Goal: Task Accomplishment & Management: Complete application form

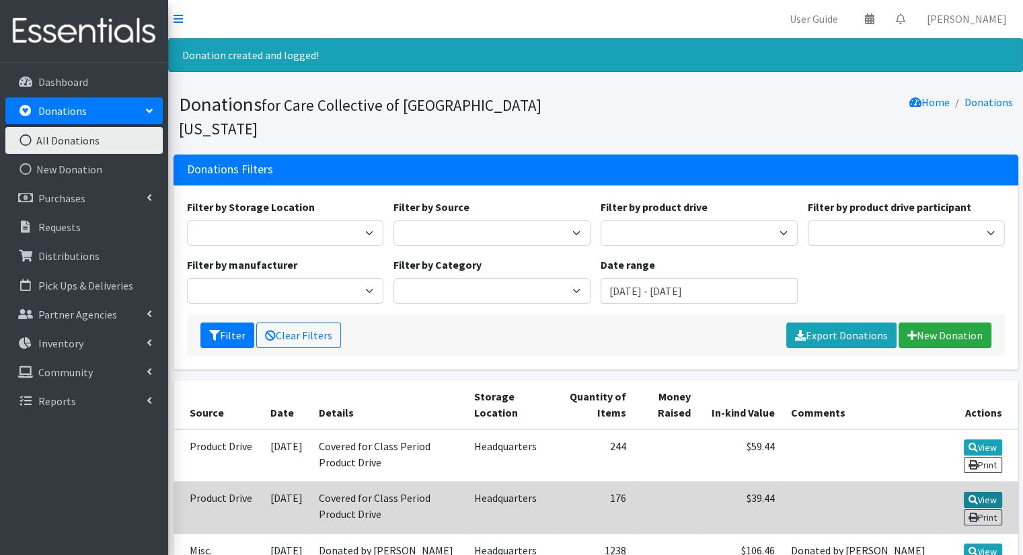
click at [986, 492] on link "View" at bounding box center [983, 500] width 38 height 16
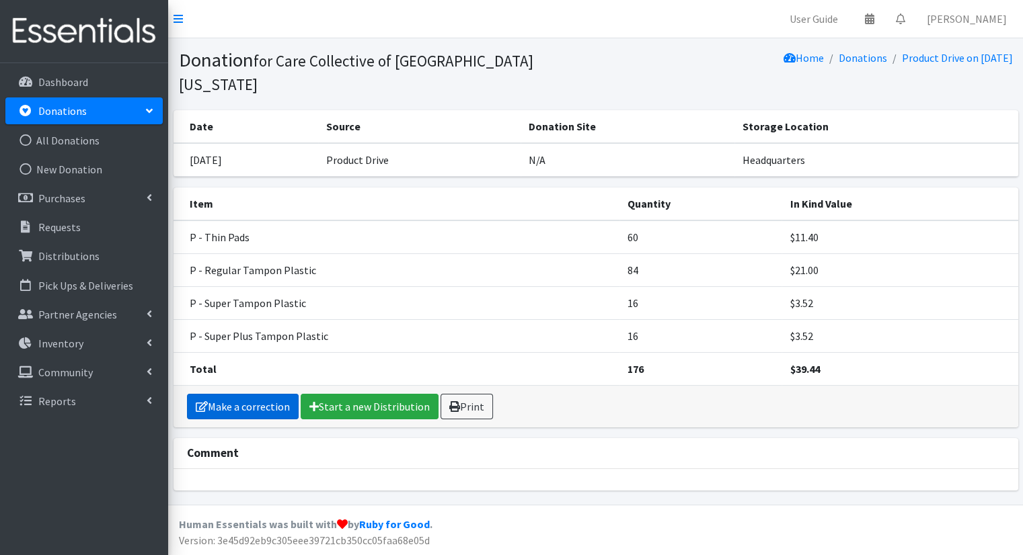
click at [246, 394] on link "Make a correction" at bounding box center [243, 407] width 112 height 26
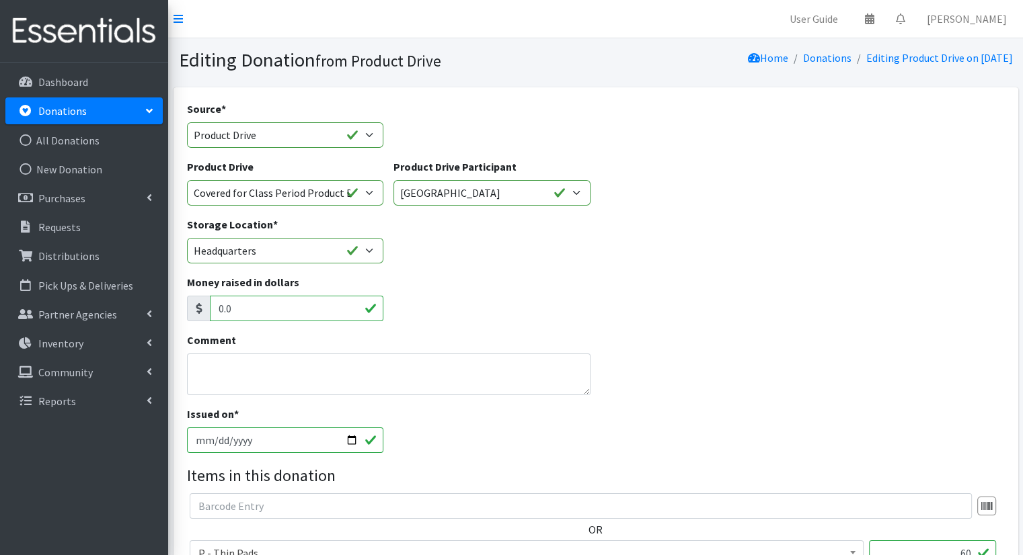
click at [372, 436] on input "2025-09-12" at bounding box center [285, 441] width 197 height 26
click at [354, 442] on input "2025-09-12" at bounding box center [285, 441] width 197 height 26
type input "2025-09-06"
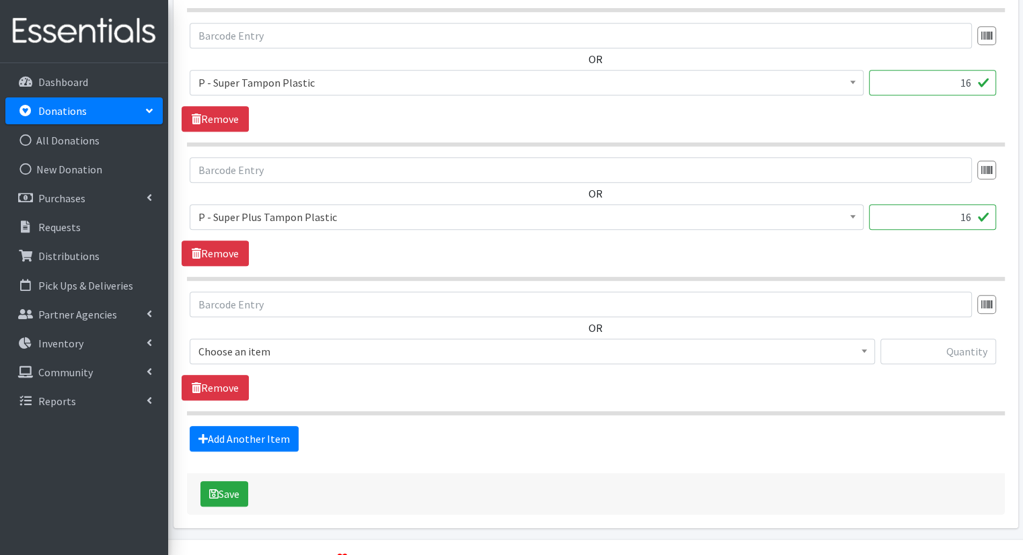
scroll to position [771, 0]
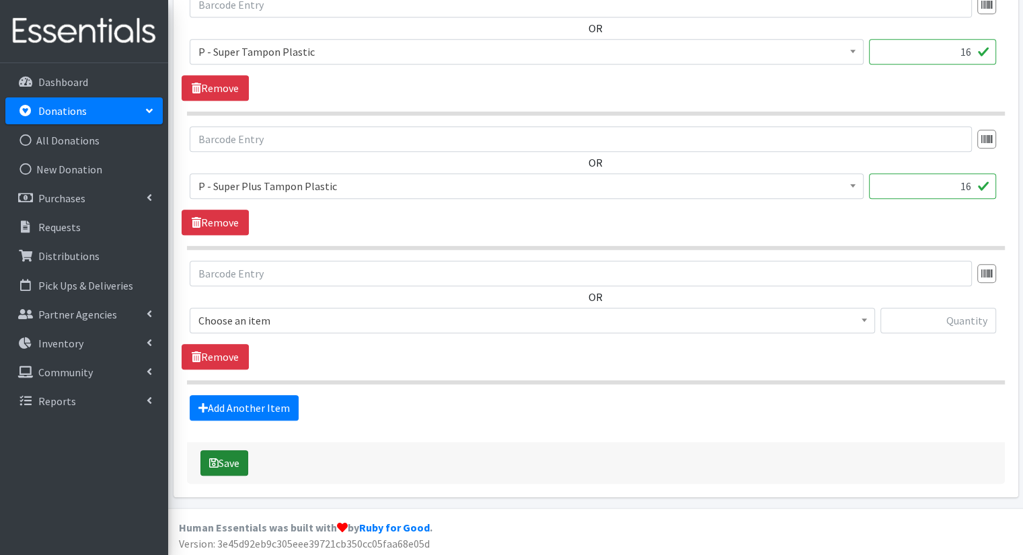
click at [236, 464] on button "Save" at bounding box center [224, 463] width 48 height 26
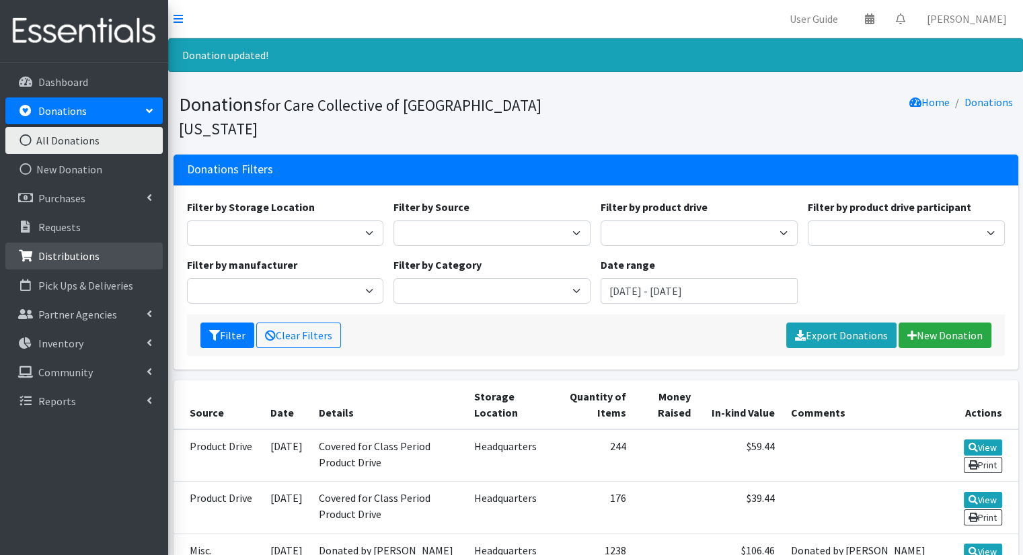
click at [106, 251] on link "Distributions" at bounding box center [83, 256] width 157 height 27
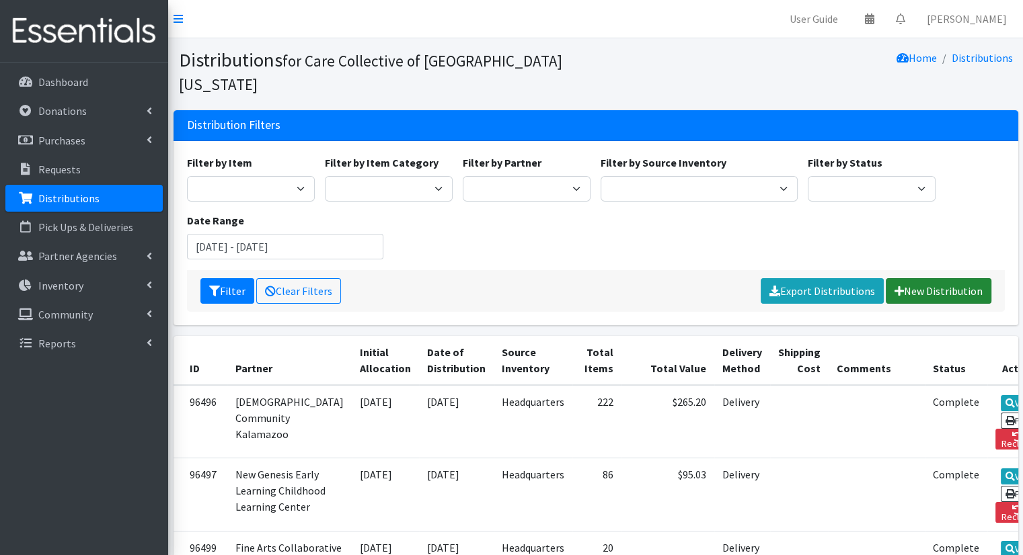
click at [923, 278] on link "New Distribution" at bounding box center [939, 291] width 106 height 26
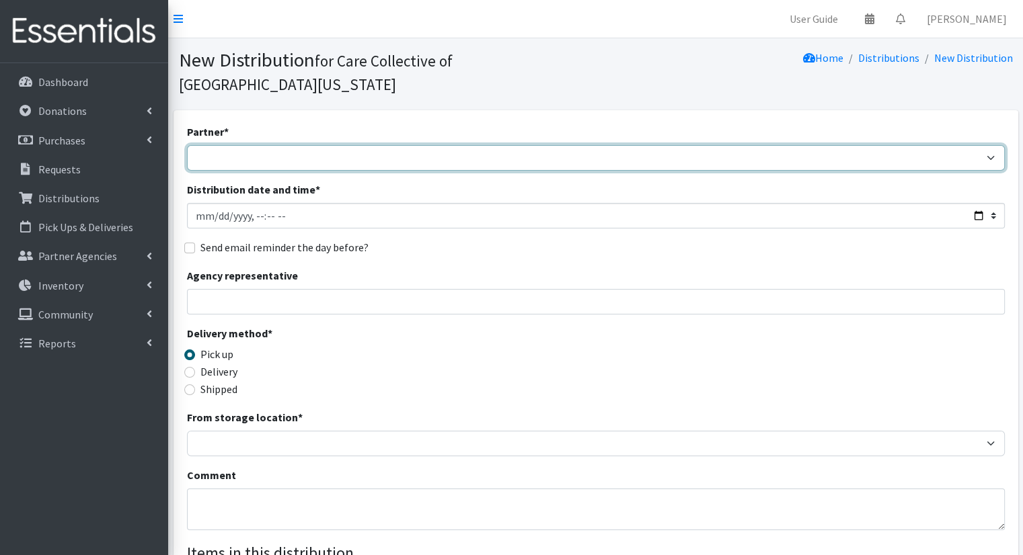
click at [478, 145] on select "African Community Kalamazoo Black Lives Matter Kzoo/[GEOGRAPHIC_DATA] Diaper Tr…" at bounding box center [596, 158] width 818 height 26
select select "7966"
click at [187, 145] on select "African Community Kalamazoo Black Lives Matter Kzoo/[GEOGRAPHIC_DATA] Diaper Tr…" at bounding box center [596, 158] width 818 height 26
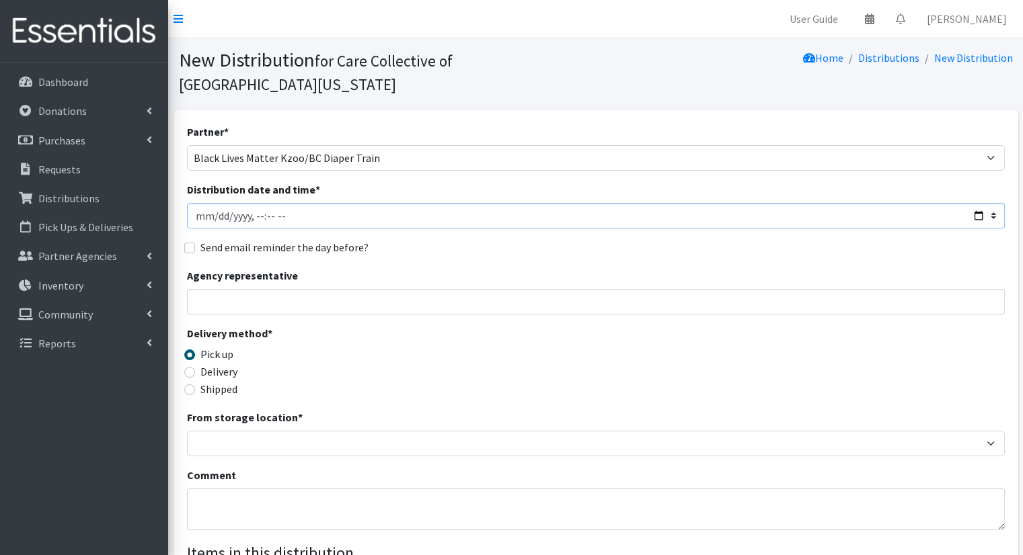
click at [974, 203] on input "Distribution date and time *" at bounding box center [596, 216] width 818 height 26
type input "2025-09-16T09:30"
click at [500, 239] on div "Send email reminder the day before?" at bounding box center [596, 247] width 818 height 16
click at [229, 364] on label "Delivery" at bounding box center [218, 372] width 37 height 16
click at [195, 367] on input "Delivery" at bounding box center [189, 372] width 11 height 11
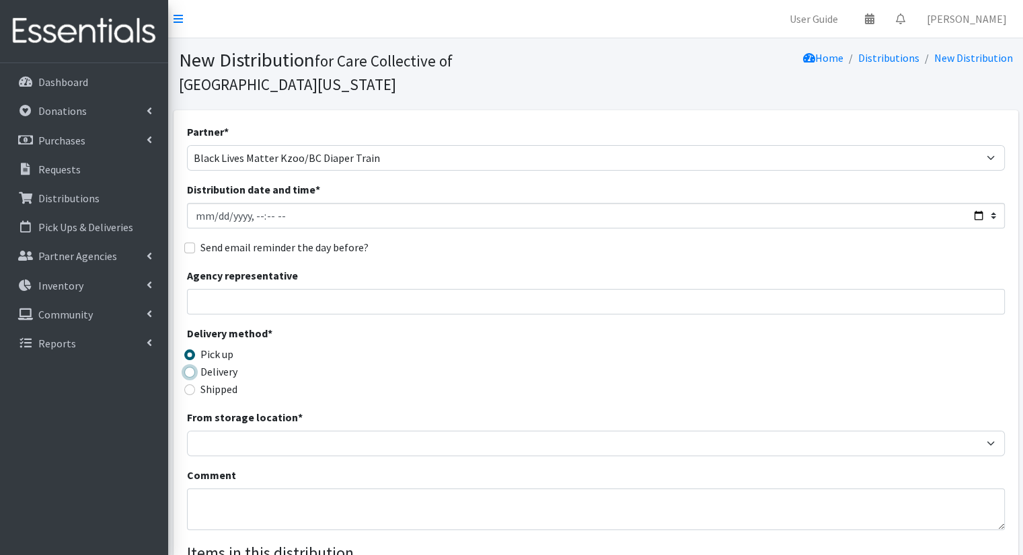
radio input "true"
click at [227, 346] on label "Pick up" at bounding box center [216, 354] width 33 height 16
click at [195, 350] on input "Pick up" at bounding box center [189, 355] width 11 height 11
radio input "true"
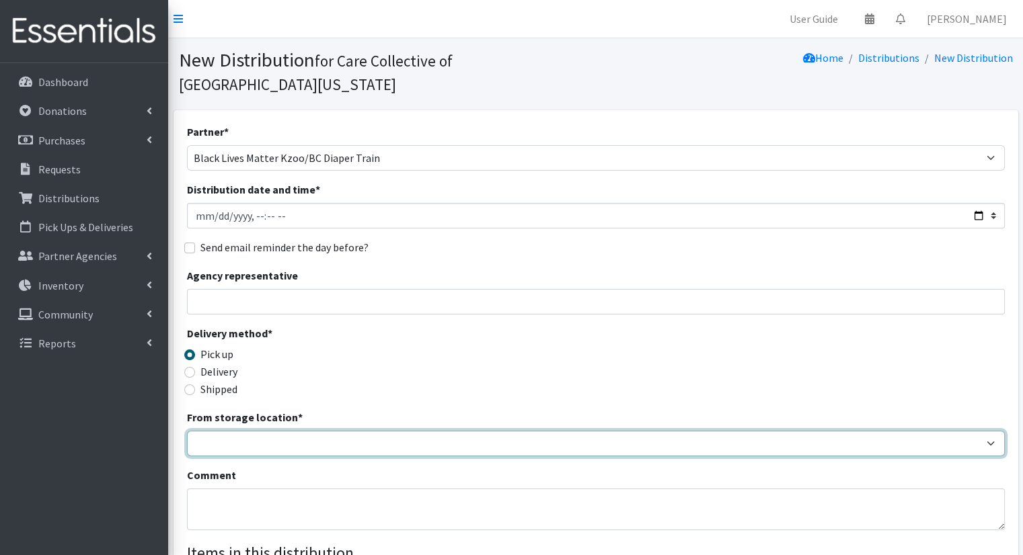
click at [255, 431] on select "Headquarters" at bounding box center [596, 444] width 818 height 26
select select "491"
click at [187, 431] on select "Headquarters" at bounding box center [596, 444] width 818 height 26
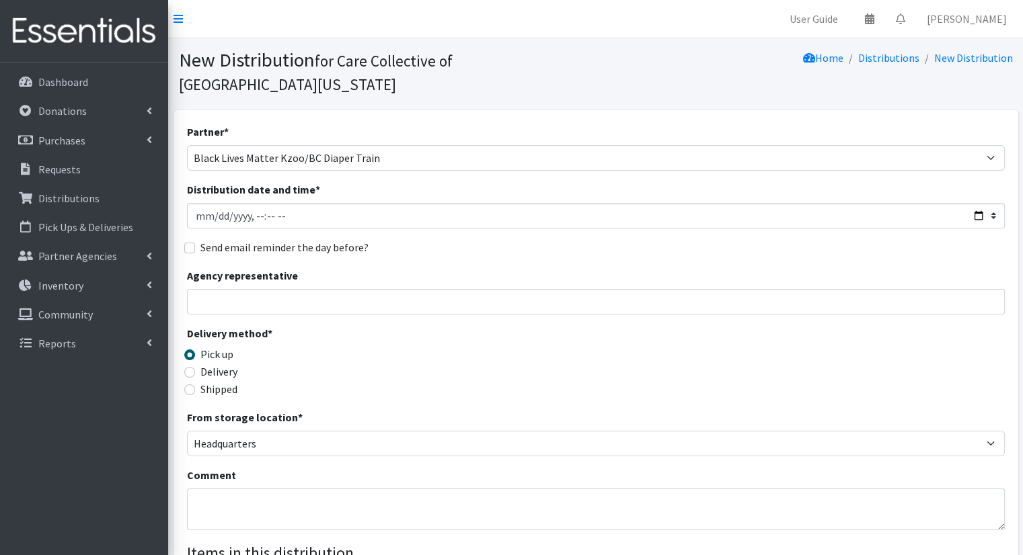
click at [347, 383] on span "Delivery method * Pick up Delivery Shipped" at bounding box center [289, 367] width 204 height 84
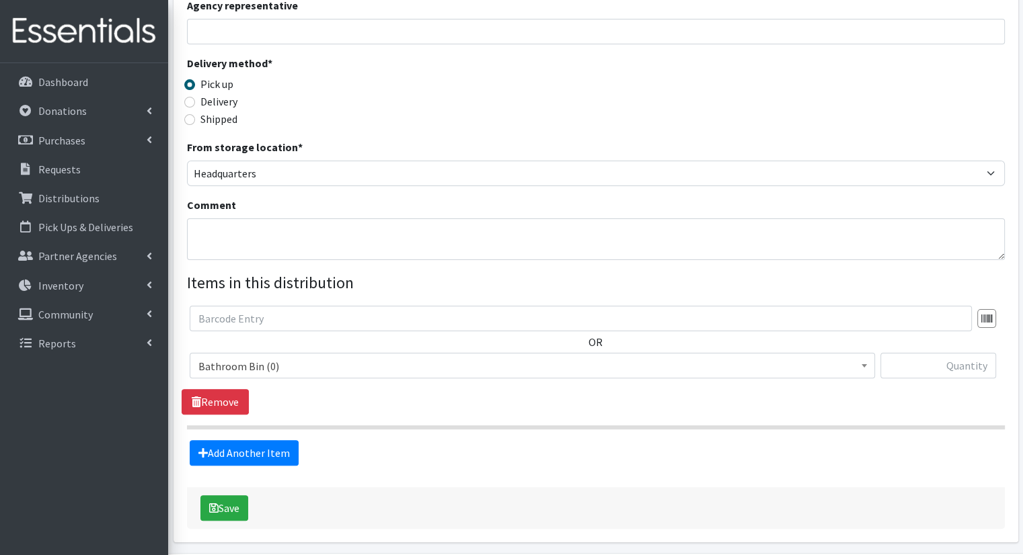
scroll to position [275, 0]
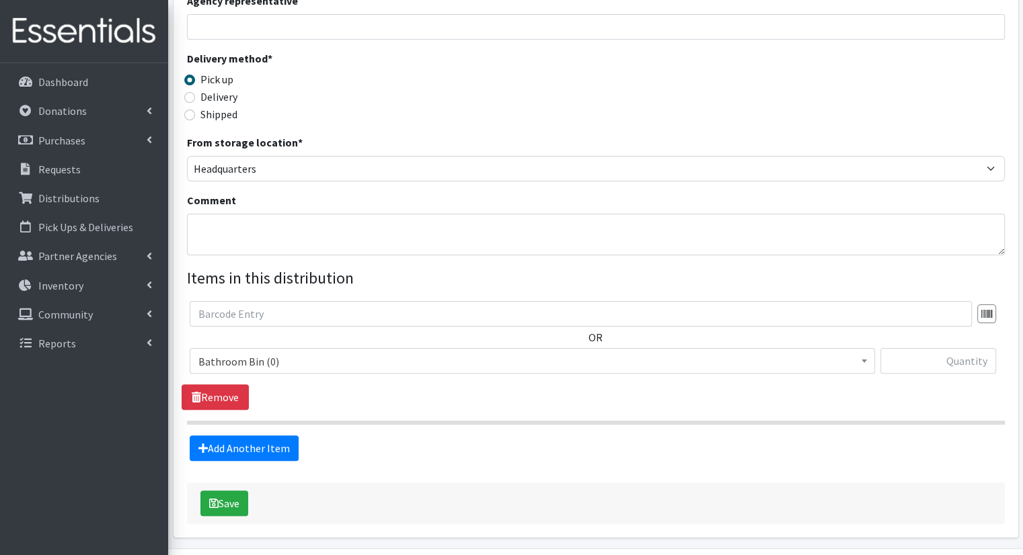
click at [855, 350] on span "Bathroom Bin (0) D - 0 - Diapers (5500) D - 3 - Diapers (589) D - 4 - Diapers (…" at bounding box center [532, 366] width 685 height 36
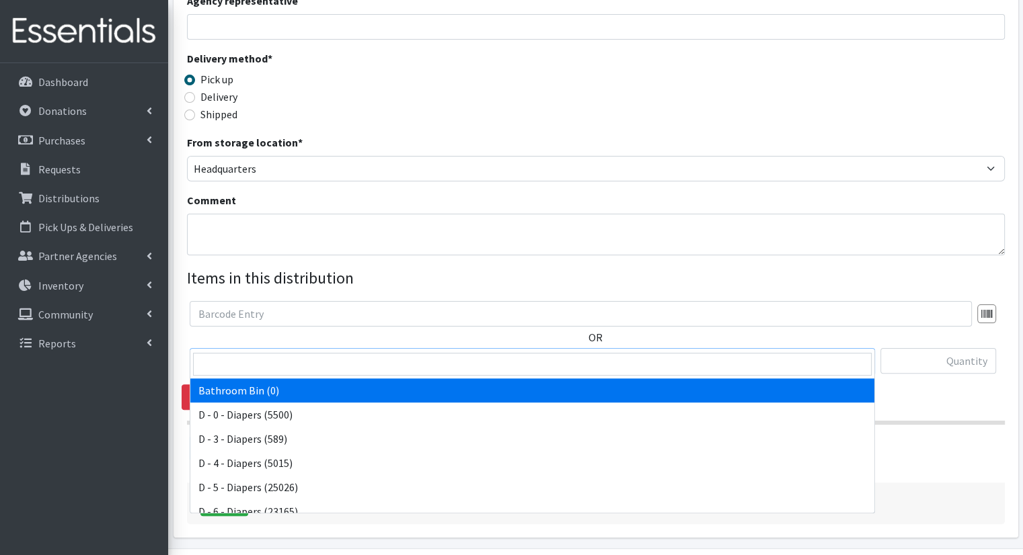
click at [855, 352] on span "Bathroom Bin (0)" at bounding box center [532, 361] width 668 height 19
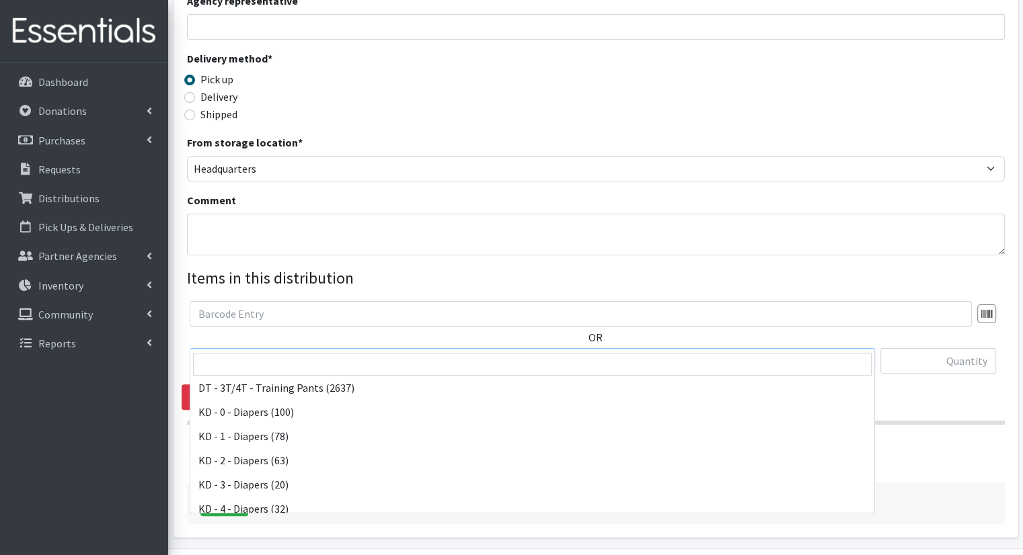
scroll to position [264, 0]
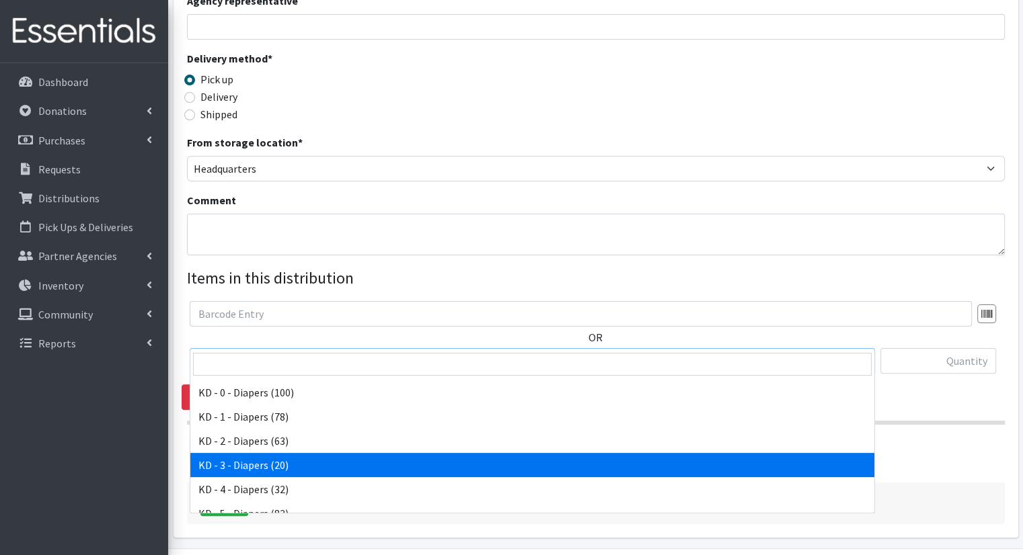
select select "15499"
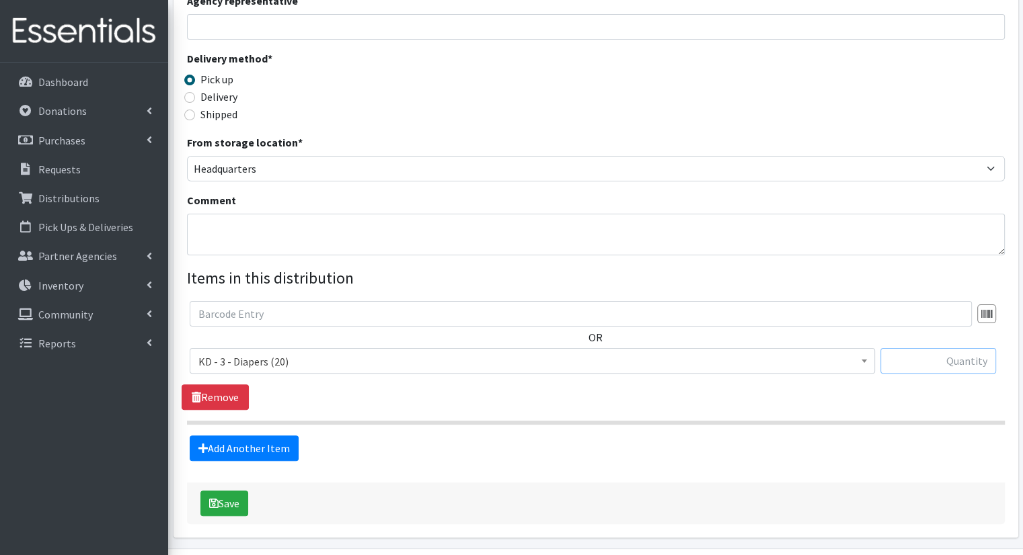
click at [884, 348] on input "text" at bounding box center [938, 361] width 116 height 26
type input "4"
click at [274, 436] on link "Add Another Item" at bounding box center [244, 449] width 109 height 26
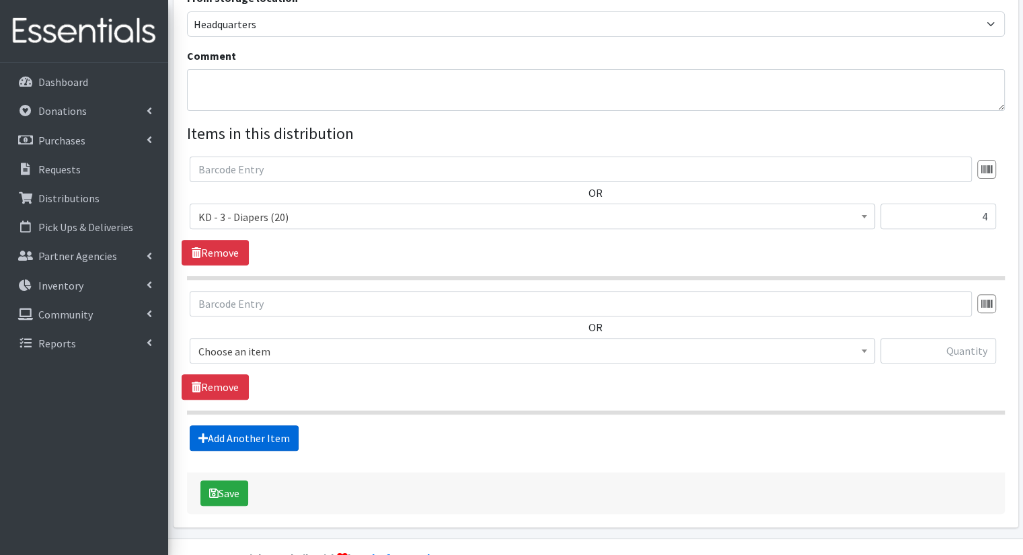
scroll to position [428, 0]
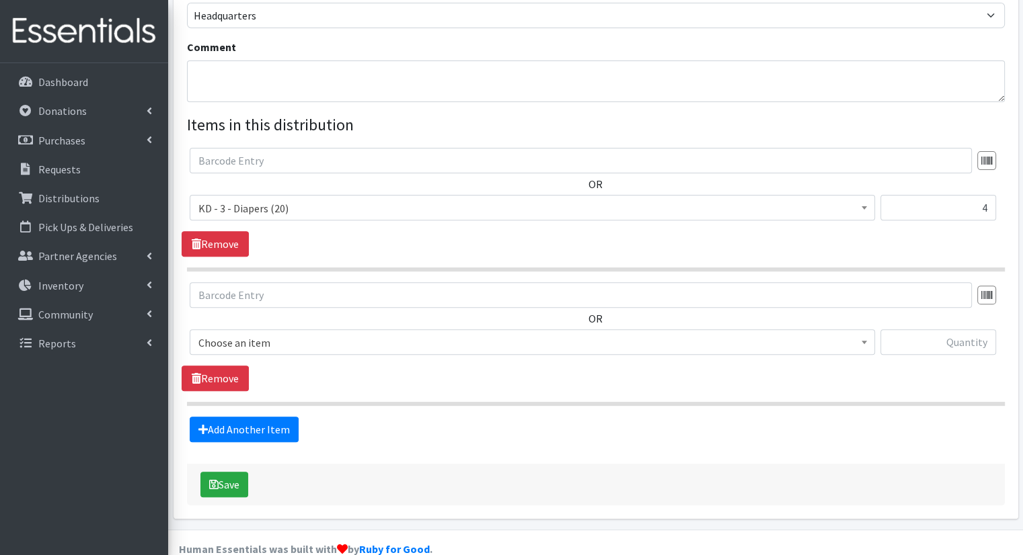
click at [374, 333] on span "Choose an item" at bounding box center [532, 342] width 668 height 19
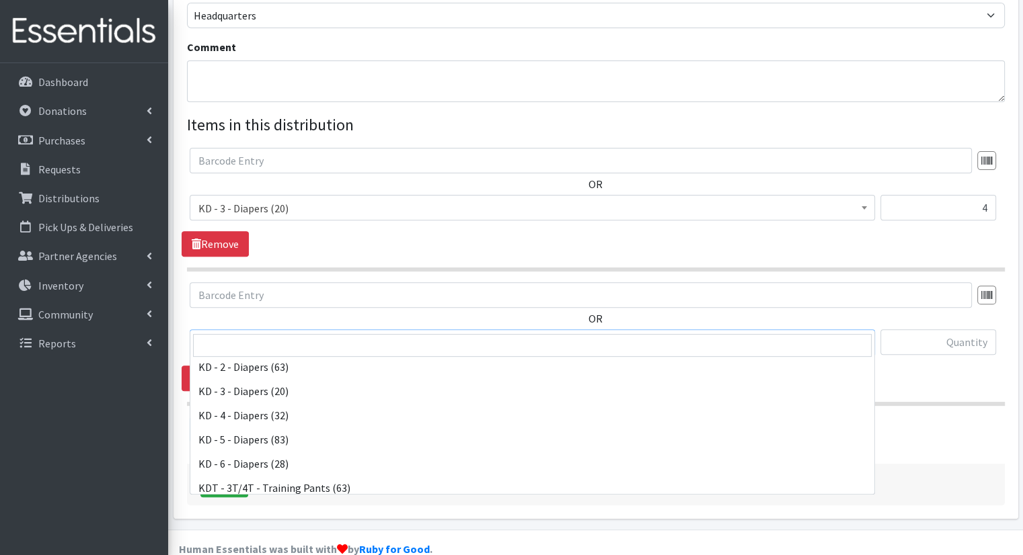
scroll to position [323, 0]
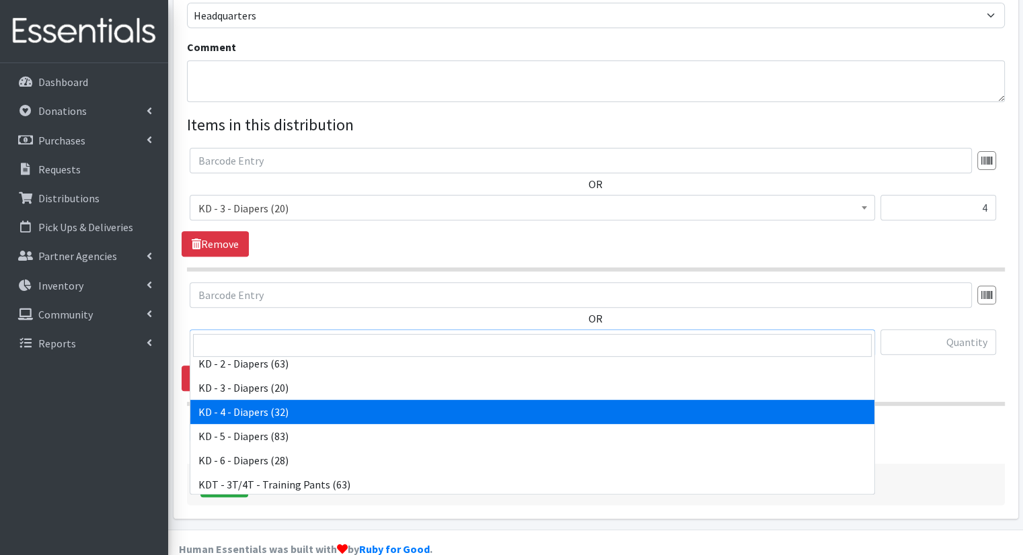
select select "15500"
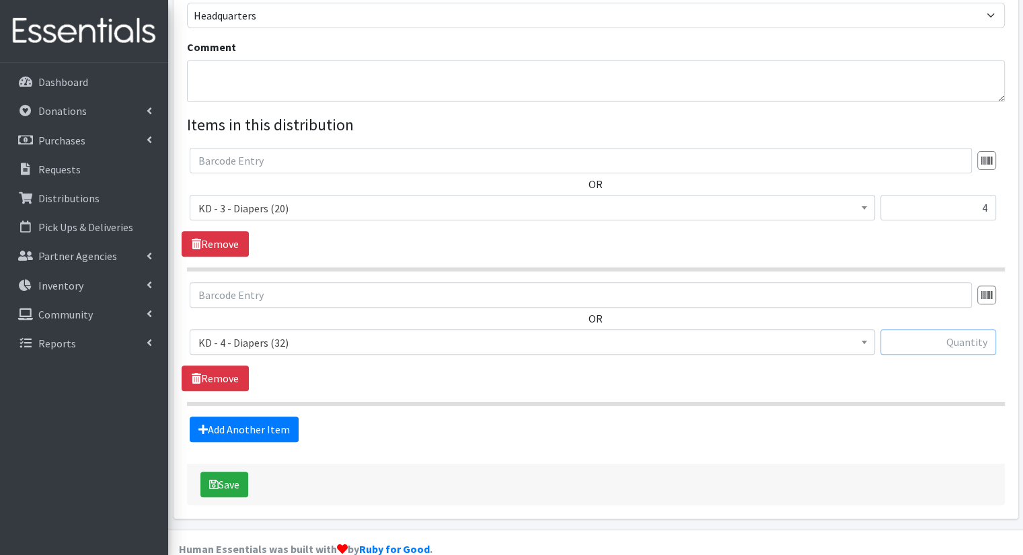
click at [922, 329] on input "text" at bounding box center [938, 342] width 116 height 26
type input "10"
click at [278, 417] on link "Add Another Item" at bounding box center [244, 430] width 109 height 26
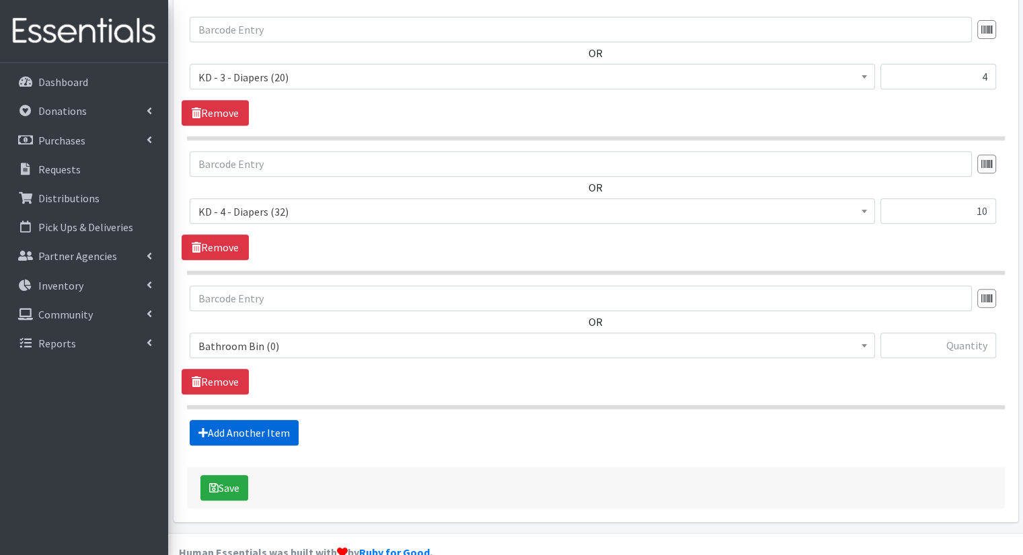
scroll to position [562, 0]
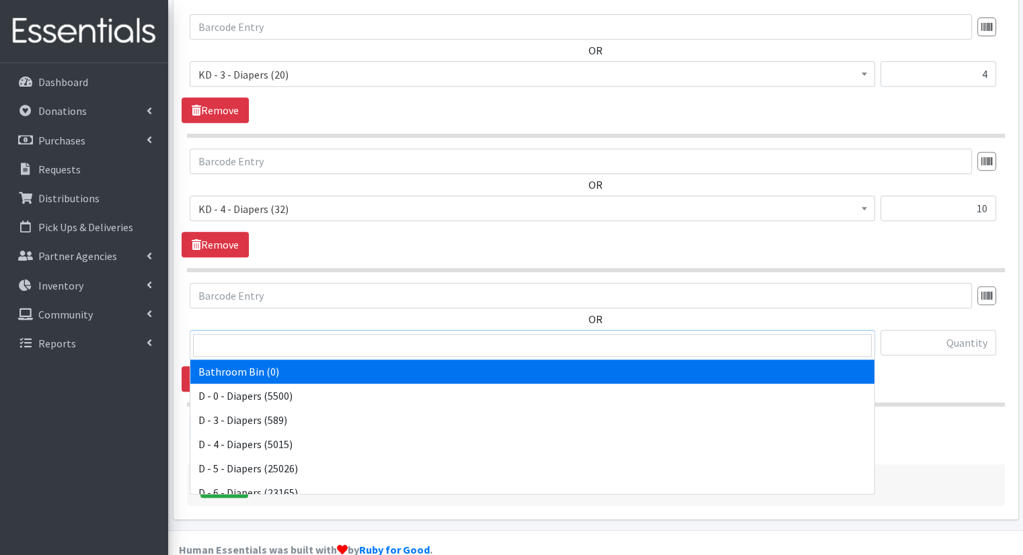
click at [364, 334] on span "Bathroom Bin (0)" at bounding box center [532, 343] width 668 height 19
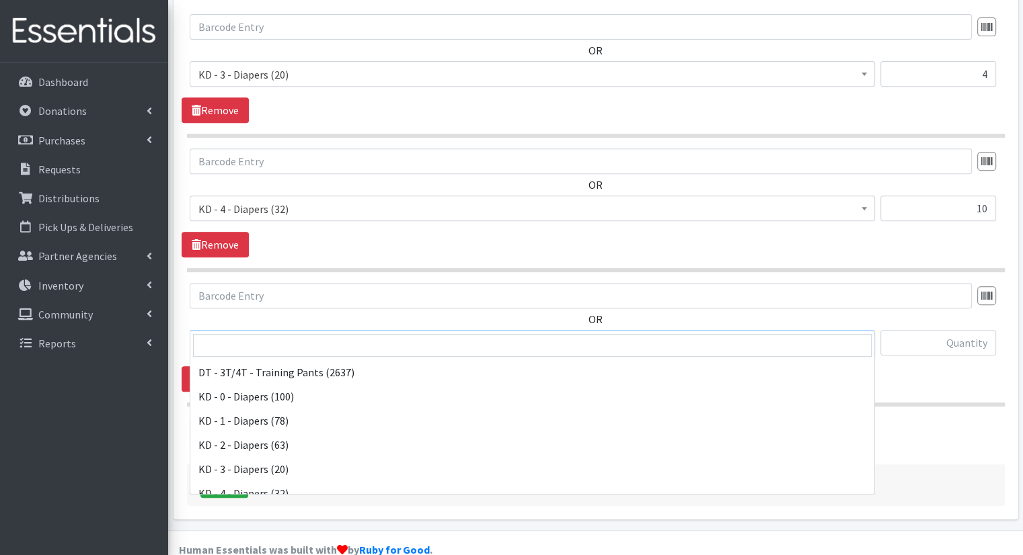
scroll to position [296, 0]
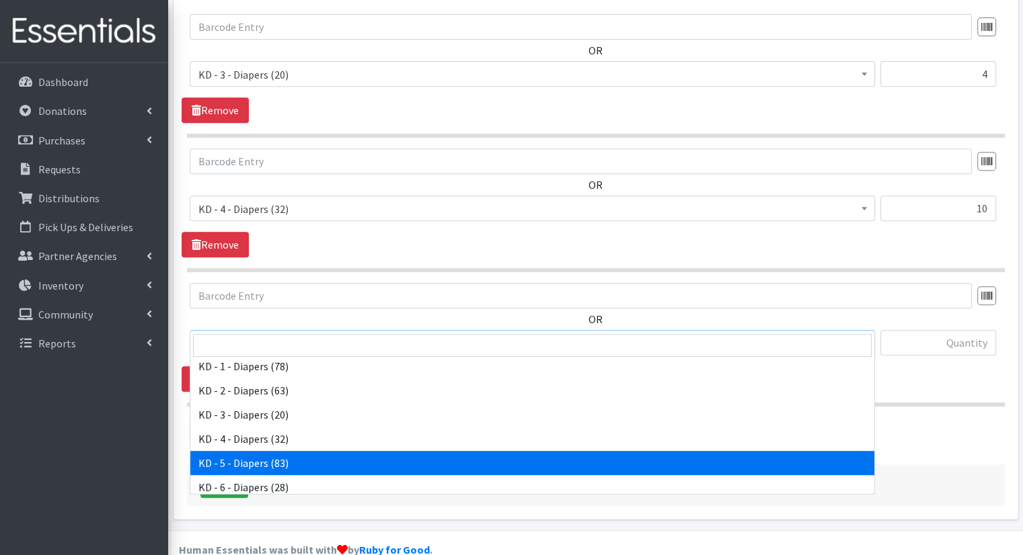
select select "15501"
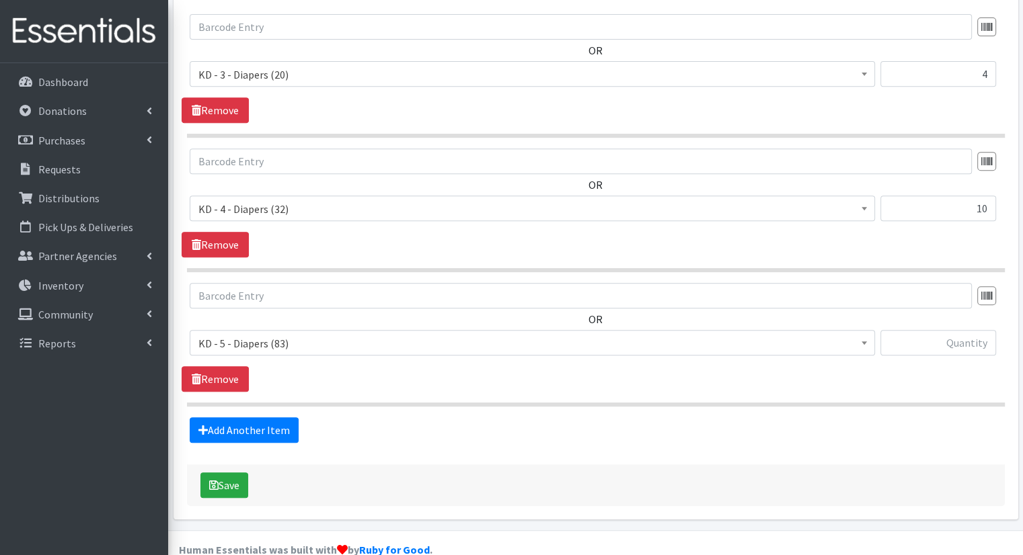
click at [930, 331] on div at bounding box center [938, 348] width 116 height 36
click at [944, 330] on input "text" at bounding box center [938, 343] width 116 height 26
type input "12"
click at [284, 418] on link "Add Another Item" at bounding box center [244, 431] width 109 height 26
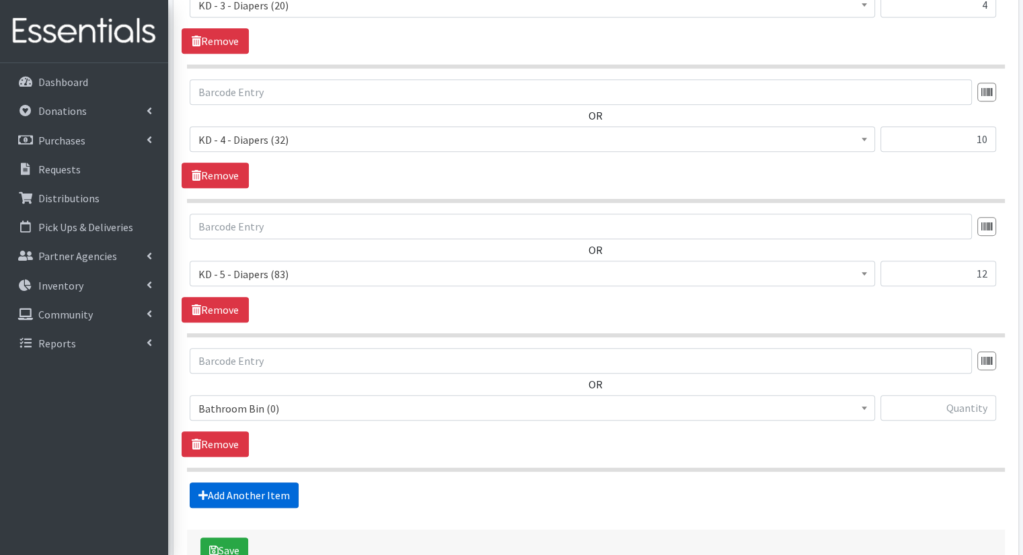
scroll to position [697, 0]
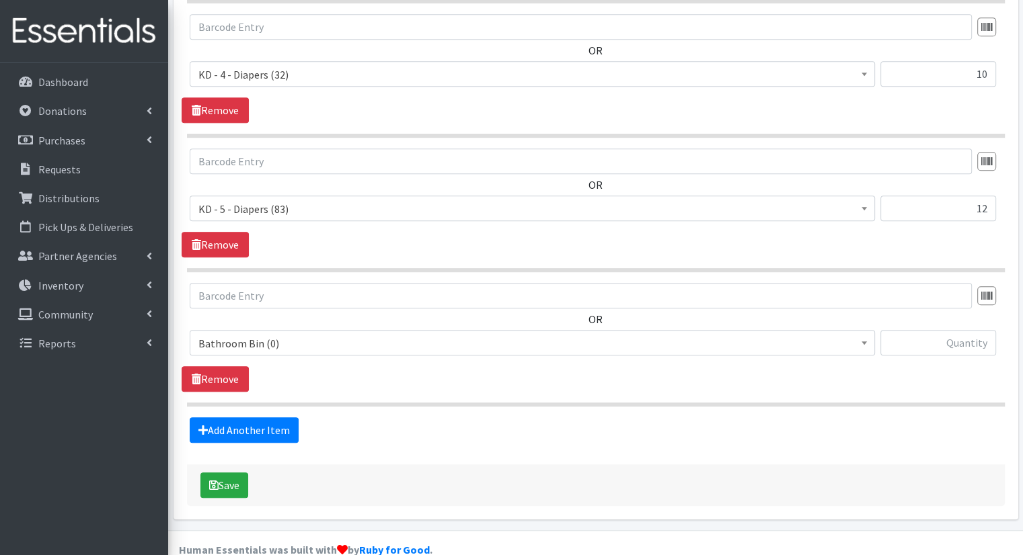
click at [403, 334] on span "Bathroom Bin (0)" at bounding box center [532, 343] width 668 height 19
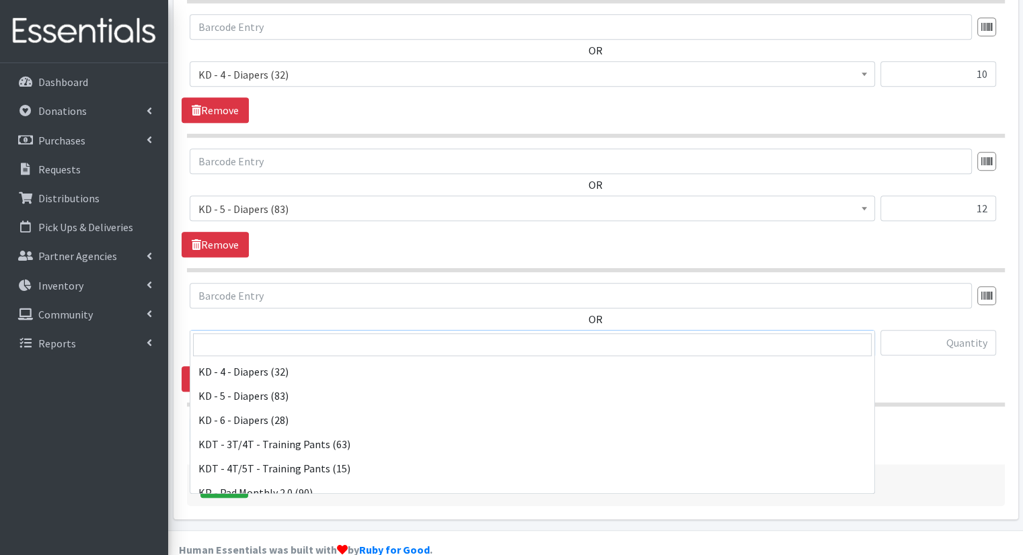
scroll to position [382, 0]
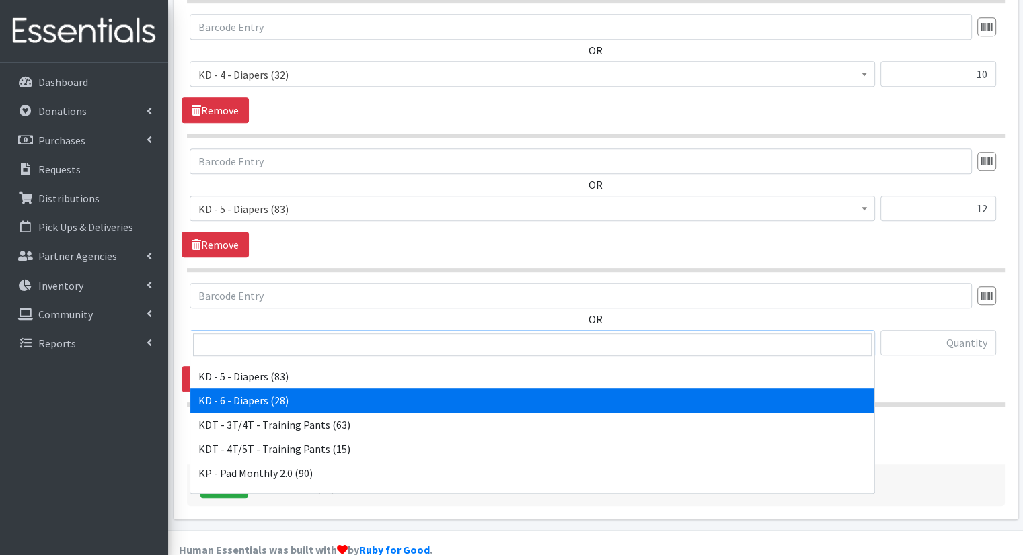
select select "15502"
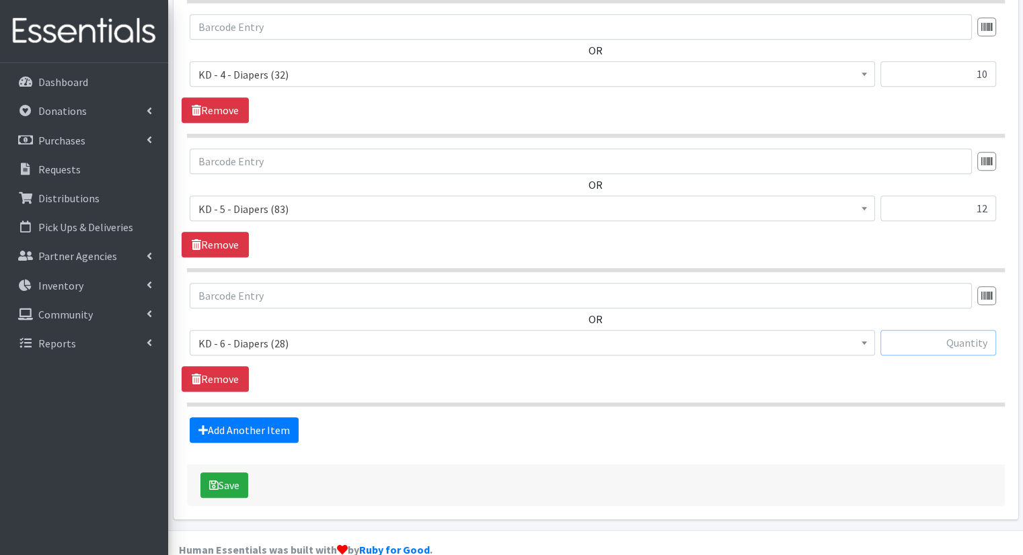
click at [951, 330] on input "text" at bounding box center [938, 343] width 116 height 26
type input "4"
click at [285, 418] on link "Add Another Item" at bounding box center [244, 431] width 109 height 26
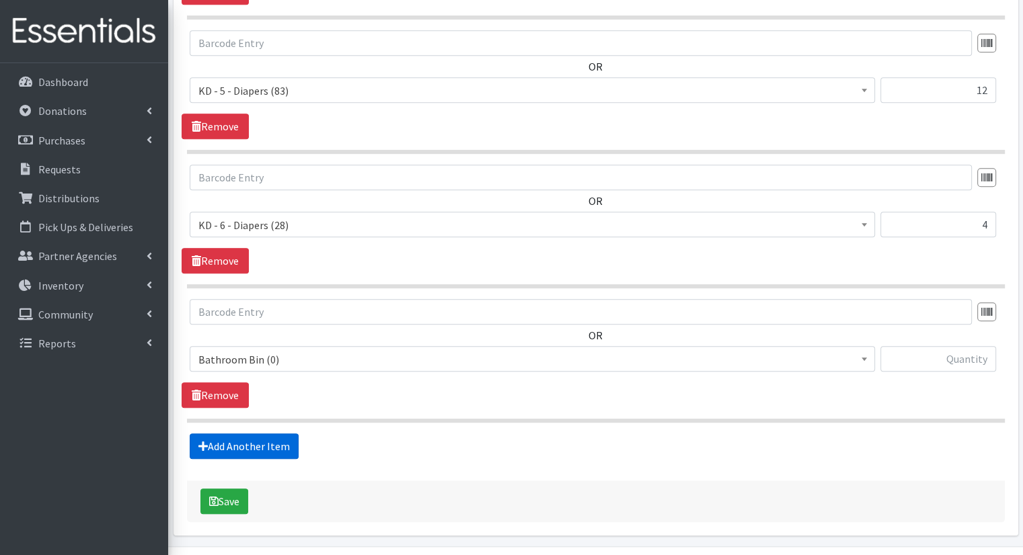
scroll to position [831, 0]
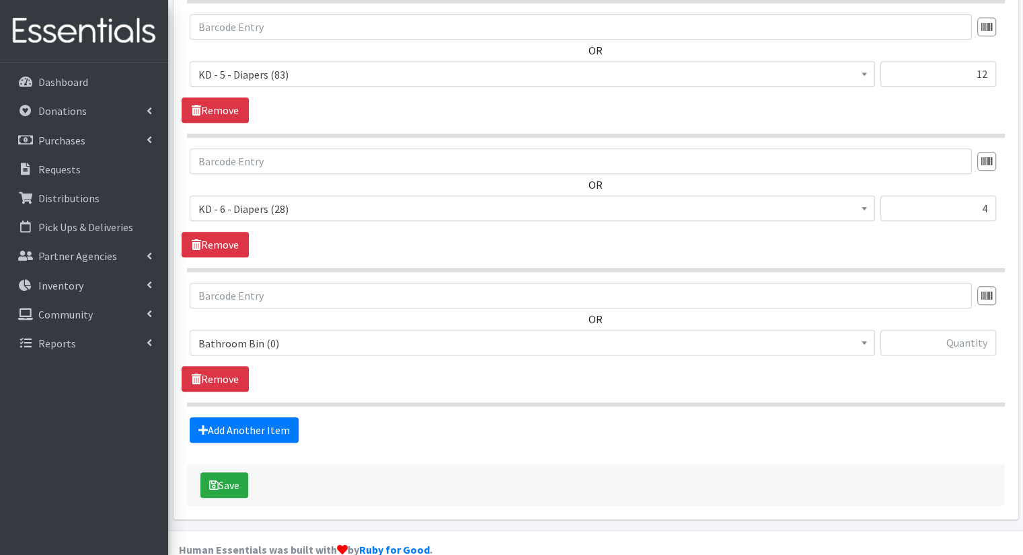
click at [361, 330] on span "Bathroom Bin (0)" at bounding box center [532, 343] width 685 height 26
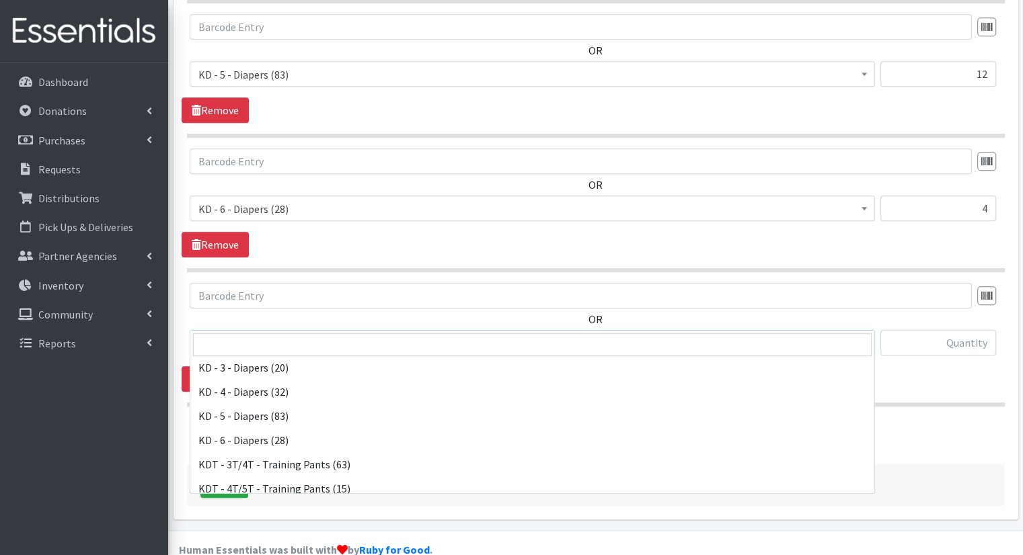
scroll to position [362, 0]
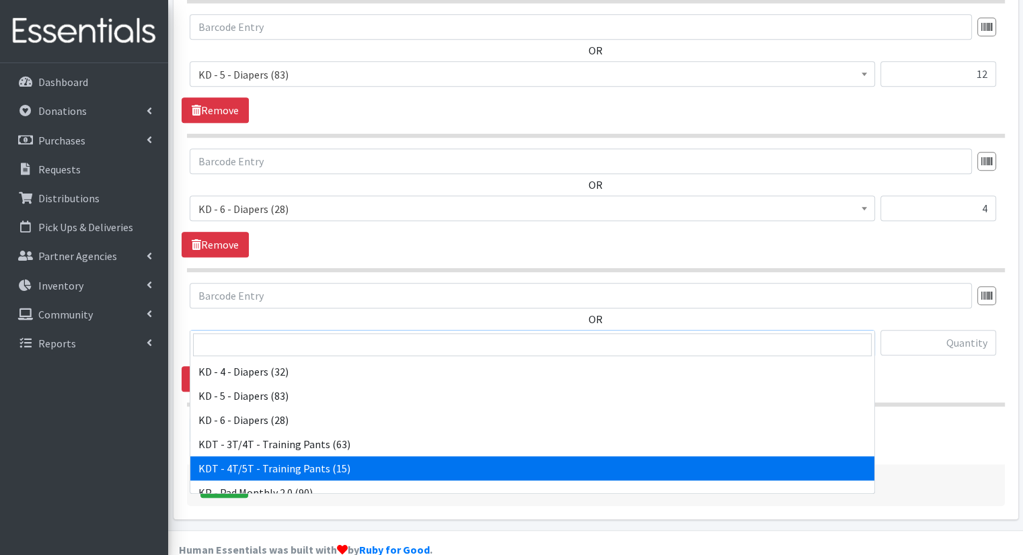
select select "15507"
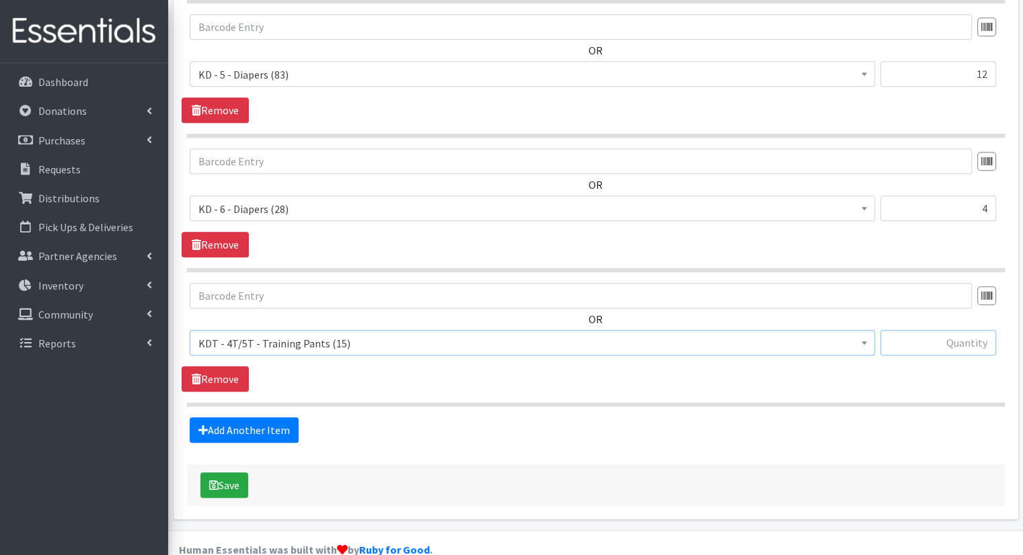
click at [901, 330] on input "text" at bounding box center [938, 343] width 116 height 26
type input "20"
click at [240, 473] on button "Save" at bounding box center [224, 486] width 48 height 26
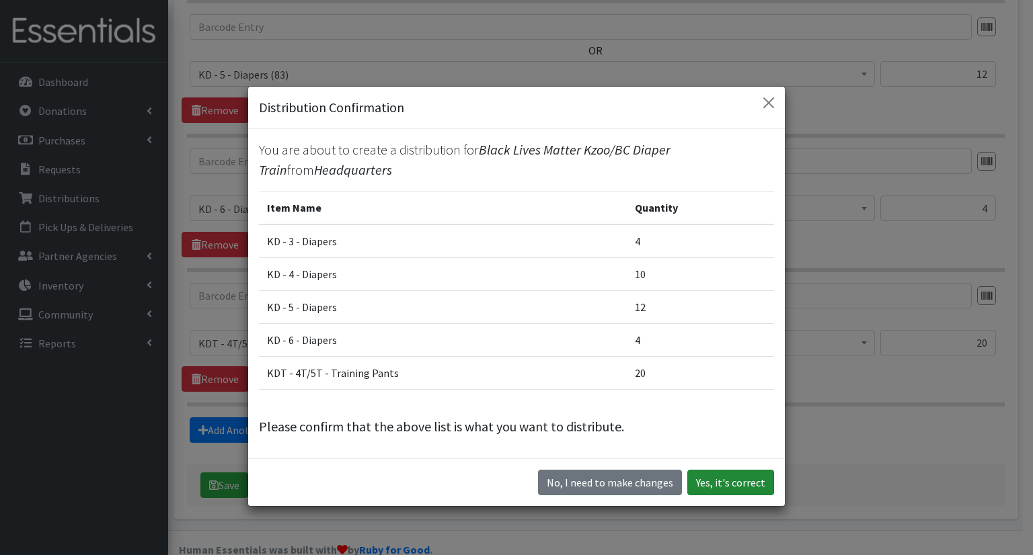
click at [707, 481] on button "Yes, it's correct" at bounding box center [730, 483] width 87 height 26
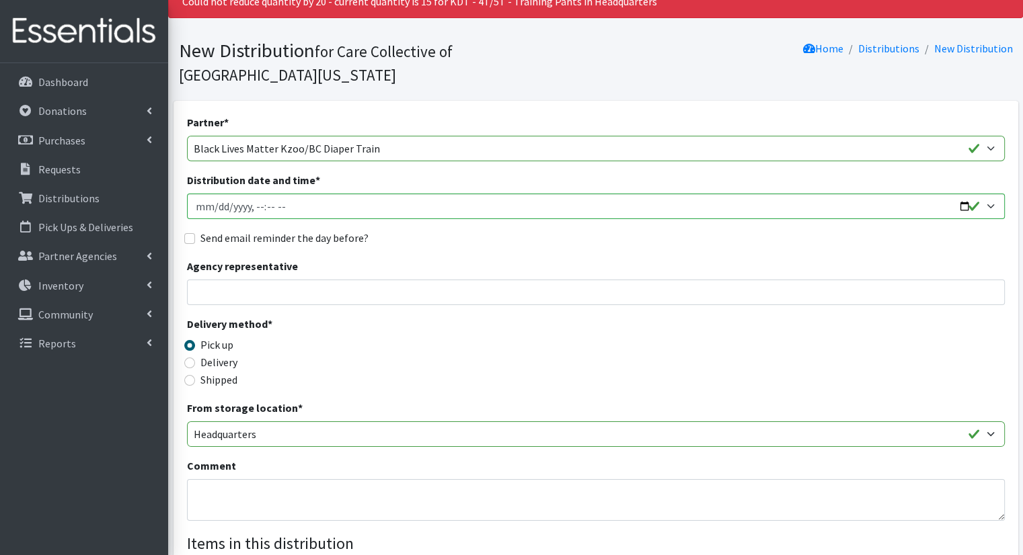
scroll to position [0, 0]
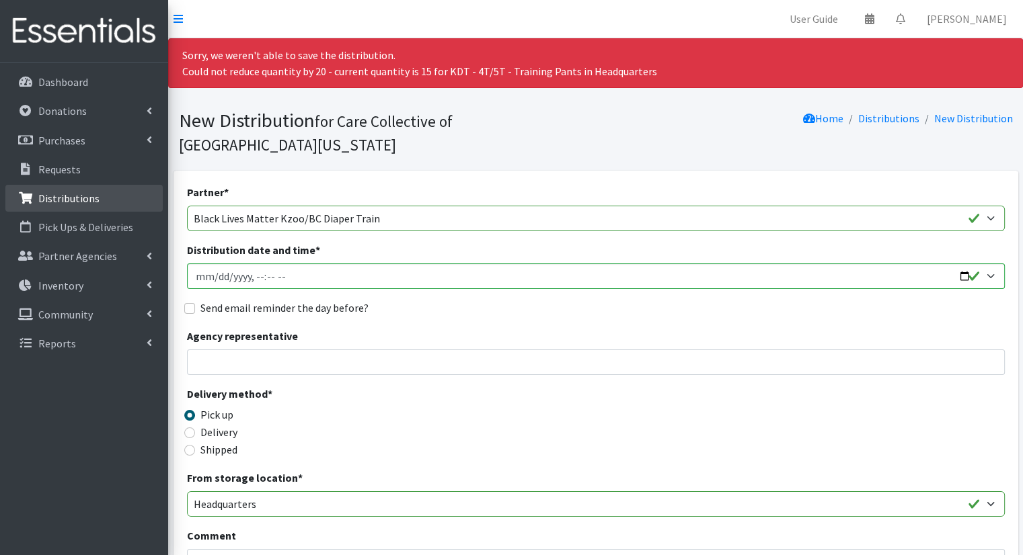
click at [130, 206] on link "Distributions" at bounding box center [83, 198] width 157 height 27
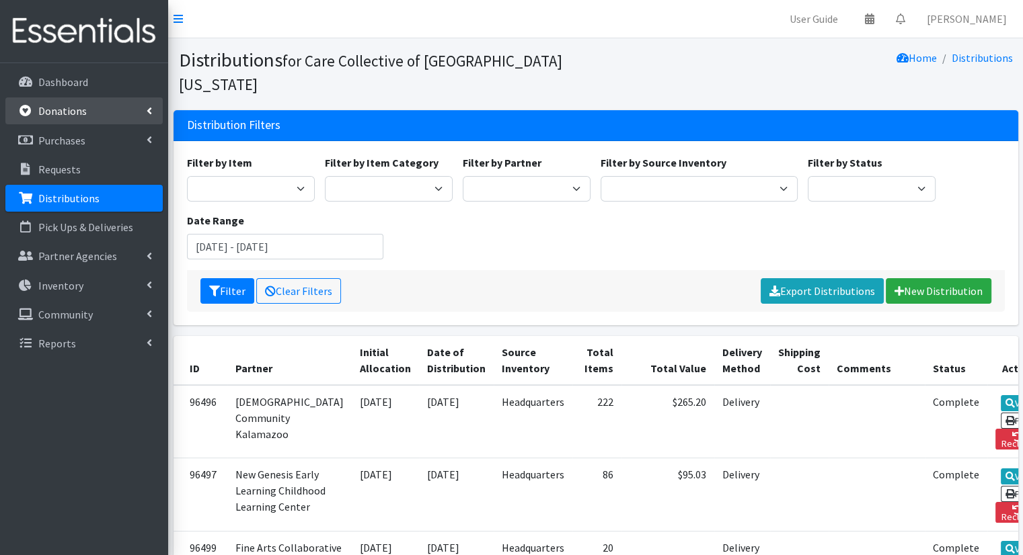
click at [141, 121] on link "Donations" at bounding box center [83, 110] width 157 height 27
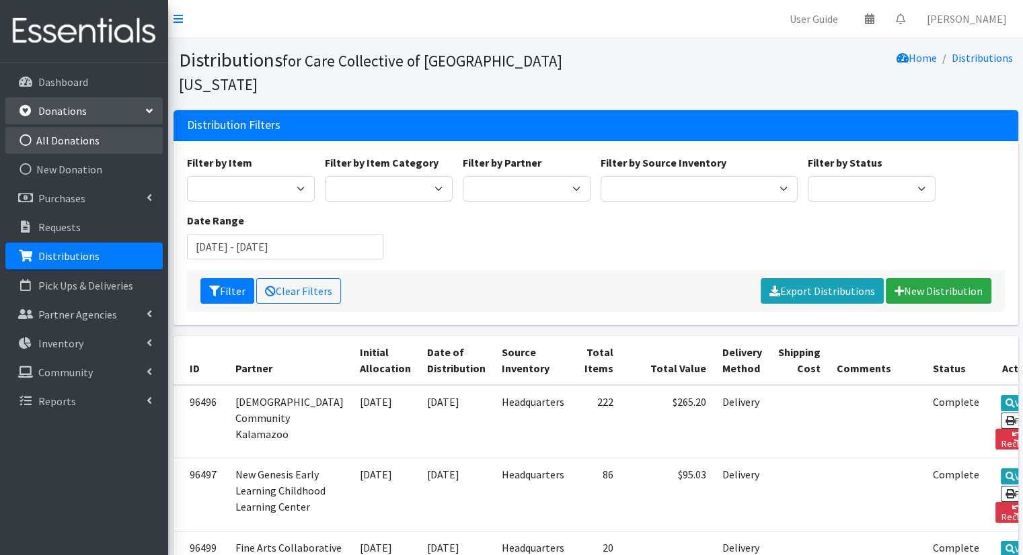
click at [135, 143] on link "All Donations" at bounding box center [83, 140] width 157 height 27
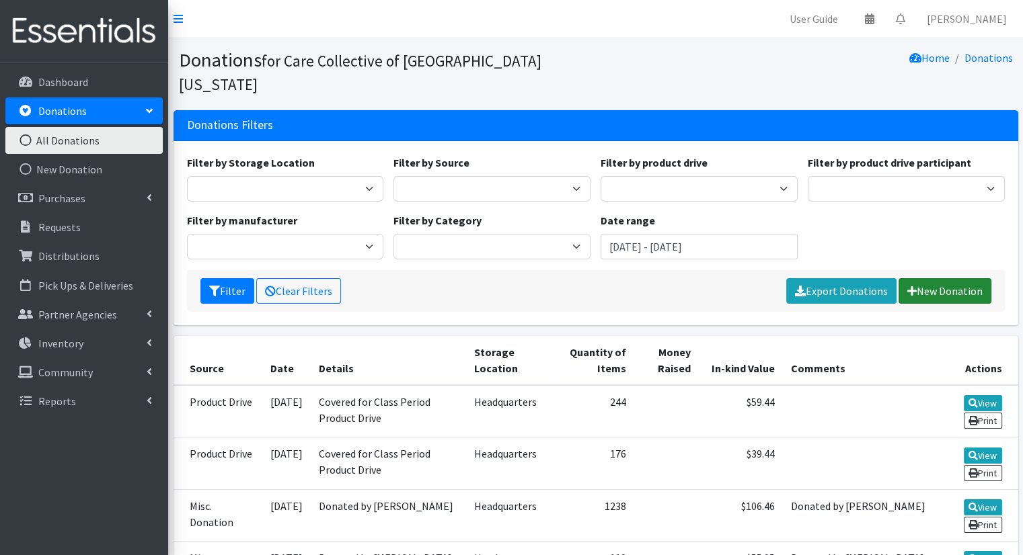
click at [914, 286] on icon at bounding box center [911, 291] width 9 height 11
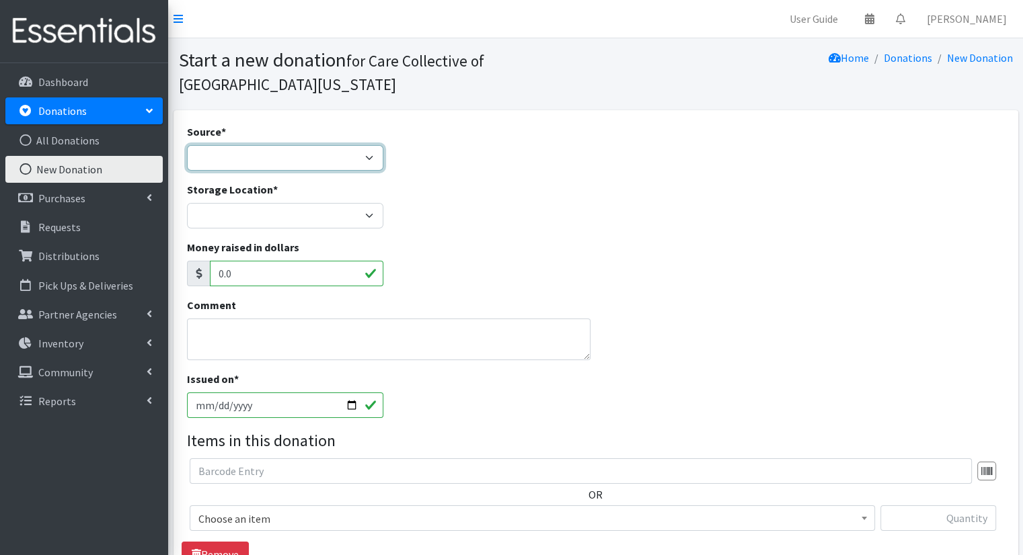
click at [325, 167] on select "Product Drive Manufacturer Donation Site Misc. Donation" at bounding box center [285, 158] width 197 height 26
select select "Product Drive"
click at [187, 145] on select "Product Drive Manufacturer Donation Site Misc. Donation" at bounding box center [285, 158] width 197 height 26
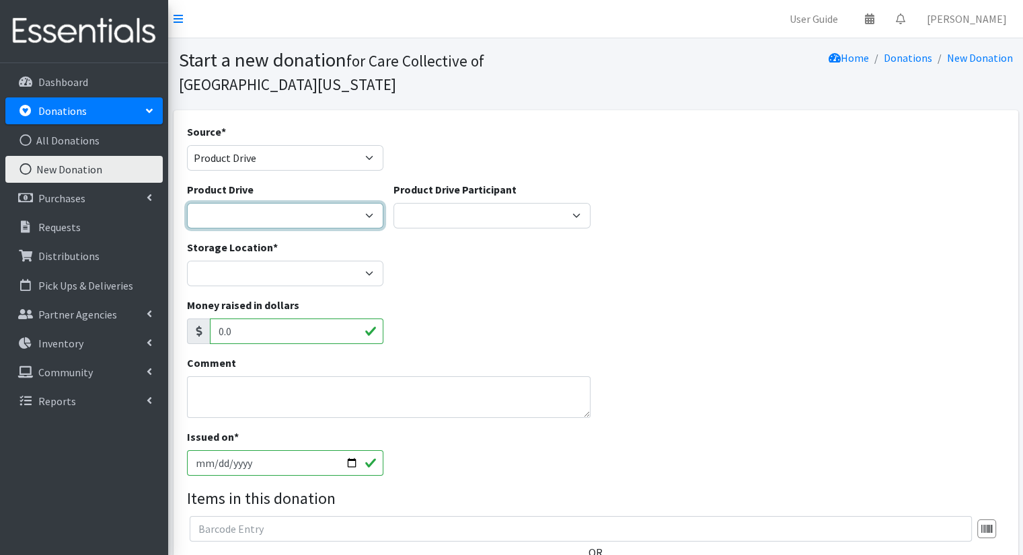
click at [336, 221] on select "Covered for Class Period Product Drive j ---Create new Product Drive---" at bounding box center [285, 216] width 197 height 26
select select "3527"
click at [187, 203] on select "Covered for Class Period Product Drive j ---Create new Product Drive---" at bounding box center [285, 216] width 197 height 26
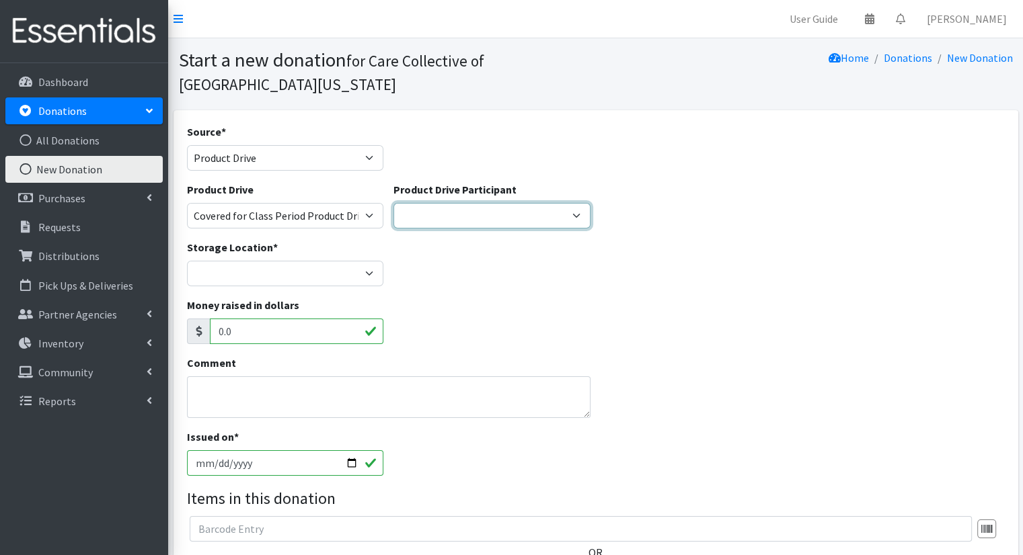
click at [455, 224] on select "Kalamazoo Public Library Uncle Buddy's Toy Stash ---Create new Participant---" at bounding box center [491, 216] width 197 height 26
select select
click at [393, 203] on select "Kalamazoo Public Library Uncle Buddy's Toy Stash ---Create new Participant---" at bounding box center [491, 216] width 197 height 26
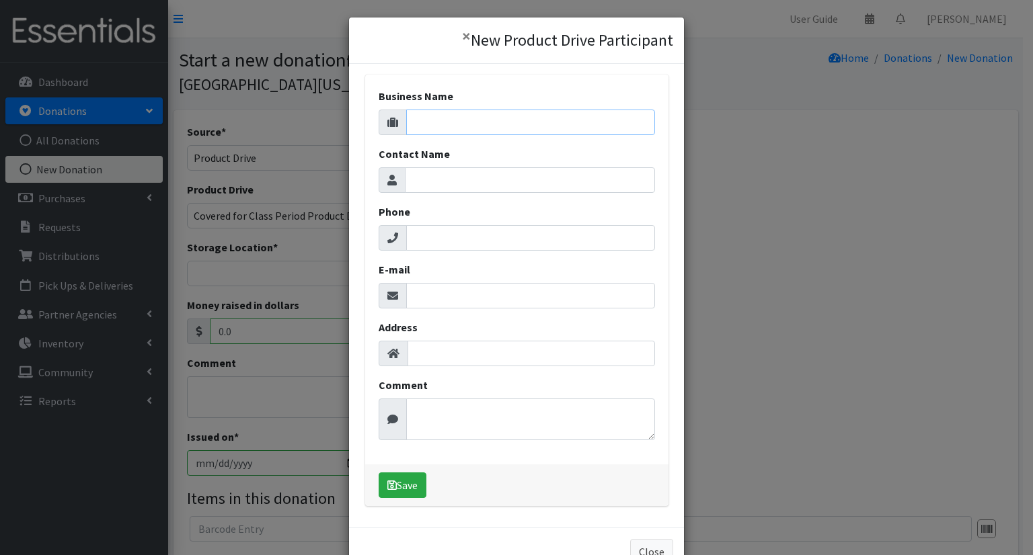
click at [485, 116] on input "Business Name" at bounding box center [530, 123] width 249 height 26
type input "Caffe Casa"
drag, startPoint x: 485, startPoint y: 247, endPoint x: 465, endPoint y: 239, distance: 21.1
click at [465, 239] on input "Phone" at bounding box center [530, 238] width 249 height 26
type input "v"
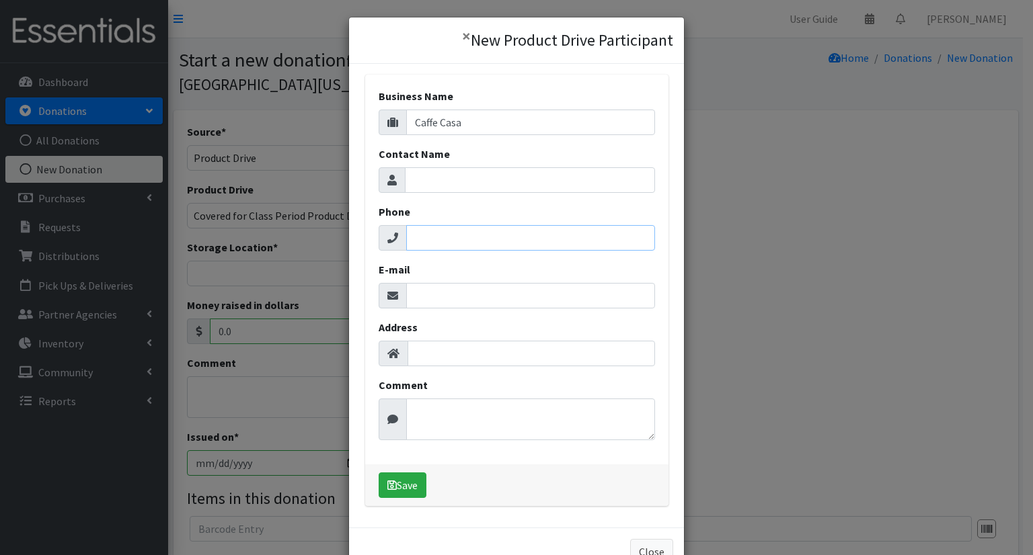
paste input "ubtoyskzoo@gmail.com"
drag, startPoint x: 535, startPoint y: 238, endPoint x: 406, endPoint y: 237, distance: 129.1
click at [406, 237] on input "ubtoyskzoo@gmail.com" at bounding box center [530, 238] width 249 height 26
paste input "(269) 385-1026"
type input "(269) 385-1026"
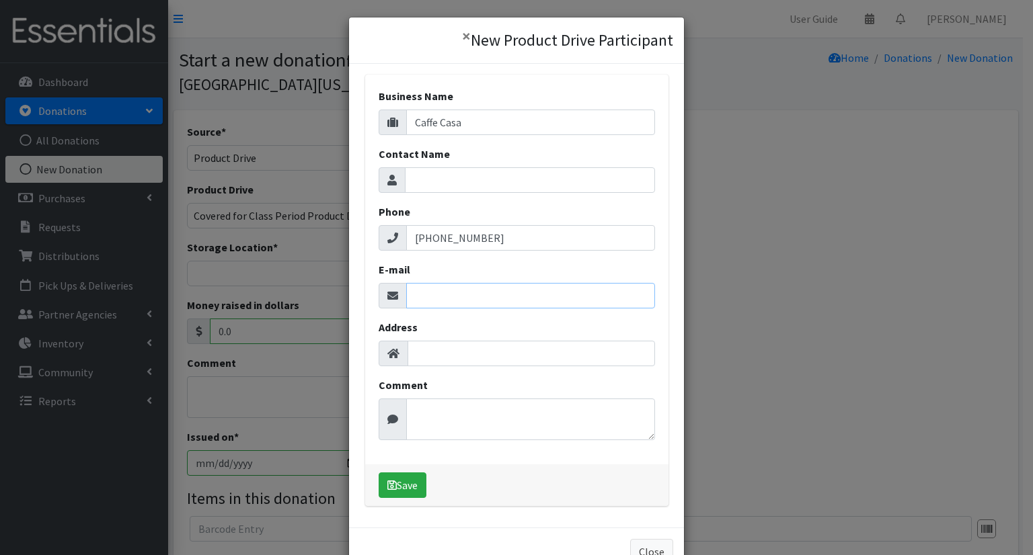
click at [448, 305] on input "E-mail" at bounding box center [530, 296] width 249 height 26
type input "caffecasa"
click at [398, 482] on button "Save" at bounding box center [403, 486] width 48 height 26
select select "1689"
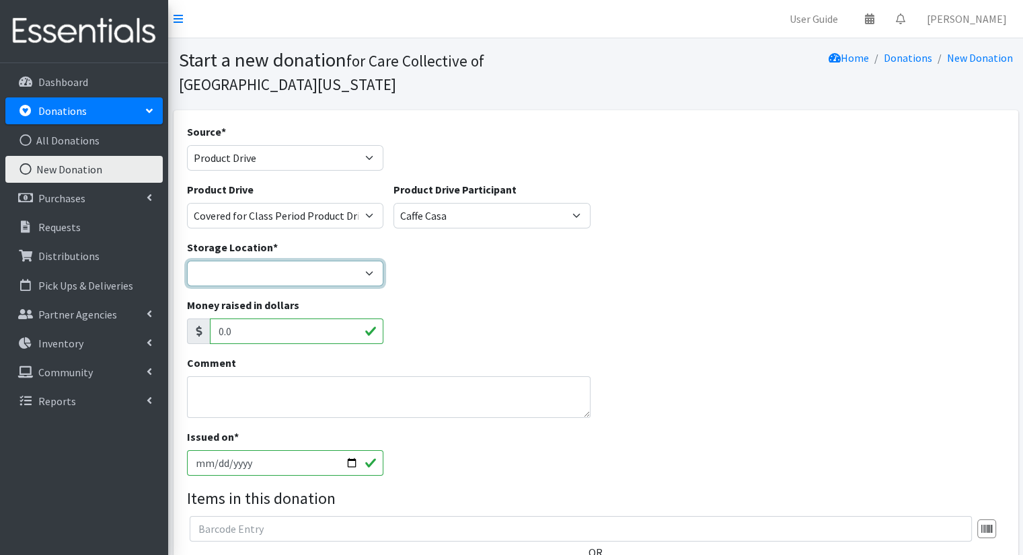
click at [378, 270] on select "Headquarters" at bounding box center [285, 274] width 197 height 26
select select "491"
click at [187, 261] on select "Headquarters" at bounding box center [285, 274] width 197 height 26
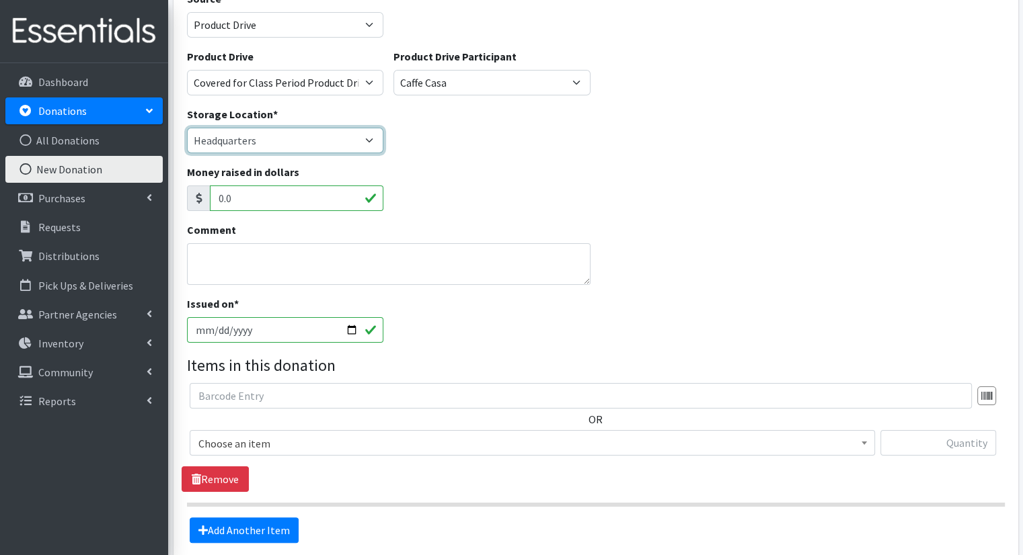
scroll to position [180, 0]
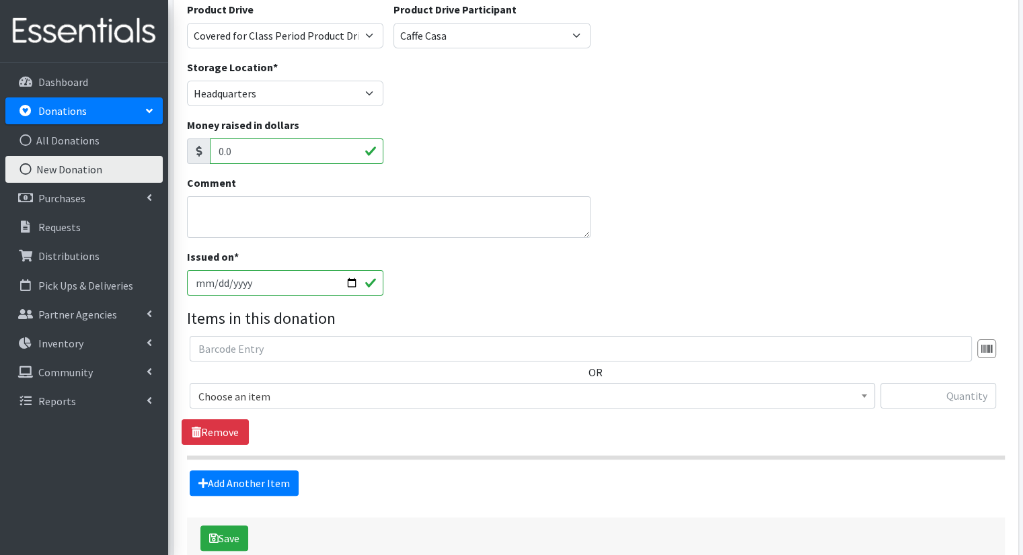
click at [846, 407] on span "Choose an item" at bounding box center [532, 396] width 685 height 26
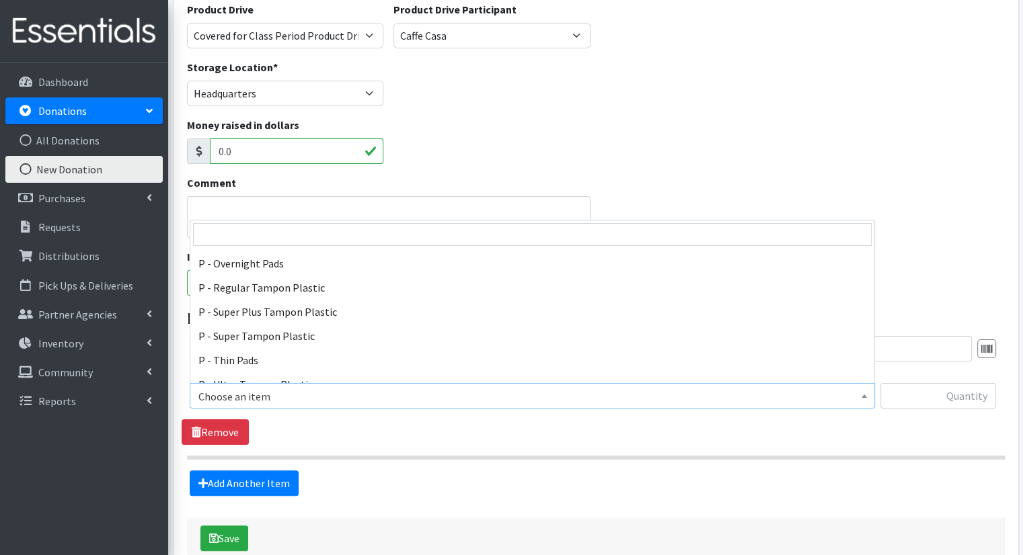
scroll to position [646, 0]
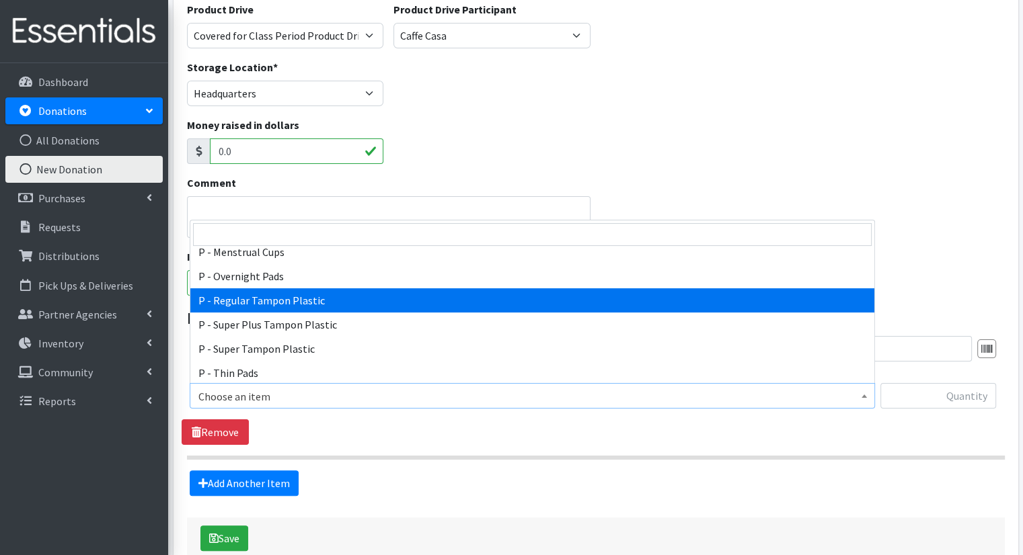
select select "15490"
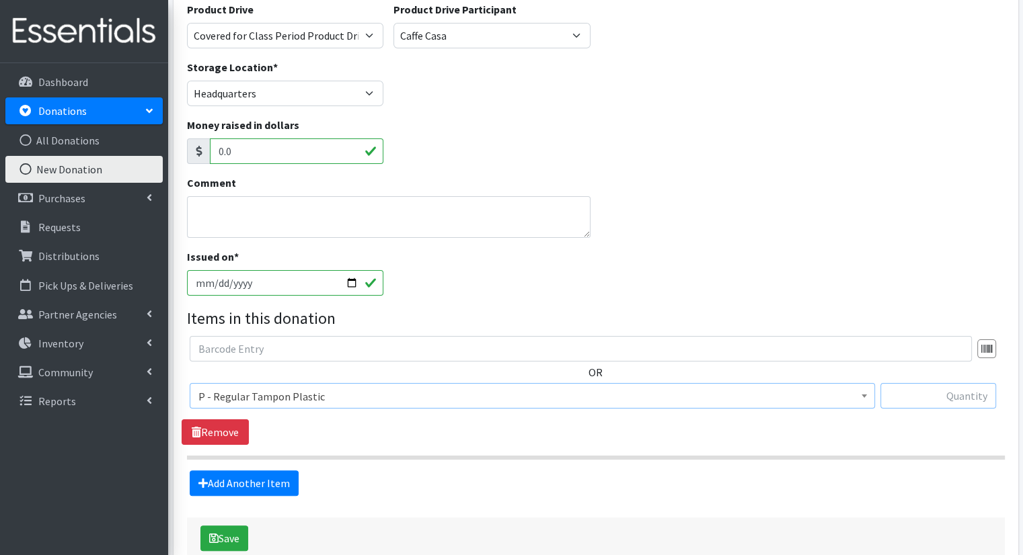
click at [924, 398] on input "text" at bounding box center [938, 396] width 116 height 26
type input "41"
click at [266, 487] on link "Add Another Item" at bounding box center [244, 484] width 109 height 26
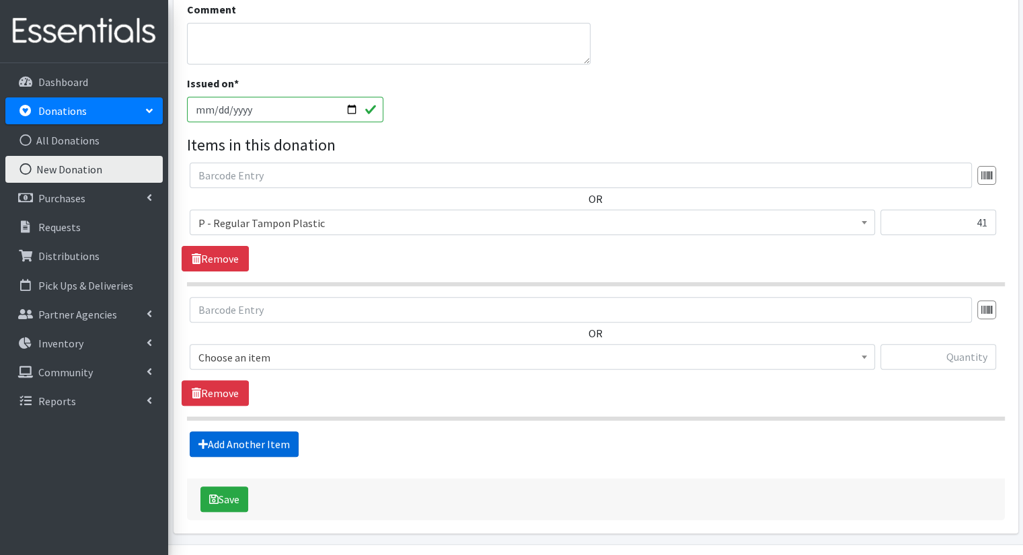
scroll to position [392, 0]
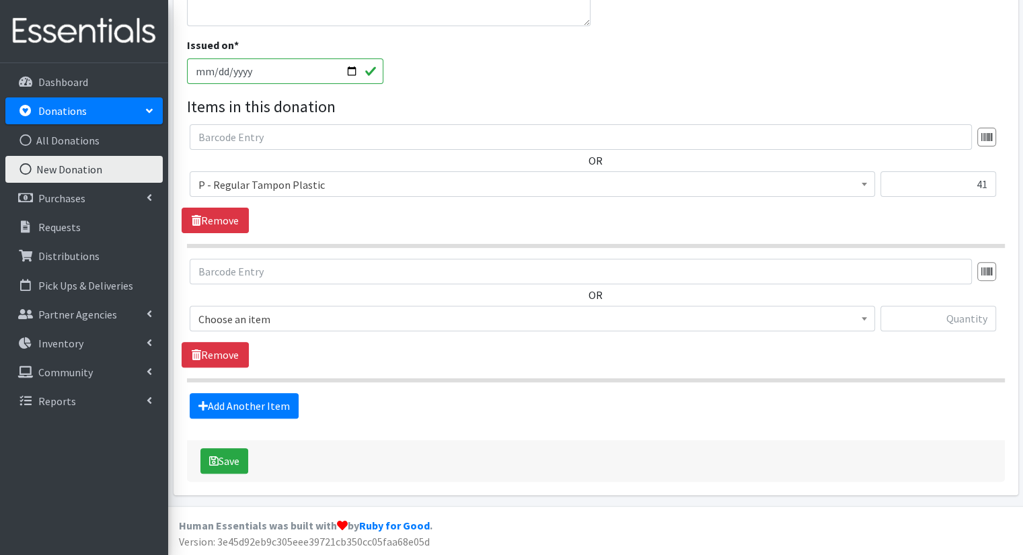
click at [406, 326] on span "Choose an item" at bounding box center [532, 319] width 668 height 19
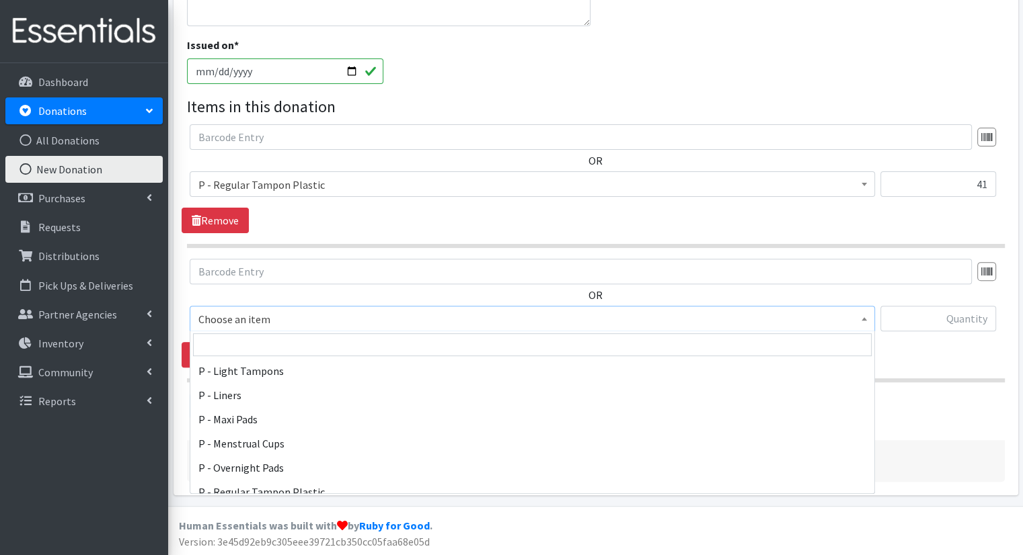
scroll to position [638, 0]
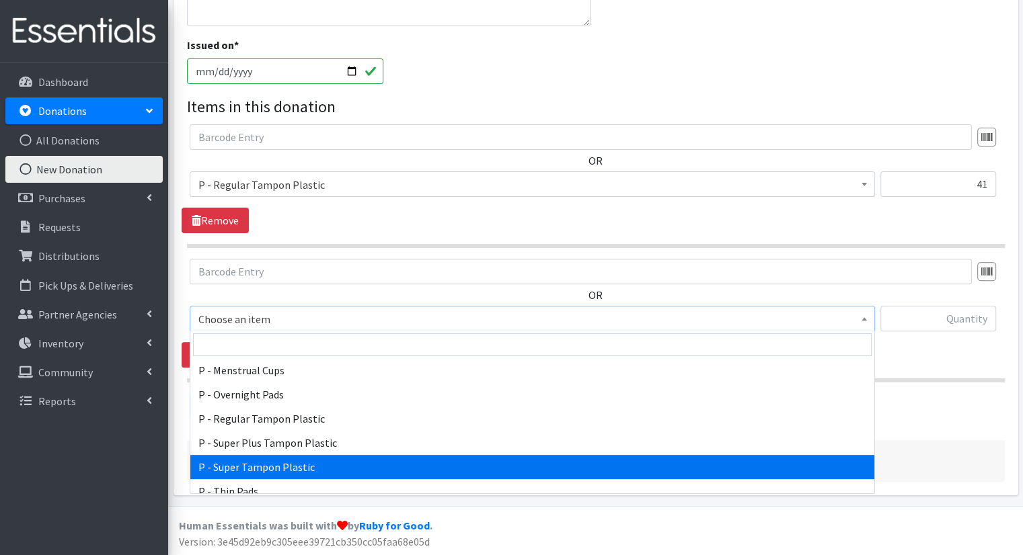
select select "15491"
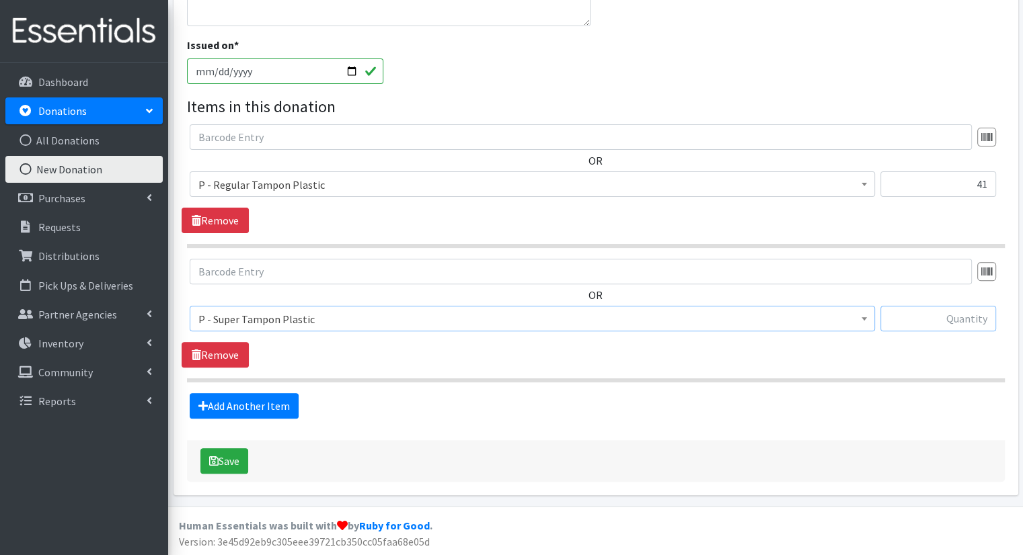
click at [960, 328] on input "text" at bounding box center [938, 319] width 116 height 26
click at [960, 328] on input "9" at bounding box center [938, 319] width 116 height 26
type input "9"
click at [226, 458] on button "Save" at bounding box center [224, 461] width 48 height 26
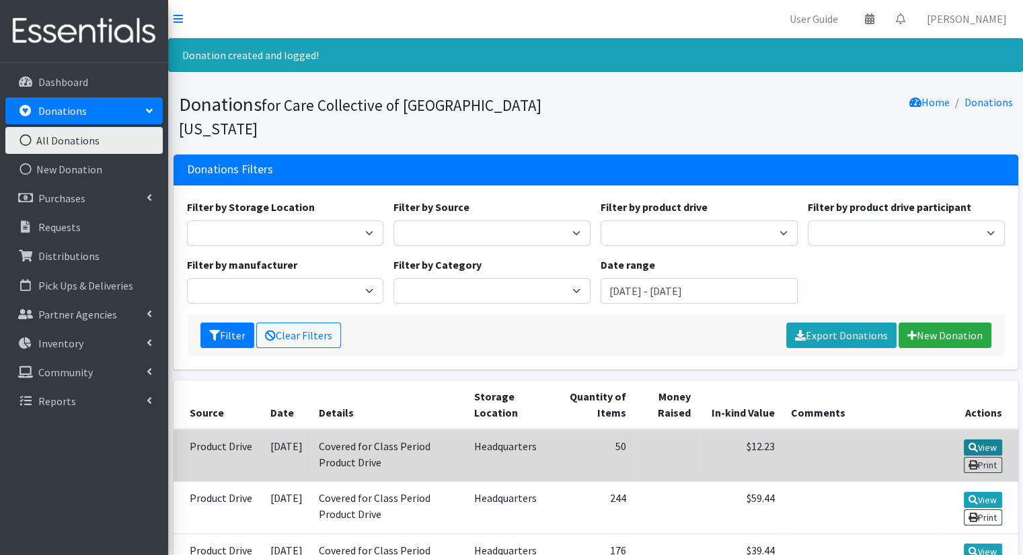
click at [972, 443] on icon at bounding box center [972, 447] width 9 height 9
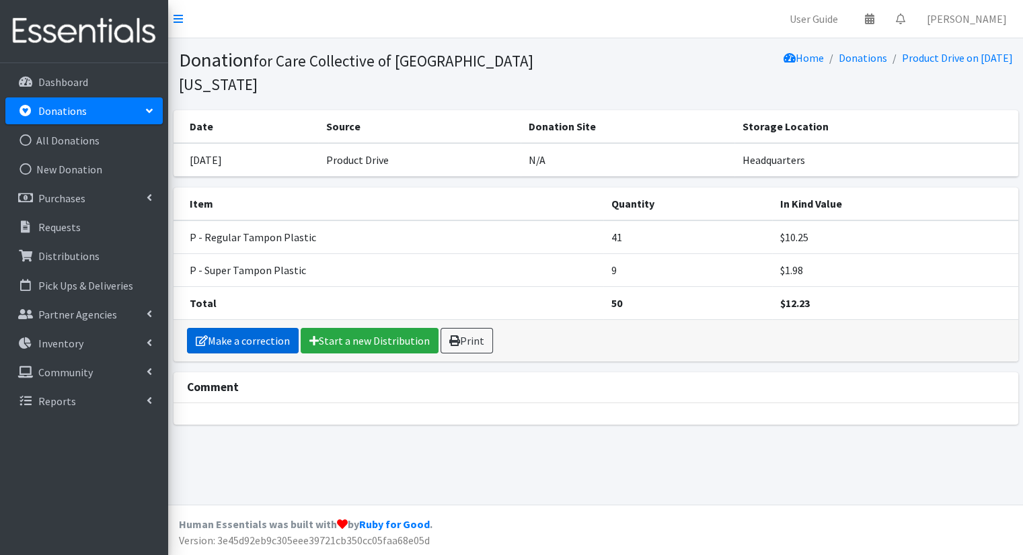
click at [288, 328] on link "Make a correction" at bounding box center [243, 341] width 112 height 26
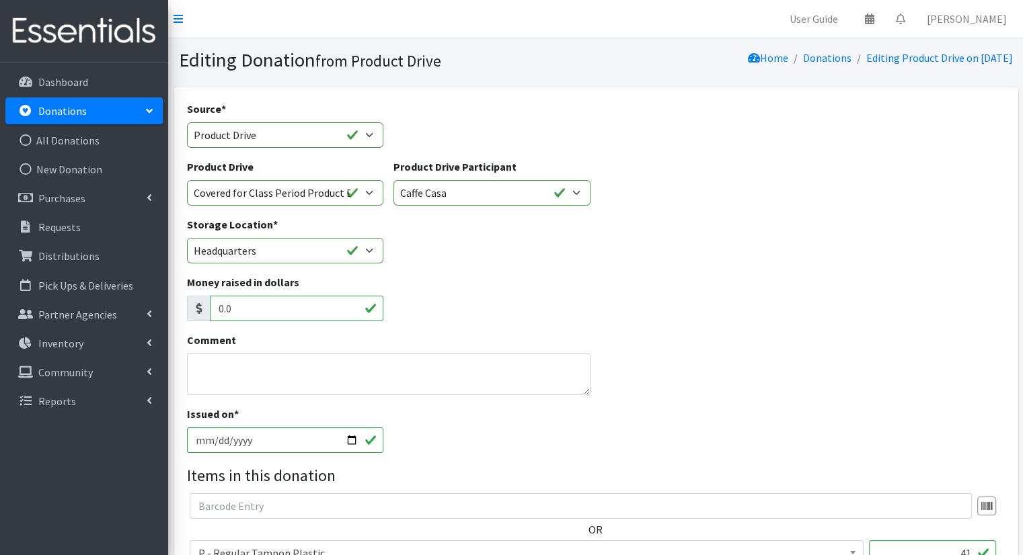
click at [353, 442] on input "[DATE]" at bounding box center [285, 441] width 197 height 26
type input "[DATE]"
click at [502, 298] on div "Money raised in dollars 0.0" at bounding box center [596, 303] width 828 height 58
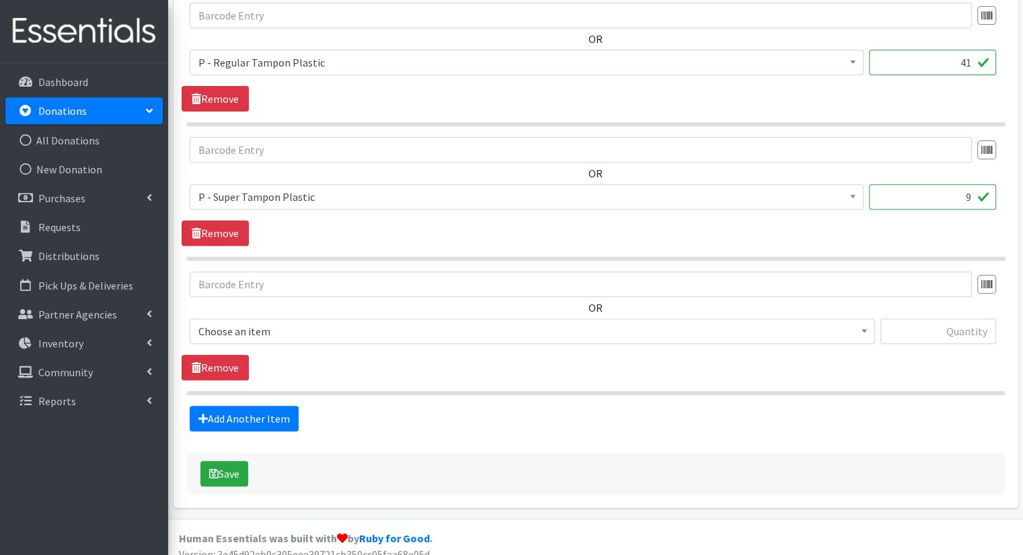
scroll to position [503, 0]
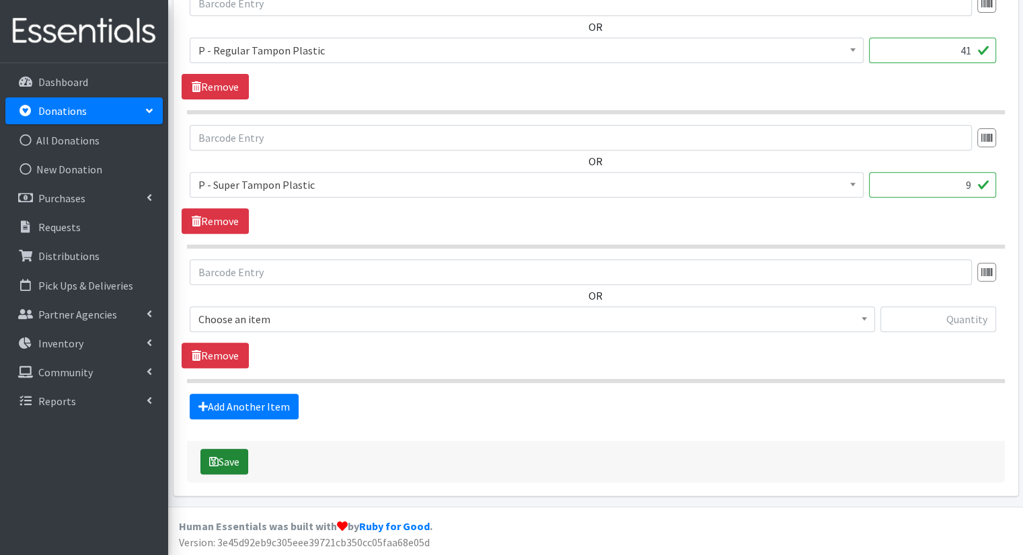
click at [232, 456] on button "Save" at bounding box center [224, 462] width 48 height 26
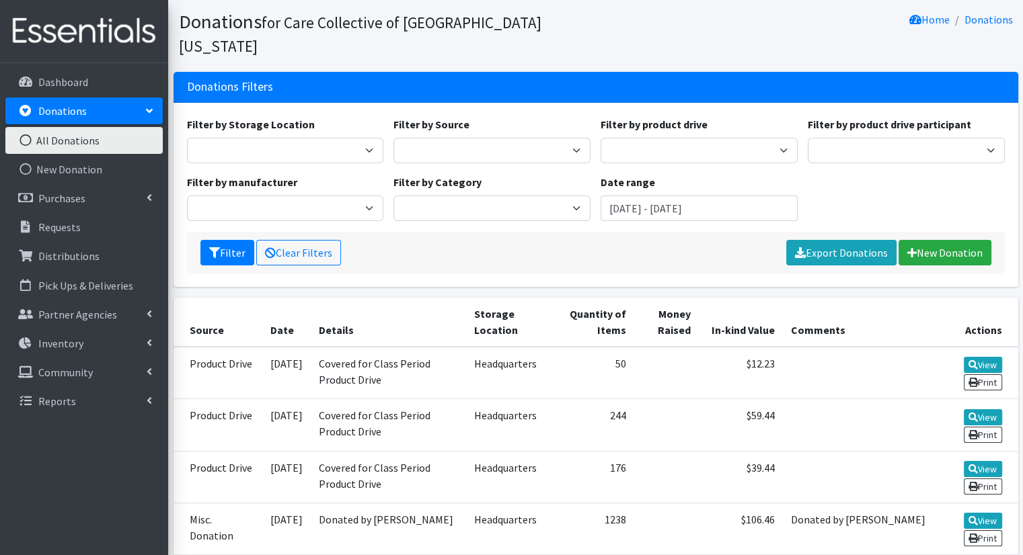
scroll to position [22, 0]
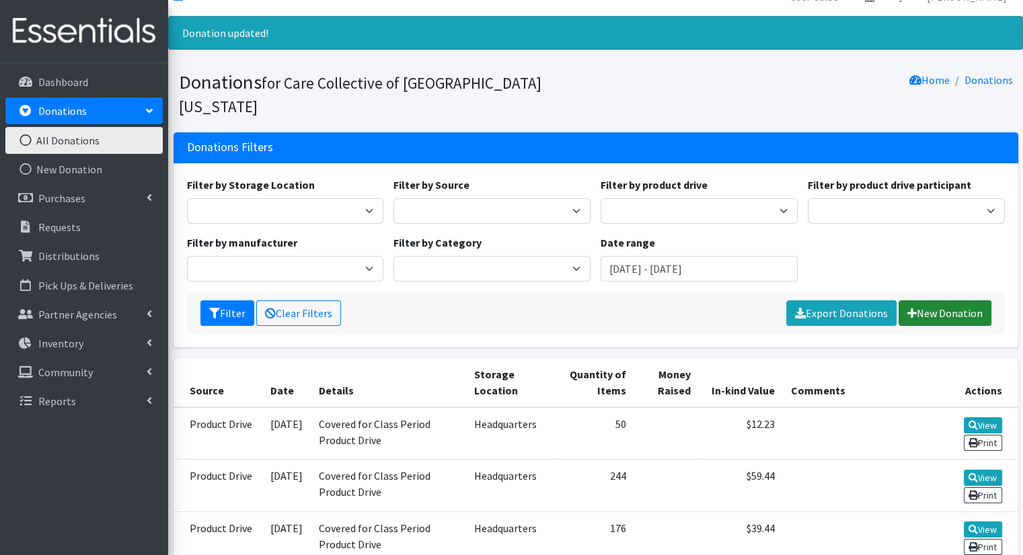
click at [953, 301] on link "New Donation" at bounding box center [944, 314] width 93 height 26
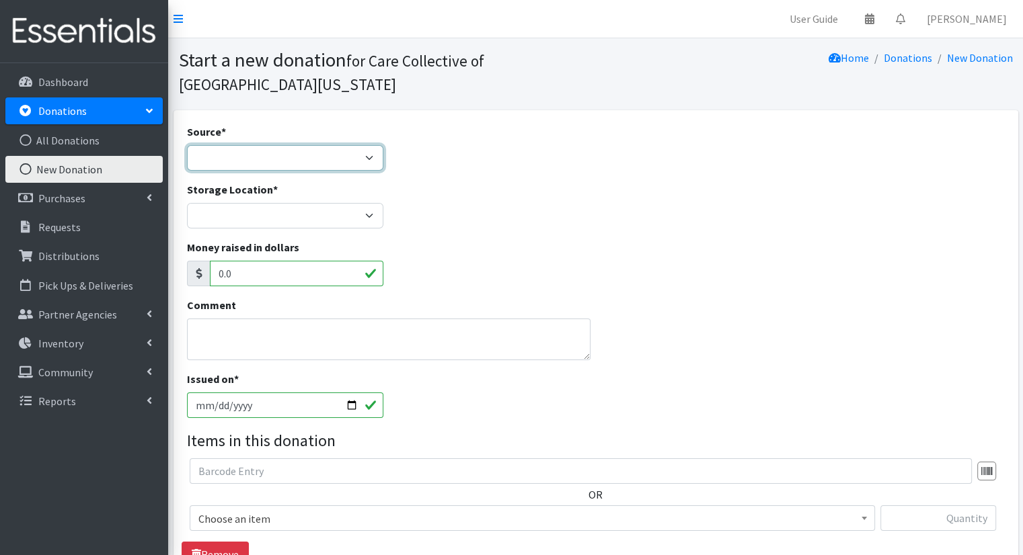
click at [328, 169] on select "Product Drive Manufacturer Donation Site Misc. Donation" at bounding box center [285, 158] width 197 height 26
select select "Product Drive"
click at [187, 145] on select "Product Drive Manufacturer Donation Site Misc. Donation" at bounding box center [285, 158] width 197 height 26
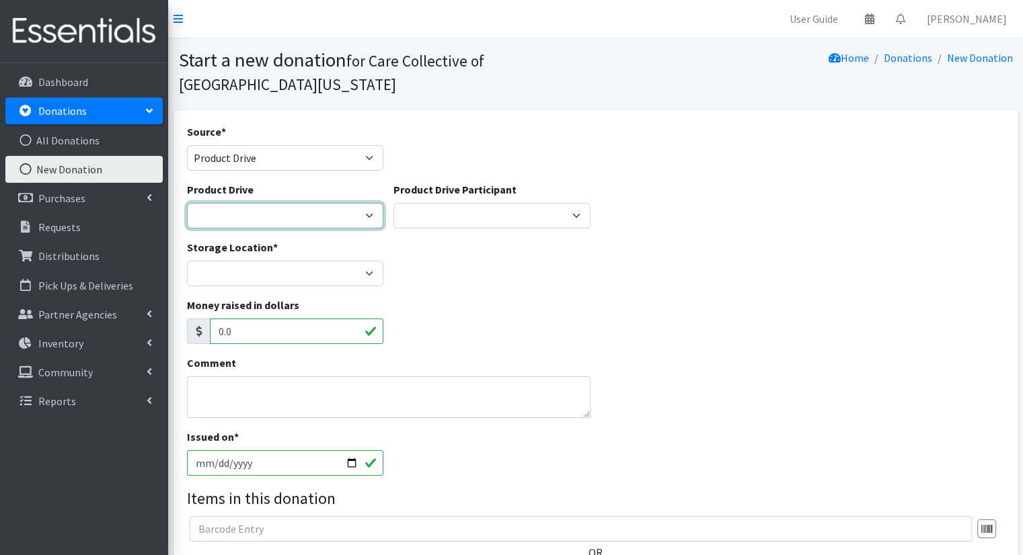
click at [312, 213] on select "Covered for Class Period Product Drive j ---Create new Product Drive---" at bounding box center [285, 216] width 197 height 26
select select "3527"
click at [187, 203] on select "Covered for Class Period Product Drive j ---Create new Product Drive---" at bounding box center [285, 216] width 197 height 26
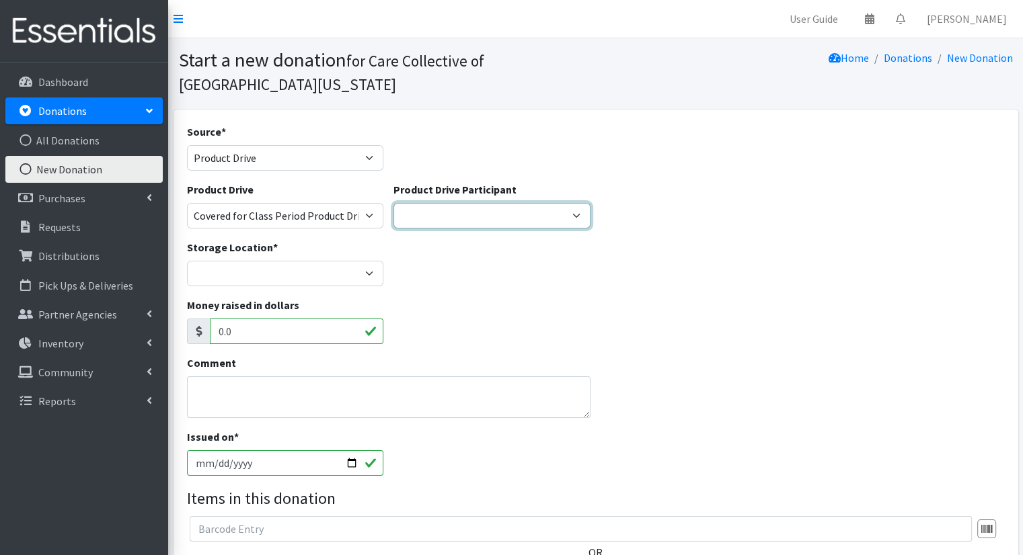
click at [447, 222] on select "Kalamazoo Public Library Uncle Buddy's Toy Stash Caffe Casa ---Create new Parti…" at bounding box center [491, 216] width 197 height 26
select select
click at [393, 203] on select "Kalamazoo Public Library Uncle Buddy's Toy Stash Caffe Casa ---Create new Parti…" at bounding box center [491, 216] width 197 height 26
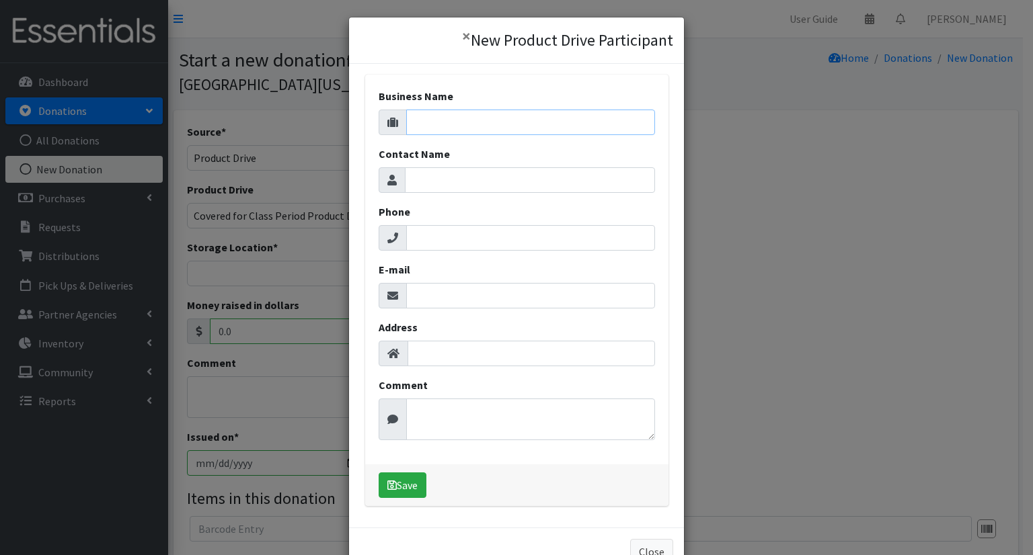
click at [479, 130] on input "Business Name" at bounding box center [530, 123] width 249 height 26
type input "Sarkozy Bakery"
click at [514, 239] on input "Phone" at bounding box center [530, 238] width 249 height 26
paste input "(269) 342-1952"
type input "(269) 342-1952"
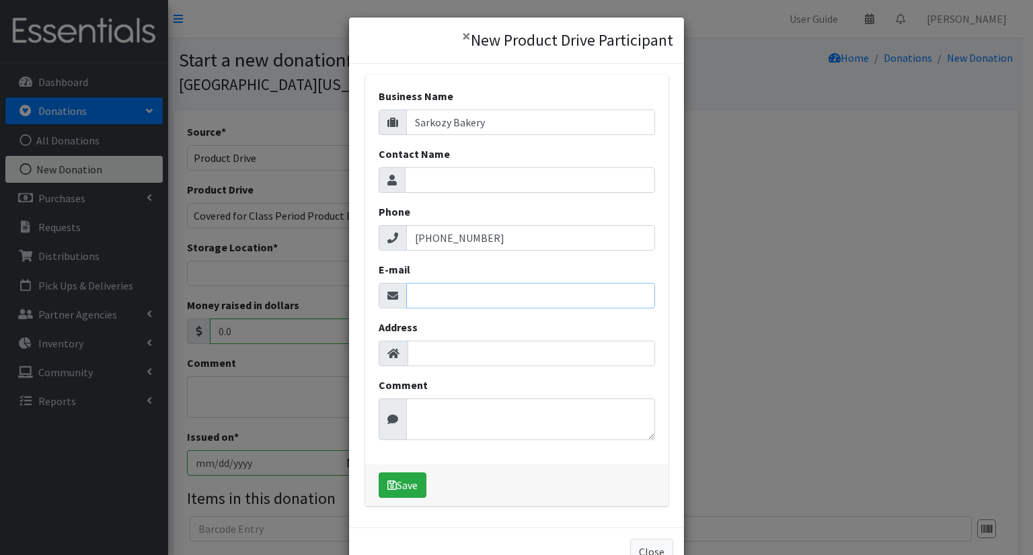
click at [553, 299] on input "E-mail" at bounding box center [530, 296] width 249 height 26
paste input "mail@sarkozybakery.com"
type input "mail@sarkozybakery.com"
click at [397, 479] on button "Save" at bounding box center [403, 486] width 48 height 26
select select "1690"
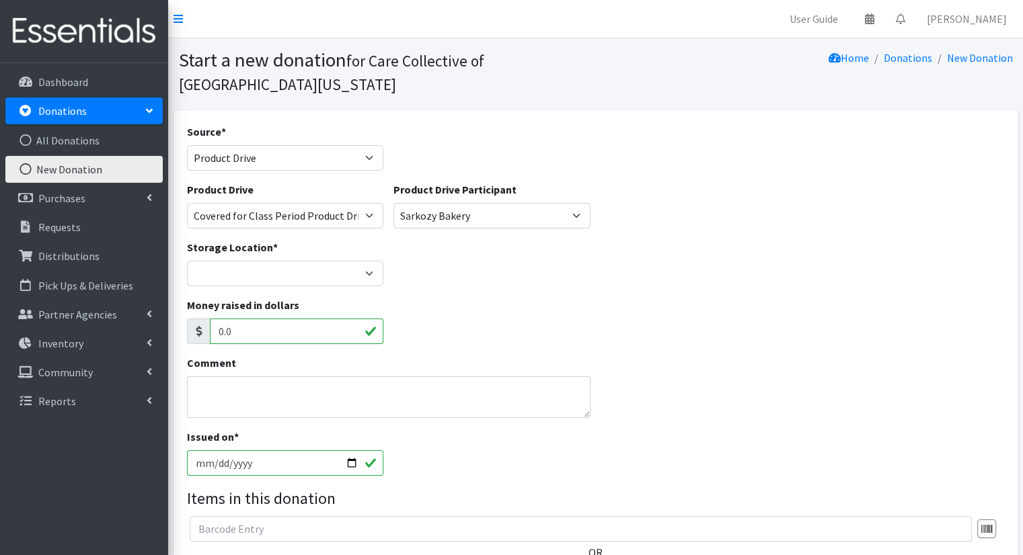
click at [355, 459] on input "[DATE]" at bounding box center [285, 463] width 197 height 26
type input "[DATE]"
click at [348, 284] on select "Headquarters" at bounding box center [285, 274] width 197 height 26
select select "491"
click at [187, 261] on select "Headquarters" at bounding box center [285, 274] width 197 height 26
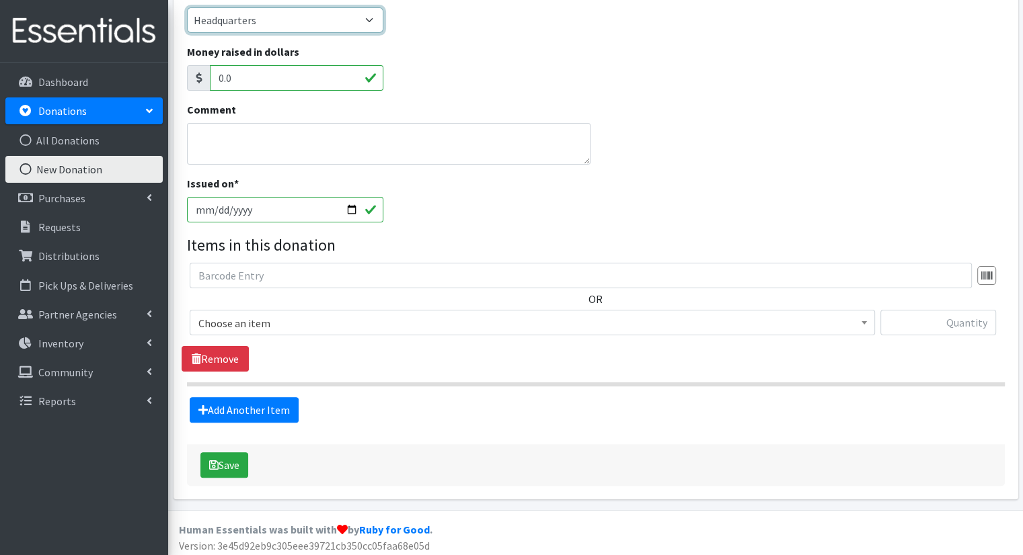
scroll to position [258, 0]
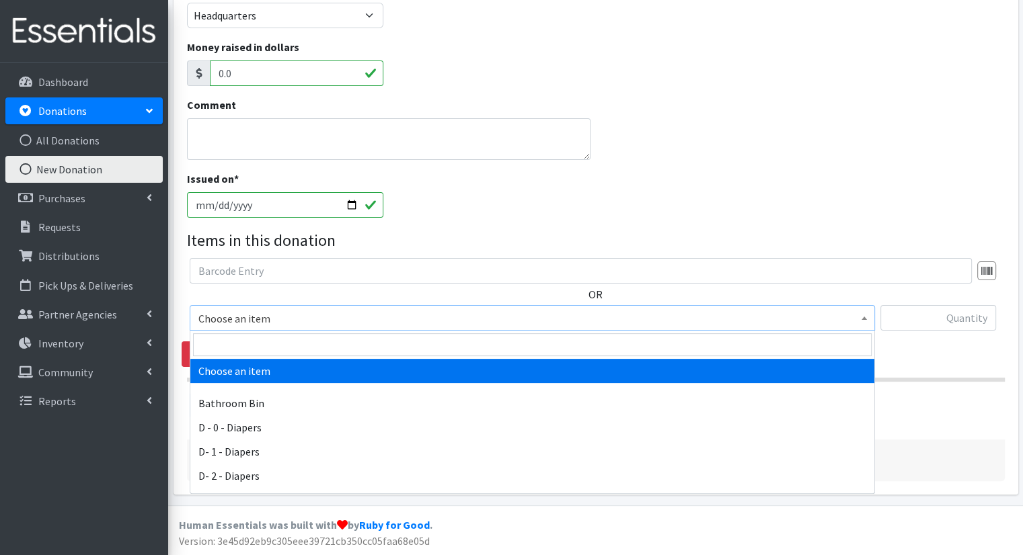
click at [650, 316] on span "Choose an item" at bounding box center [532, 318] width 668 height 19
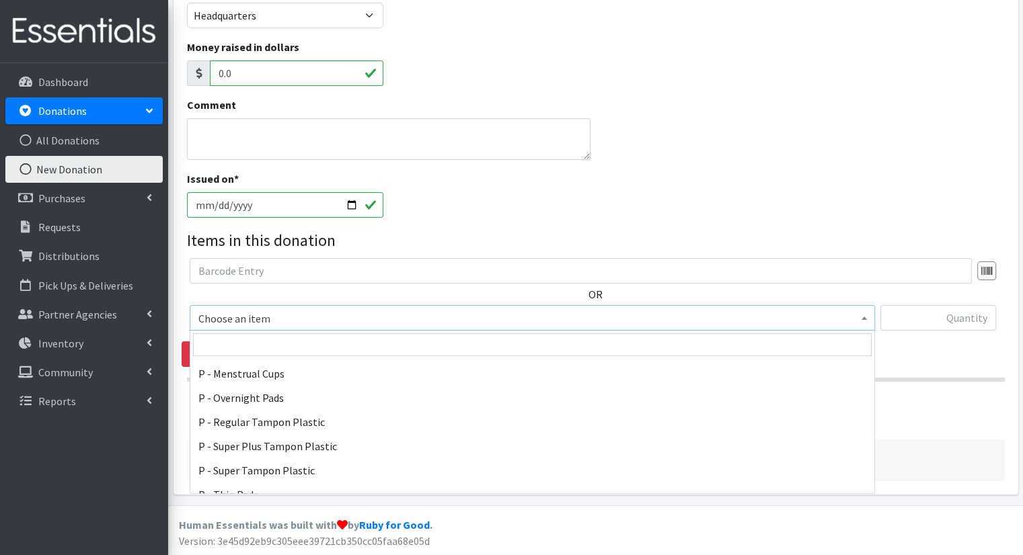
scroll to position [626, 0]
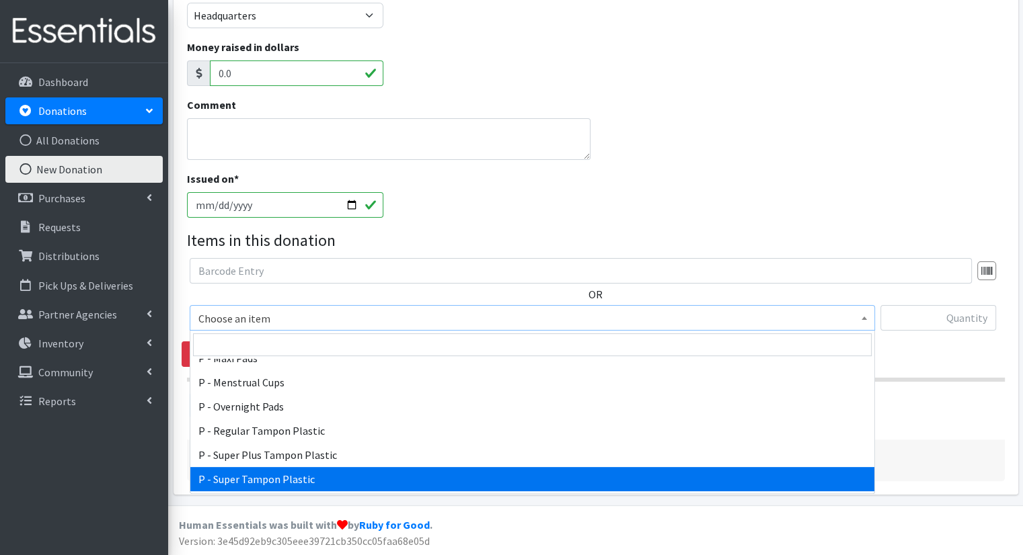
select select "15491"
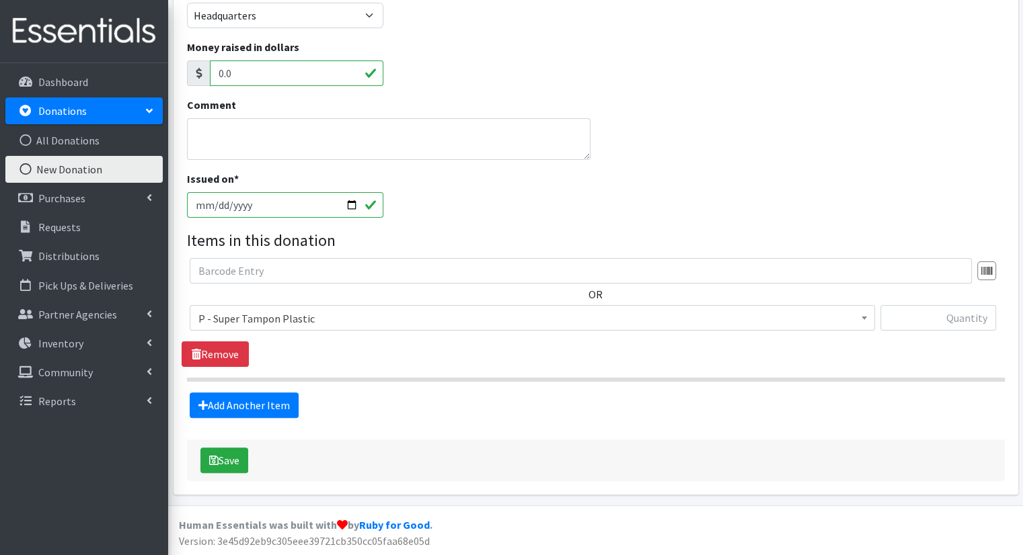
click at [959, 331] on div at bounding box center [938, 323] width 116 height 36
click at [959, 326] on input "text" at bounding box center [938, 318] width 116 height 26
type input "50"
click at [277, 405] on link "Add Another Item" at bounding box center [244, 406] width 109 height 26
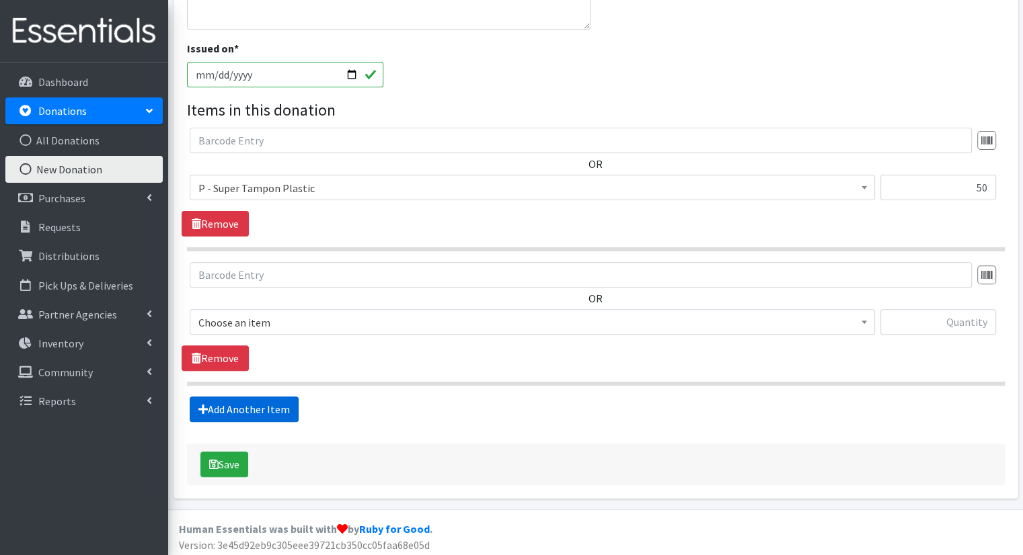
scroll to position [392, 0]
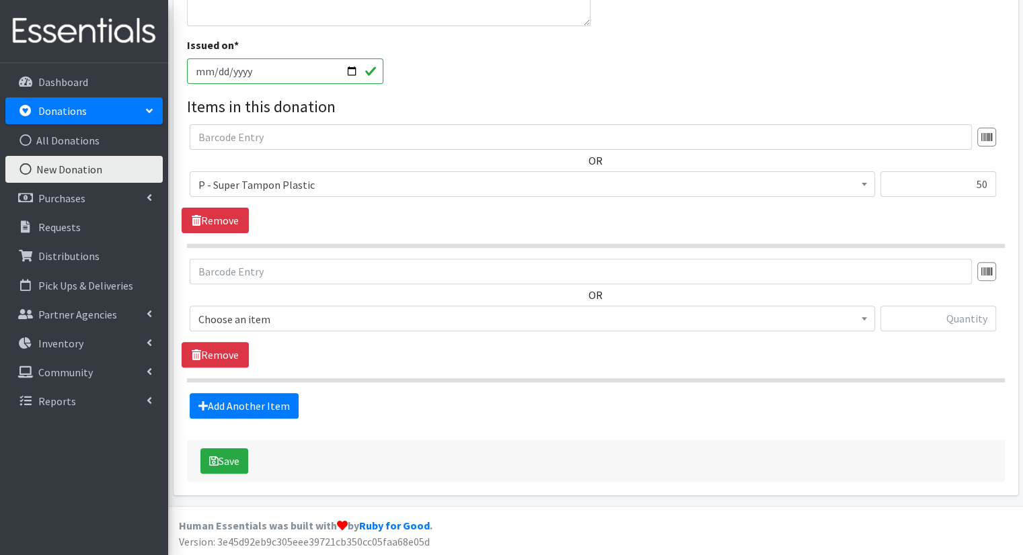
click at [370, 321] on span "Choose an item" at bounding box center [532, 319] width 668 height 19
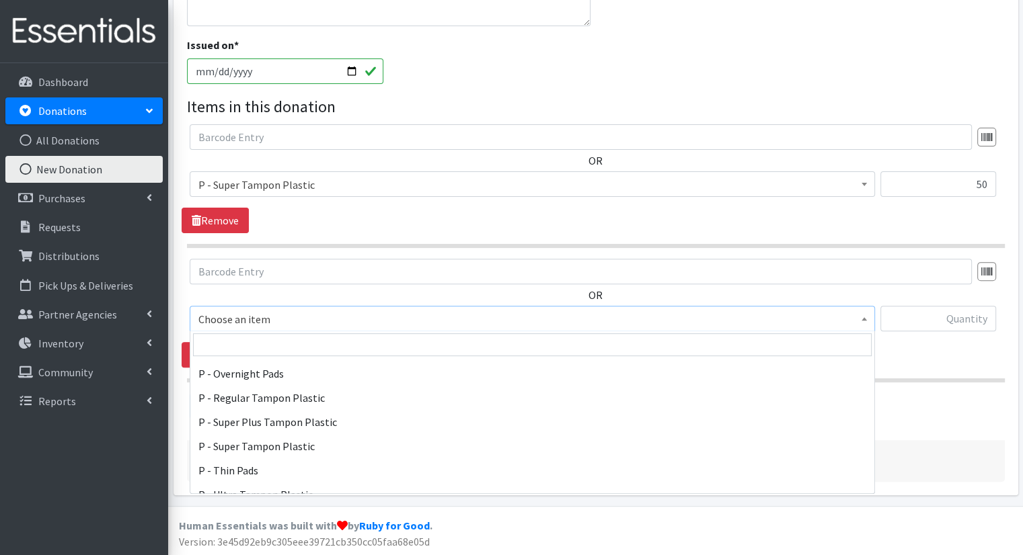
scroll to position [667, 0]
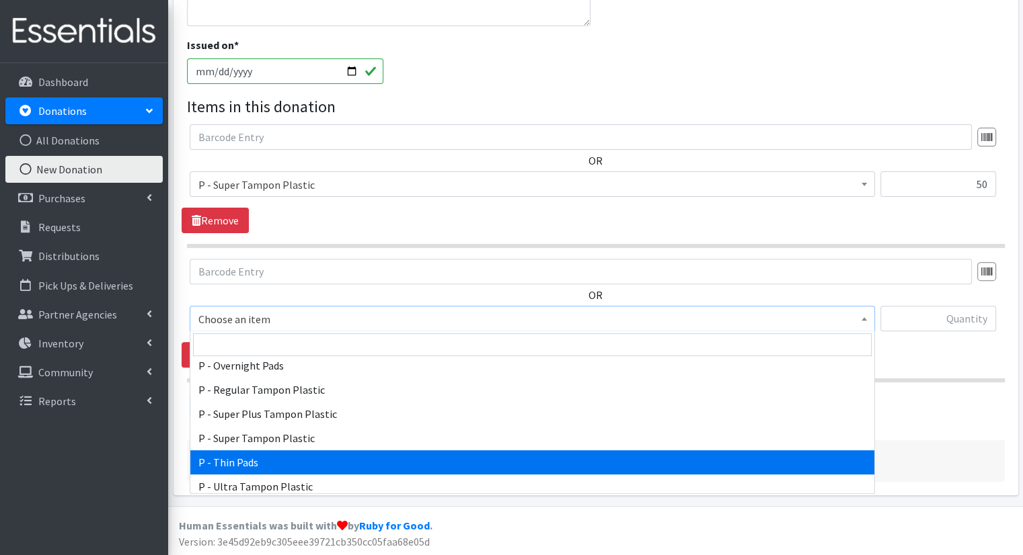
select select "15492"
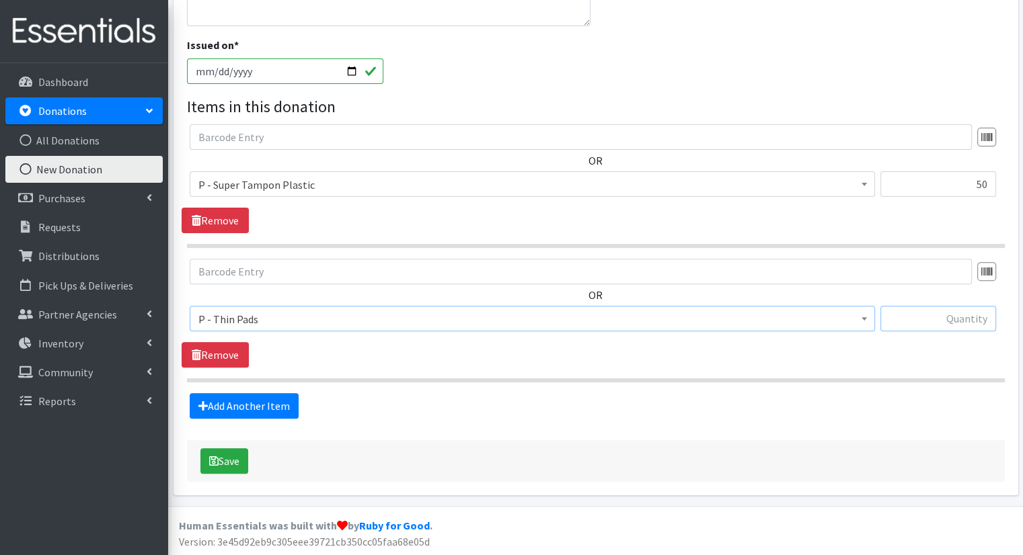
click at [947, 307] on input "text" at bounding box center [938, 319] width 116 height 26
type input "44"
click at [241, 455] on button "Save" at bounding box center [224, 461] width 48 height 26
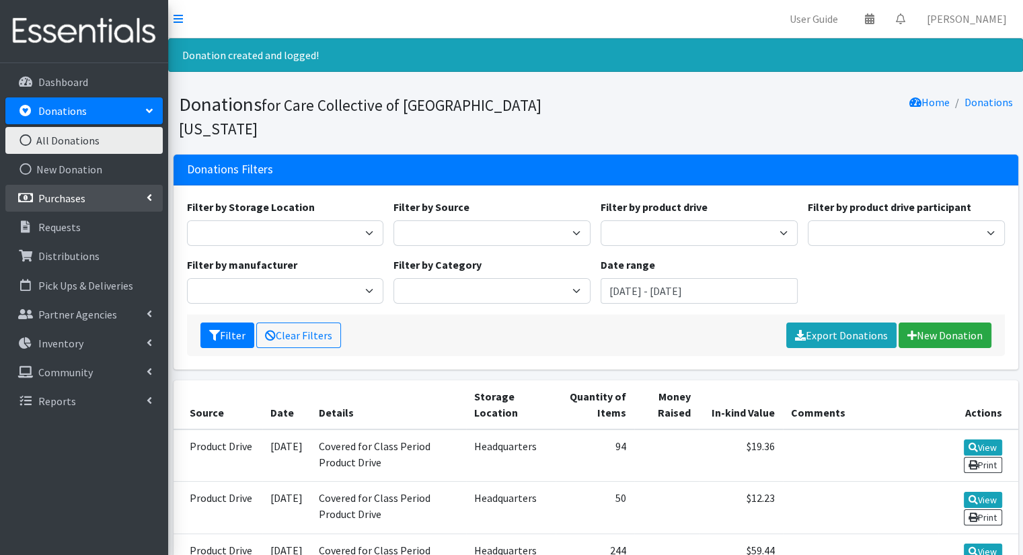
click at [100, 194] on link "Purchases" at bounding box center [83, 198] width 157 height 27
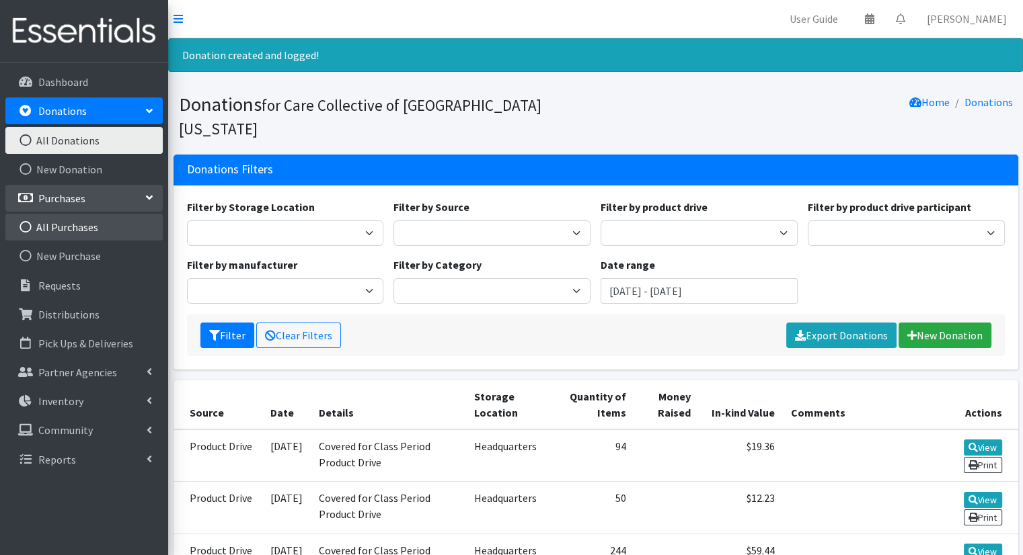
click at [100, 223] on link "All Purchases" at bounding box center [83, 227] width 157 height 27
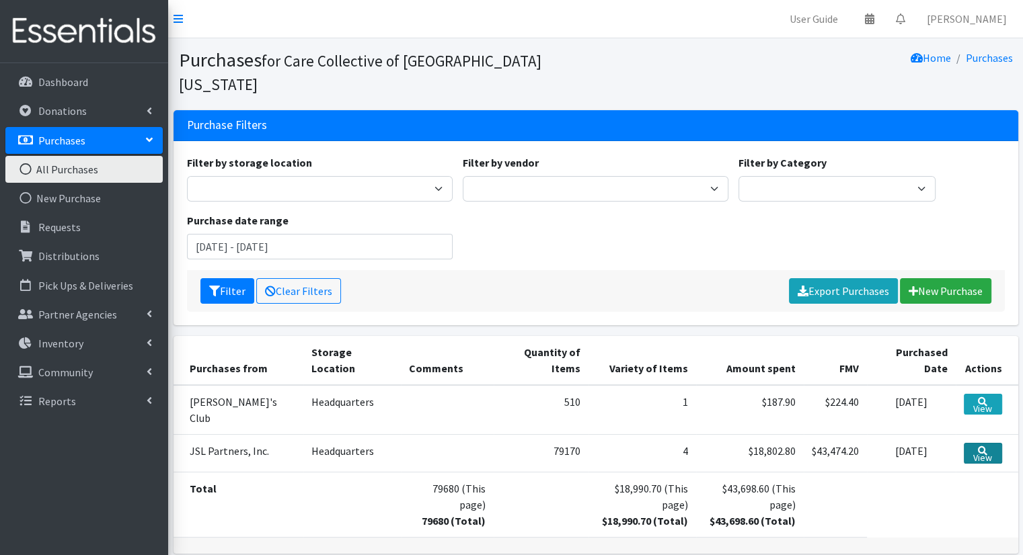
click at [970, 443] on link "View" at bounding box center [983, 453] width 38 height 21
click at [978, 446] on icon at bounding box center [982, 450] width 9 height 9
click at [89, 173] on link "All Purchases" at bounding box center [83, 169] width 157 height 27
click at [936, 285] on div "Filter Clear Filters Export Purchases [GEOGRAPHIC_DATA]" at bounding box center [596, 291] width 818 height 42
click at [935, 280] on div "Filter Clear Filters Export Purchases [GEOGRAPHIC_DATA]" at bounding box center [596, 291] width 818 height 42
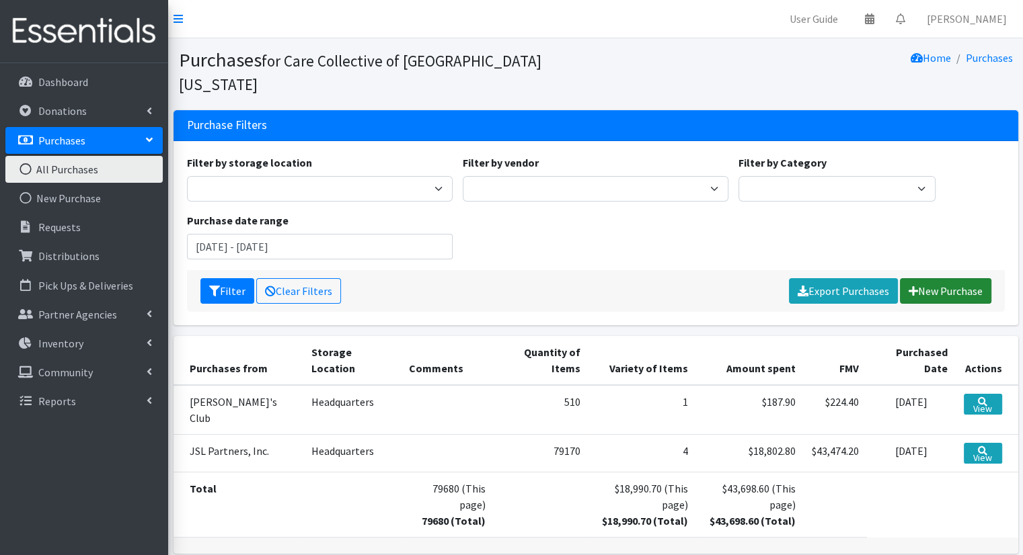
click at [932, 278] on link "New Purchase" at bounding box center [945, 291] width 91 height 26
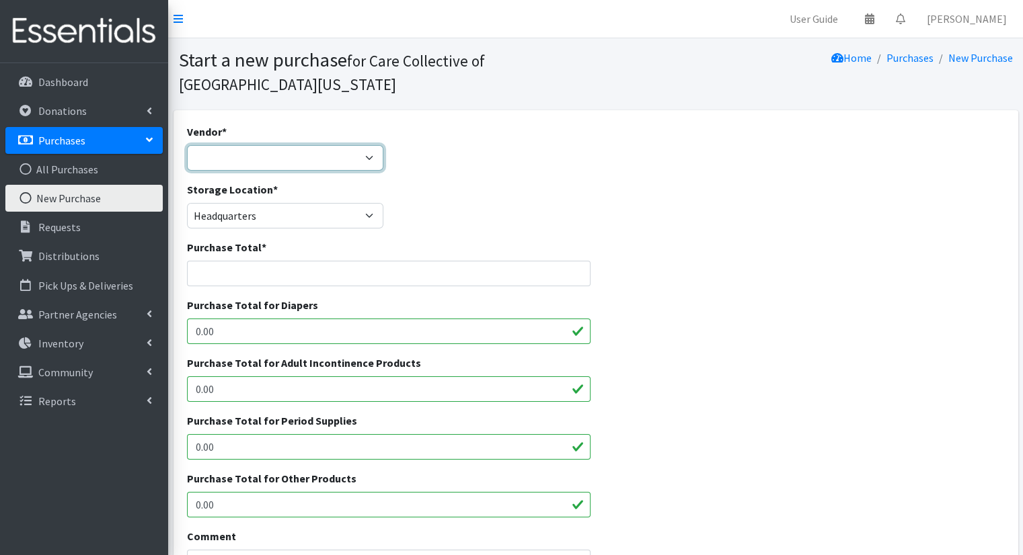
click at [207, 146] on select "JSL Partners, Inc. Sam's Club ---Not Listed---" at bounding box center [285, 158] width 197 height 26
select select "642"
click at [187, 145] on select "JSL Partners, Inc. Sam's Club ---Not Listed---" at bounding box center [285, 158] width 197 height 26
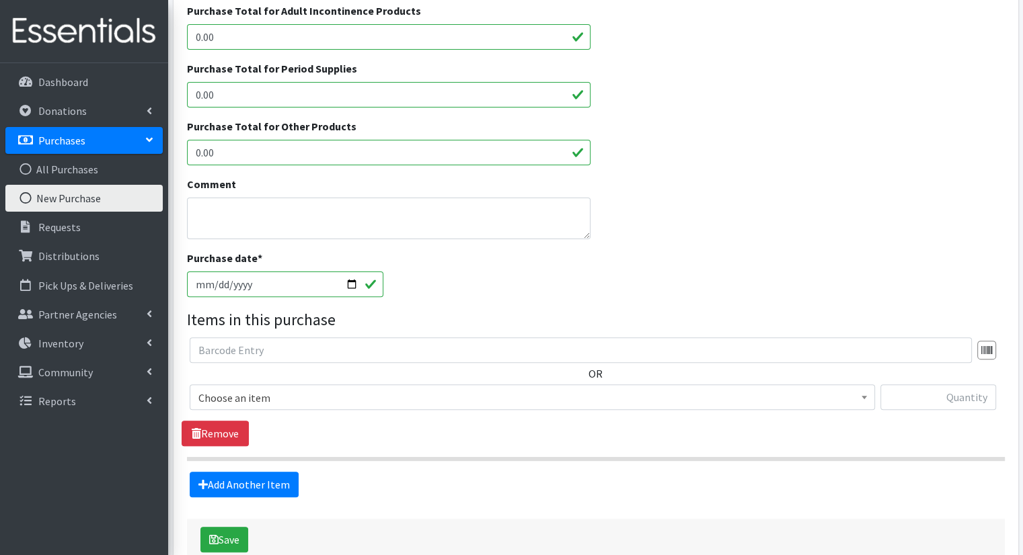
scroll to position [431, 0]
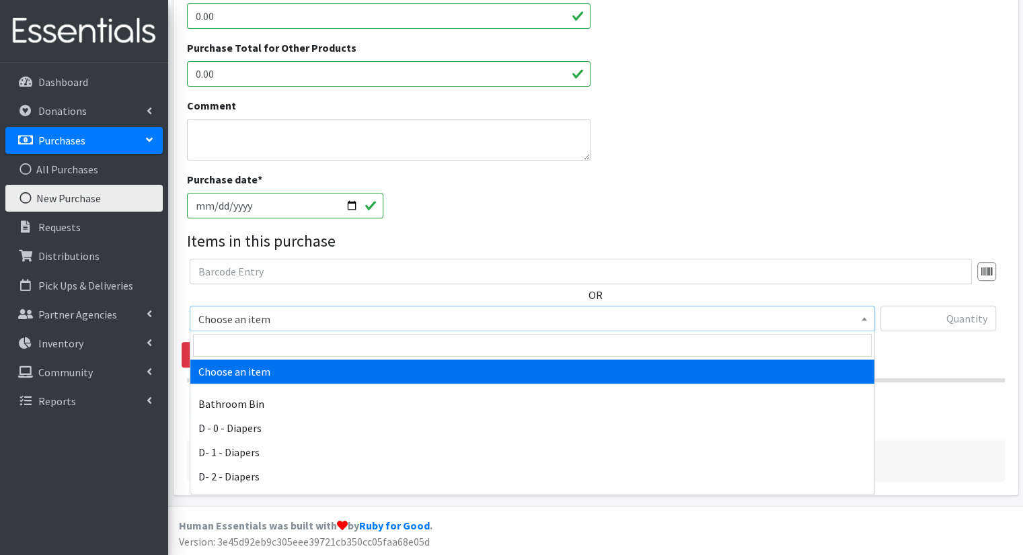
click at [847, 311] on span "Choose an item" at bounding box center [532, 319] width 668 height 19
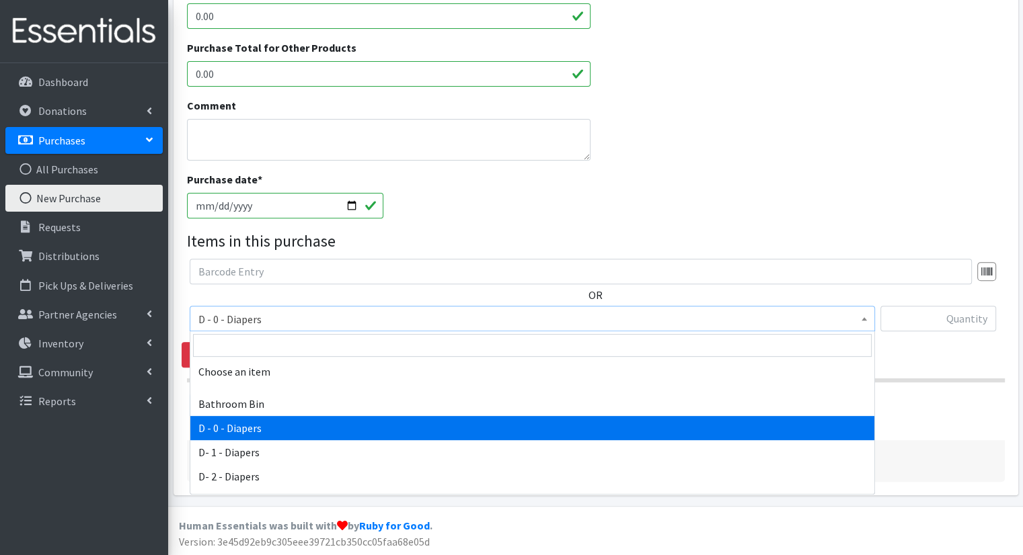
click at [855, 323] on span "D - 0 - Diapers" at bounding box center [532, 319] width 668 height 19
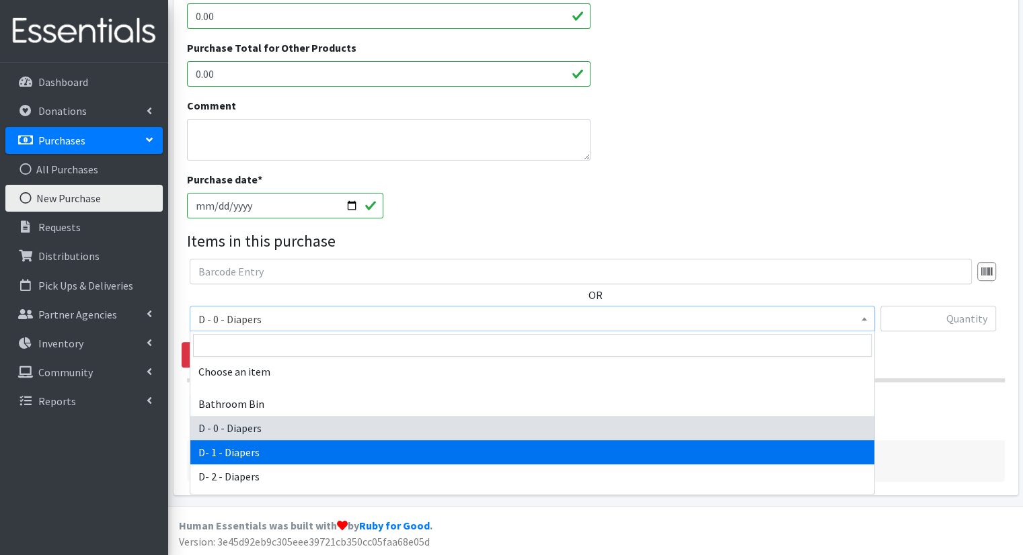
select select "15482"
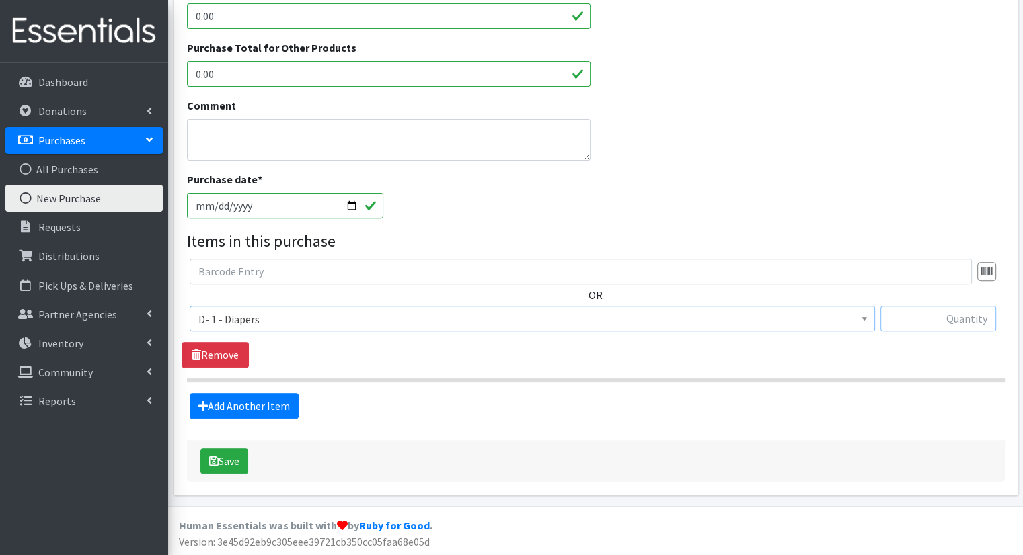
click at [957, 327] on input "text" at bounding box center [938, 319] width 116 height 26
click at [939, 315] on input "text" at bounding box center [938, 319] width 116 height 26
type input "15750"
click at [265, 387] on fieldset "Items in this purchase OR Choose an item Bathroom Bin D - 0 - Diapers D- 1 - Di…" at bounding box center [596, 324] width 818 height 190
click at [269, 399] on link "Add Another Item" at bounding box center [244, 406] width 109 height 26
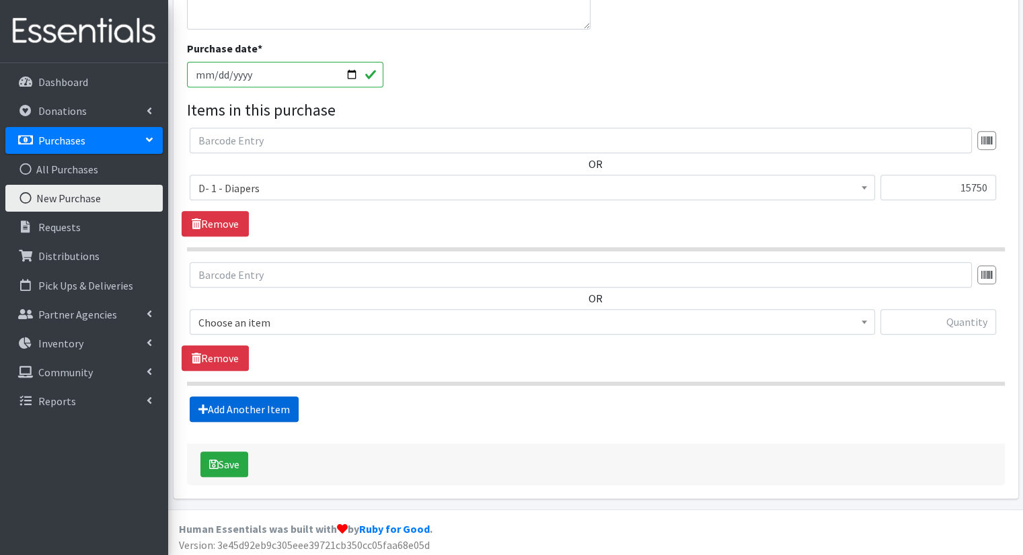
scroll to position [565, 0]
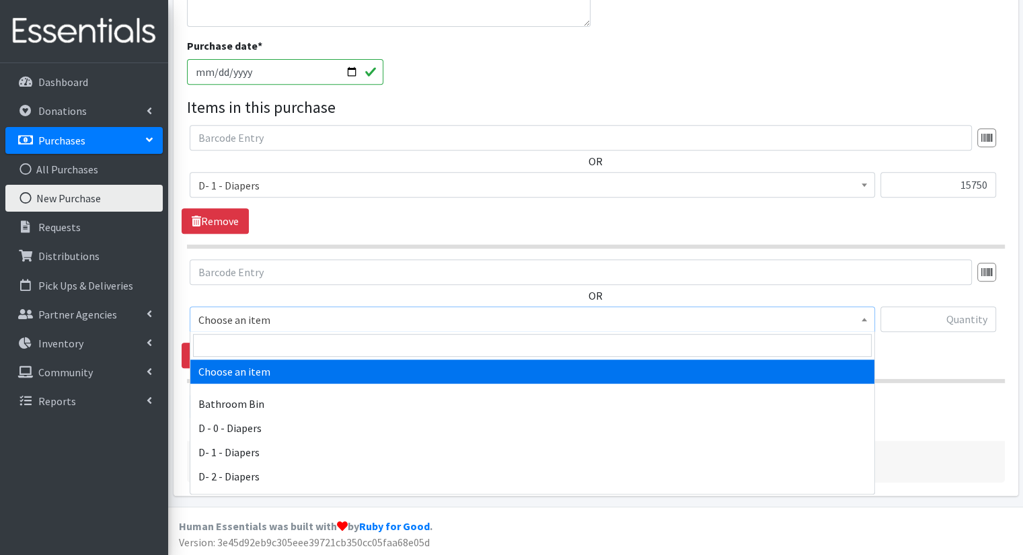
click at [505, 327] on span "Choose an item" at bounding box center [532, 320] width 668 height 19
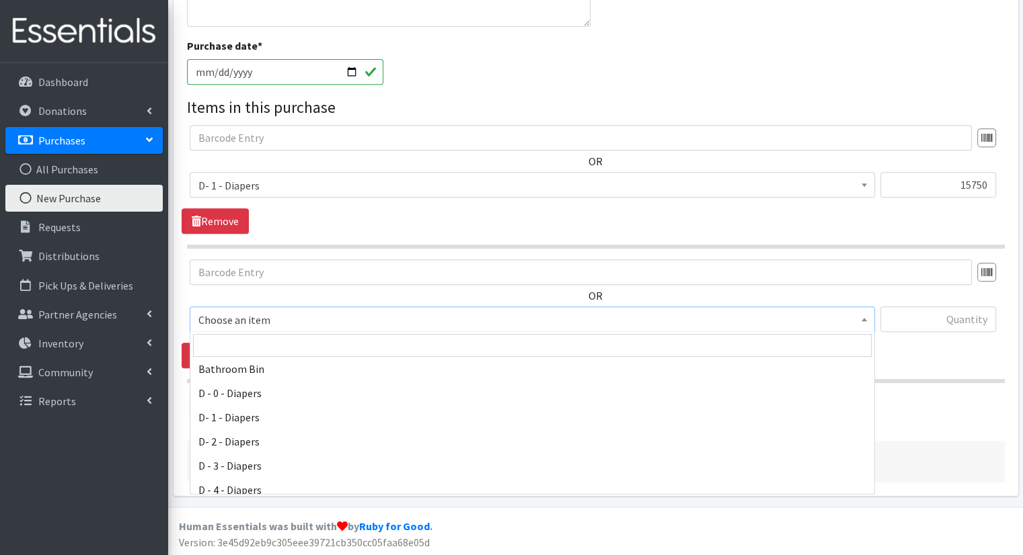
scroll to position [48, 0]
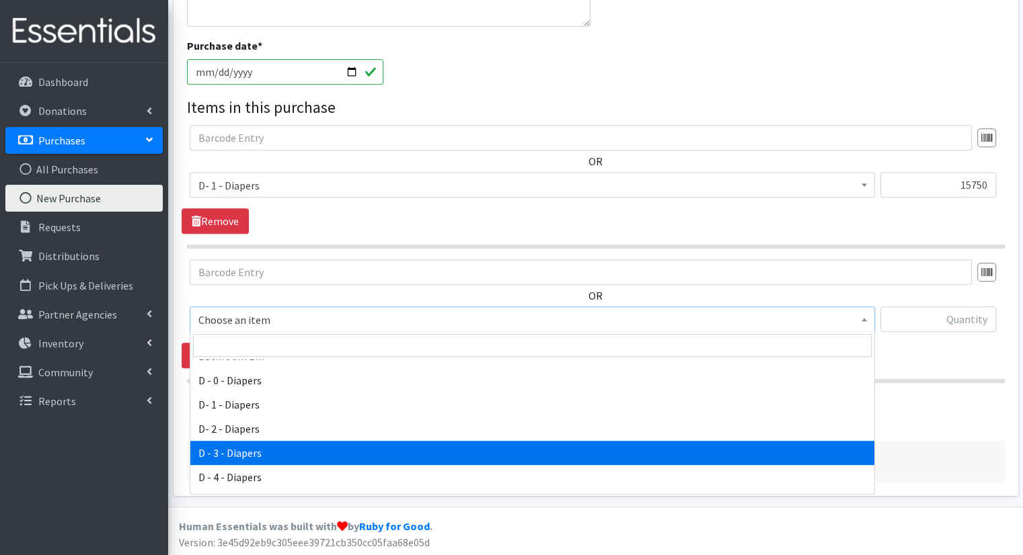
select select "15484"
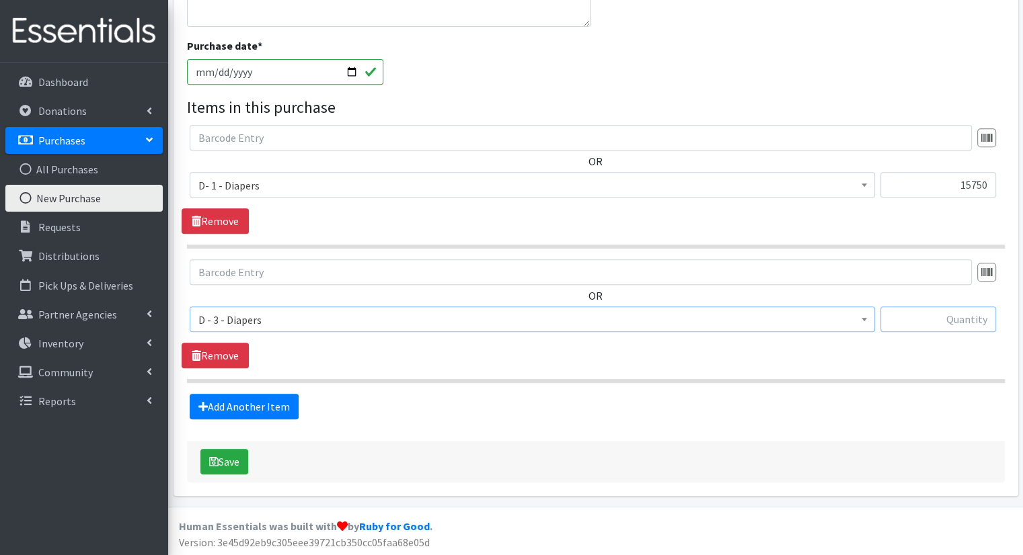
click at [941, 323] on input "text" at bounding box center [938, 320] width 116 height 26
type input "21000"
click at [277, 401] on link "Add Another Item" at bounding box center [244, 407] width 109 height 26
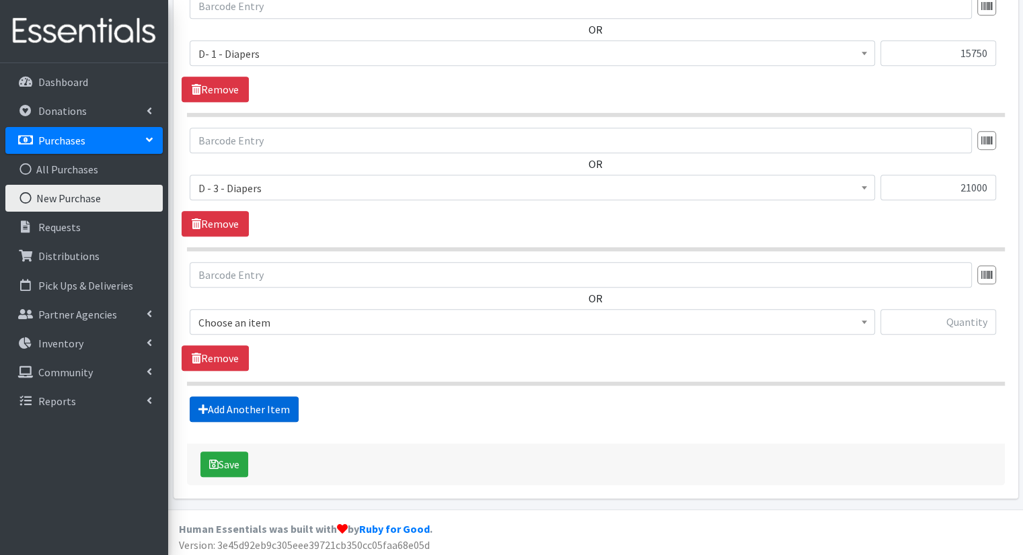
scroll to position [699, 0]
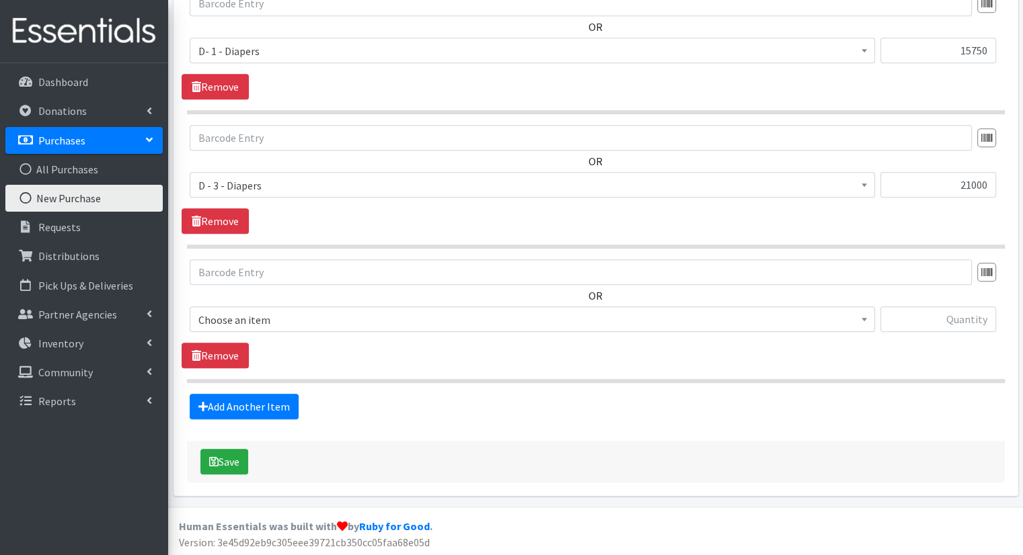
click at [349, 323] on span "Choose an item" at bounding box center [532, 320] width 668 height 19
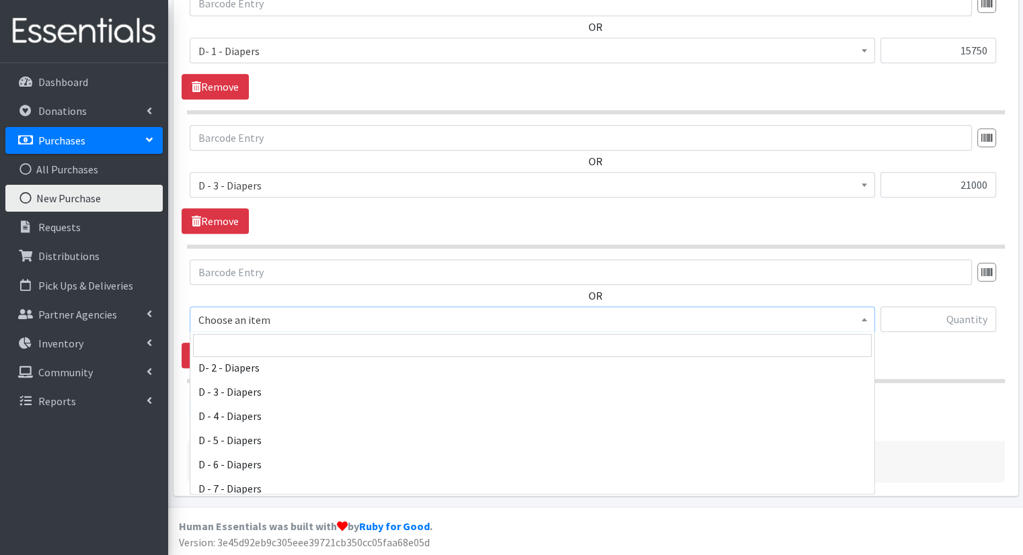
scroll to position [145, 0]
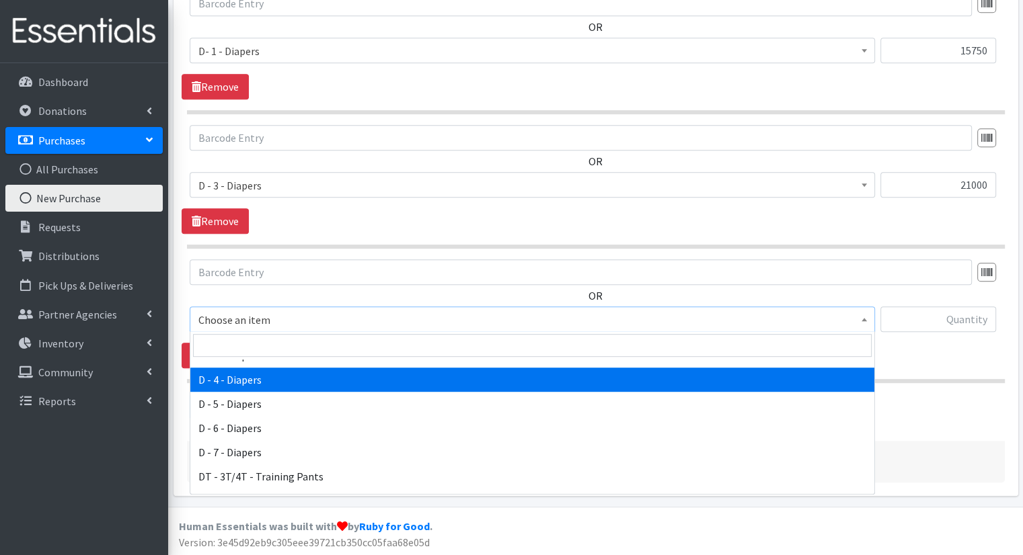
select select "15485"
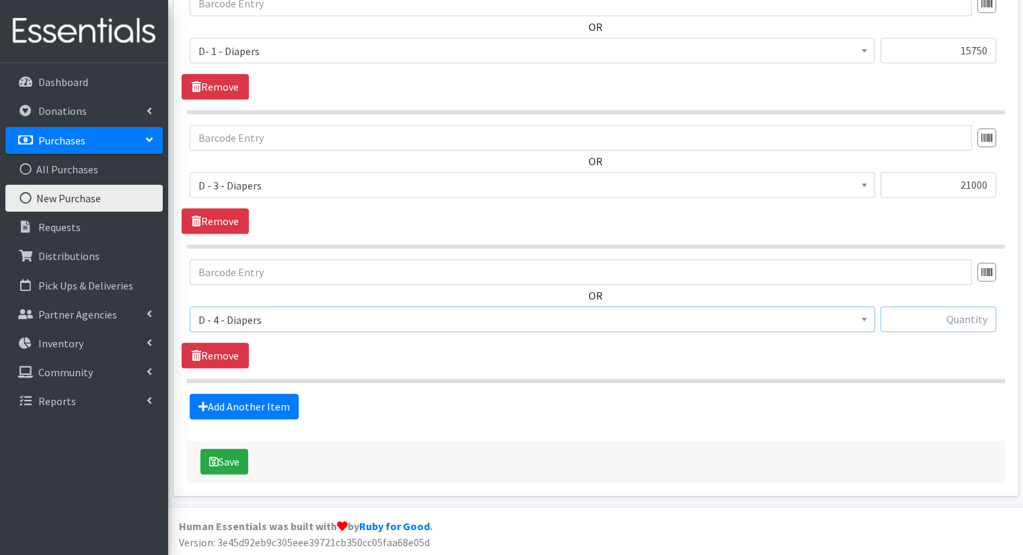
click at [978, 315] on input "text" at bounding box center [938, 320] width 116 height 26
type input "18900"
click at [270, 389] on fieldset "Items in this purchase OR Choose an item Bathroom Bin D - 0 - Diapers D- 1 - Di…" at bounding box center [596, 190] width 818 height 459
click at [271, 408] on link "Add Another Item" at bounding box center [244, 407] width 109 height 26
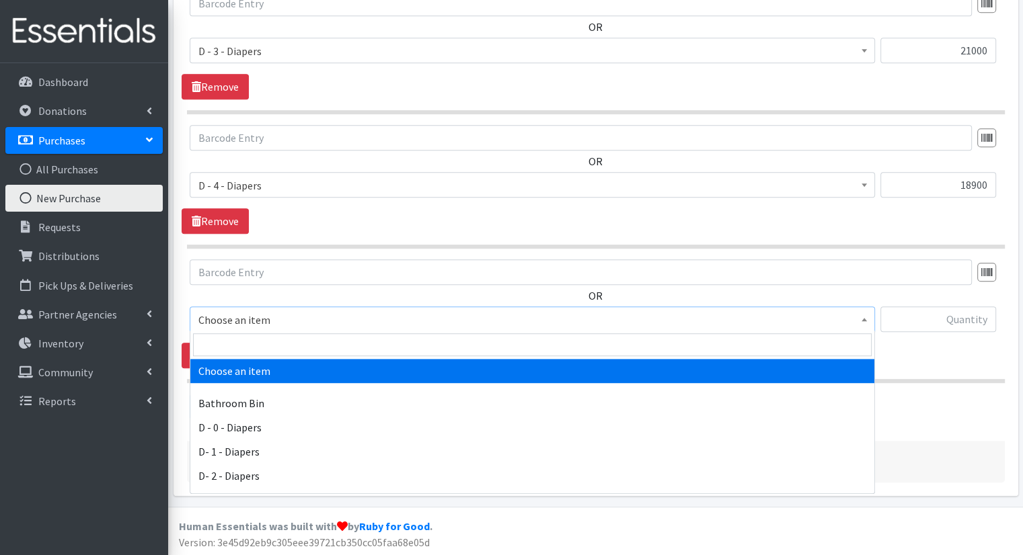
click at [571, 317] on span "Choose an item" at bounding box center [532, 320] width 668 height 19
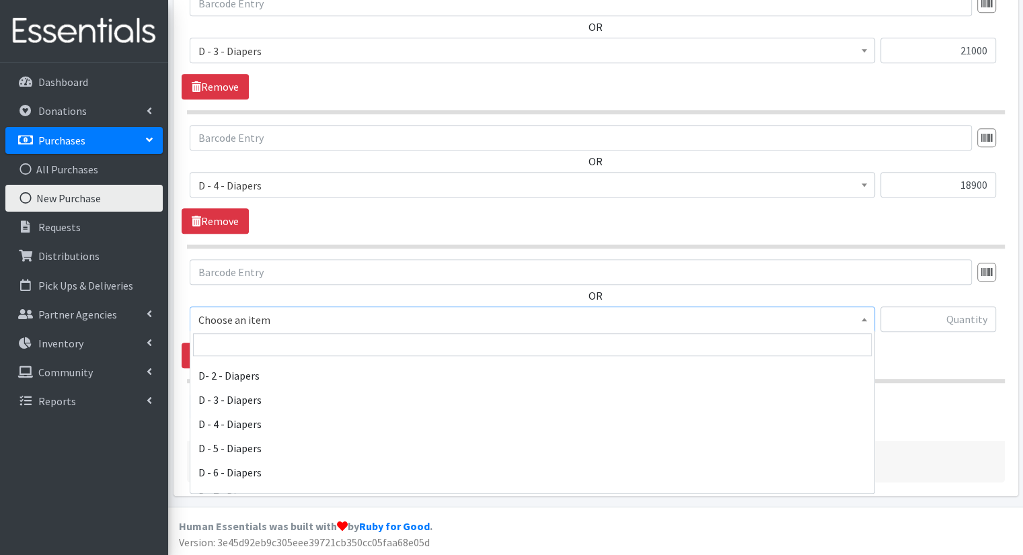
scroll to position [109, 0]
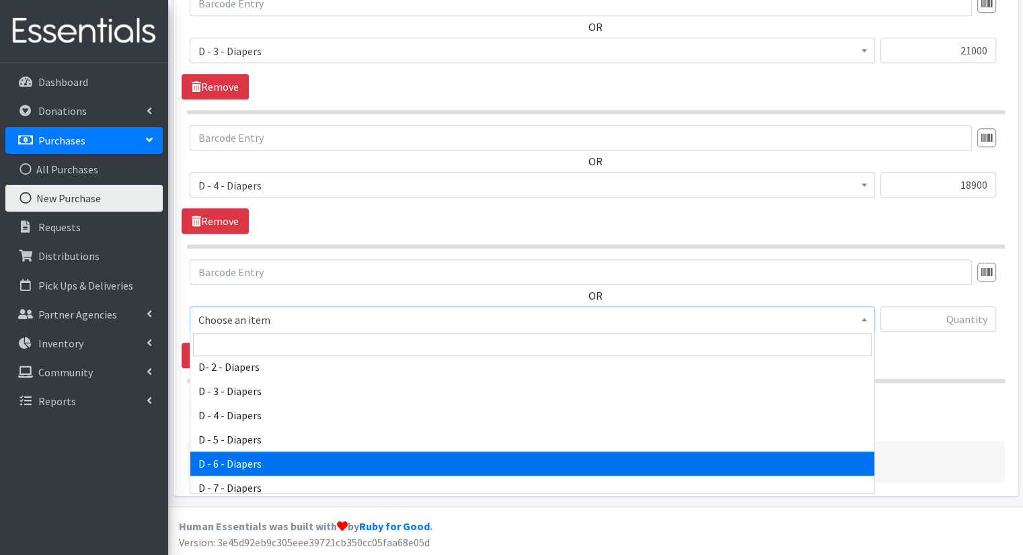
select select "15487"
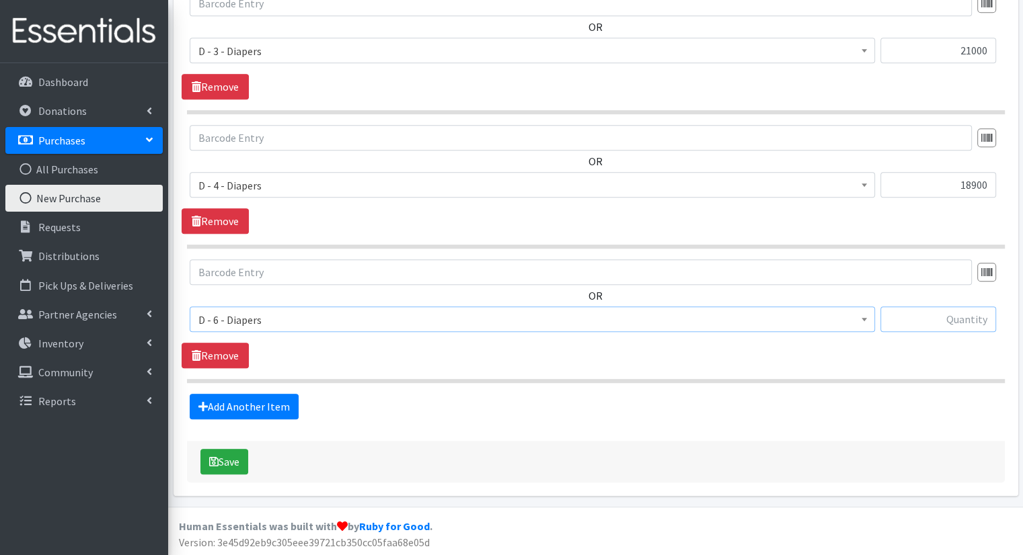
click at [957, 315] on input "text" at bounding box center [938, 320] width 116 height 26
type input "6300"
click at [272, 407] on link "Add Another Item" at bounding box center [244, 407] width 109 height 26
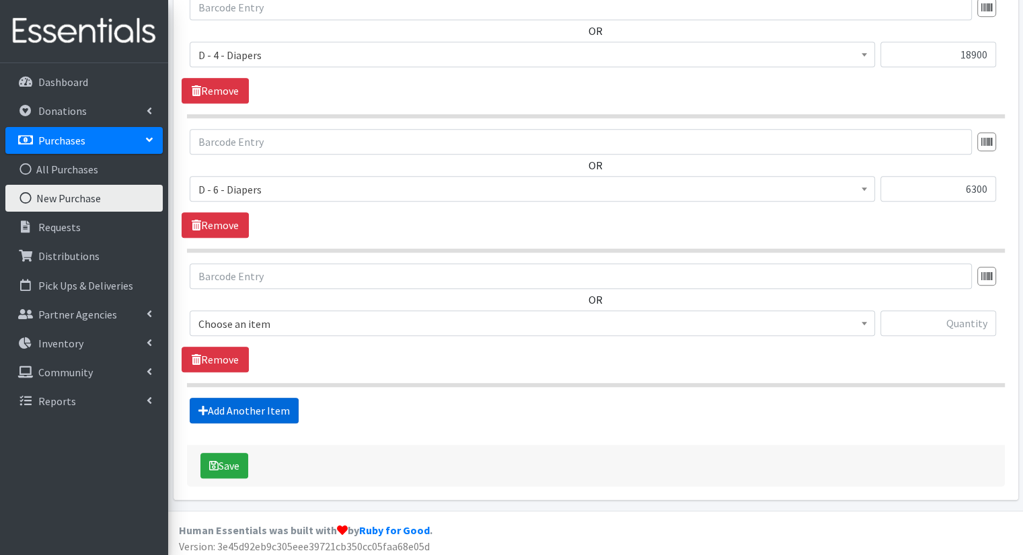
scroll to position [968, 0]
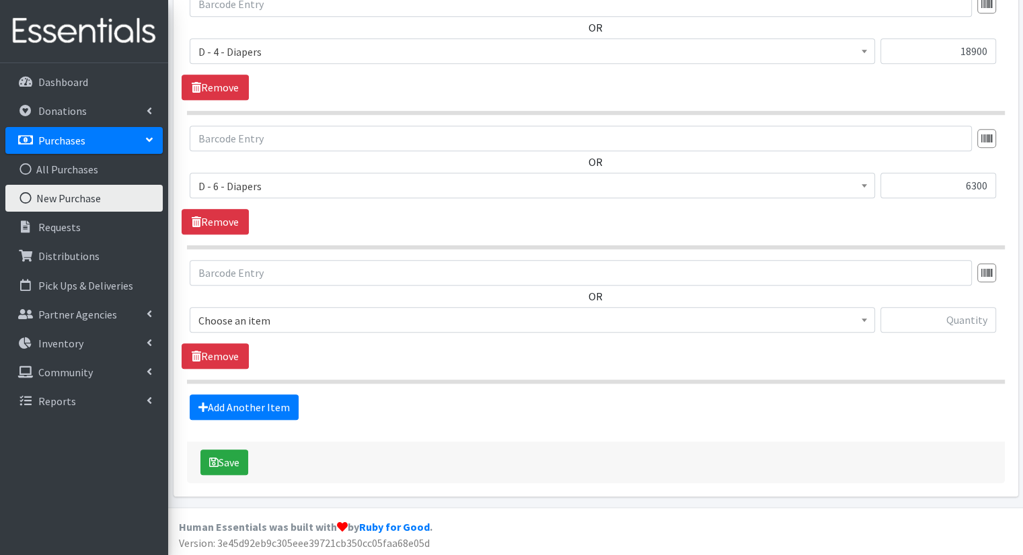
click at [418, 320] on span "Choose an item" at bounding box center [532, 320] width 668 height 19
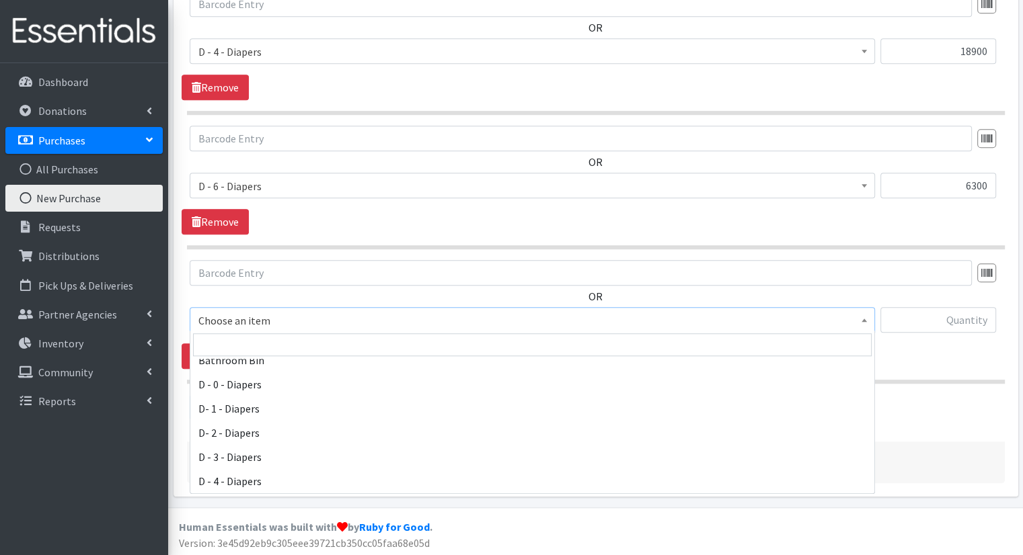
scroll to position [64, 0]
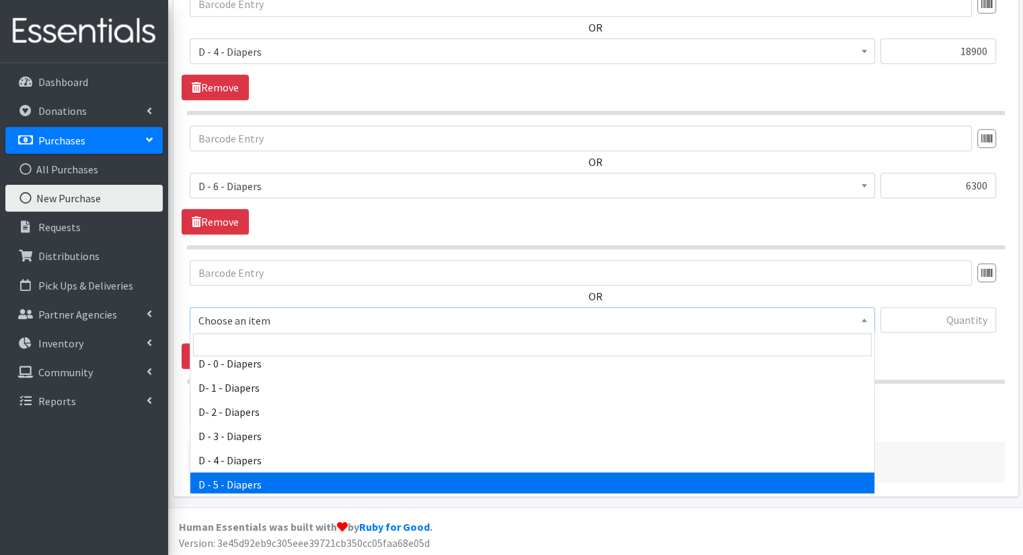
select select "15486"
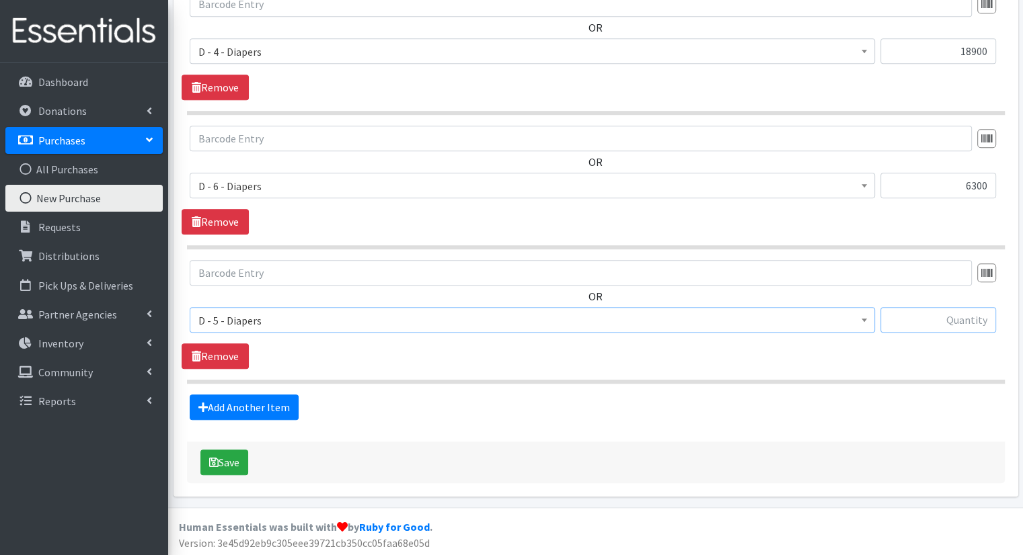
click at [921, 327] on input "text" at bounding box center [938, 320] width 116 height 26
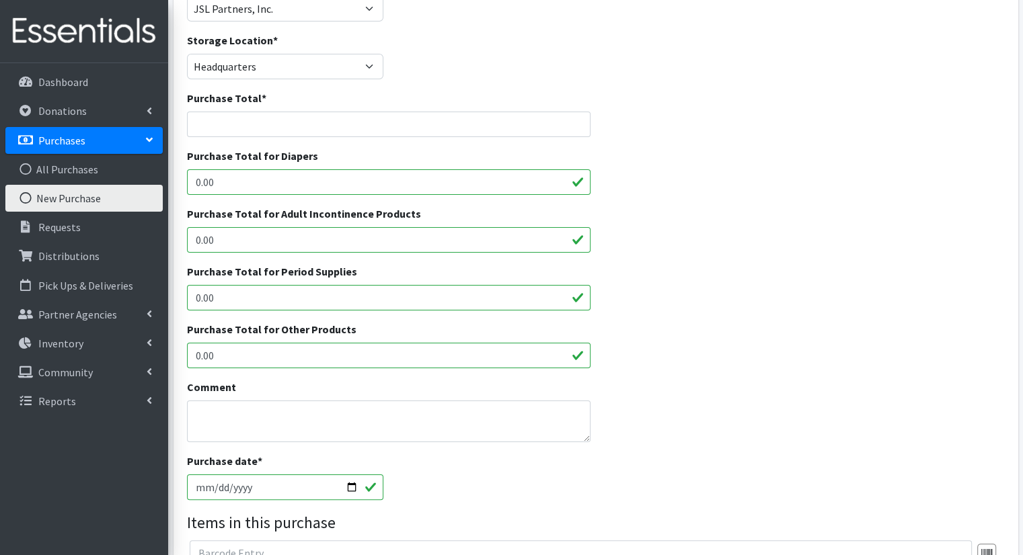
scroll to position [0, 0]
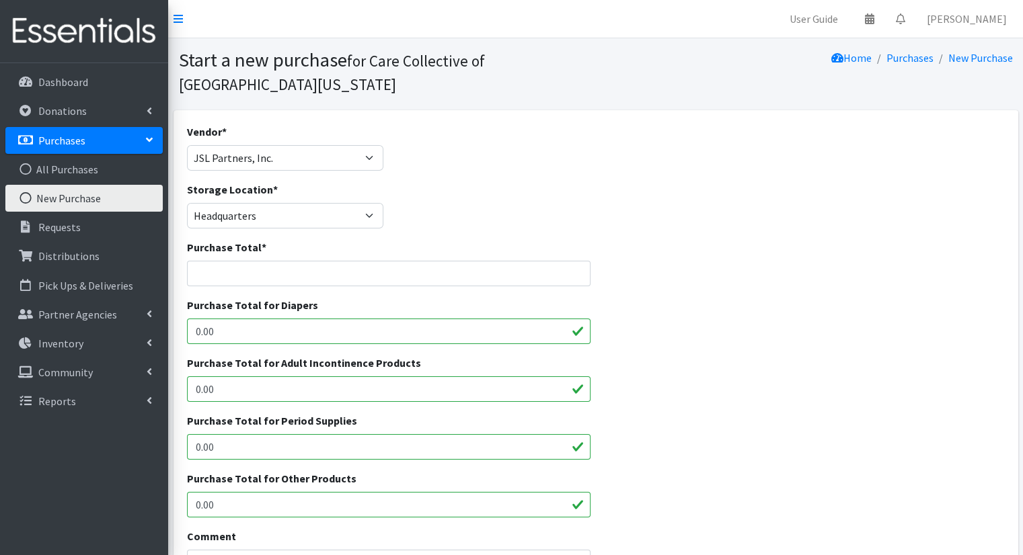
type input "8400"
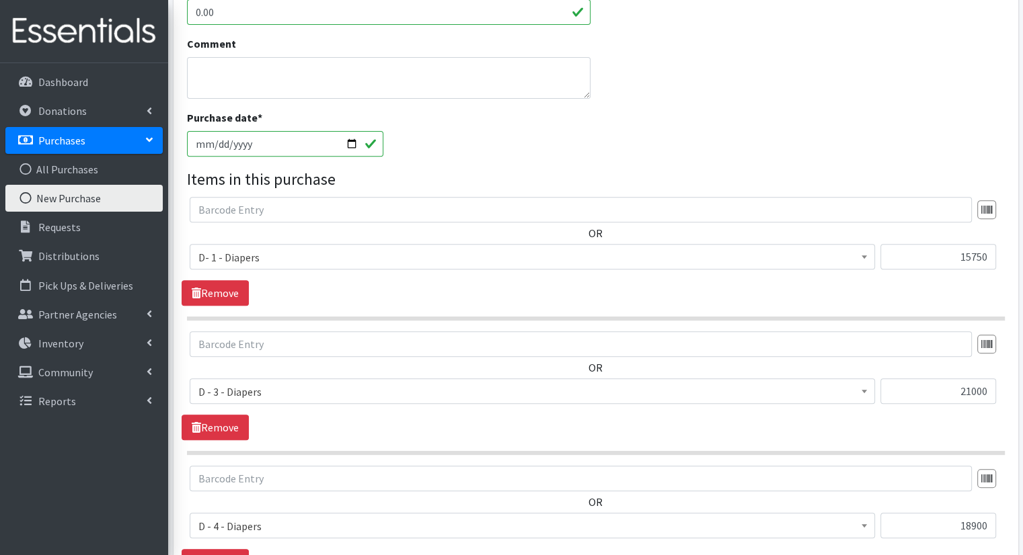
scroll to position [968, 0]
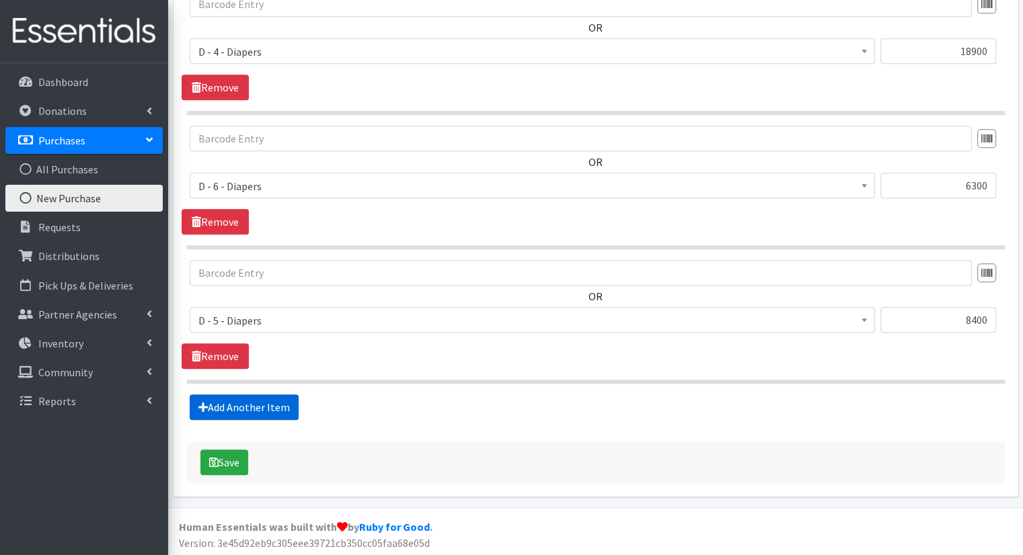
click at [269, 407] on link "Add Another Item" at bounding box center [244, 408] width 109 height 26
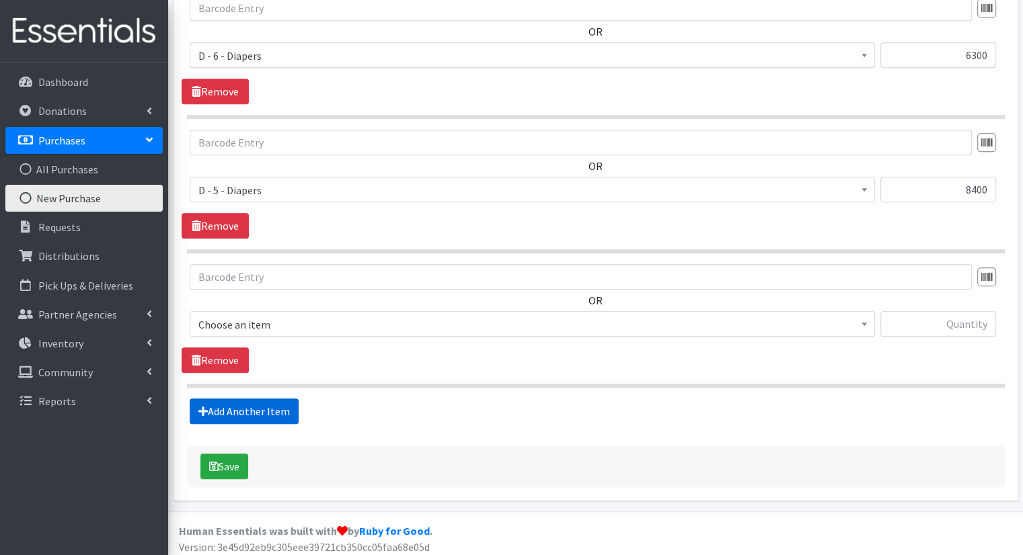
scroll to position [1101, 0]
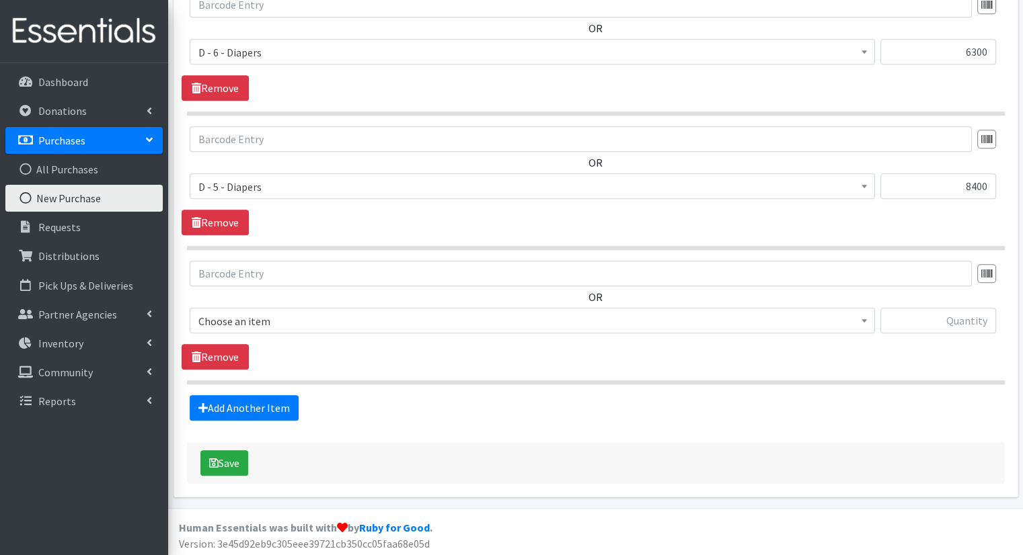
click at [342, 328] on span "Choose an item" at bounding box center [532, 321] width 685 height 26
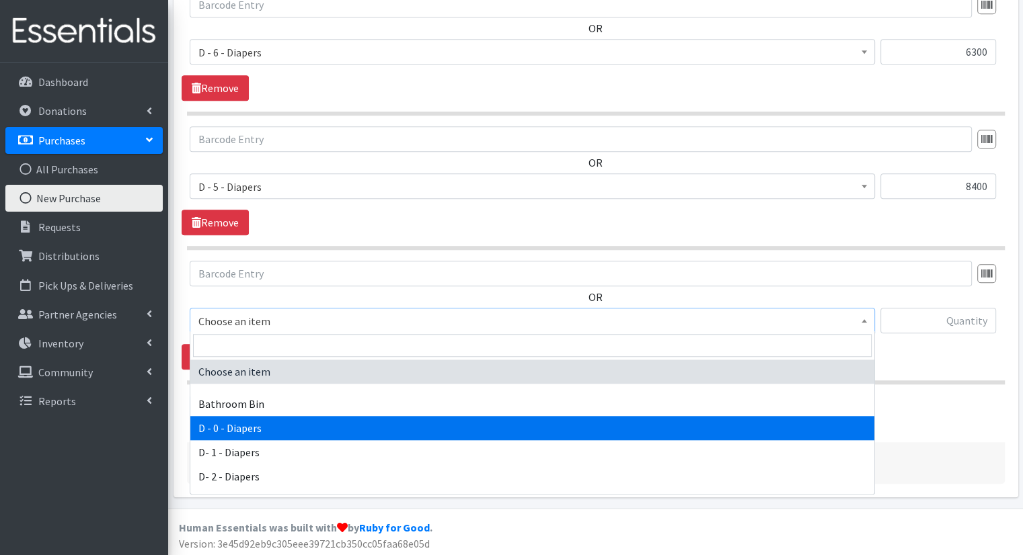
select select "15481"
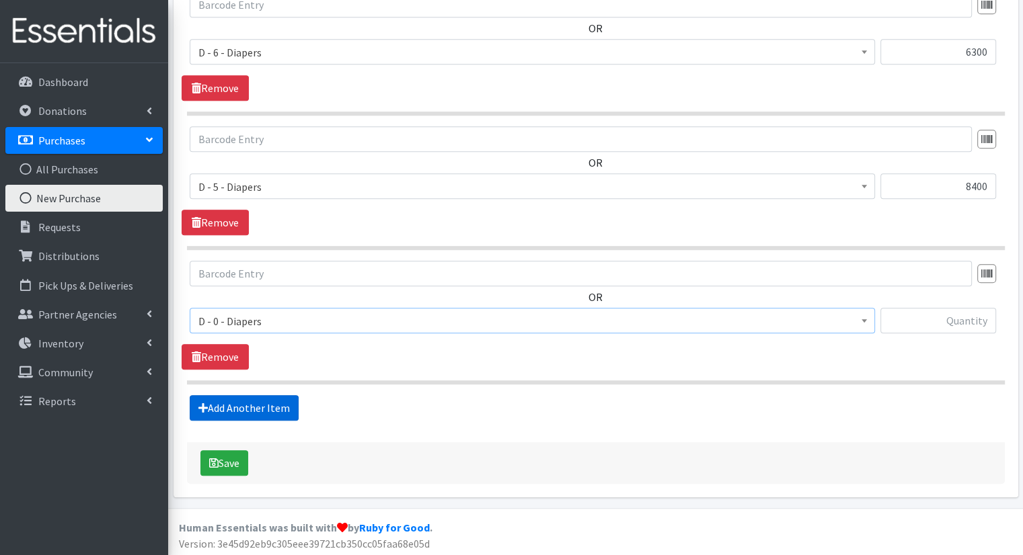
click at [278, 408] on link "Add Another Item" at bounding box center [244, 408] width 109 height 26
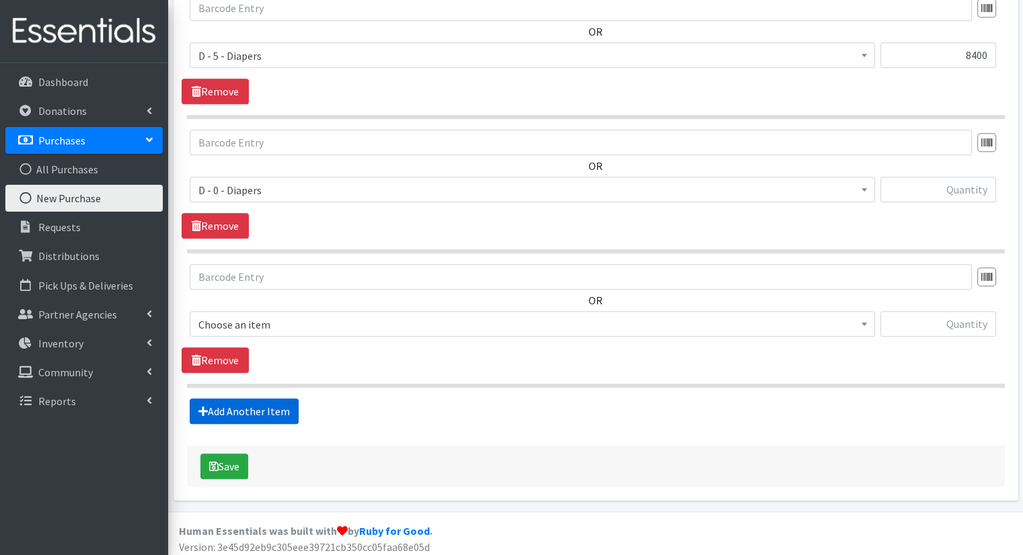
scroll to position [1236, 0]
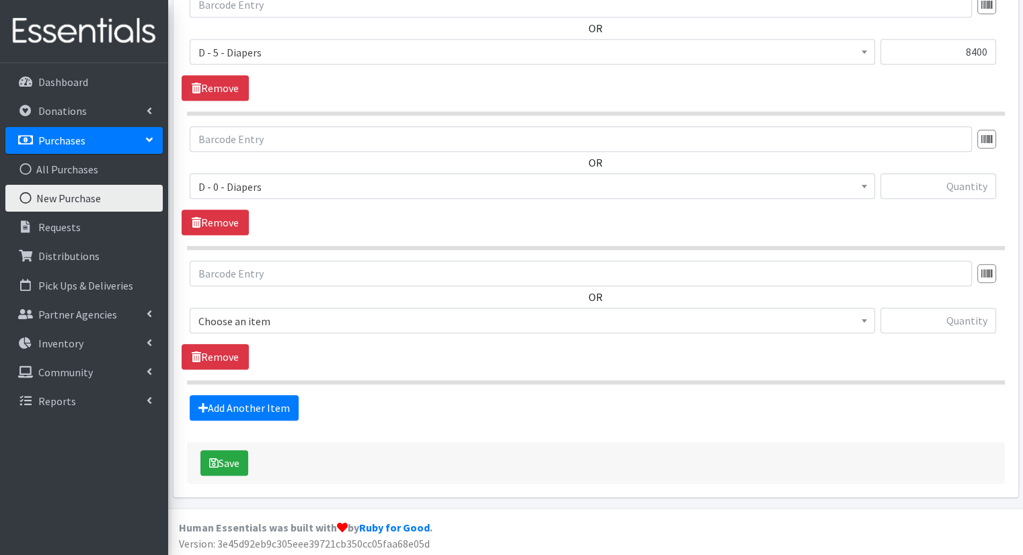
click at [281, 331] on span "Choose an item Bathroom Bin D - 0 - Diapers D- 1 - Diapers D- 2 - Diapers D - 3…" at bounding box center [532, 326] width 685 height 36
click at [280, 331] on span "Choose an item Bathroom Bin D - 0 - Diapers D- 1 - Diapers D- 2 - Diapers D - 3…" at bounding box center [532, 326] width 685 height 36
click at [280, 329] on span "Choose an item" at bounding box center [532, 321] width 685 height 26
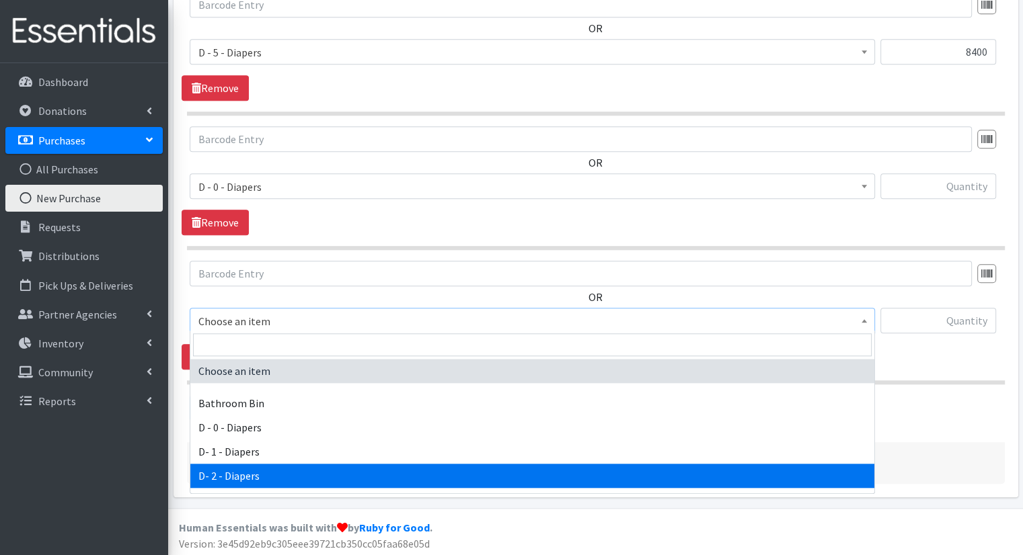
select select "15483"
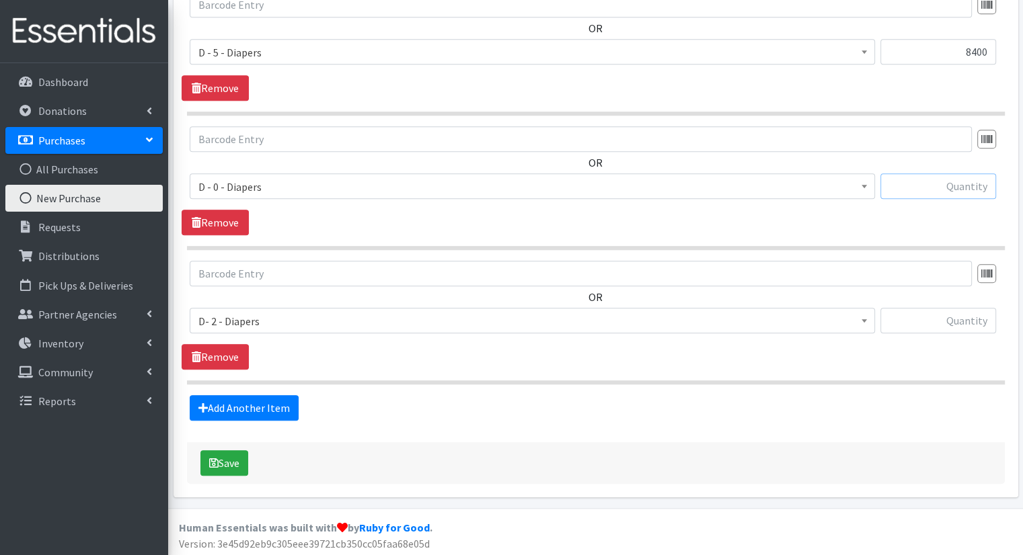
click at [930, 194] on input "text" at bounding box center [938, 186] width 116 height 26
type input "9450"
click at [913, 317] on input "text" at bounding box center [938, 321] width 116 height 26
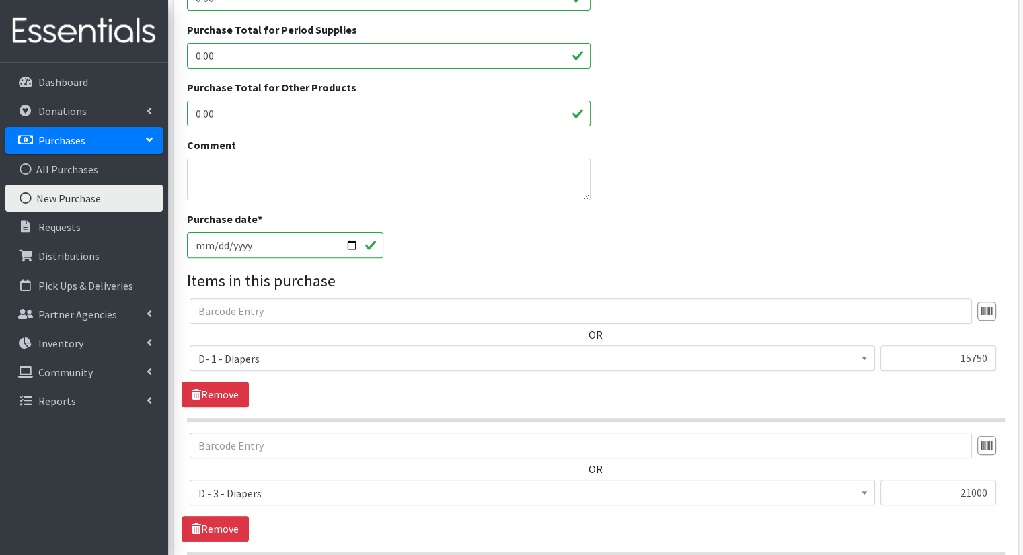
scroll to position [390, 0]
type input "7875"
click at [344, 242] on input "2025-09-16" at bounding box center [285, 247] width 197 height 26
type input "2025-09-15"
click at [470, 252] on div "Purchase date * 2025-09-15" at bounding box center [596, 241] width 828 height 58
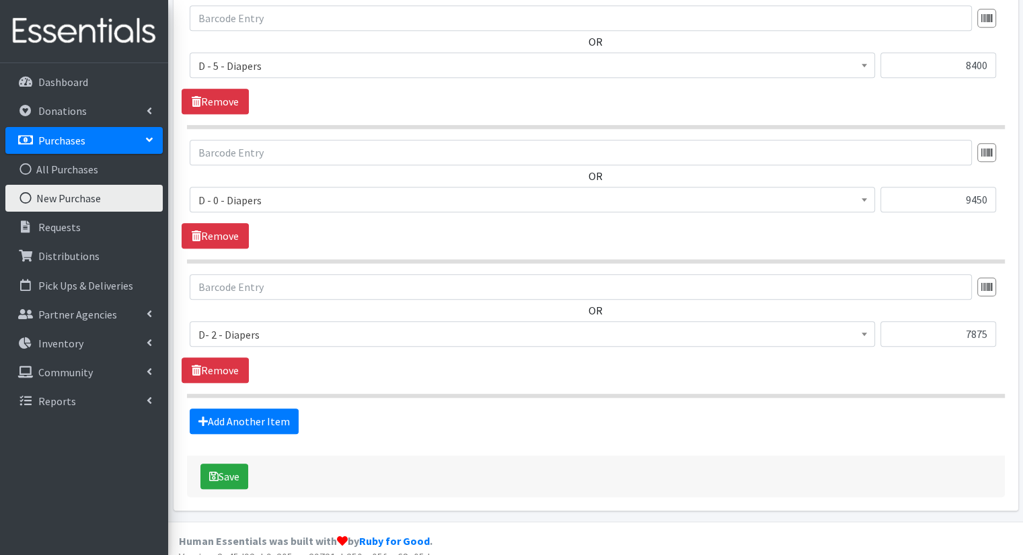
scroll to position [1228, 0]
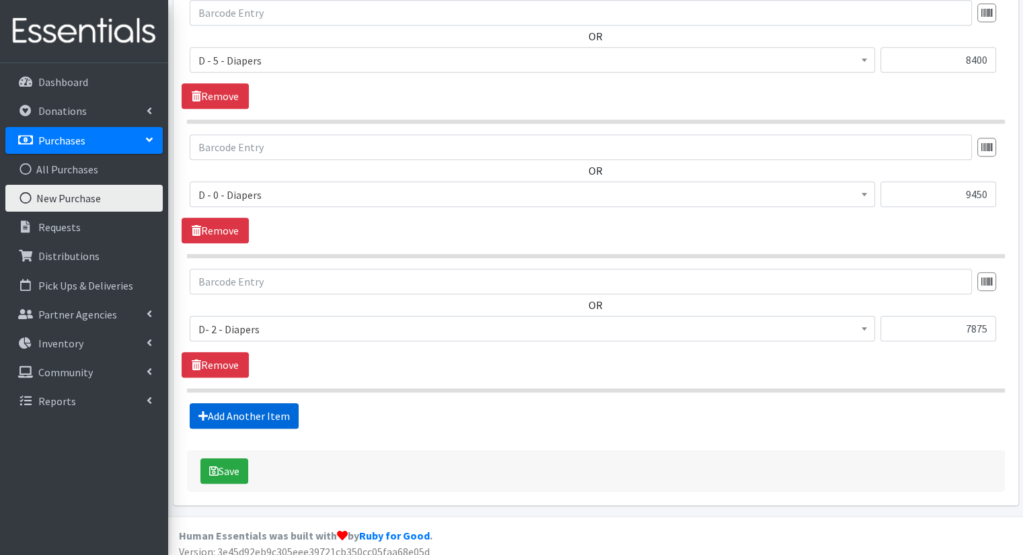
click at [258, 408] on link "Add Another Item" at bounding box center [244, 416] width 109 height 26
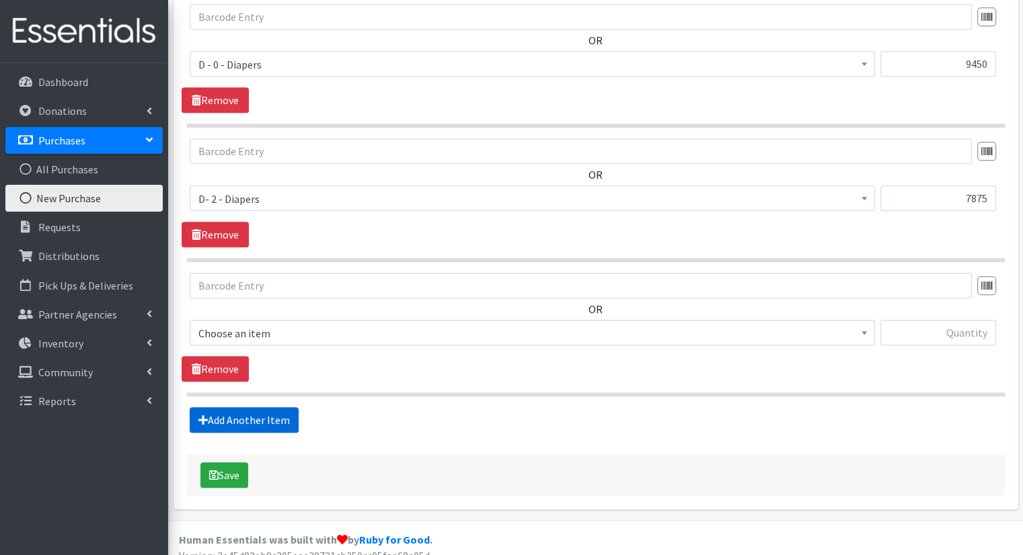
scroll to position [1370, 0]
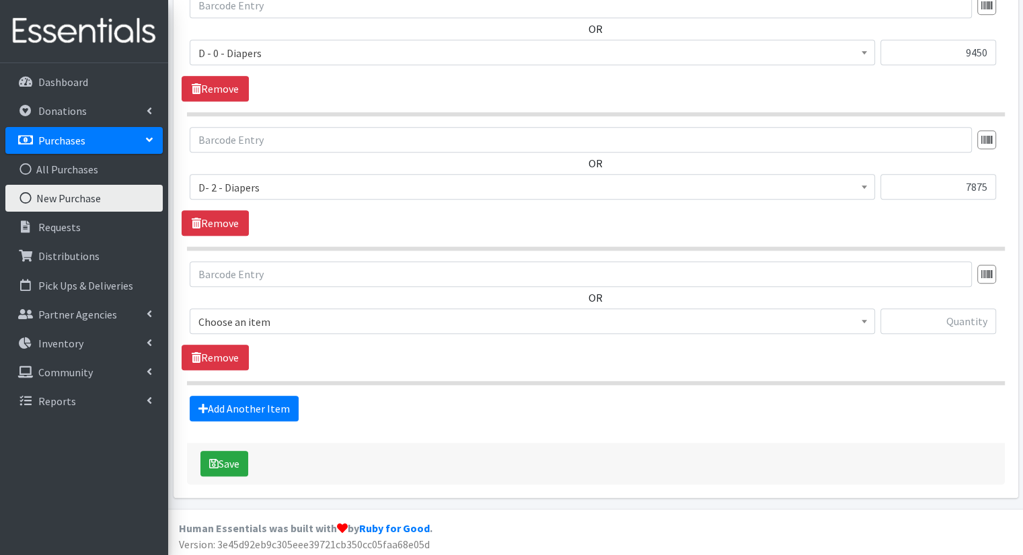
click at [318, 315] on span "Choose an item" at bounding box center [532, 322] width 668 height 19
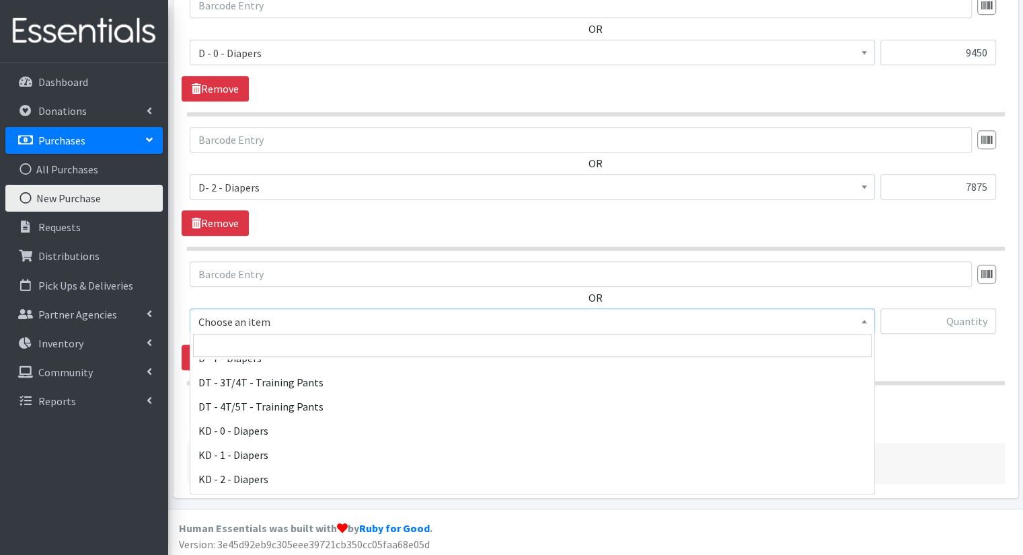
scroll to position [243, 0]
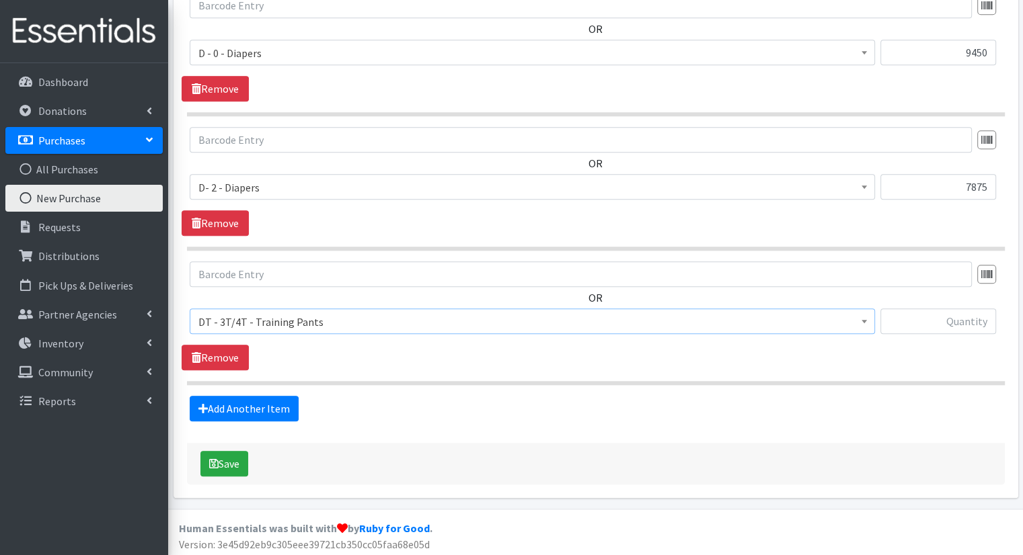
select select "15488"
click at [271, 410] on link "Add Another Item" at bounding box center [244, 409] width 109 height 26
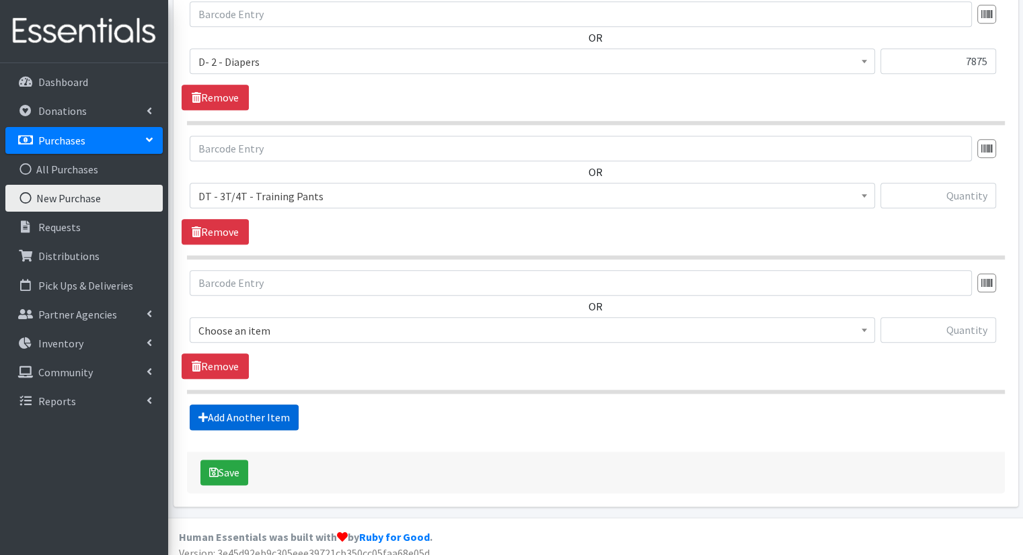
scroll to position [1503, 0]
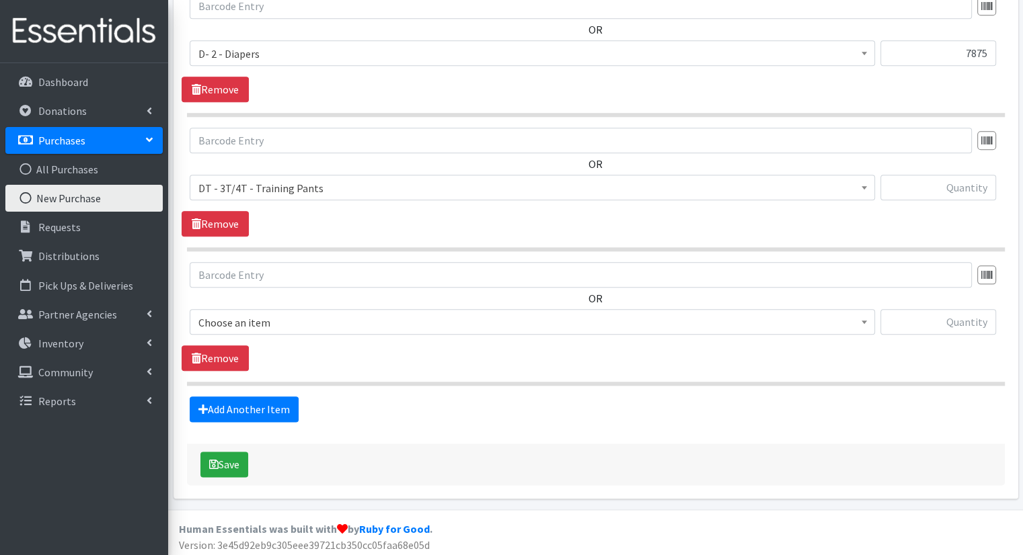
click at [290, 319] on span "Choose an item" at bounding box center [532, 322] width 668 height 19
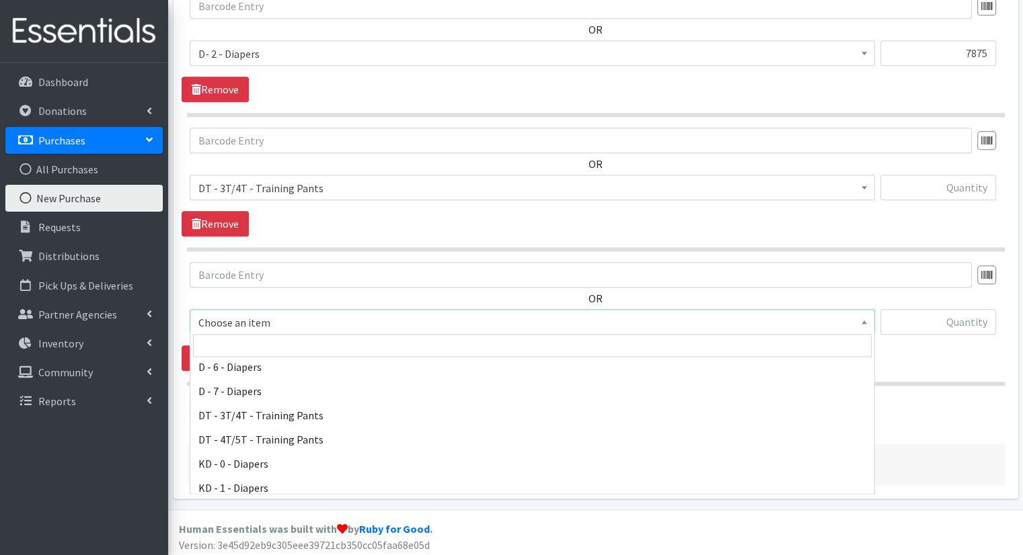
scroll to position [219, 0]
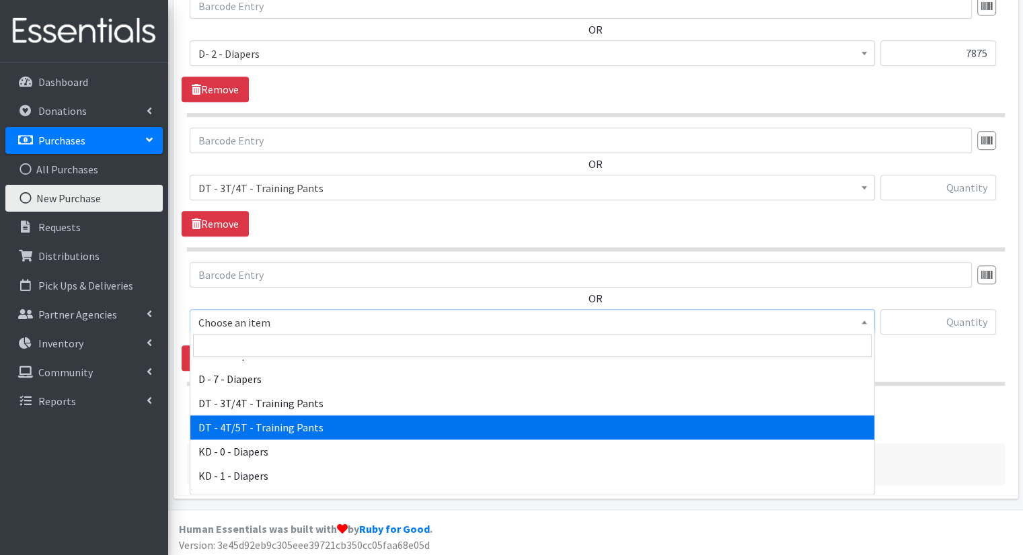
select select "15489"
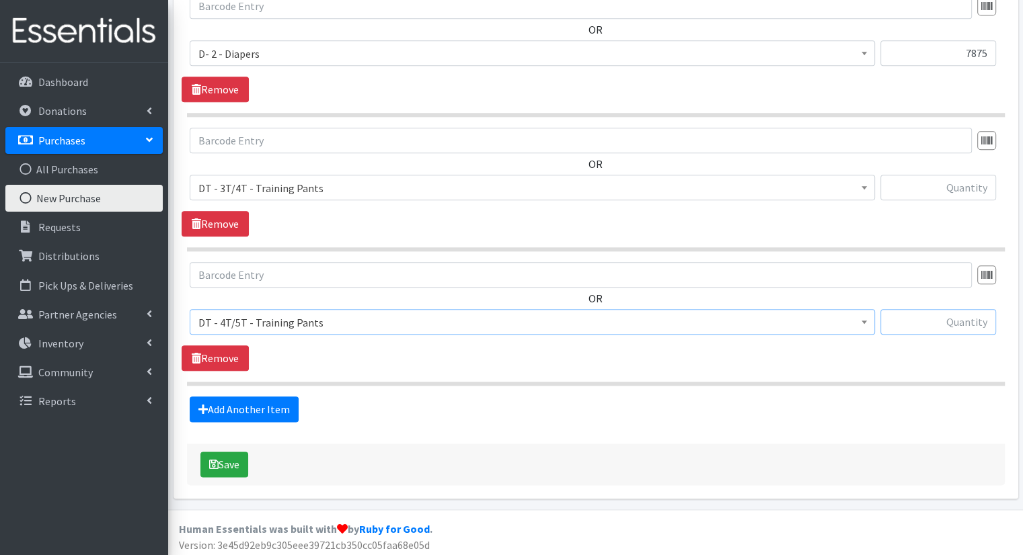
click at [949, 323] on input "text" at bounding box center [938, 322] width 116 height 26
type input "8000"
click at [935, 178] on input "text" at bounding box center [938, 188] width 116 height 26
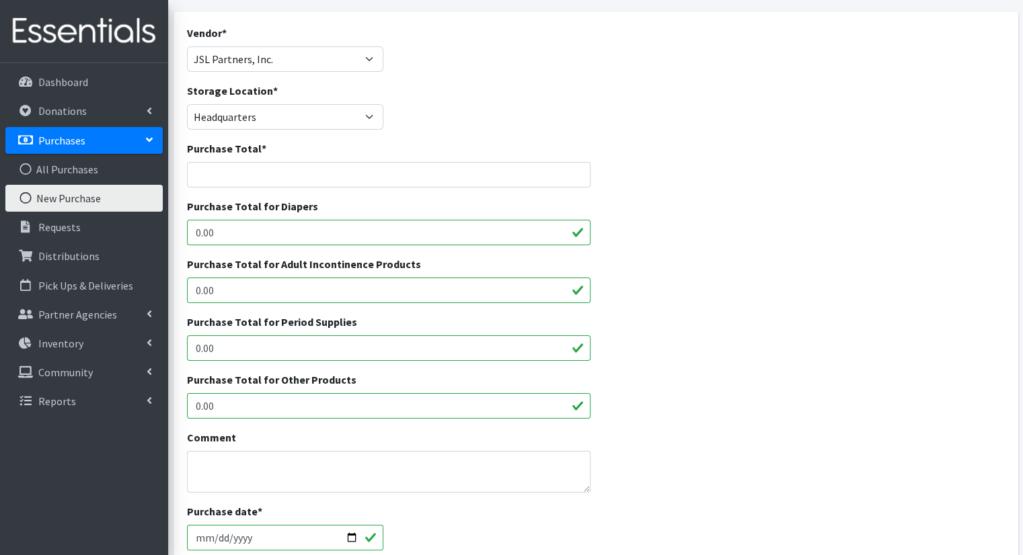
scroll to position [101, 0]
type input "8000"
click at [347, 173] on input "Purchase Total *" at bounding box center [389, 173] width 404 height 26
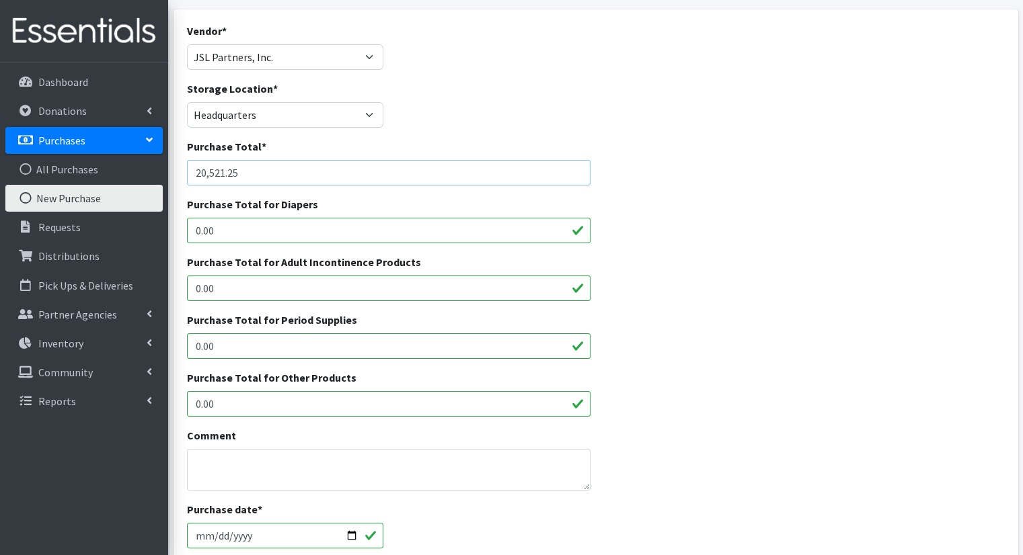
type input "20,521.25"
click at [691, 213] on div "Purchase Total for Diapers 0.00" at bounding box center [596, 225] width 828 height 58
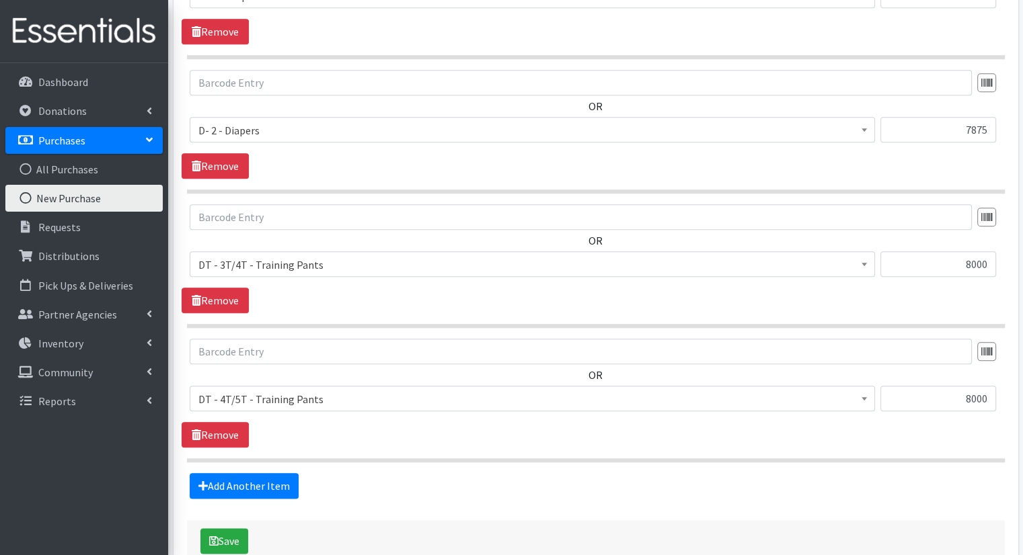
scroll to position [1490, 0]
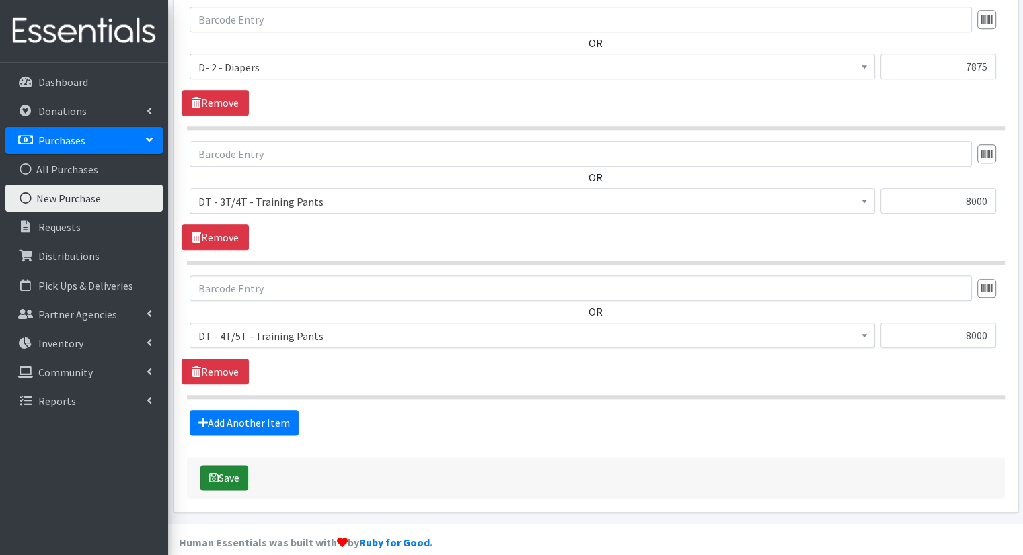
click at [233, 477] on button "Save" at bounding box center [224, 478] width 48 height 26
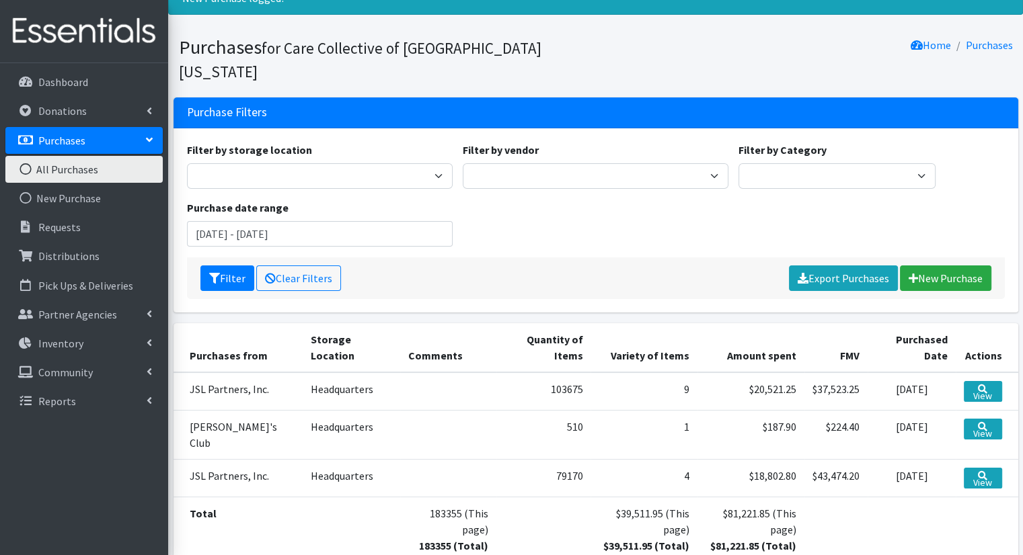
scroll to position [99, 0]
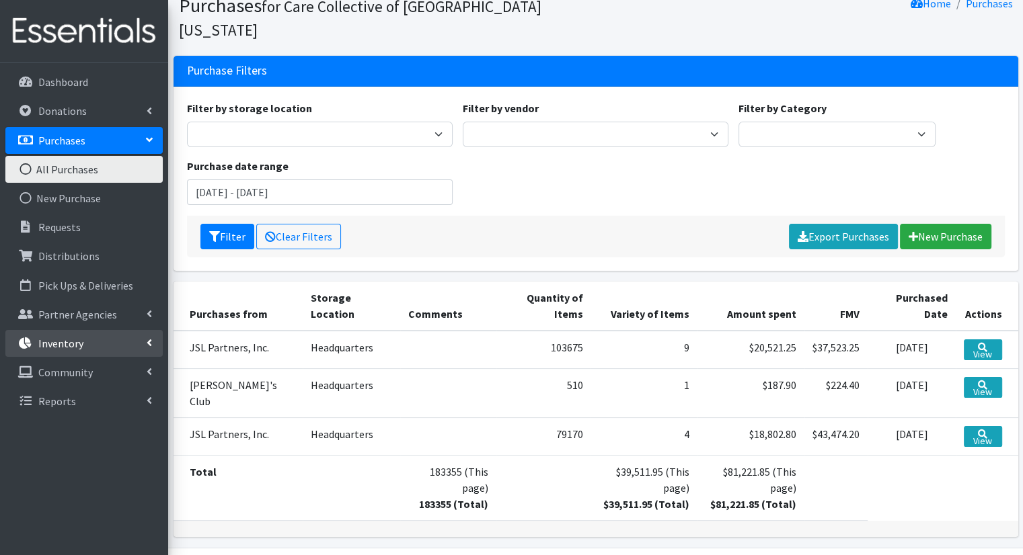
click at [118, 340] on link "Inventory" at bounding box center [83, 343] width 157 height 27
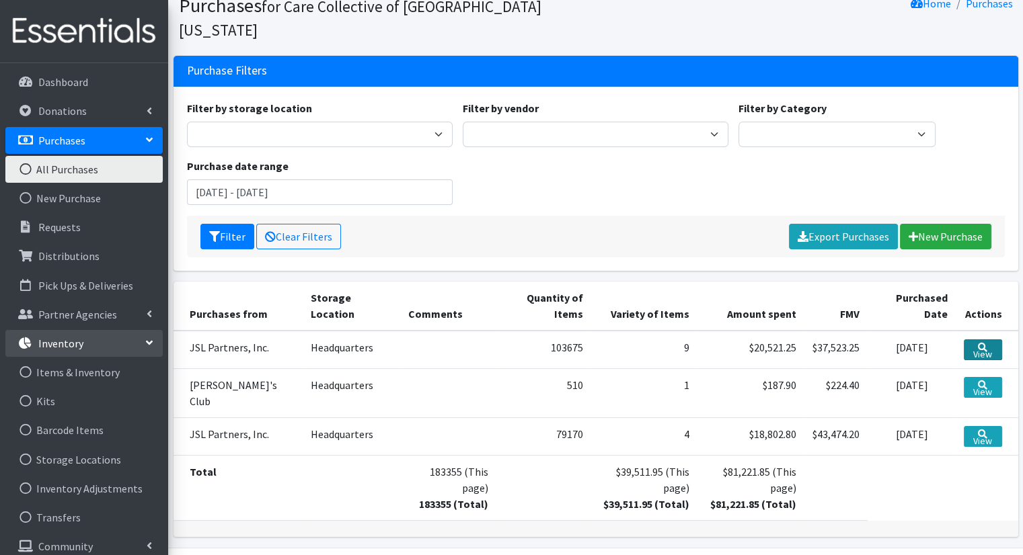
click at [976, 340] on link "View" at bounding box center [983, 350] width 38 height 21
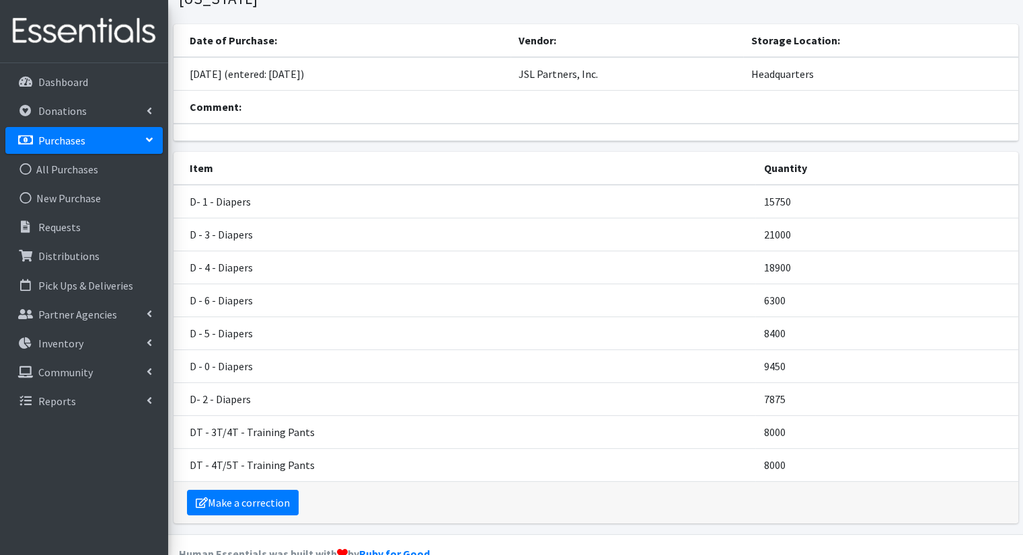
scroll to position [87, 0]
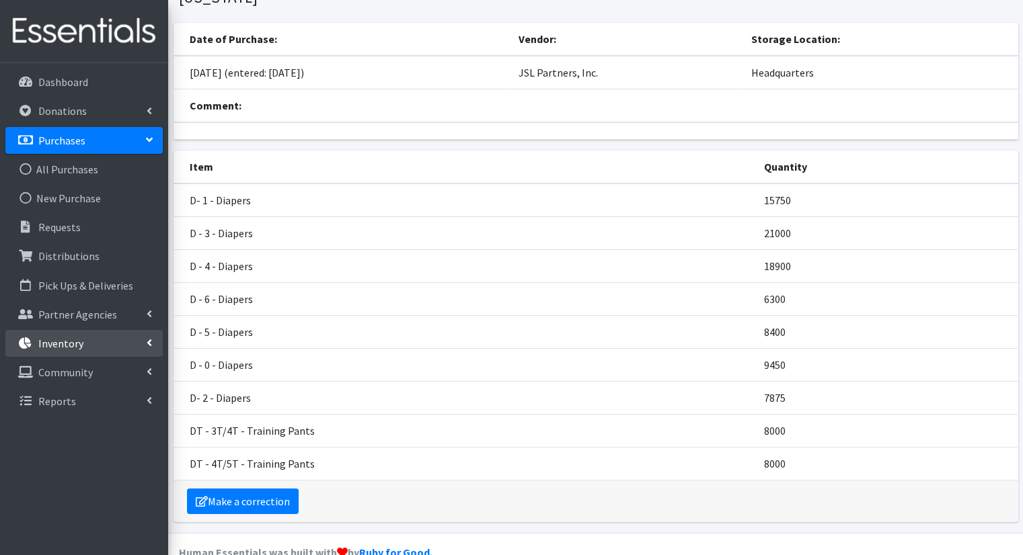
click at [149, 350] on link "Inventory" at bounding box center [83, 343] width 157 height 27
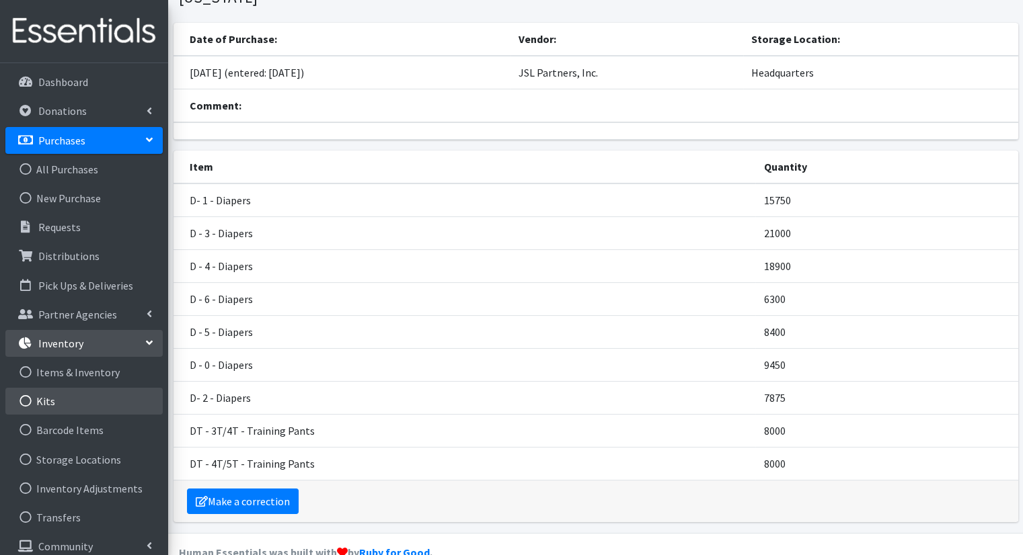
click at [122, 396] on link "Kits" at bounding box center [83, 401] width 157 height 27
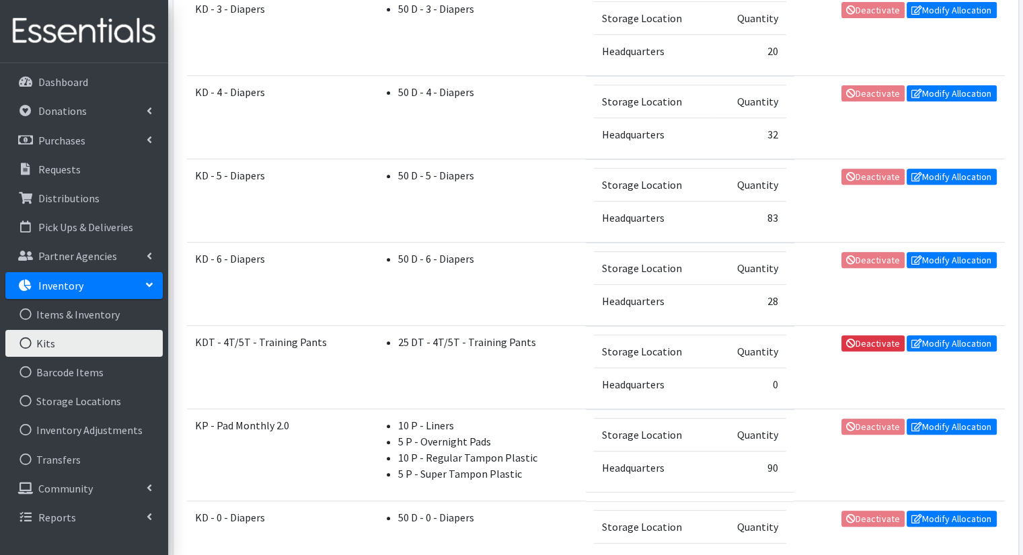
scroll to position [678, 0]
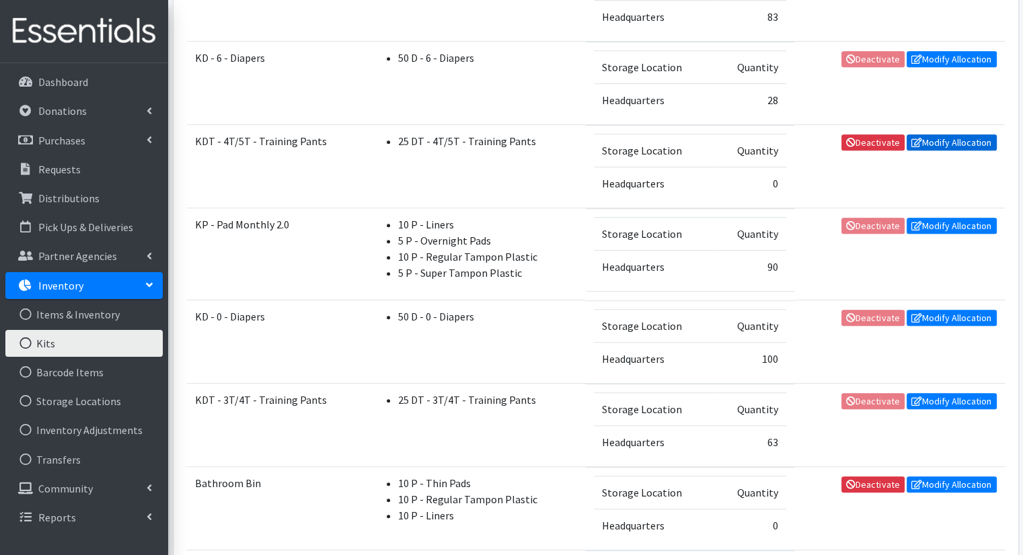
click at [954, 134] on link "Modify Allocation" at bounding box center [951, 142] width 90 height 16
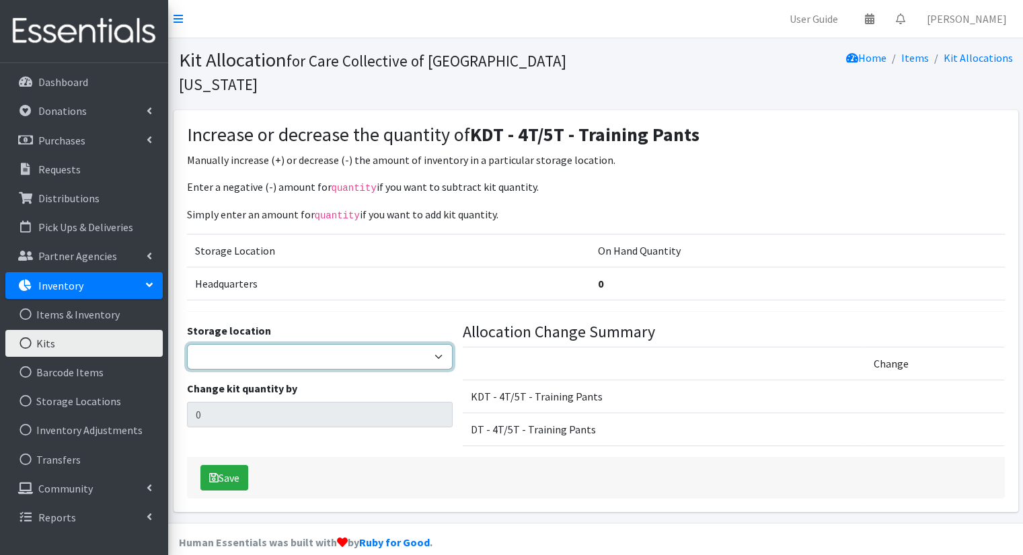
click at [373, 344] on select "Headquarters" at bounding box center [320, 357] width 266 height 26
select select "491"
click at [187, 344] on select "Headquarters" at bounding box center [320, 357] width 266 height 26
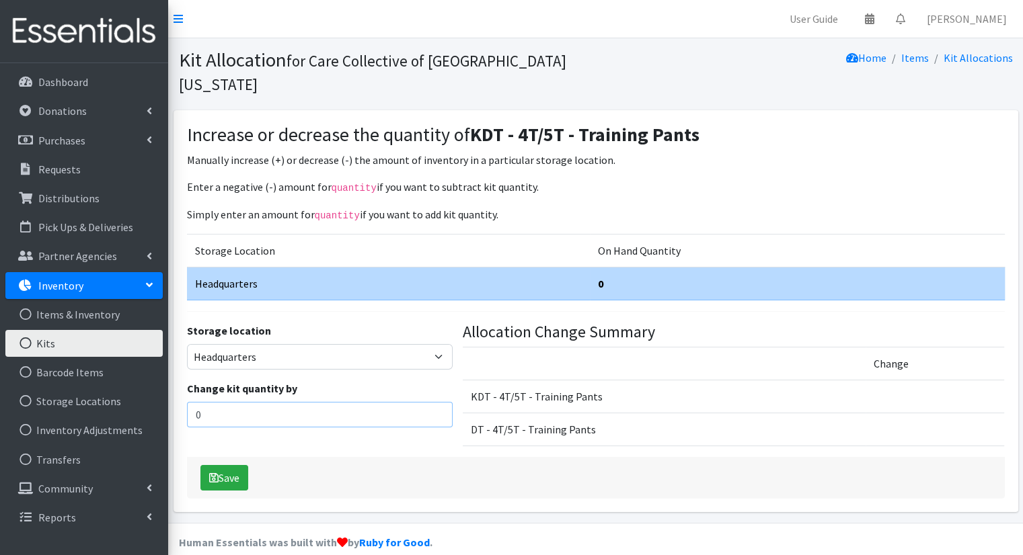
click at [372, 402] on input "0" at bounding box center [320, 415] width 266 height 26
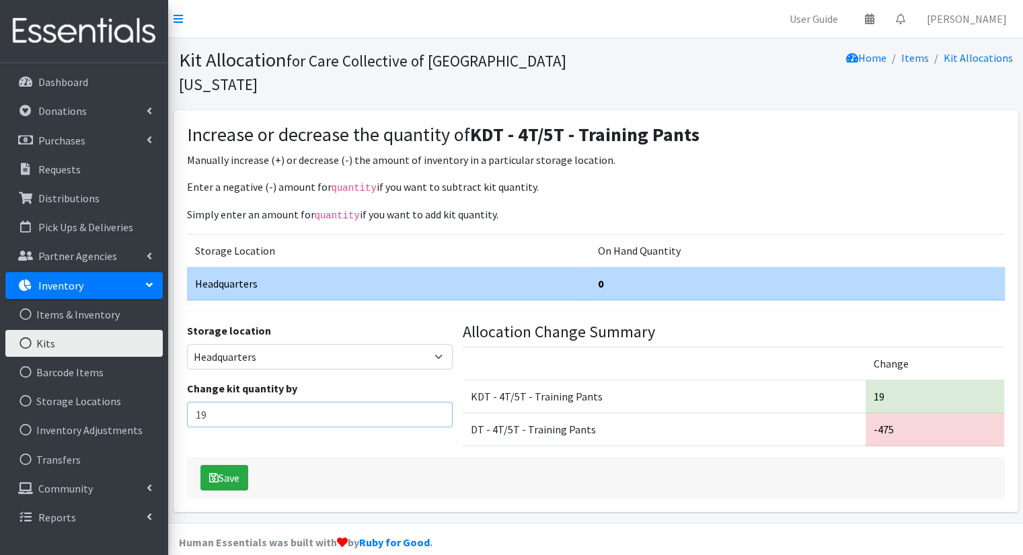
drag, startPoint x: 281, startPoint y: 387, endPoint x: 182, endPoint y: 388, distance: 99.5
click at [182, 388] on div "Storage location Headquarters Change kit quantity by 19" at bounding box center [320, 390] width 276 height 135
type input "19"
click at [292, 423] on div "Storage location Headquarters Change kit quantity by 19" at bounding box center [320, 390] width 276 height 135
click at [248, 465] on button "Save" at bounding box center [224, 478] width 48 height 26
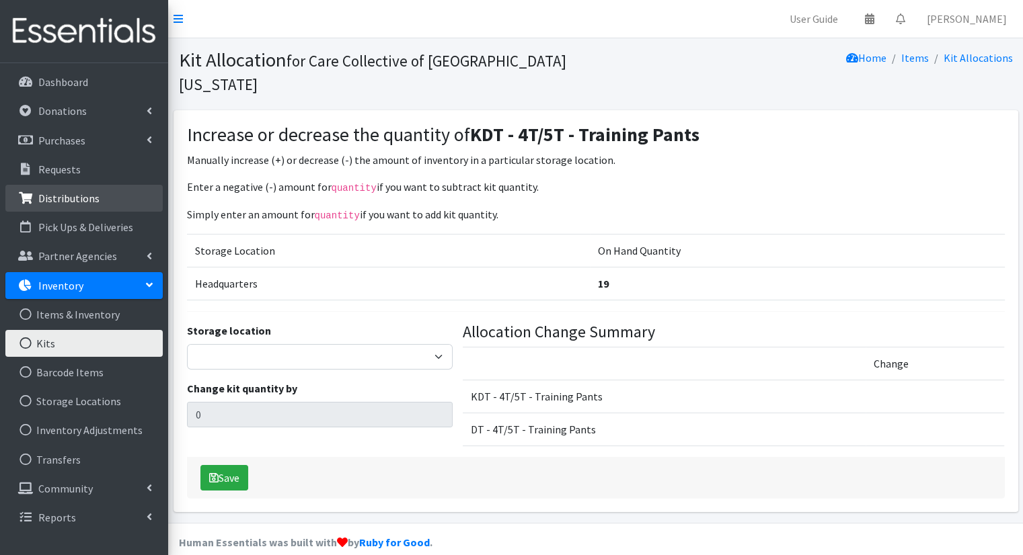
click at [124, 190] on link "Distributions" at bounding box center [83, 198] width 157 height 27
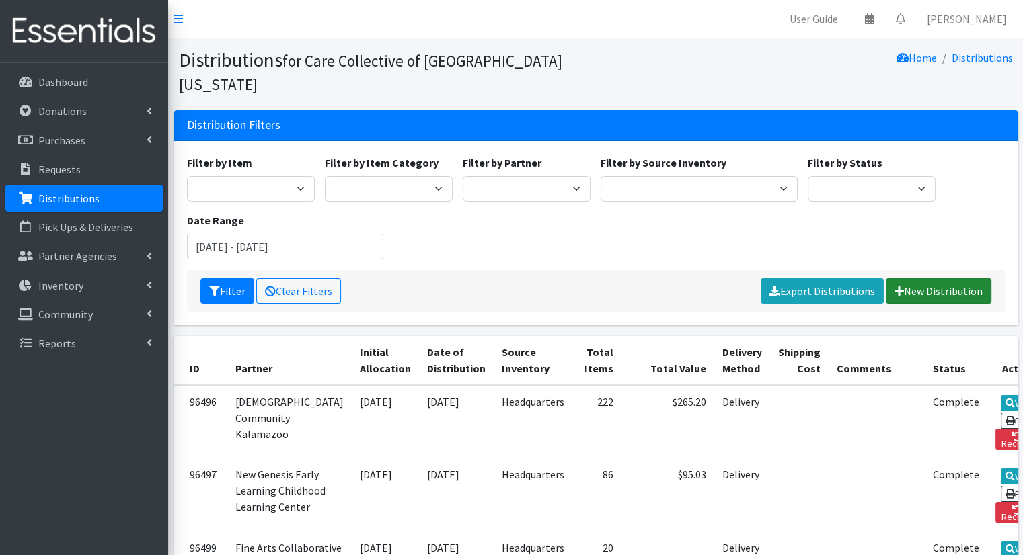
click at [931, 278] on link "New Distribution" at bounding box center [939, 291] width 106 height 26
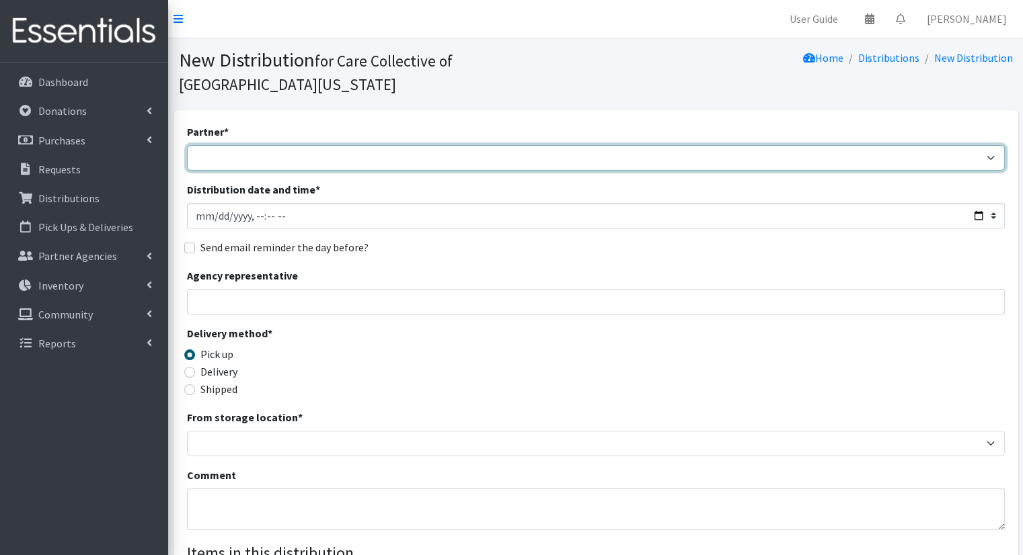
click at [409, 145] on select "African Community Kalamazoo Black Lives Matter Kzoo/[GEOGRAPHIC_DATA] Diaper Tr…" at bounding box center [596, 158] width 818 height 26
select select "7966"
click at [187, 145] on select "African Community Kalamazoo Black Lives Matter Kzoo/[GEOGRAPHIC_DATA] Diaper Tr…" at bounding box center [596, 158] width 818 height 26
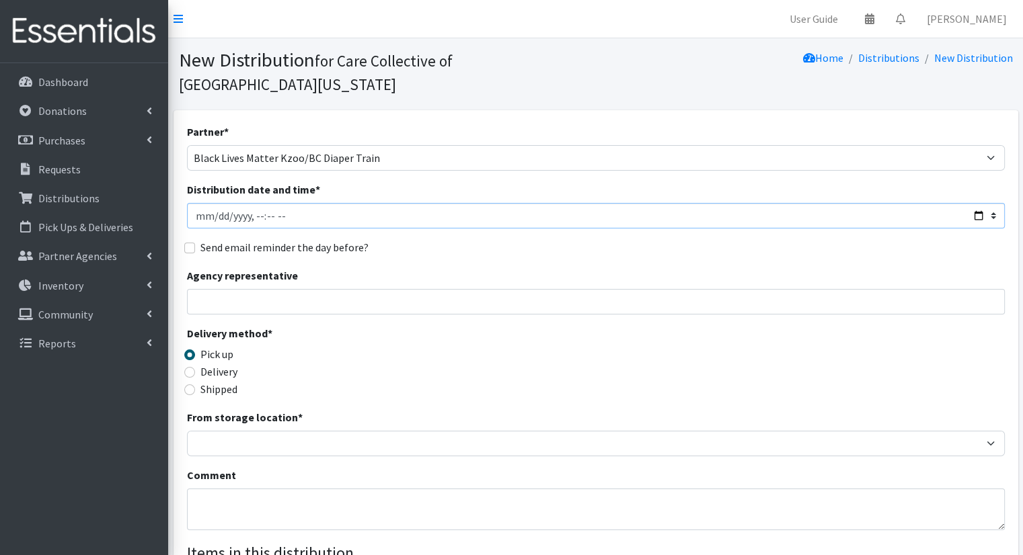
click at [976, 203] on input "Distribution date and time *" at bounding box center [596, 216] width 818 height 26
type input "[DATE]T09:00"
click at [530, 239] on div "Send email reminder the day before?" at bounding box center [596, 247] width 818 height 16
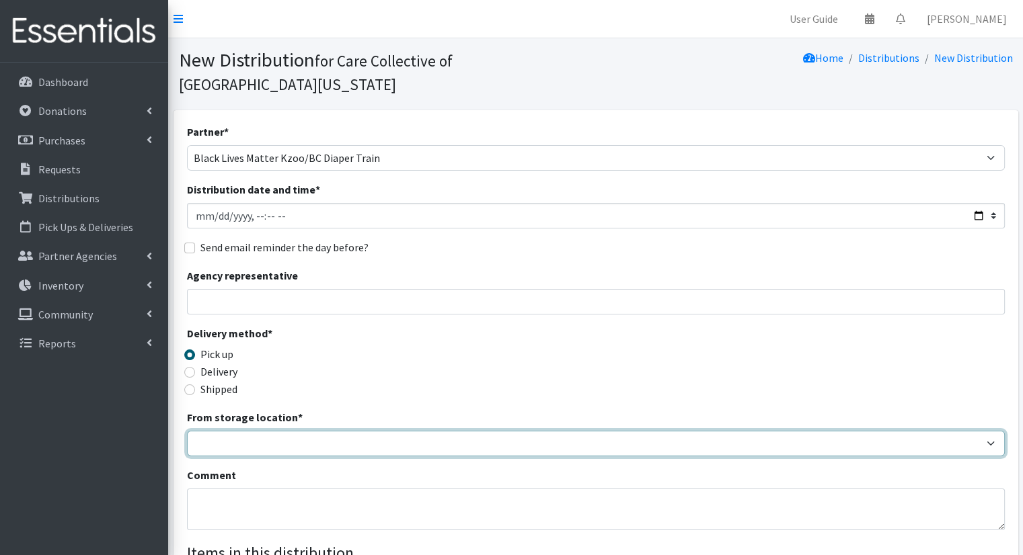
click at [329, 431] on select "Headquarters" at bounding box center [596, 444] width 818 height 26
select select "491"
click at [187, 431] on select "Headquarters" at bounding box center [596, 444] width 818 height 26
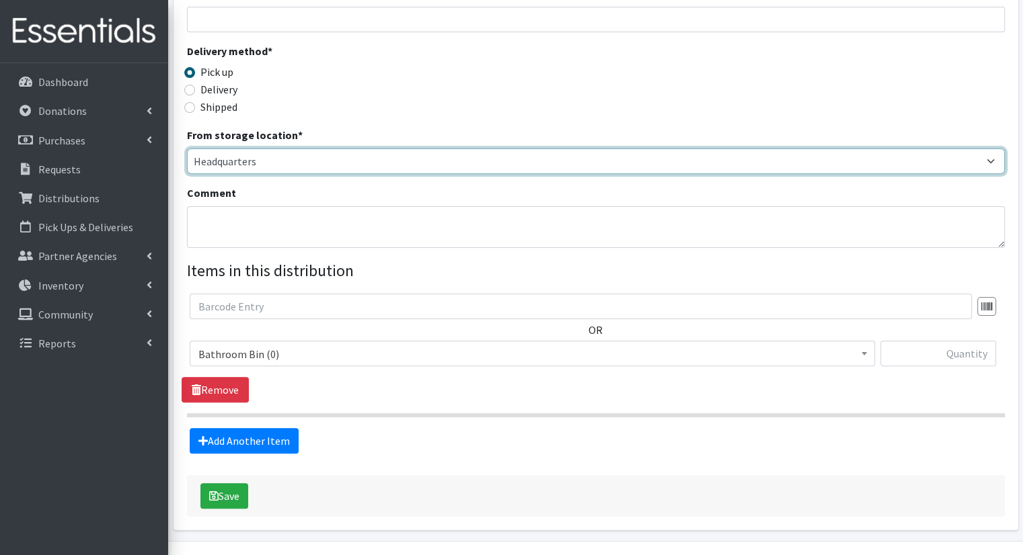
scroll to position [294, 0]
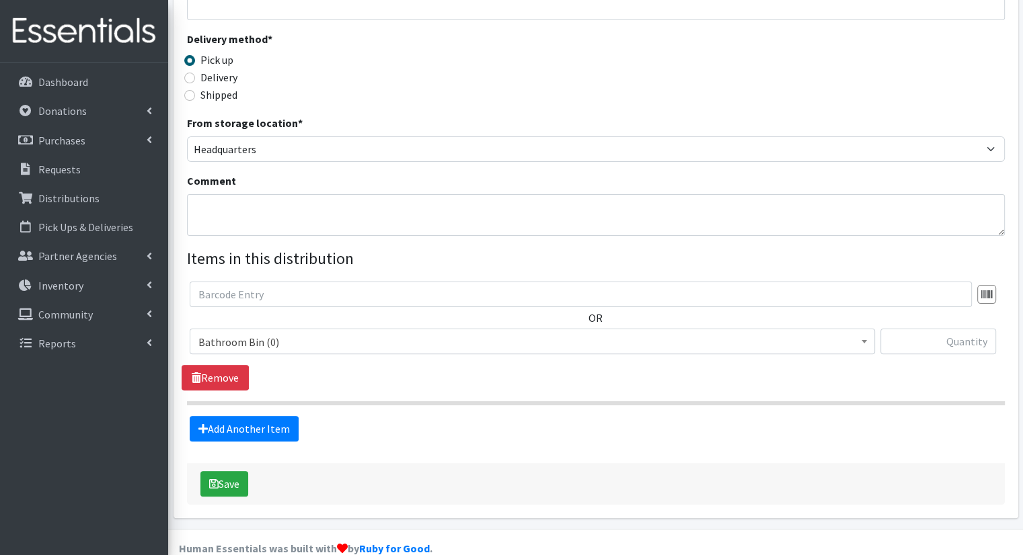
click at [604, 297] on div "OR Bathroom Bin (0) D - 0 - Diapers (14950) D - 3 - Diapers (21589) D - 4 - Dia…" at bounding box center [596, 323] width 828 height 83
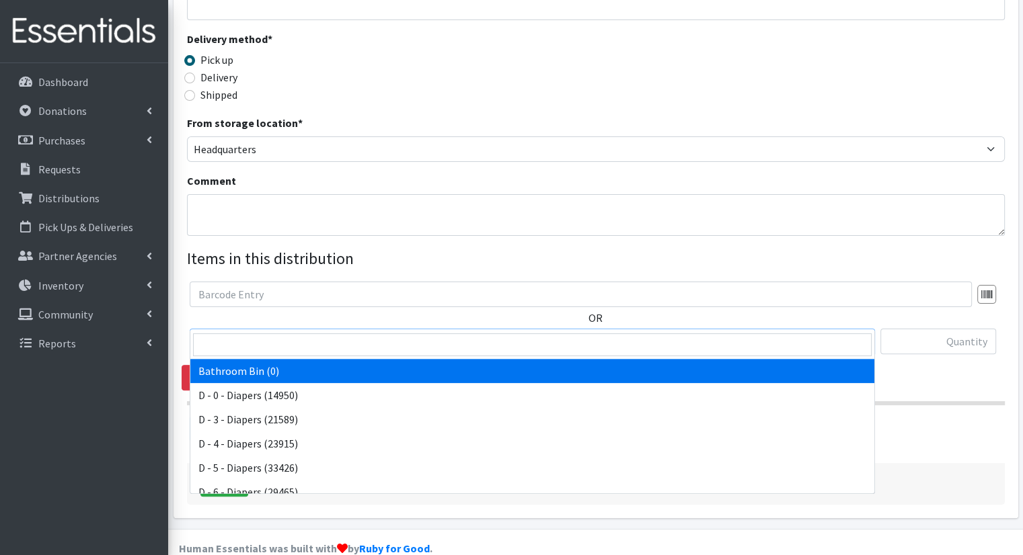
click at [611, 329] on span "Bathroom Bin (0)" at bounding box center [532, 342] width 685 height 26
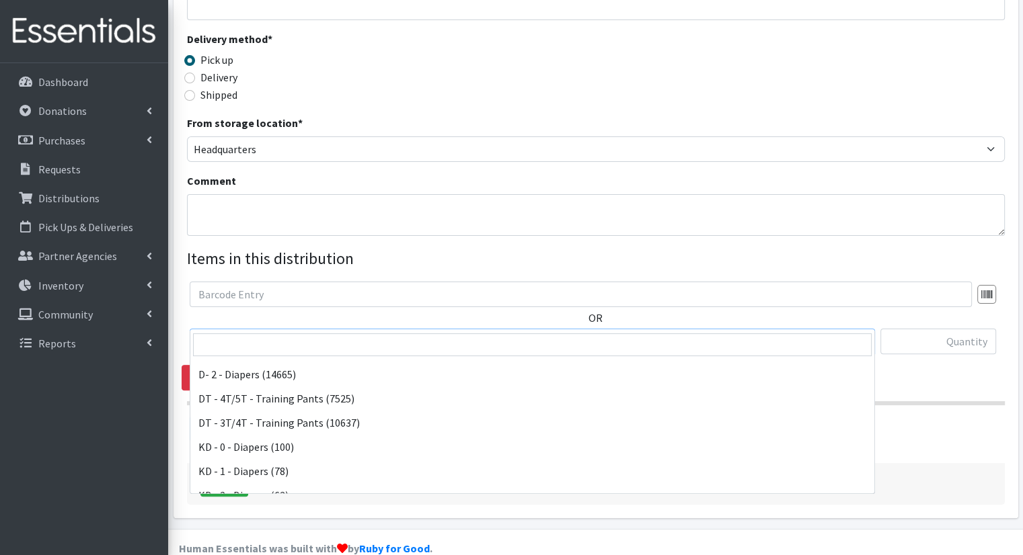
scroll to position [292, 0]
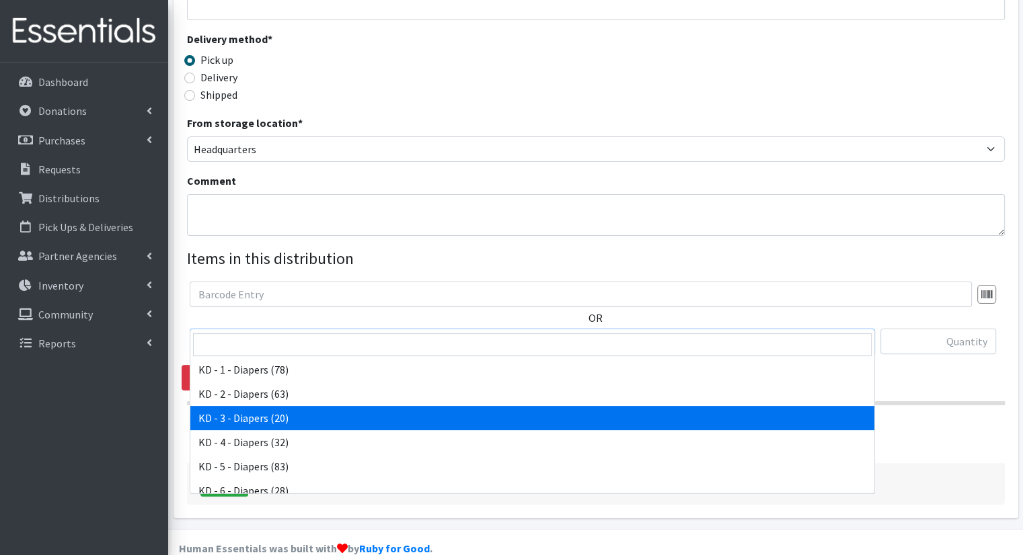
select select "15499"
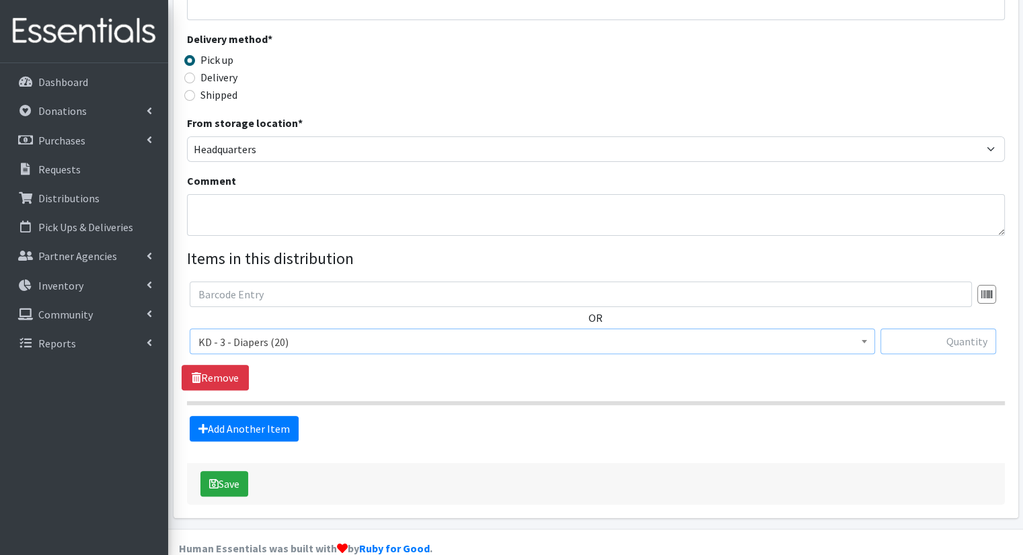
click at [941, 329] on input "text" at bounding box center [938, 342] width 116 height 26
type input "4"
click at [278, 416] on link "Add Another Item" at bounding box center [244, 429] width 109 height 26
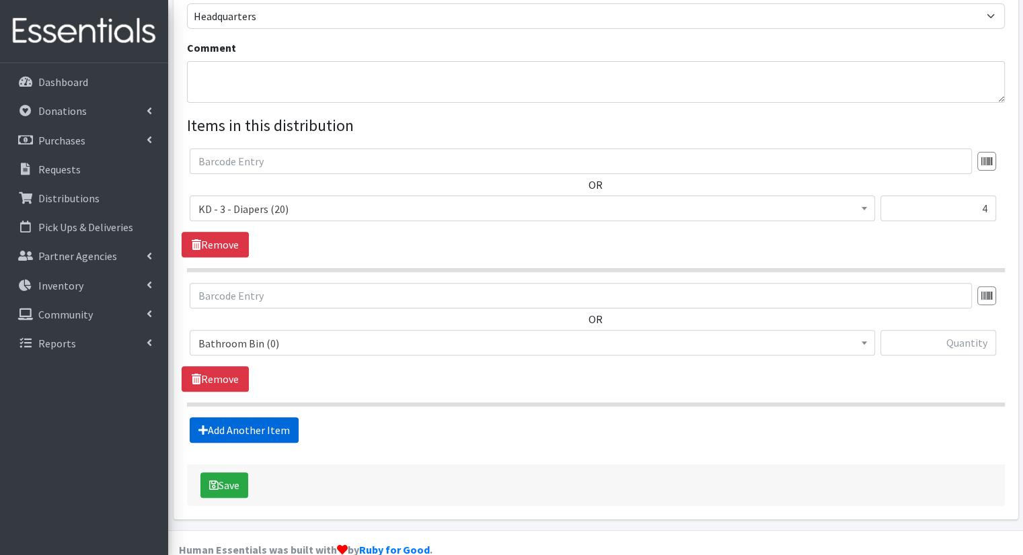
scroll to position [428, 0]
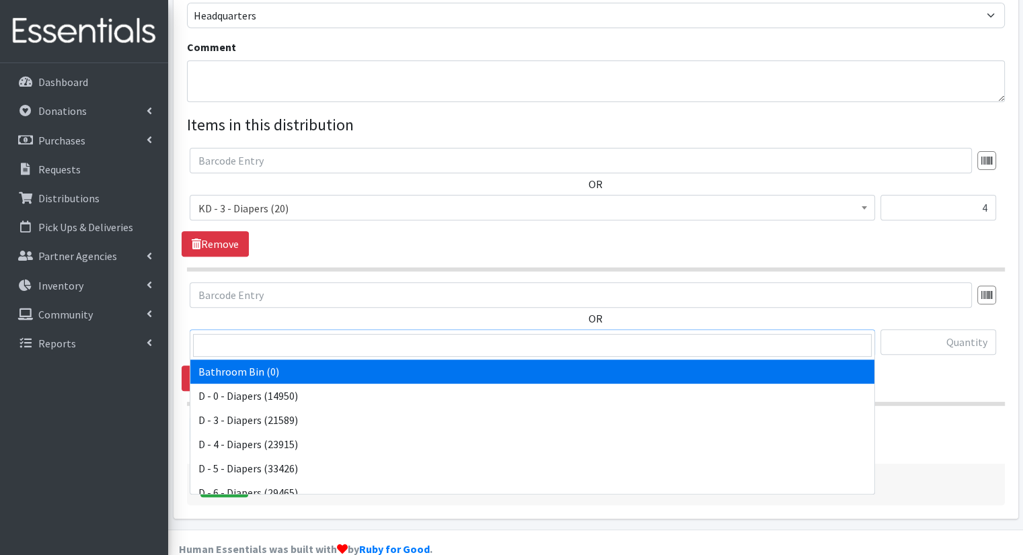
click at [455, 333] on span "Bathroom Bin (0)" at bounding box center [532, 342] width 668 height 19
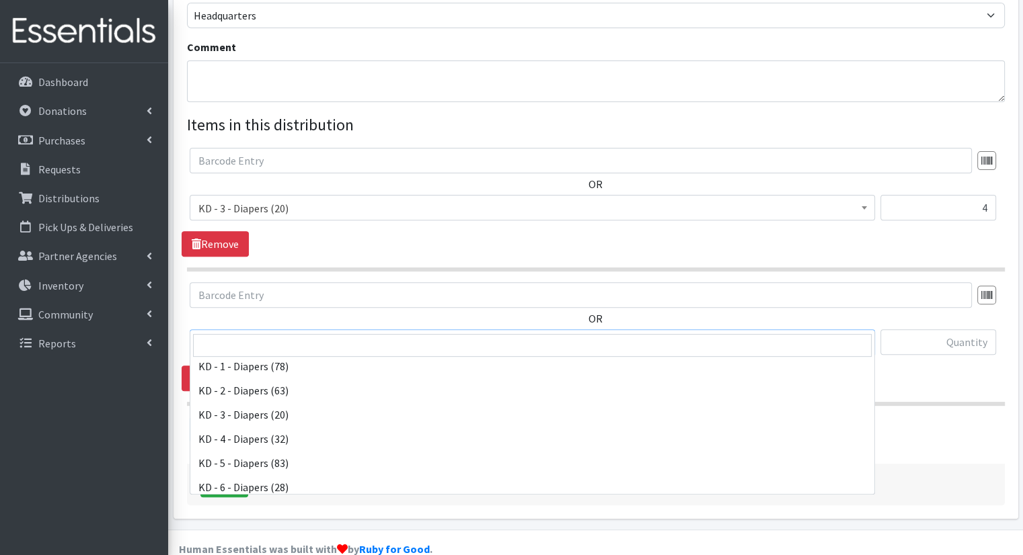
scroll to position [323, 0]
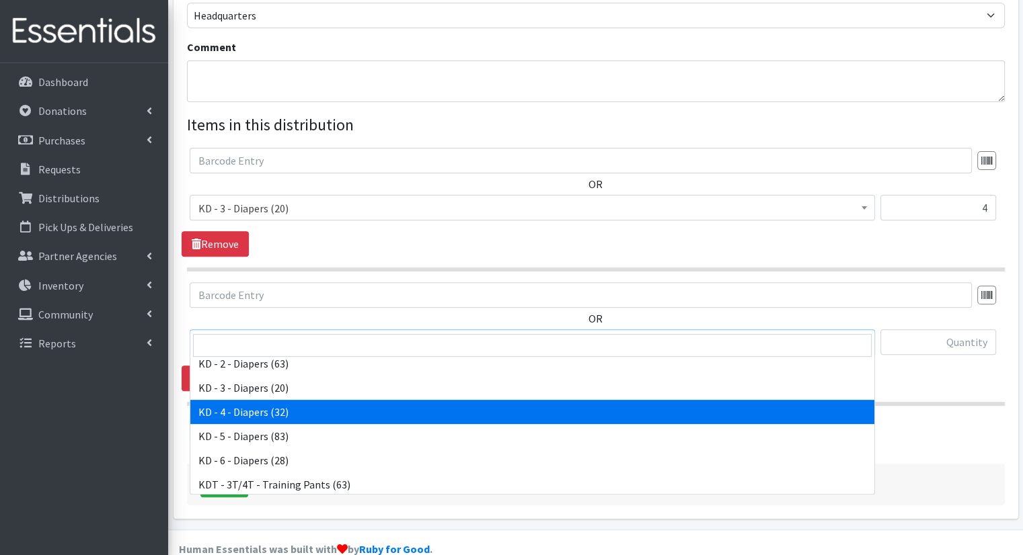
select select "15500"
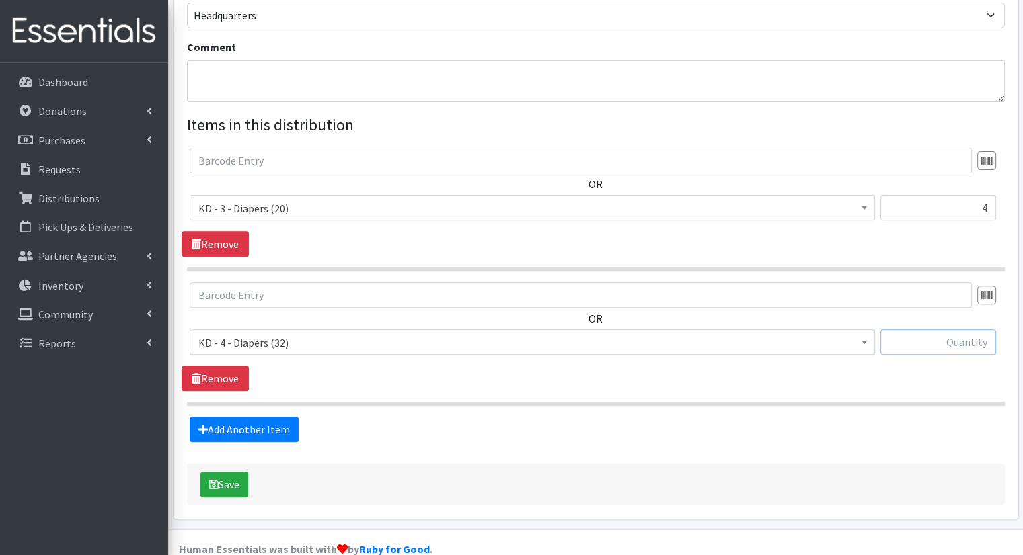
click at [936, 329] on input "text" at bounding box center [938, 342] width 116 height 26
type input "8"
click at [236, 417] on link "Add Another Item" at bounding box center [244, 430] width 109 height 26
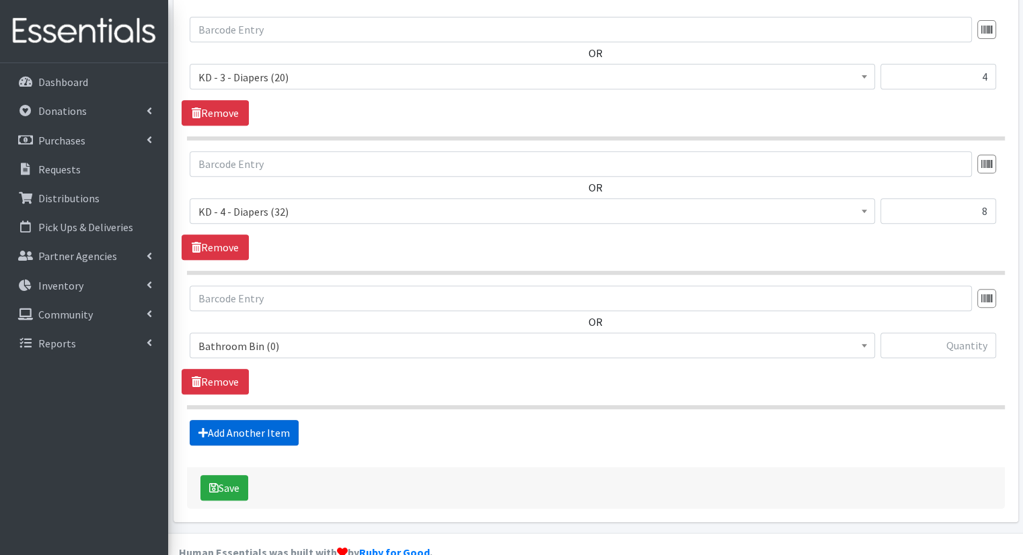
scroll to position [562, 0]
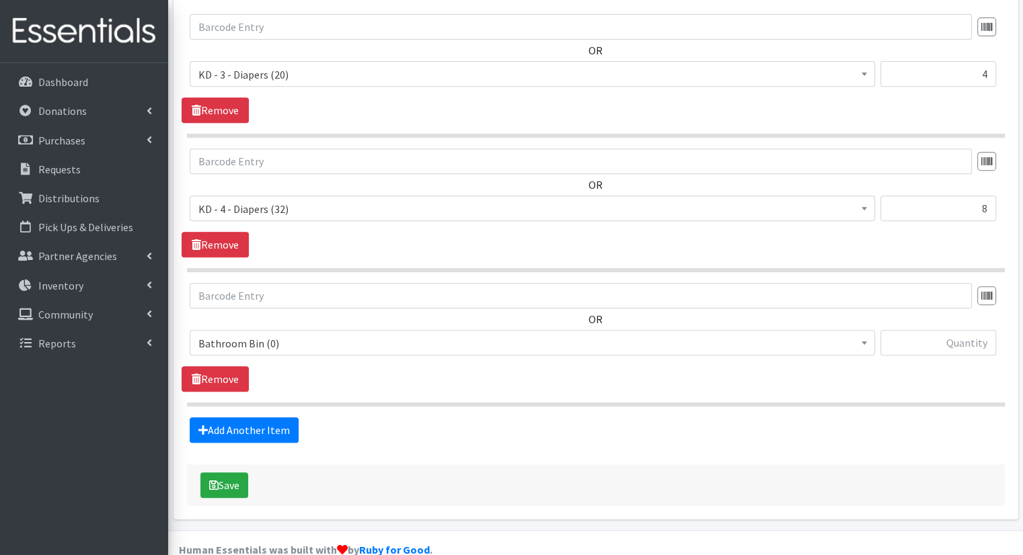
click at [346, 334] on span "Bathroom Bin (0)" at bounding box center [532, 343] width 668 height 19
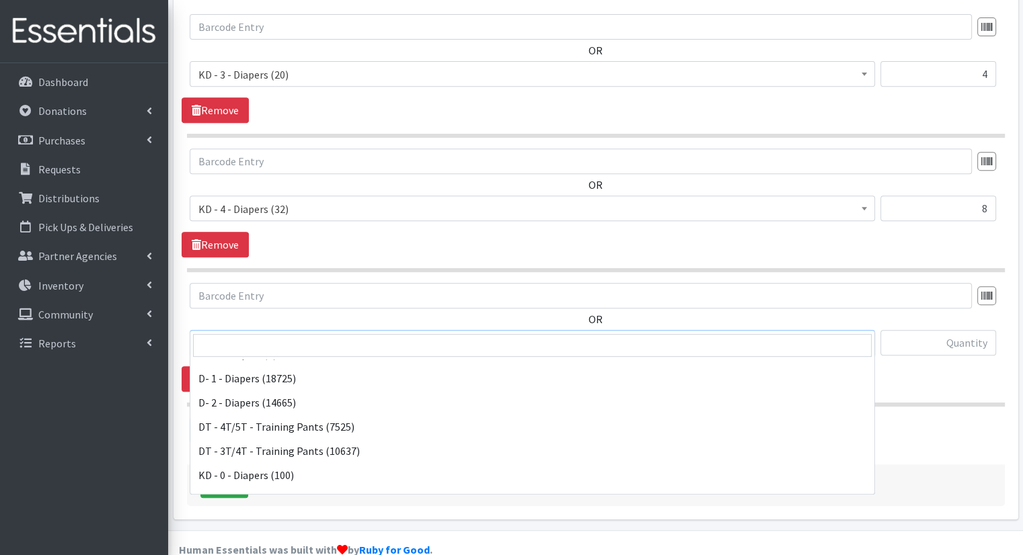
scroll to position [104, 0]
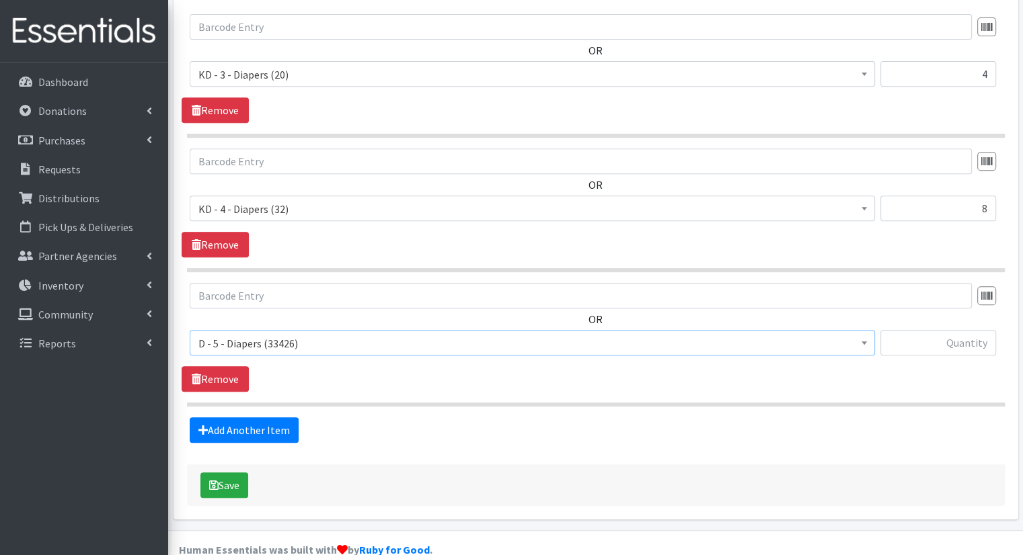
click at [717, 334] on span "D - 5 - Diapers (33426)" at bounding box center [532, 343] width 668 height 19
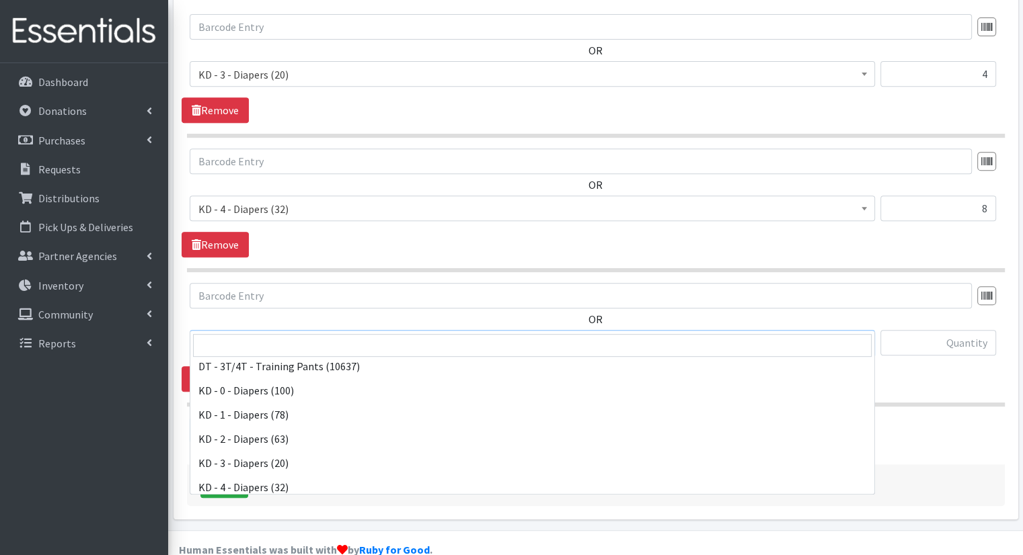
scroll to position [268, 0]
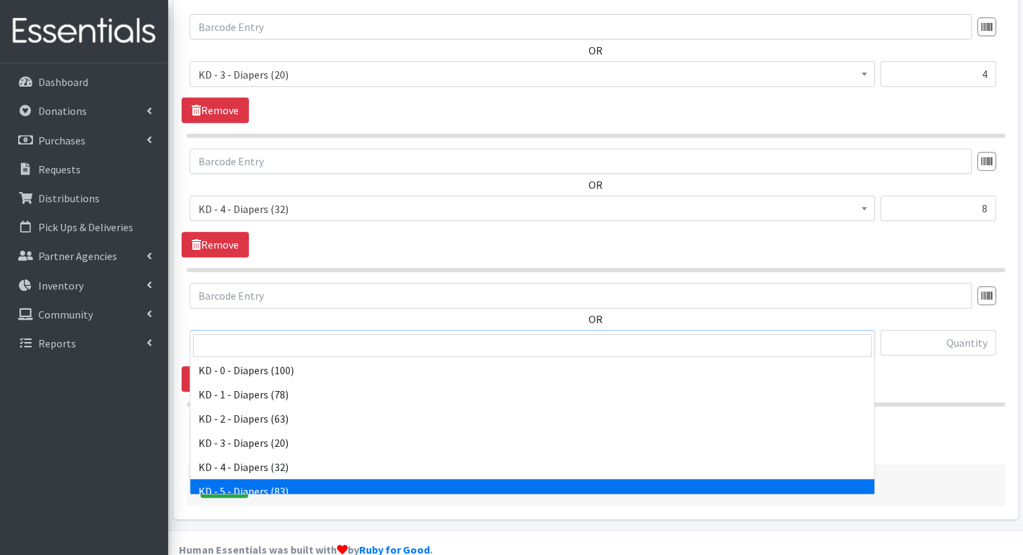
select select "15501"
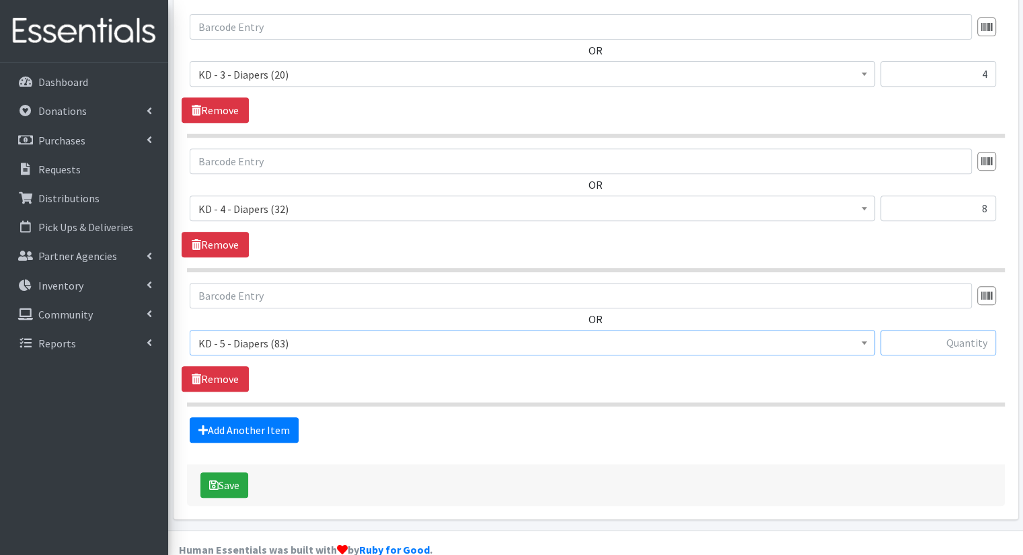
click at [941, 330] on input "text" at bounding box center [938, 343] width 116 height 26
type input "12"
click at [261, 418] on link "Add Another Item" at bounding box center [244, 431] width 109 height 26
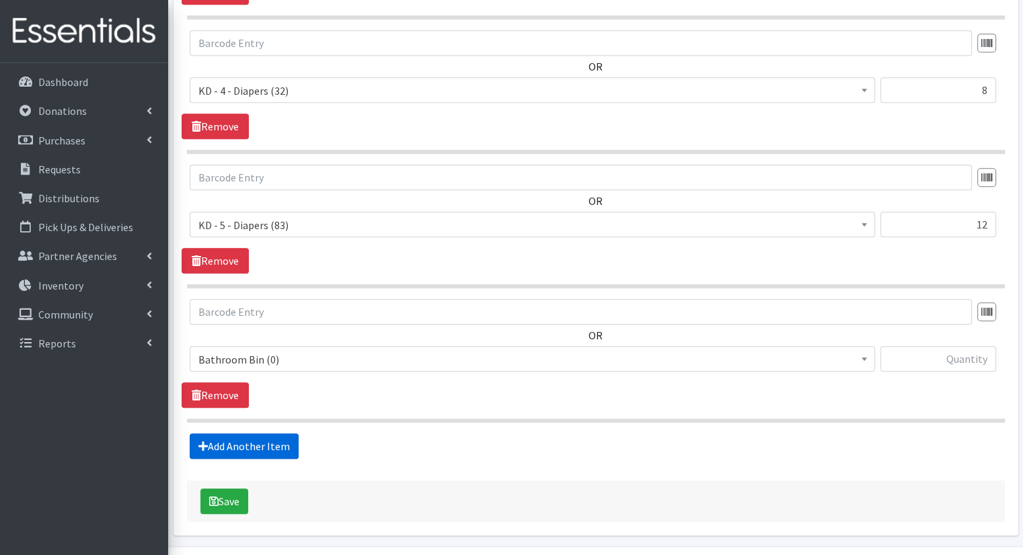
scroll to position [697, 0]
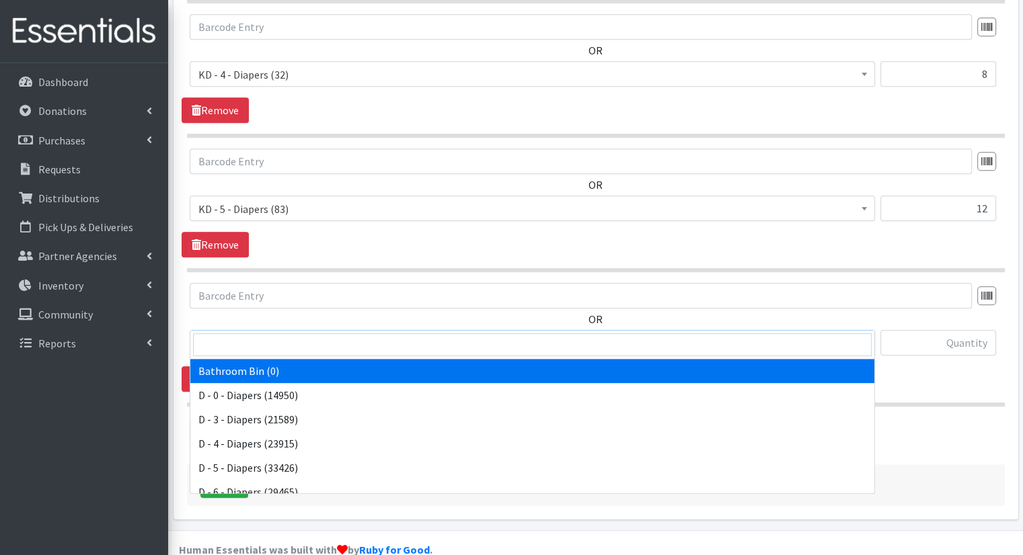
click at [345, 334] on span "Bathroom Bin (0)" at bounding box center [532, 343] width 668 height 19
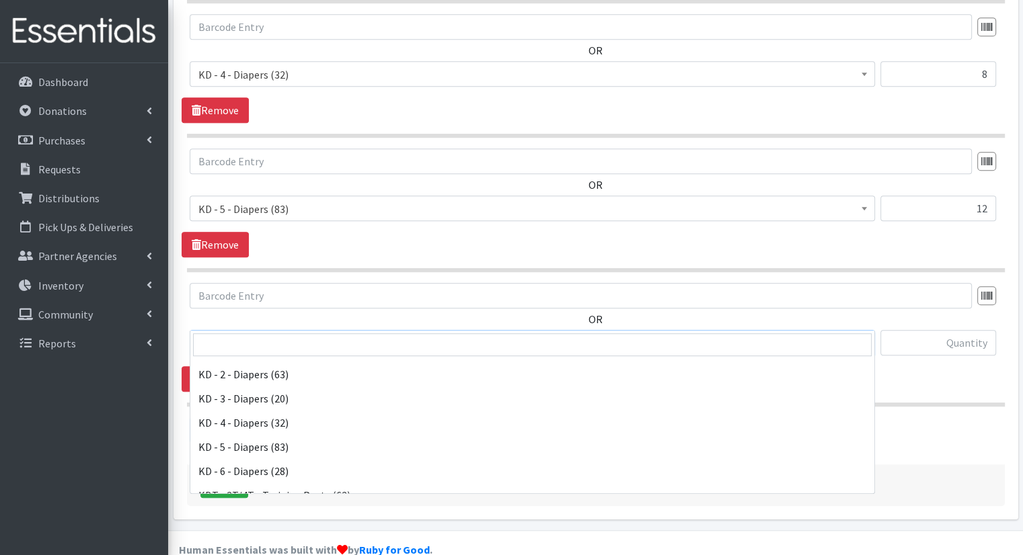
scroll to position [339, 0]
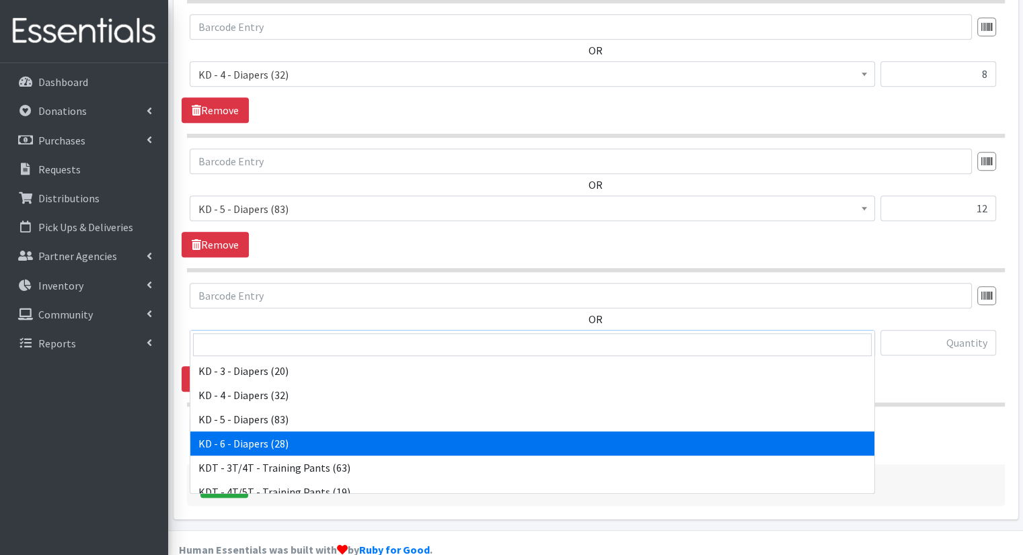
select select "15502"
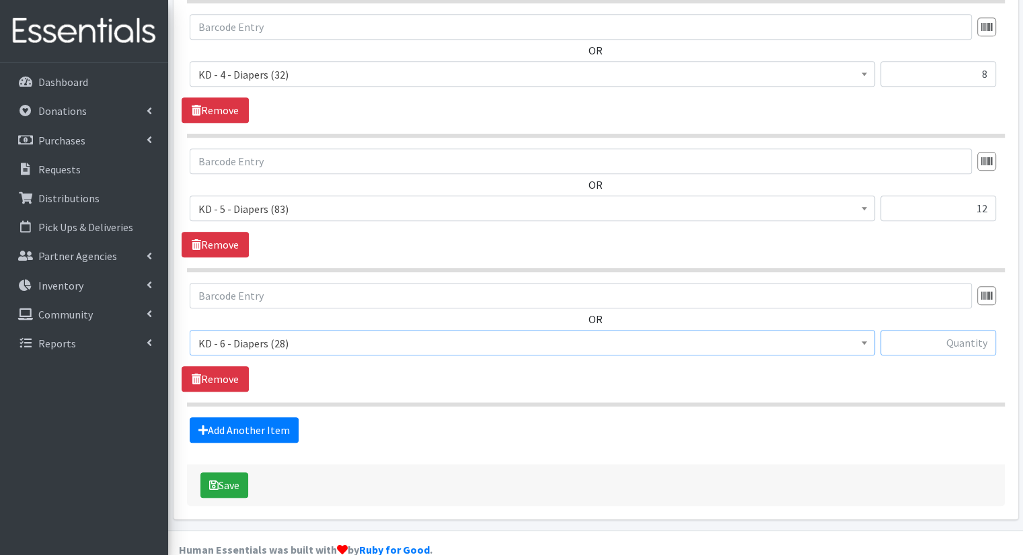
click at [941, 330] on input "text" at bounding box center [938, 343] width 116 height 26
type input "4"
drag, startPoint x: 218, startPoint y: 410, endPoint x: 187, endPoint y: 402, distance: 32.0
click at [187, 418] on div "Add Another Item" at bounding box center [596, 431] width 828 height 26
click at [215, 418] on link "Add Another Item" at bounding box center [244, 431] width 109 height 26
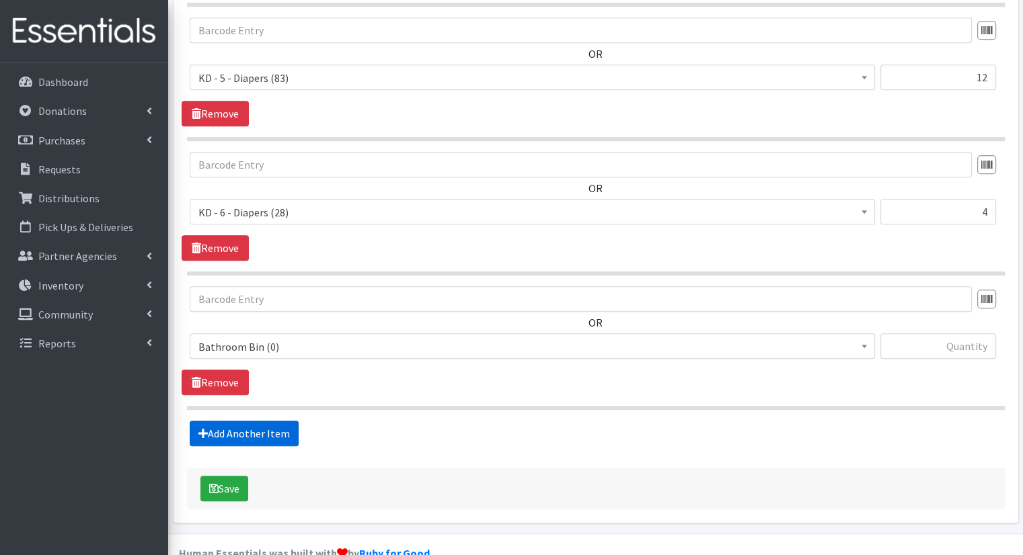
scroll to position [831, 0]
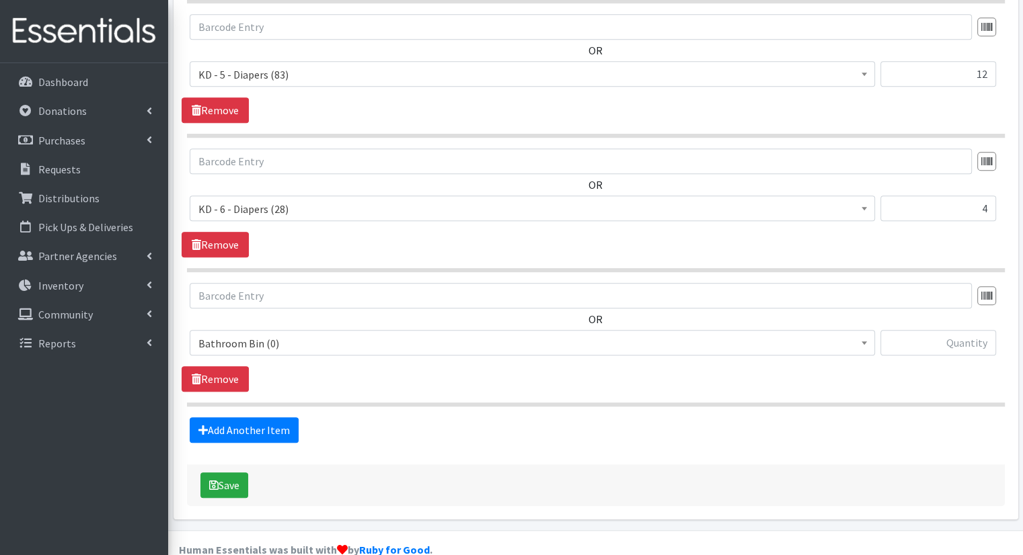
click at [338, 334] on span "Bathroom Bin (0)" at bounding box center [532, 343] width 668 height 19
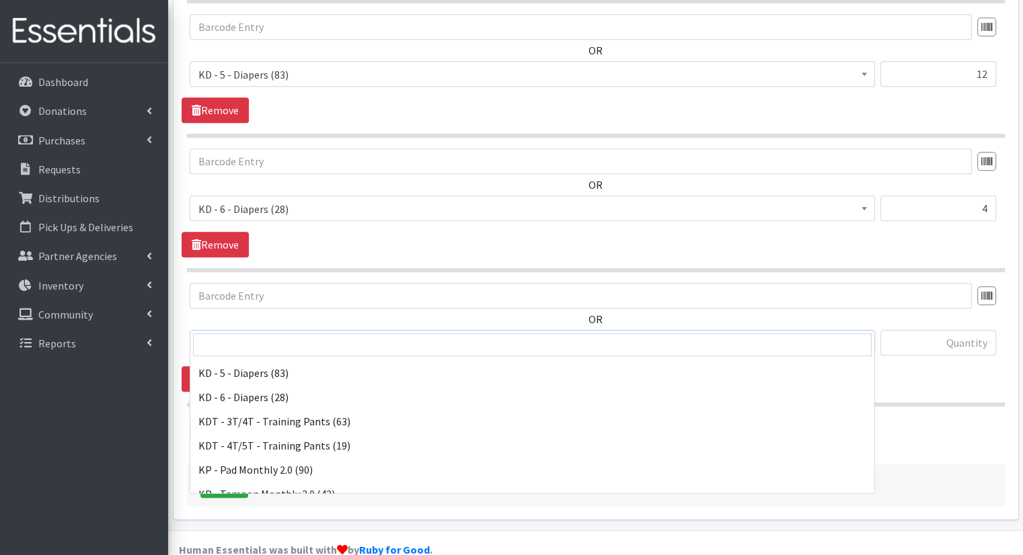
scroll to position [393, 0]
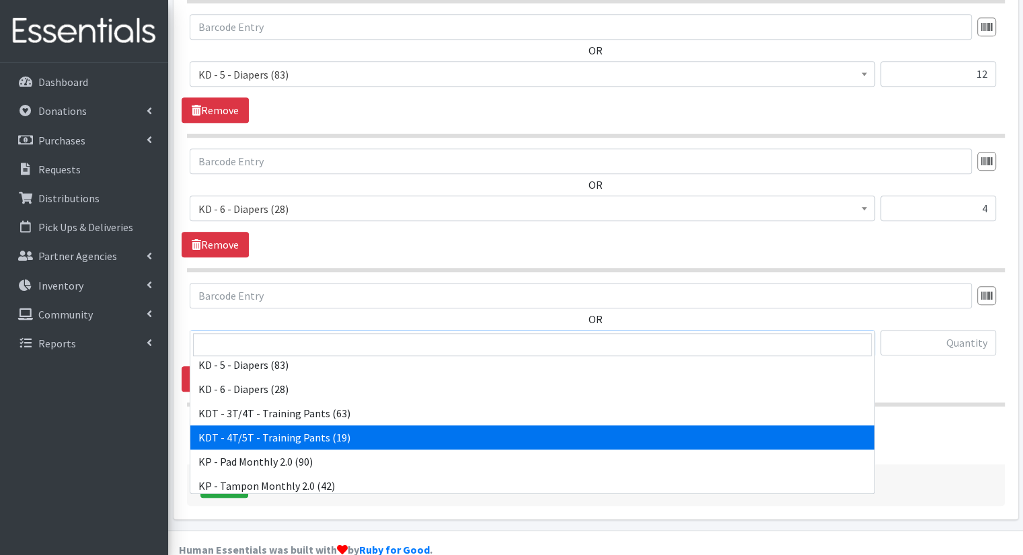
select select "15507"
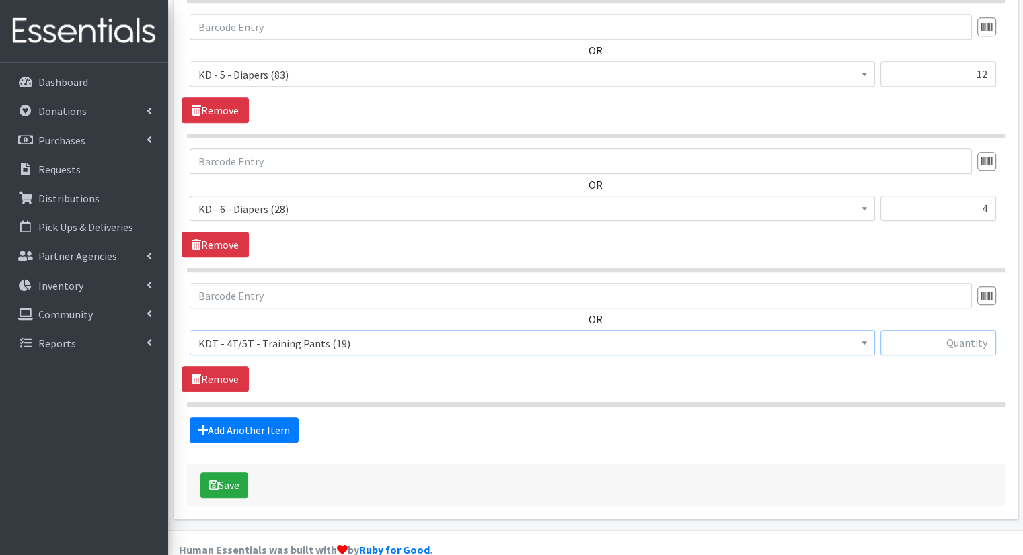
click at [955, 330] on input "text" at bounding box center [938, 343] width 116 height 26
type input "19"
click at [241, 473] on button "Save" at bounding box center [224, 486] width 48 height 26
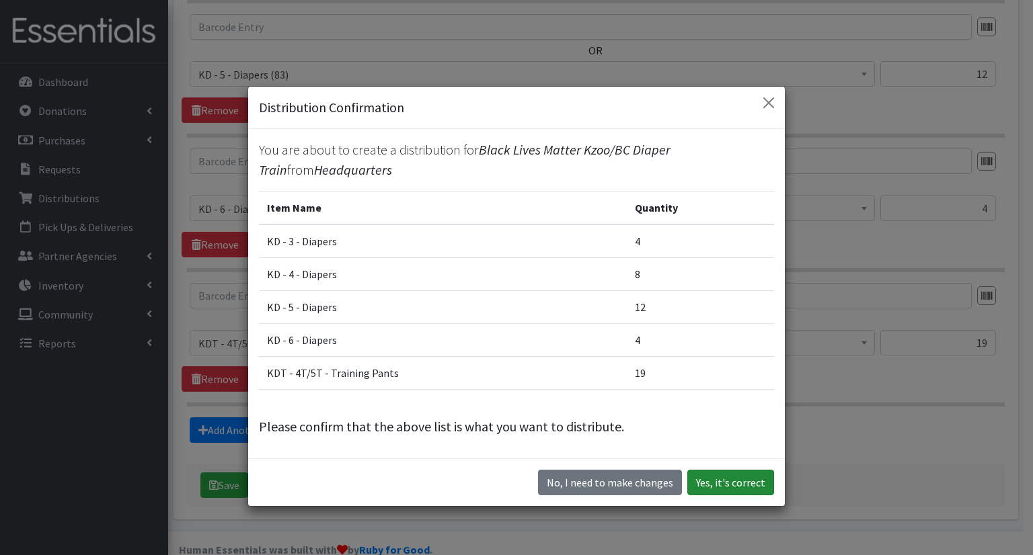
click at [705, 479] on button "Yes, it's correct" at bounding box center [730, 483] width 87 height 26
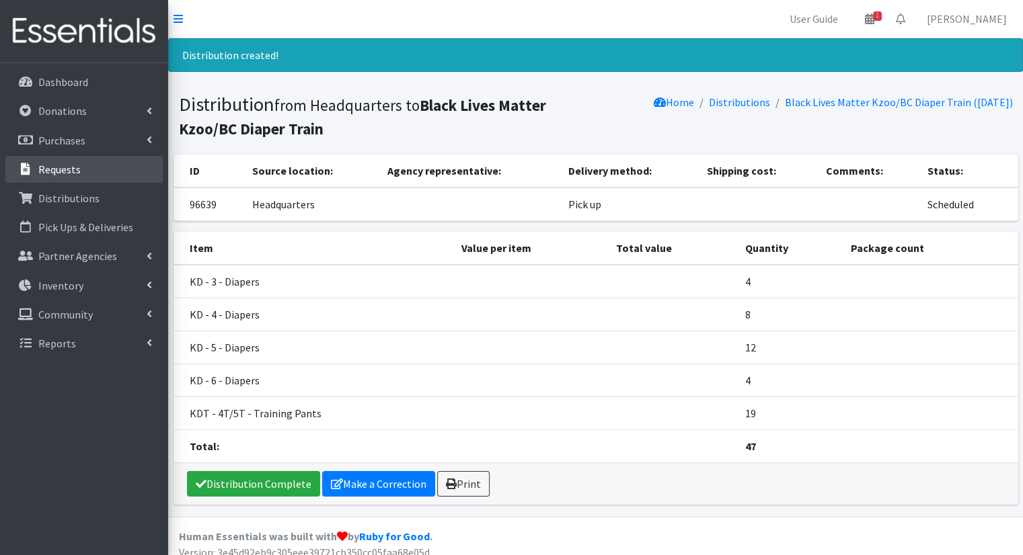
click at [61, 171] on p "Requests" at bounding box center [59, 169] width 42 height 13
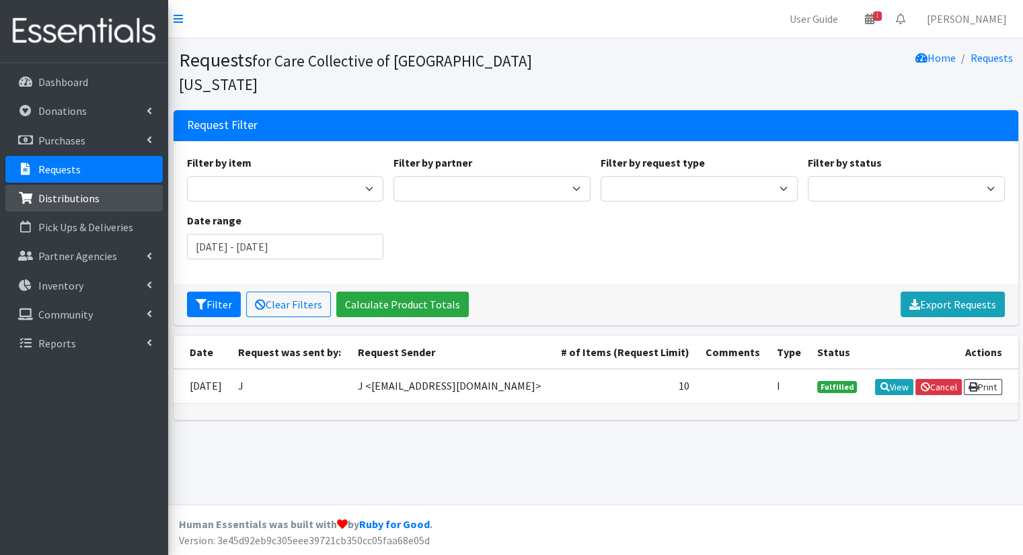
click at [73, 198] on p "Distributions" at bounding box center [68, 198] width 61 height 13
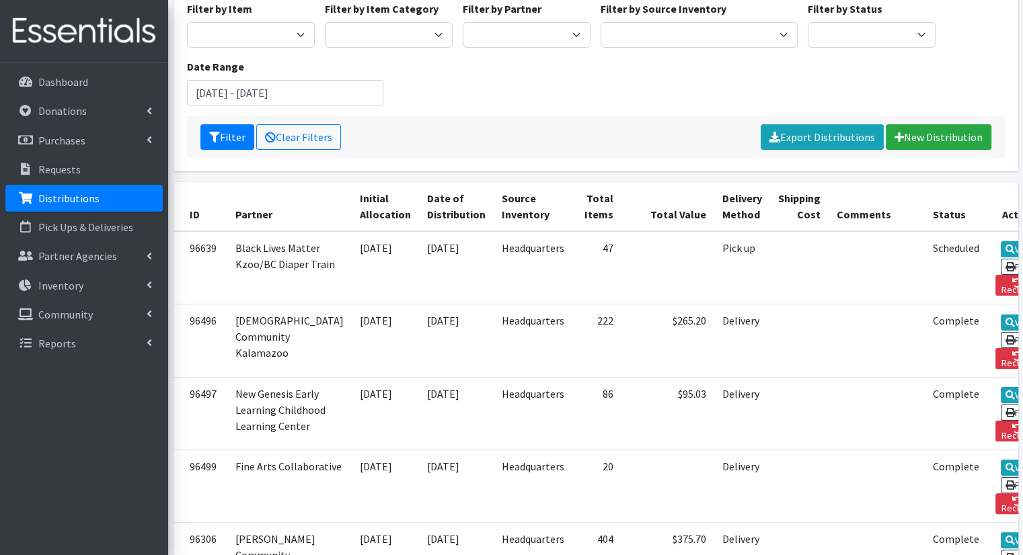
scroll to position [122, 0]
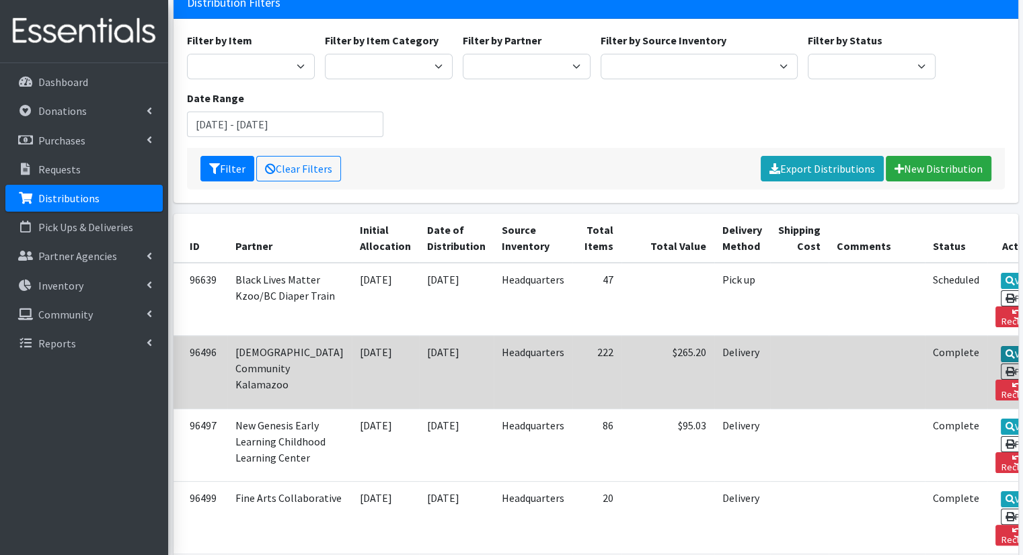
click at [1000, 346] on link "View" at bounding box center [1019, 354] width 38 height 16
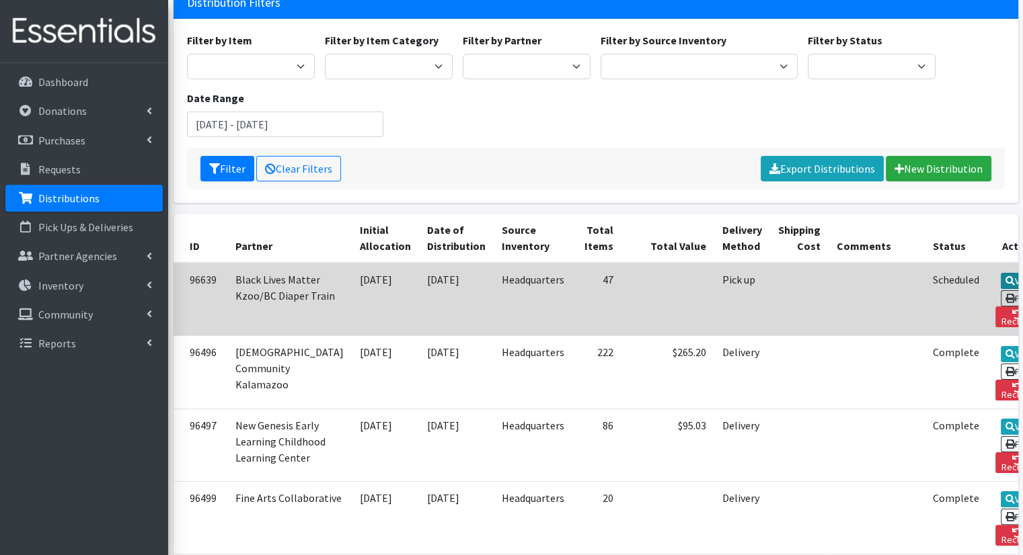
click at [1005, 276] on icon at bounding box center [1009, 280] width 9 height 9
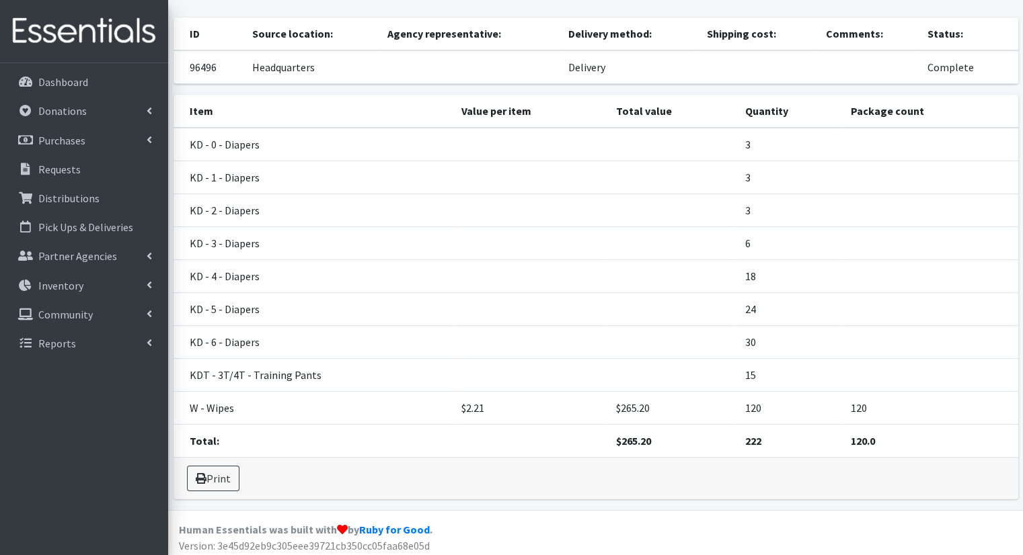
scroll to position [93, 0]
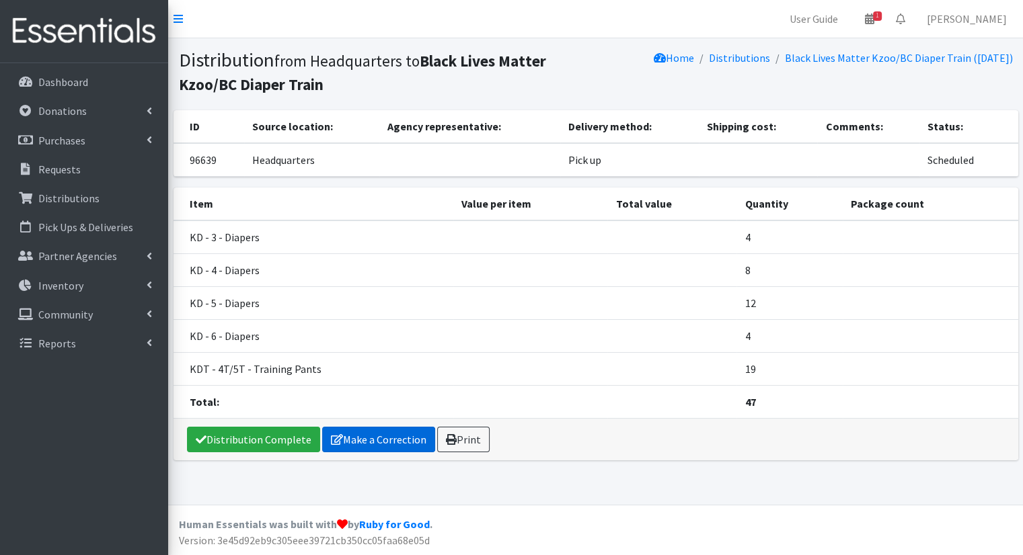
click at [331, 440] on icon at bounding box center [337, 439] width 12 height 11
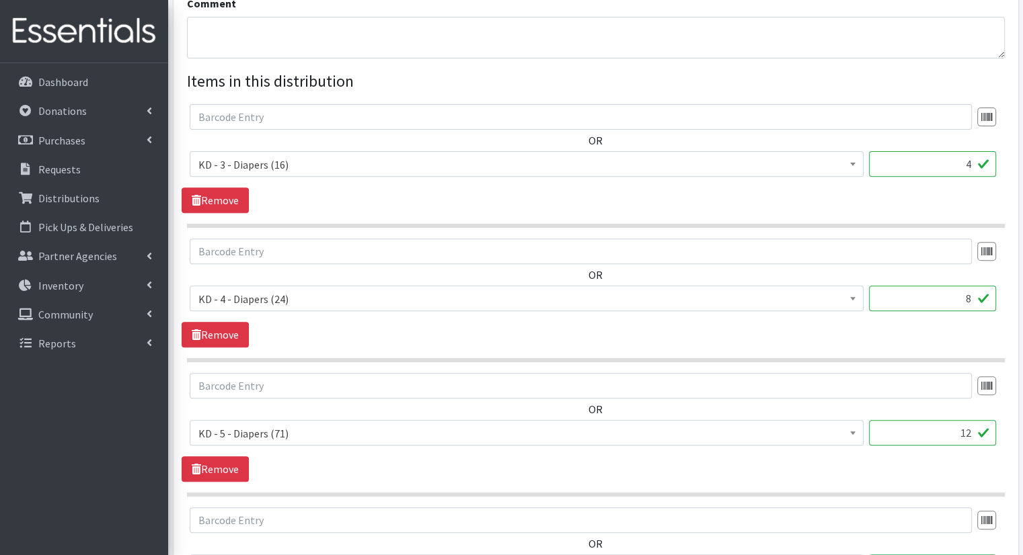
scroll to position [507, 0]
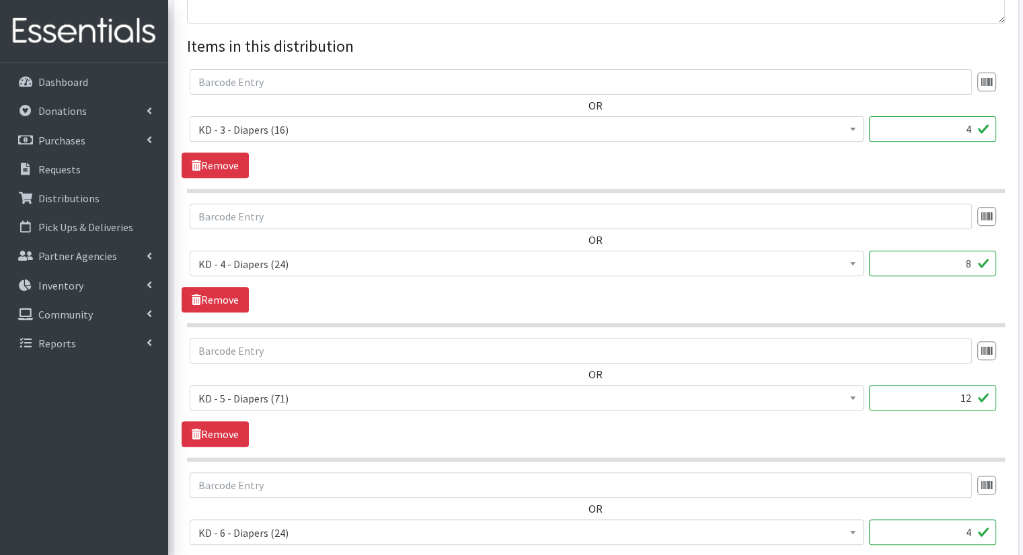
drag, startPoint x: 968, startPoint y: 243, endPoint x: 984, endPoint y: 244, distance: 16.2
click at [984, 251] on input "8" at bounding box center [932, 264] width 127 height 26
click at [996, 251] on div "Bathroom Bin (0) D - 0 - Diapers (14950) D - 3 - Diapers (21589) D - 4 - Diaper…" at bounding box center [596, 269] width 812 height 36
drag, startPoint x: 960, startPoint y: 245, endPoint x: 984, endPoint y: 245, distance: 23.5
click at [984, 251] on input "8" at bounding box center [932, 264] width 127 height 26
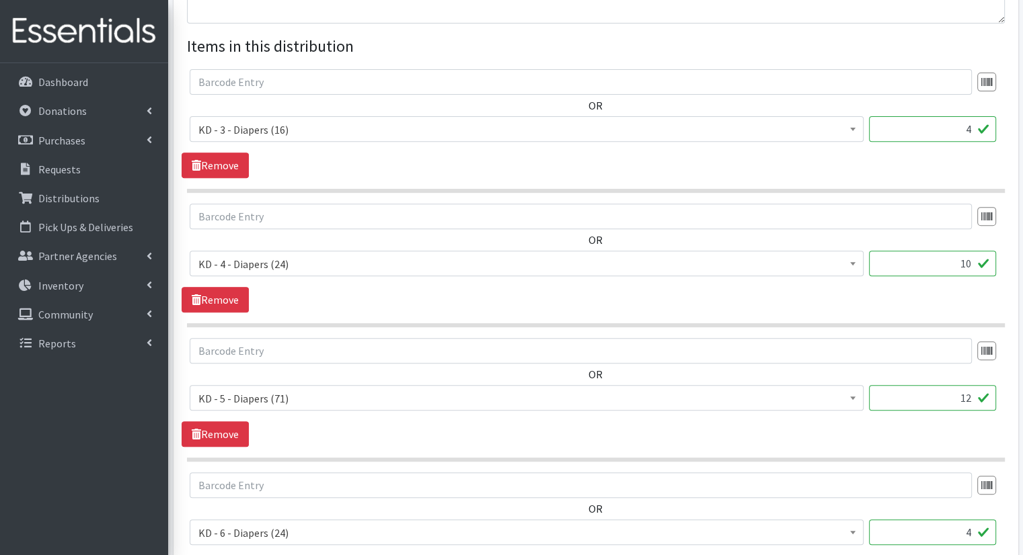
type input "10"
click at [981, 272] on div "OR Bathroom Bin (0) D - 0 - Diapers (14950) D - 3 - Diapers (21589) D - 4 - Dia…" at bounding box center [596, 258] width 828 height 109
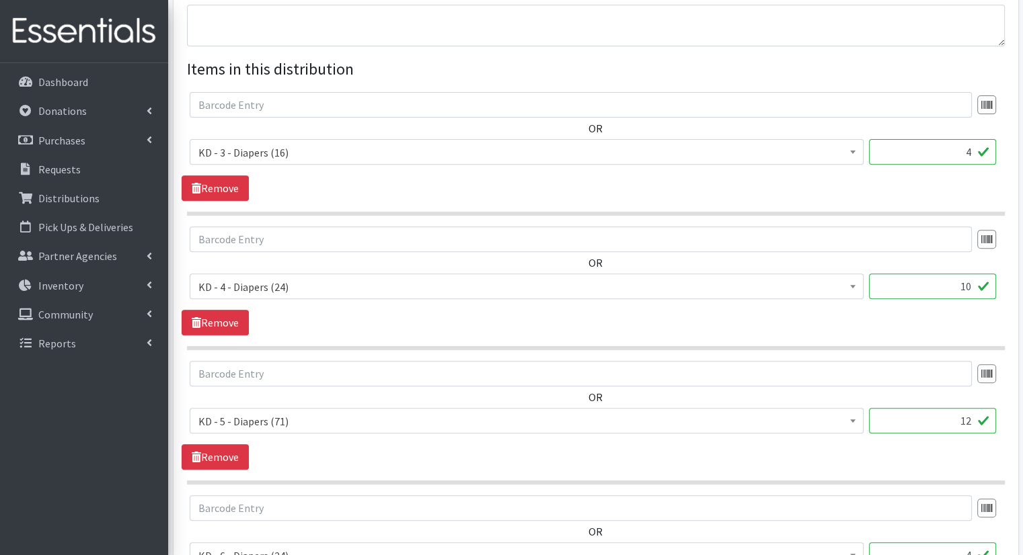
scroll to position [831, 0]
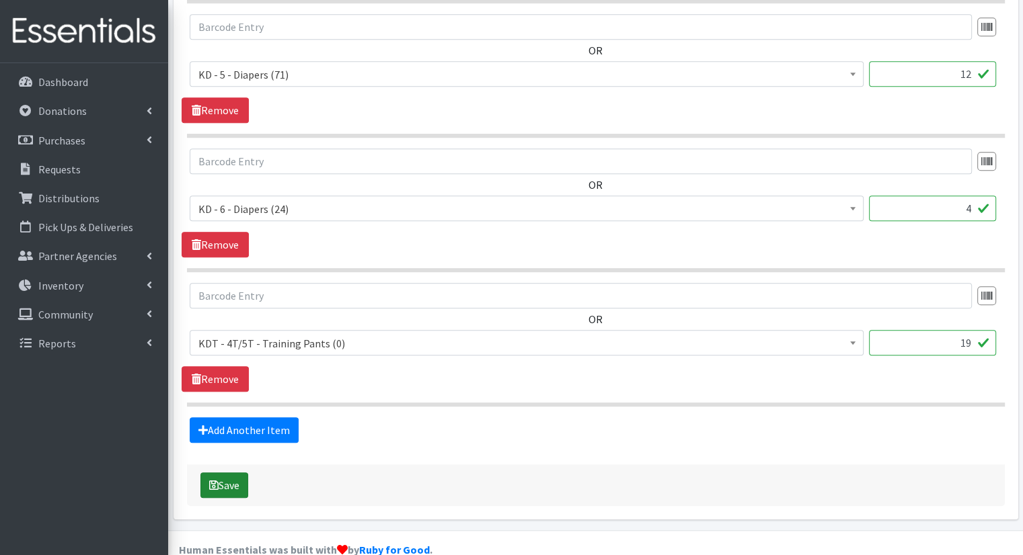
click at [235, 473] on button "Save" at bounding box center [224, 486] width 48 height 26
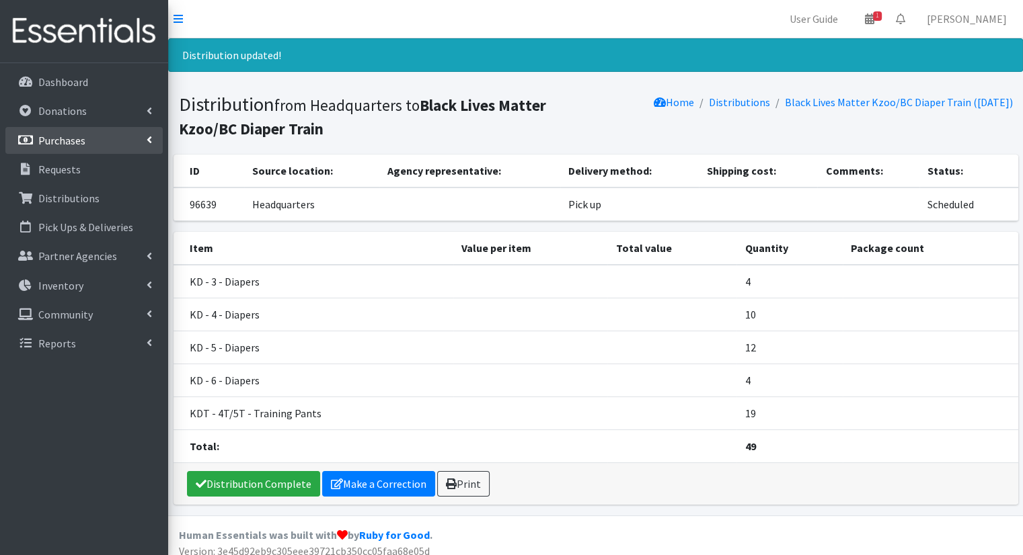
click at [116, 135] on link "Purchases" at bounding box center [83, 140] width 157 height 27
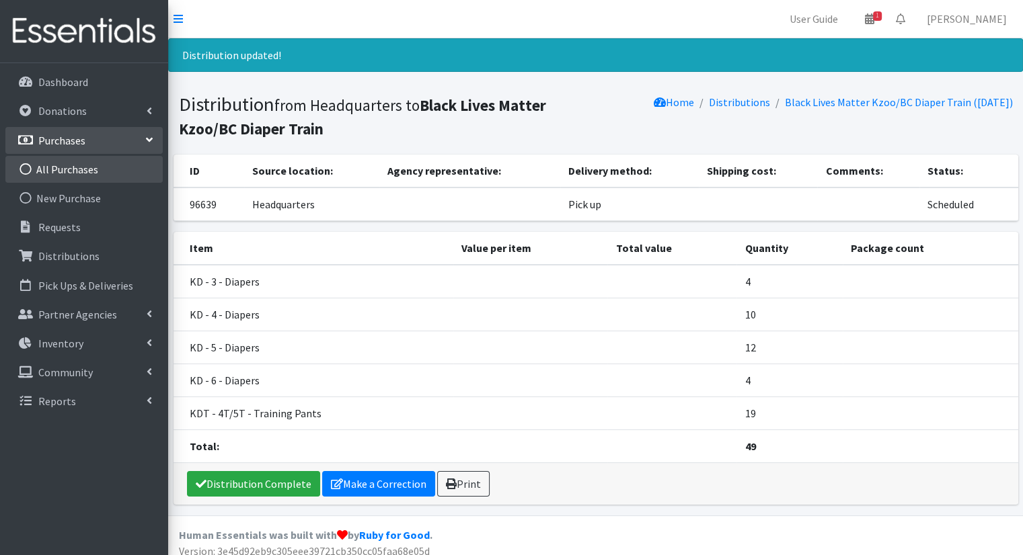
click at [122, 161] on link "All Purchases" at bounding box center [83, 169] width 157 height 27
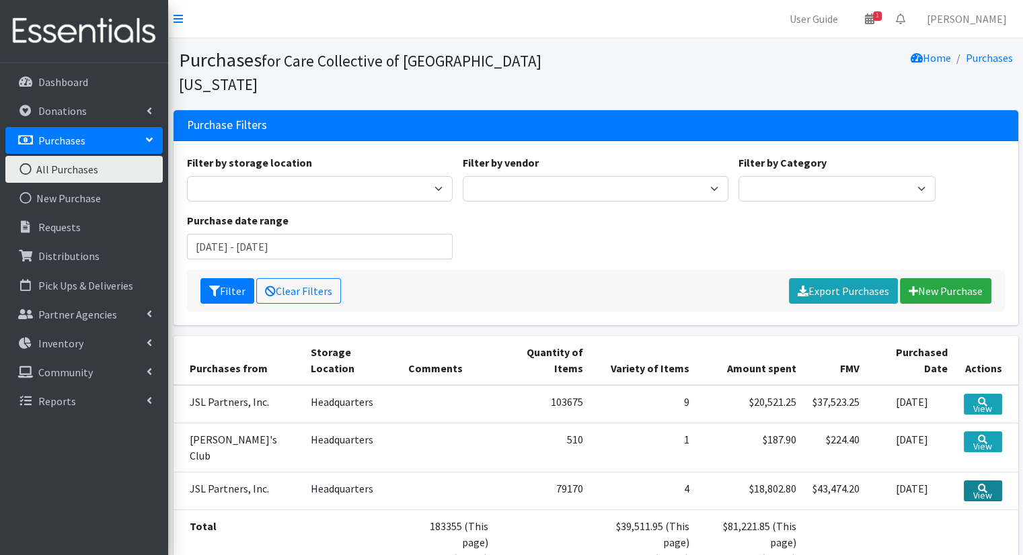
click at [978, 484] on icon at bounding box center [982, 488] width 9 height 9
click at [972, 394] on link "View" at bounding box center [983, 404] width 38 height 21
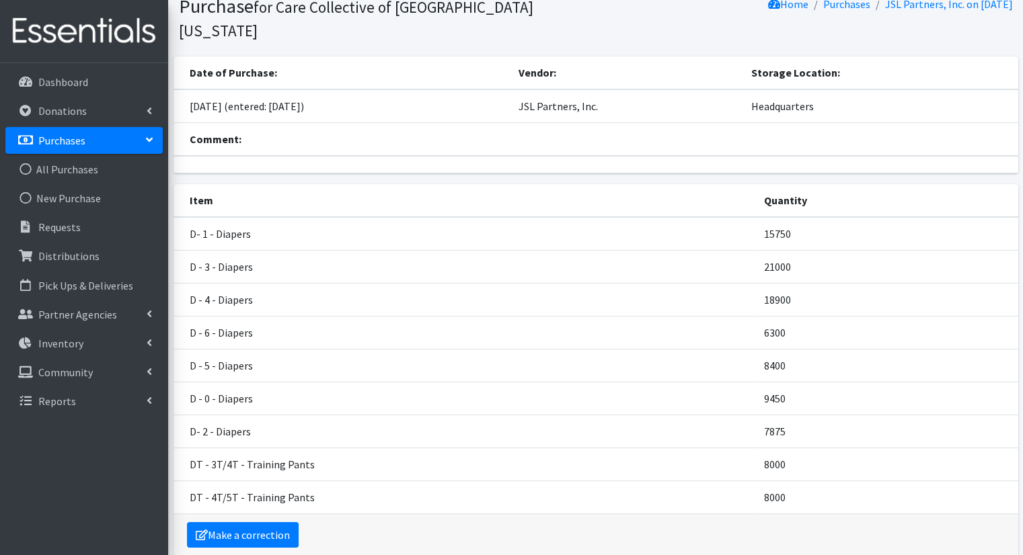
scroll to position [52, 0]
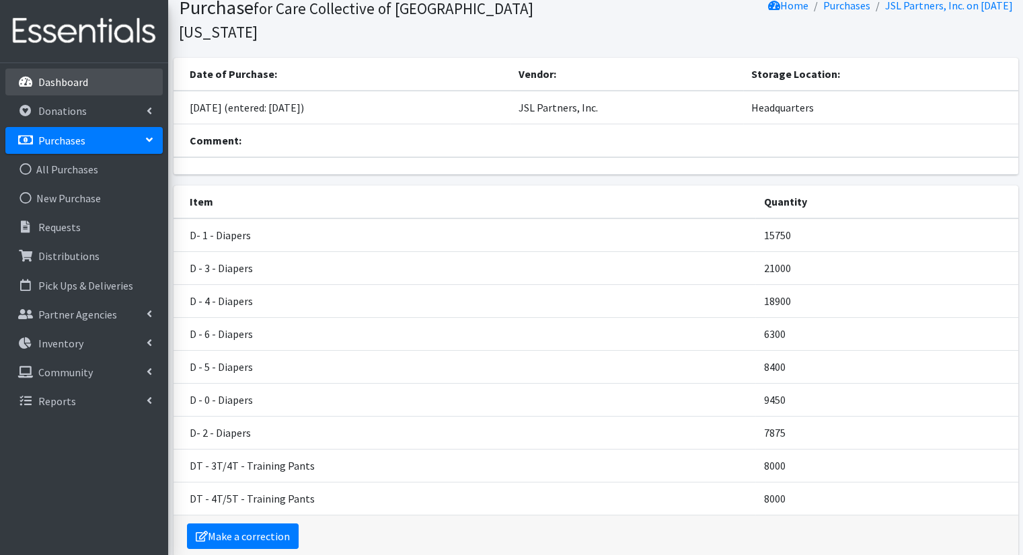
click at [98, 90] on link "Dashboard" at bounding box center [83, 82] width 157 height 27
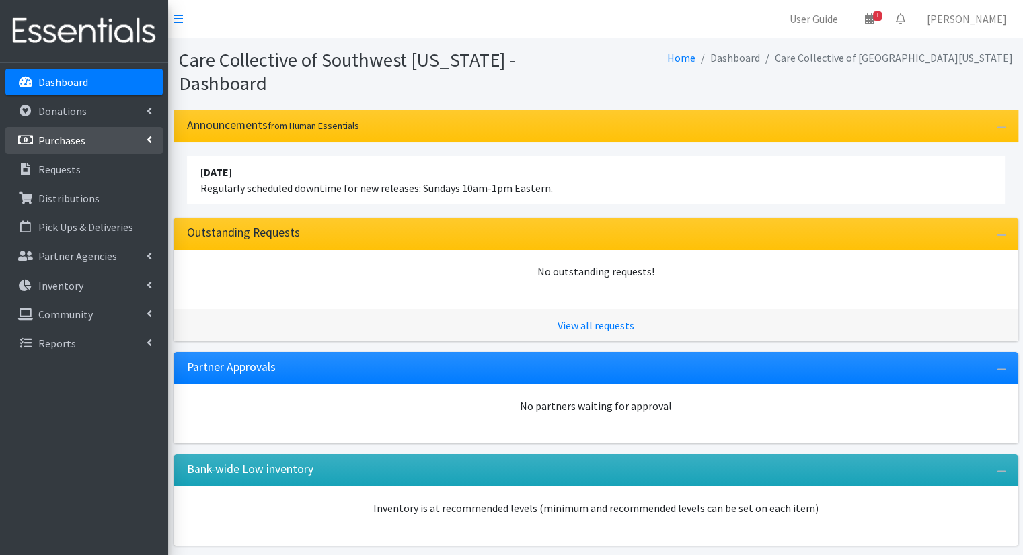
click at [98, 139] on link "Purchases" at bounding box center [83, 140] width 157 height 27
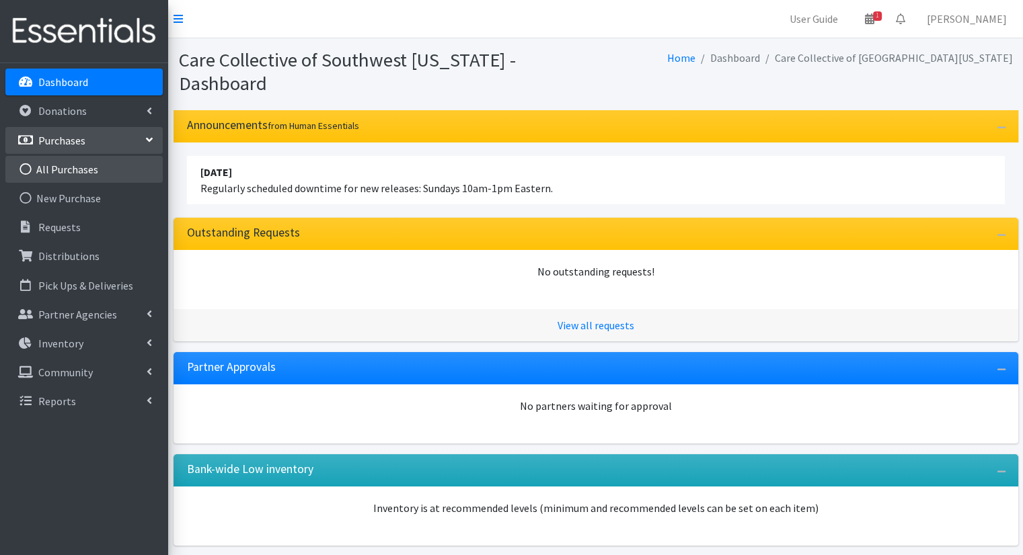
click at [101, 157] on link "All Purchases" at bounding box center [83, 169] width 157 height 27
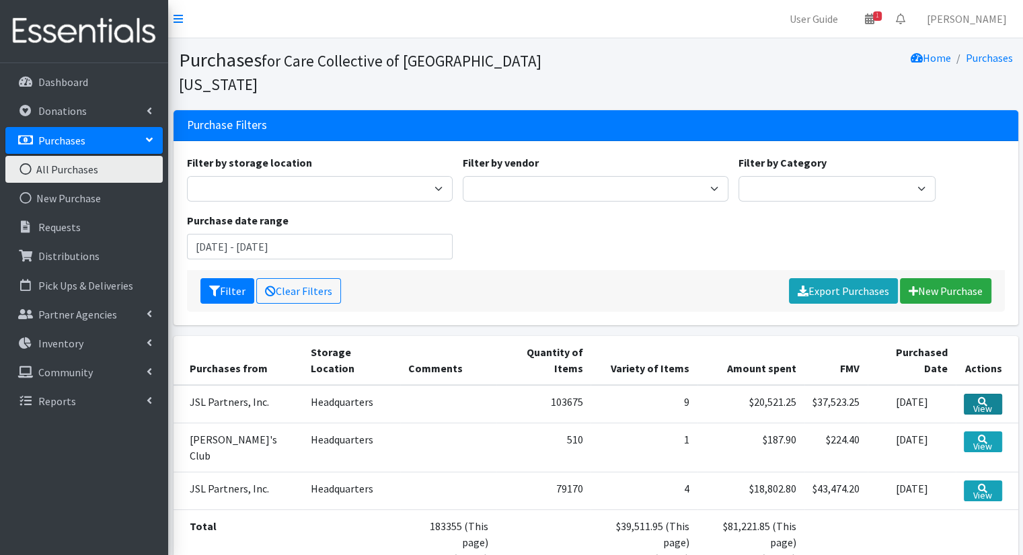
click at [978, 397] on icon at bounding box center [982, 401] width 9 height 9
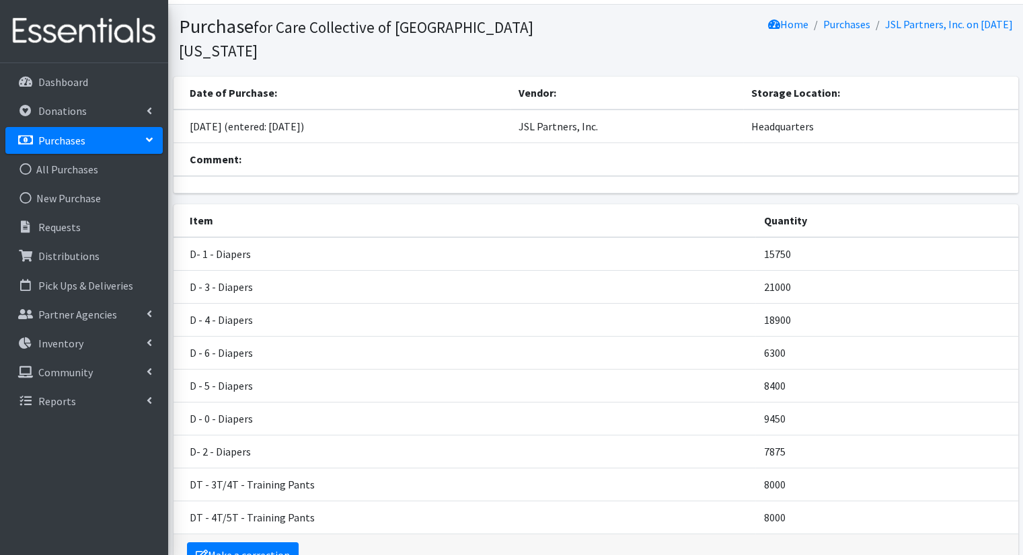
scroll to position [37, 0]
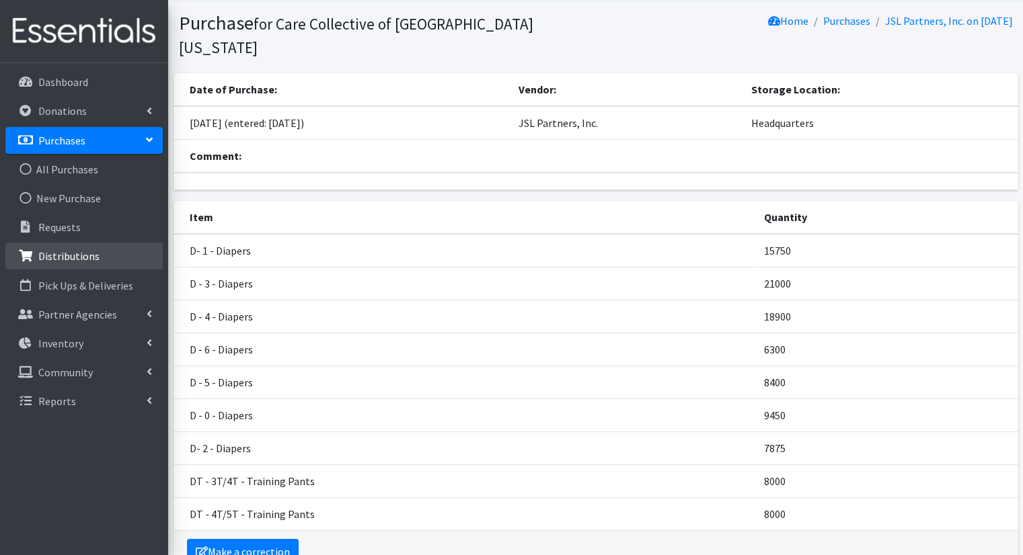
click at [114, 254] on link "Distributions" at bounding box center [83, 256] width 157 height 27
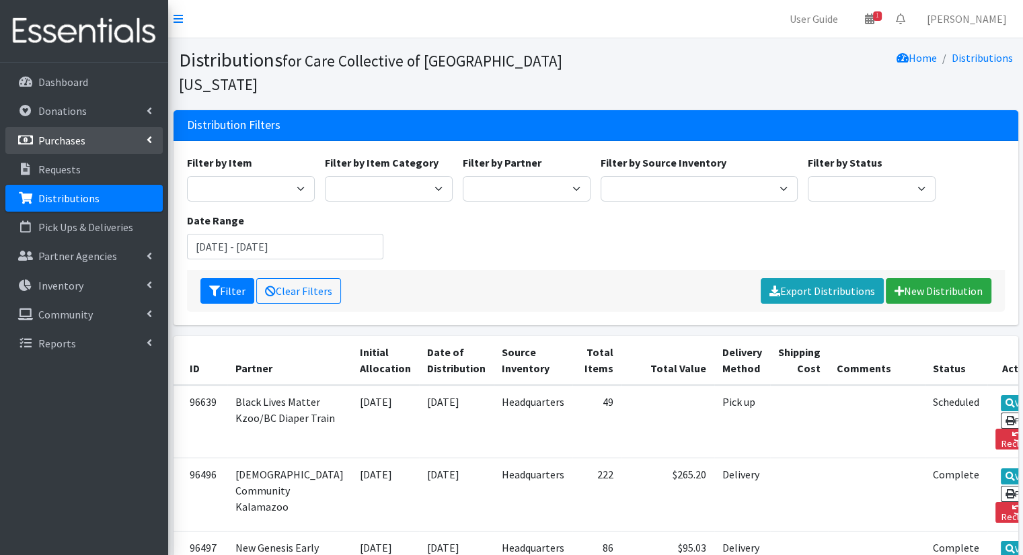
click at [95, 138] on link "Purchases" at bounding box center [83, 140] width 157 height 27
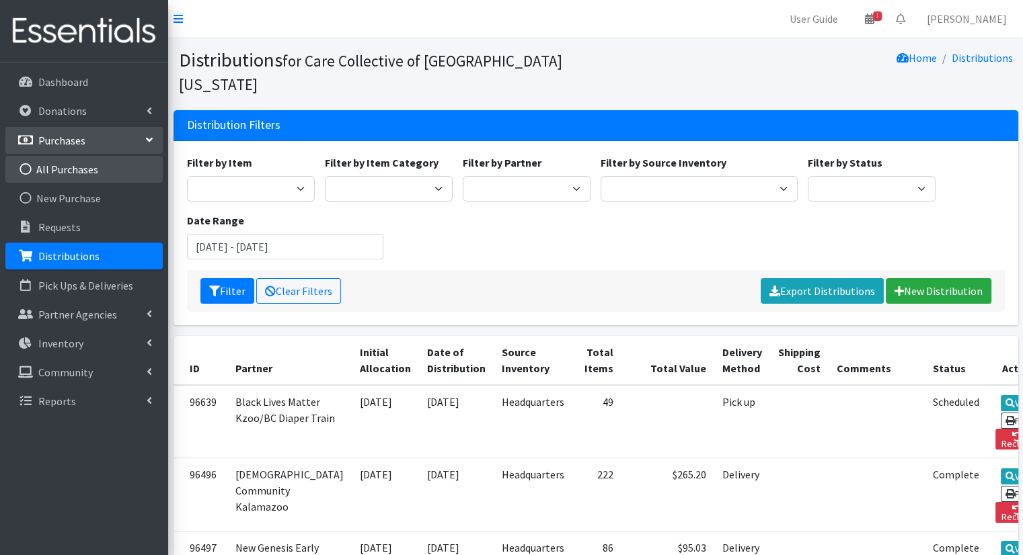
click at [105, 169] on link "All Purchases" at bounding box center [83, 169] width 157 height 27
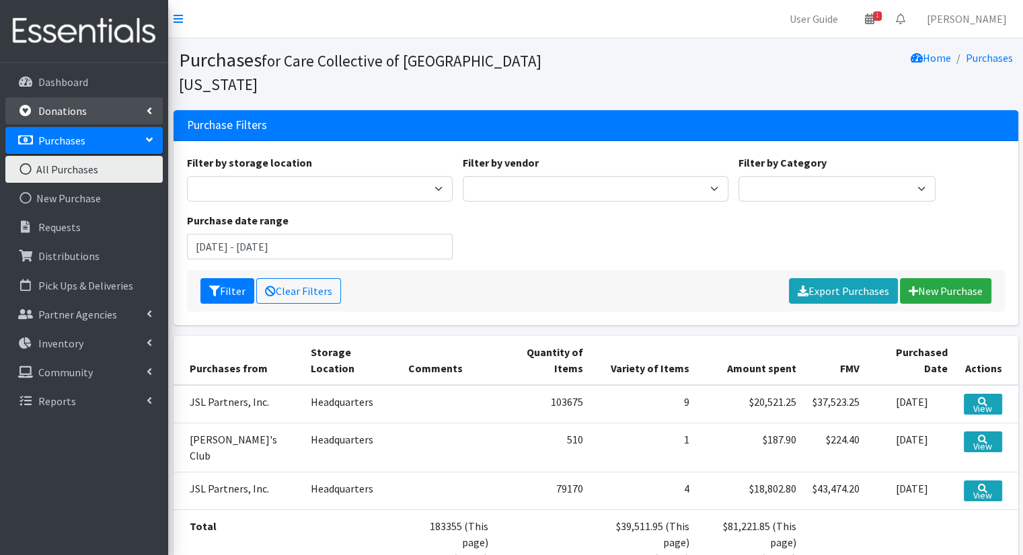
click at [78, 106] on p "Donations" at bounding box center [62, 110] width 48 height 13
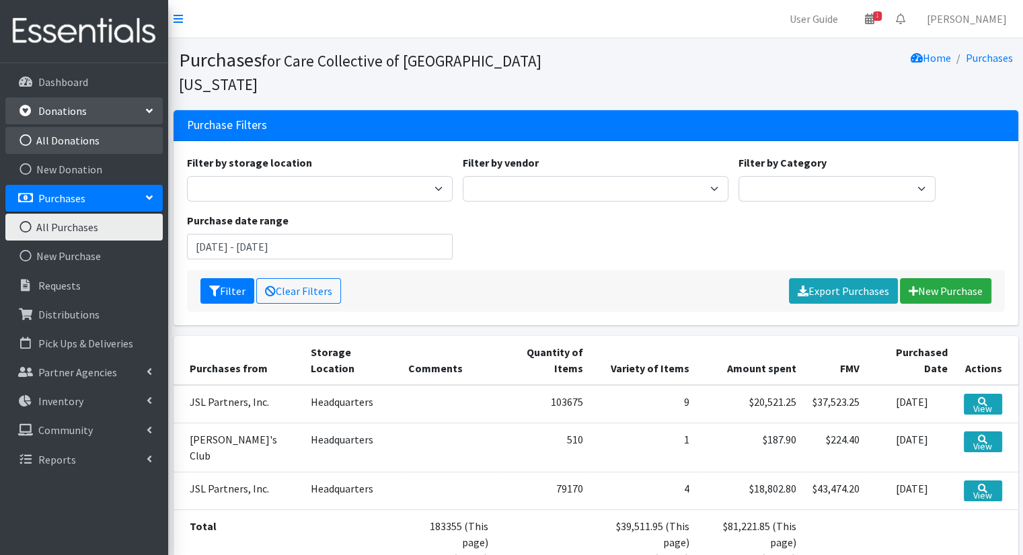
click at [95, 141] on link "All Donations" at bounding box center [83, 140] width 157 height 27
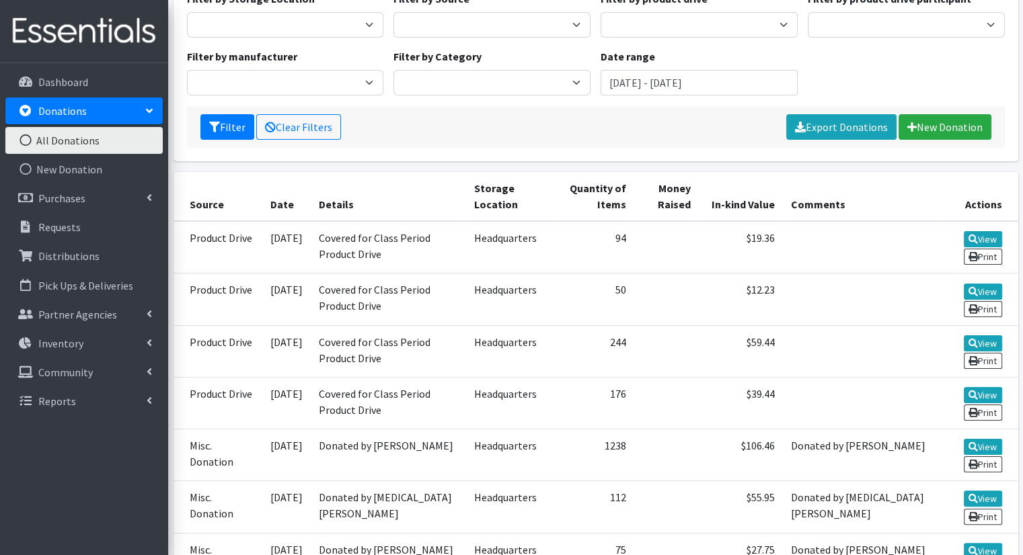
scroll to position [161, 0]
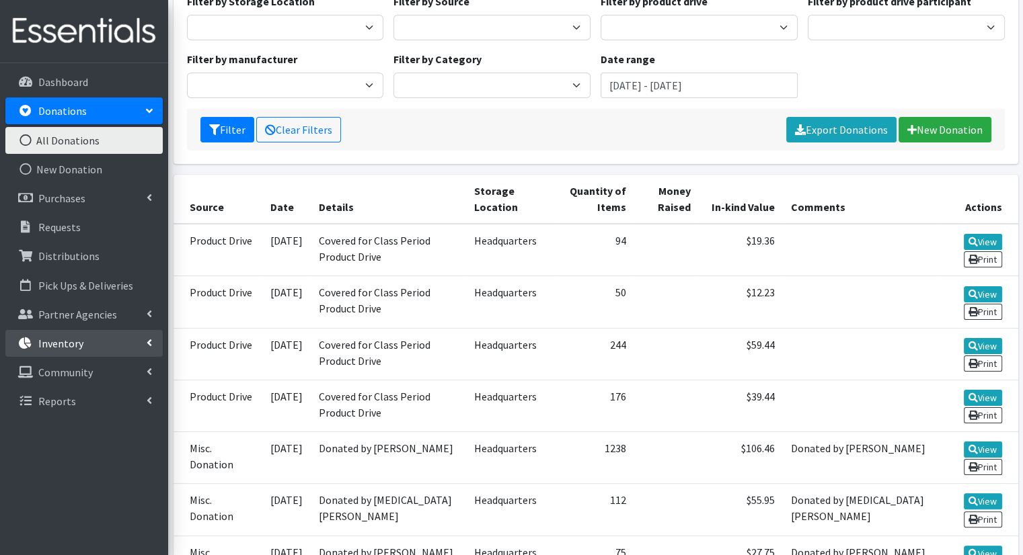
click at [139, 336] on link "Inventory" at bounding box center [83, 343] width 157 height 27
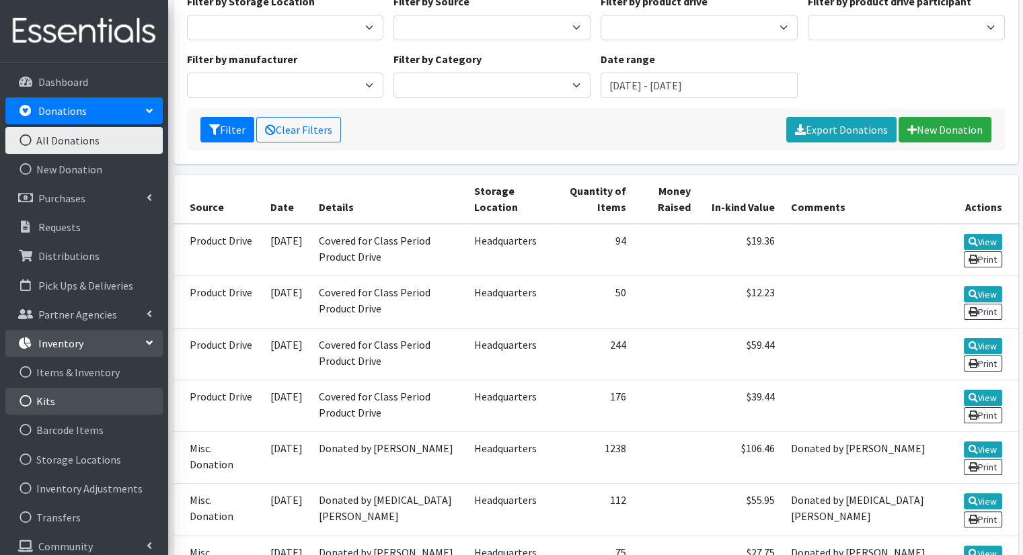
click at [112, 403] on link "Kits" at bounding box center [83, 401] width 157 height 27
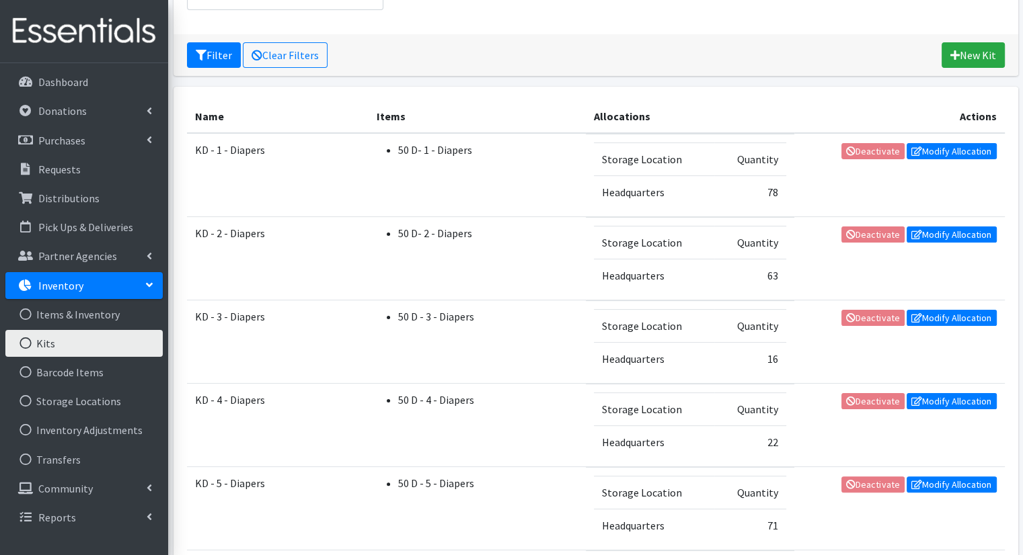
scroll to position [165, 0]
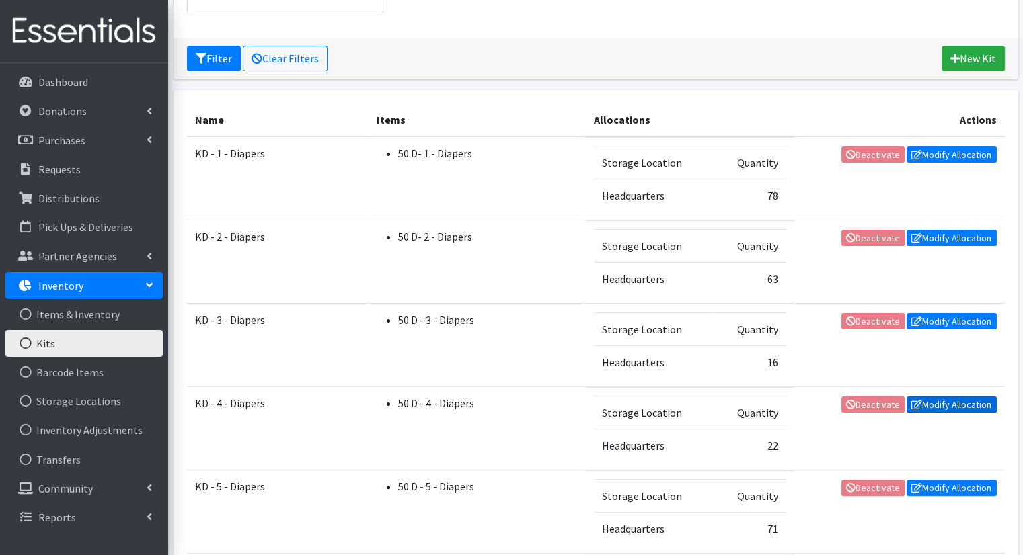
click at [960, 405] on link "Modify Allocation" at bounding box center [951, 405] width 90 height 16
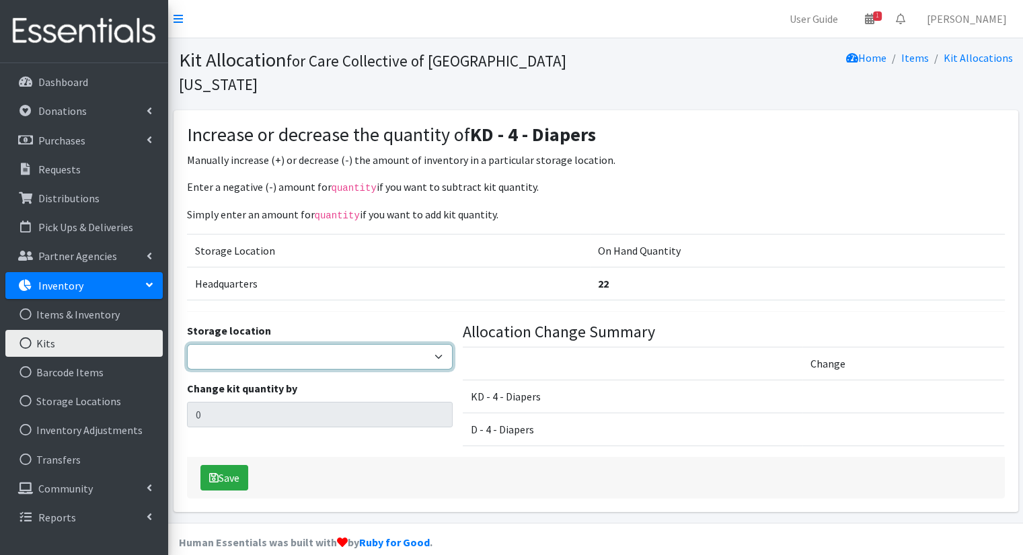
click at [438, 344] on select "Headquarters" at bounding box center [320, 357] width 266 height 26
select select "491"
click at [187, 344] on select "Headquarters" at bounding box center [320, 357] width 266 height 26
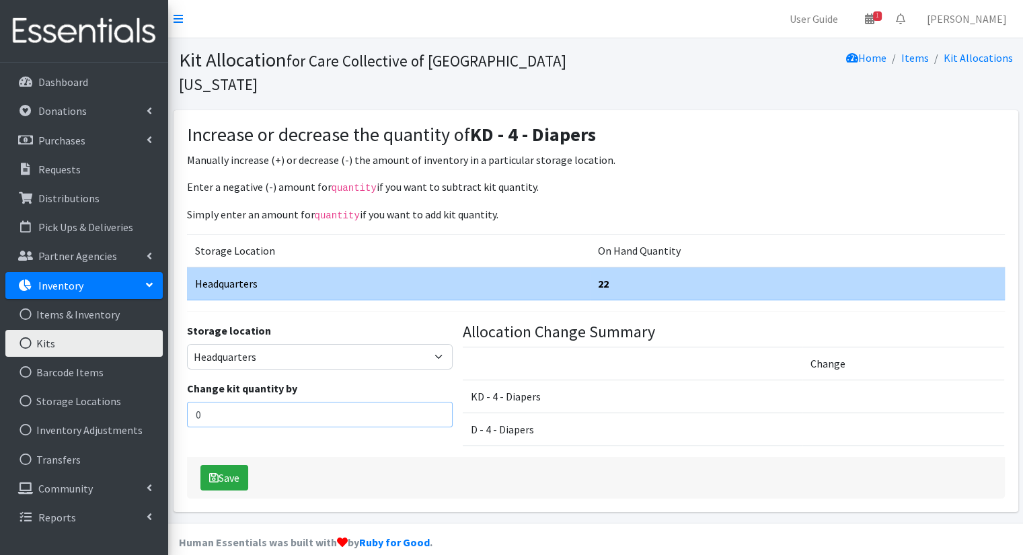
click at [389, 402] on input "0" at bounding box center [320, 415] width 266 height 26
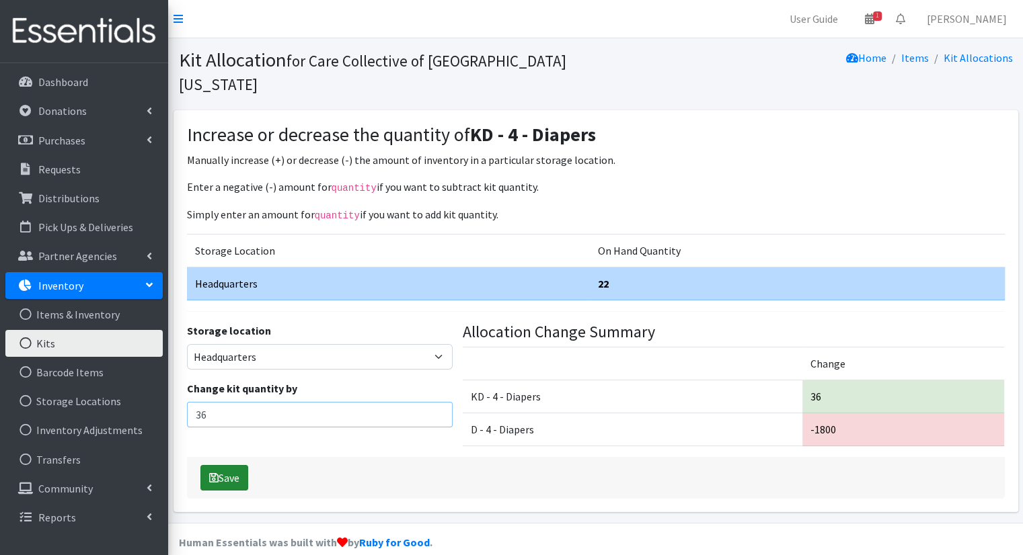
type input "36"
click at [247, 465] on button "Save" at bounding box center [224, 478] width 48 height 26
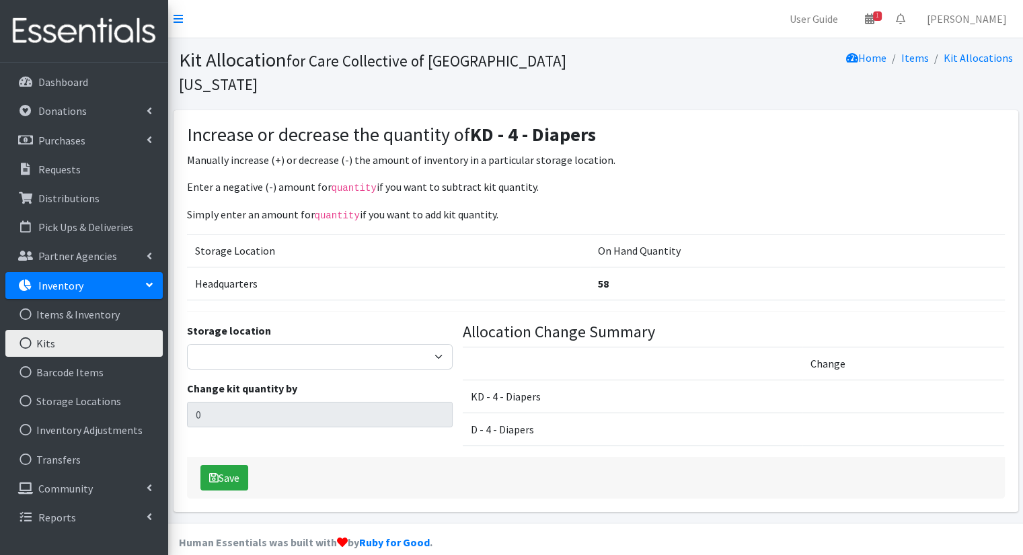
drag, startPoint x: 133, startPoint y: 340, endPoint x: 117, endPoint y: 340, distance: 16.1
click at [117, 340] on link "Kits" at bounding box center [83, 343] width 157 height 27
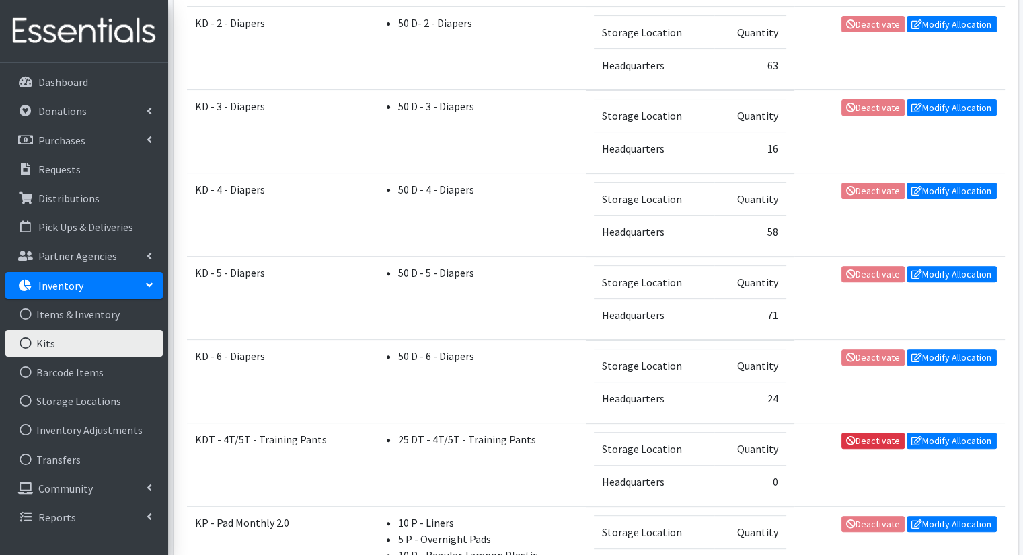
scroll to position [459, 0]
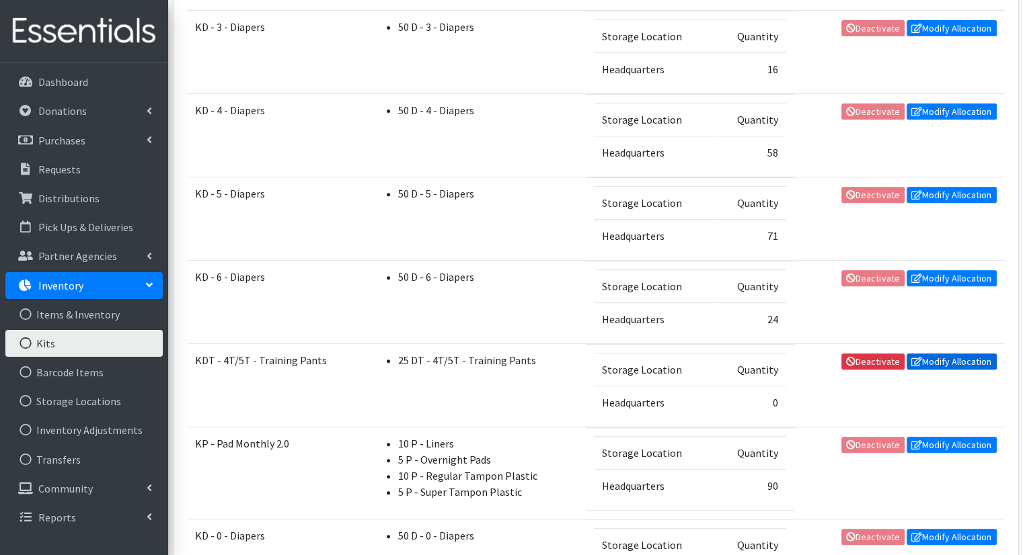
click at [931, 361] on link "Modify Allocation" at bounding box center [951, 362] width 90 height 16
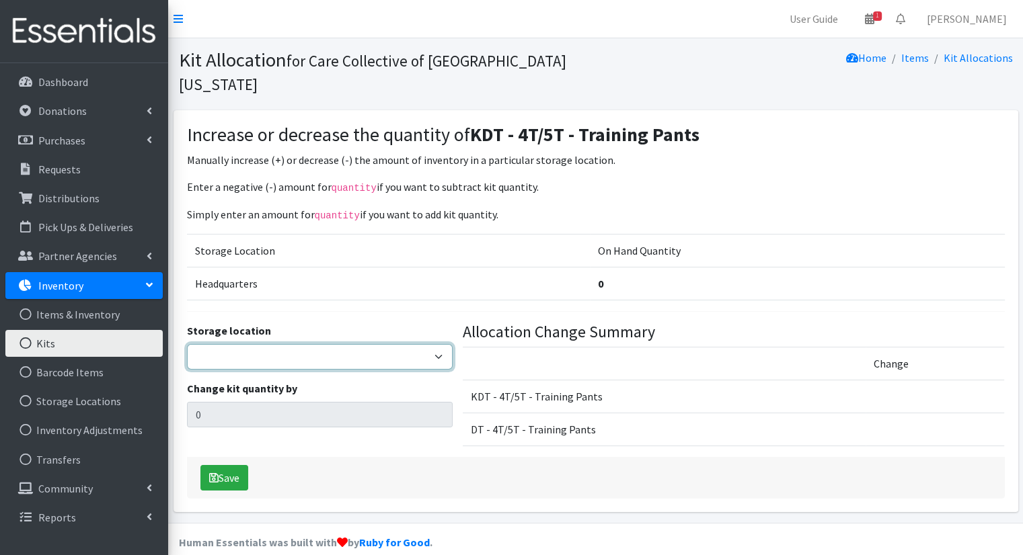
click at [355, 344] on select "Headquarters" at bounding box center [320, 357] width 266 height 26
select select "491"
click at [187, 344] on select "Headquarters" at bounding box center [320, 357] width 266 height 26
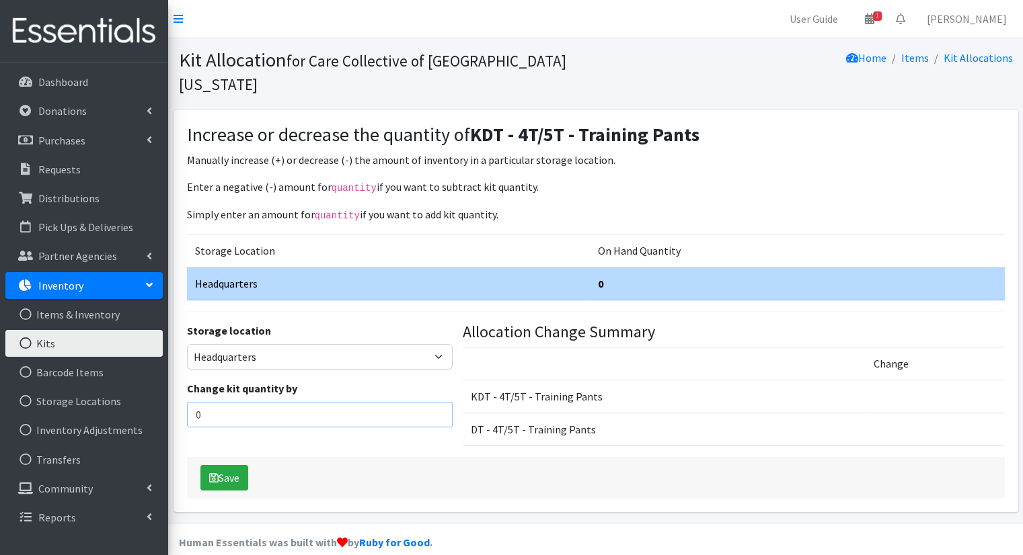
click at [341, 402] on input "0" at bounding box center [320, 415] width 266 height 26
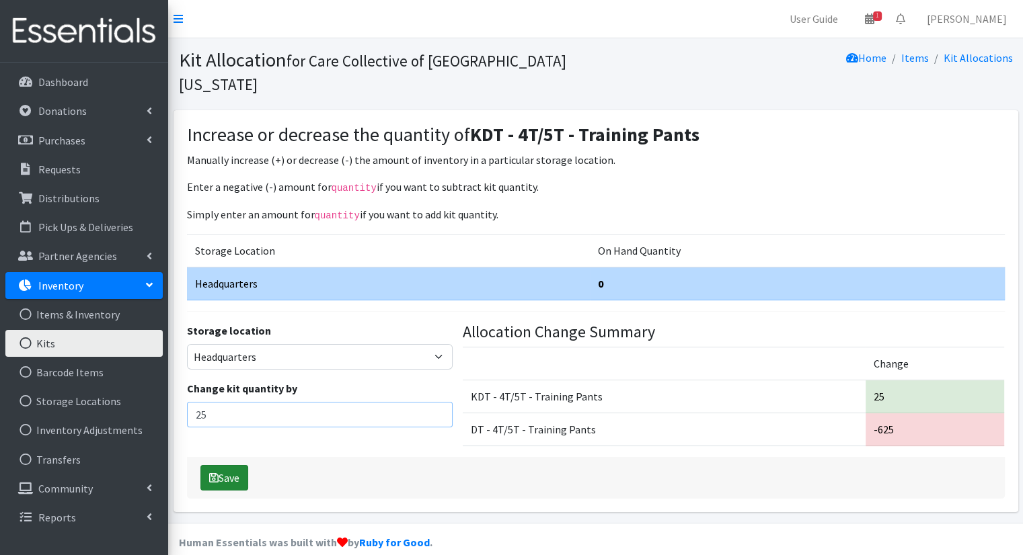
type input "25"
click at [237, 465] on button "Save" at bounding box center [224, 478] width 48 height 26
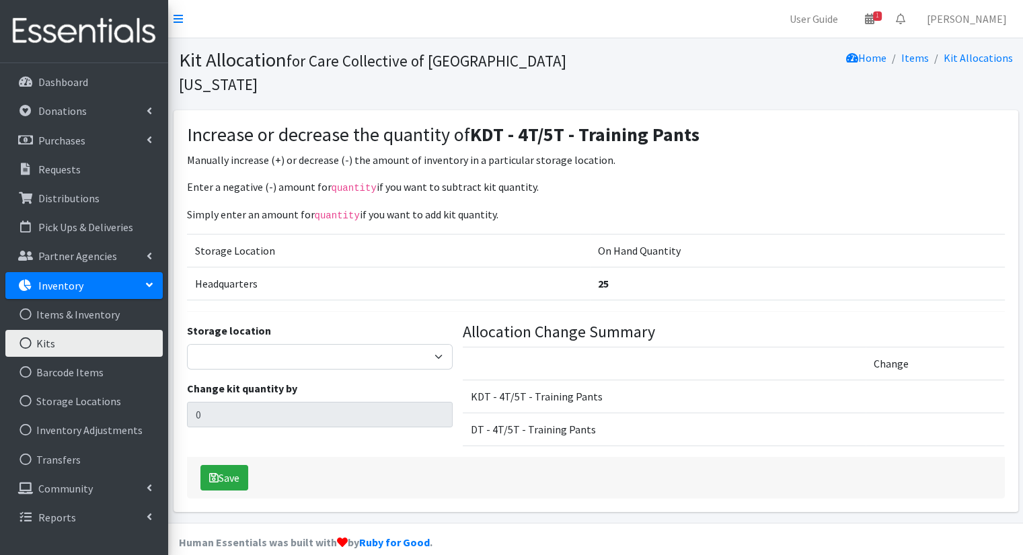
click at [139, 340] on link "Kits" at bounding box center [83, 343] width 157 height 27
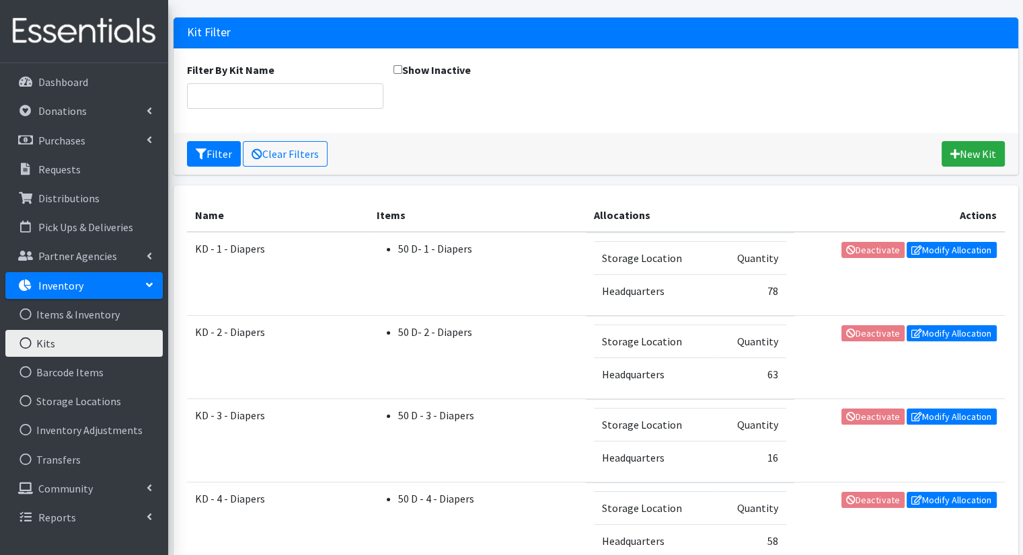
scroll to position [41, 0]
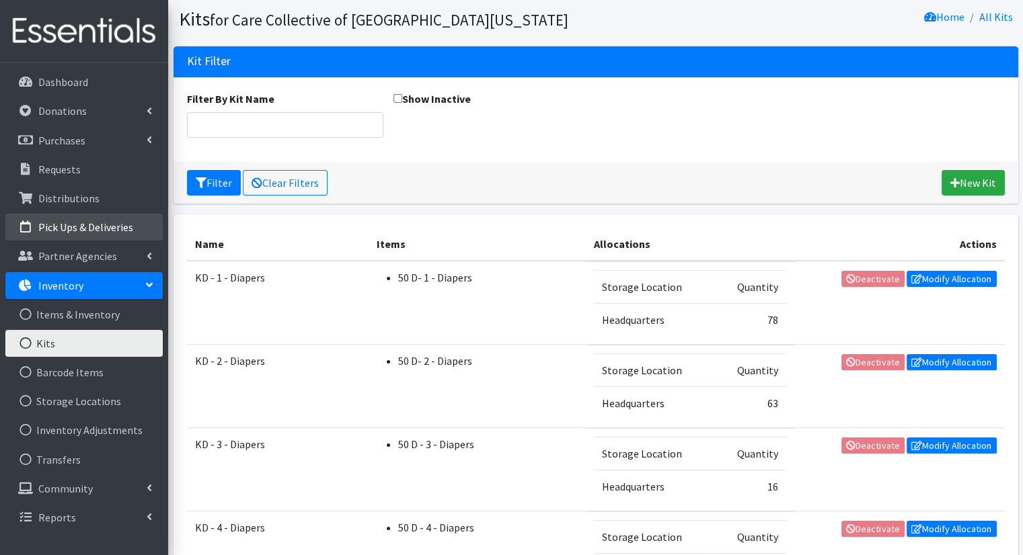
click at [58, 224] on p "Pick Ups & Deliveries" at bounding box center [85, 227] width 95 height 13
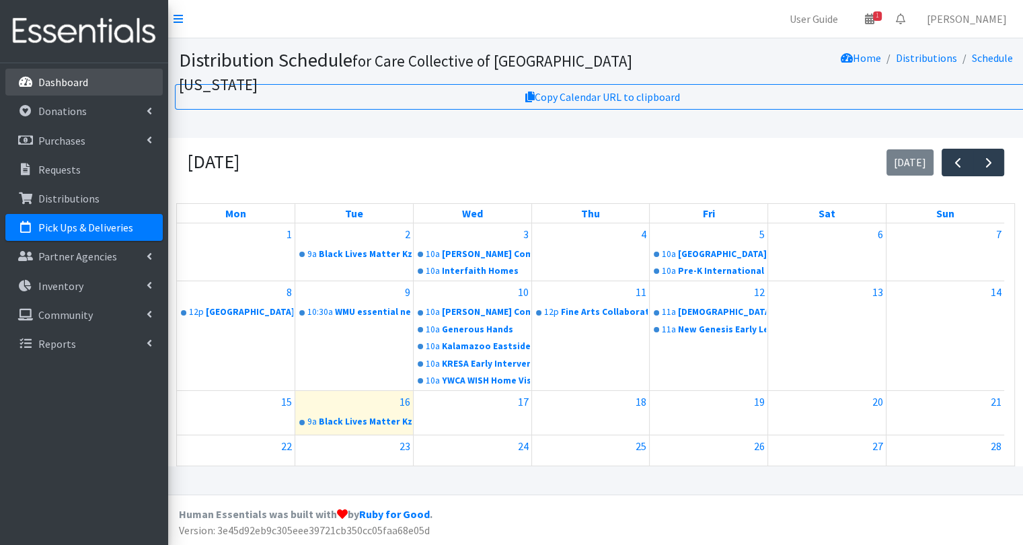
click at [86, 73] on link "Dashboard" at bounding box center [83, 82] width 157 height 27
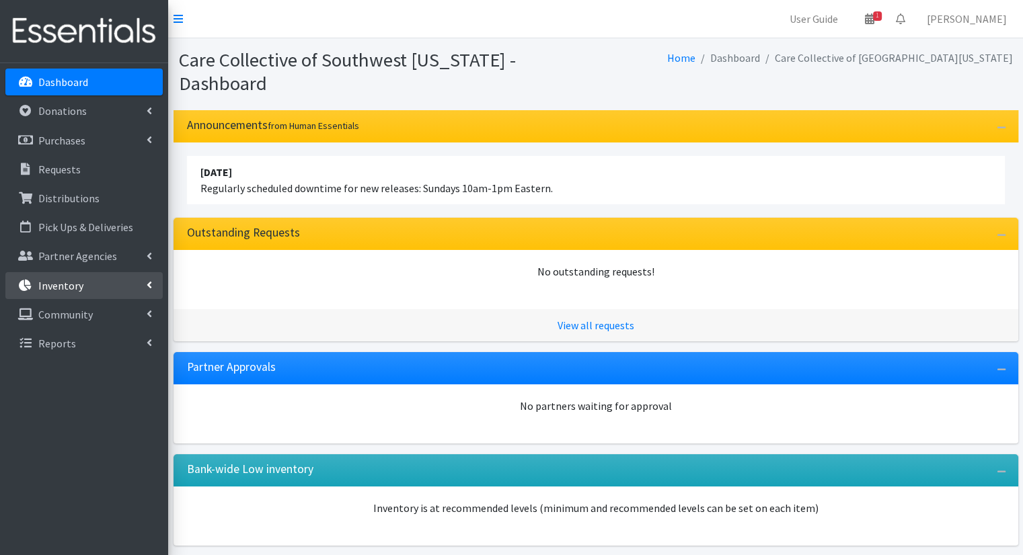
click at [82, 278] on link "Inventory" at bounding box center [83, 285] width 157 height 27
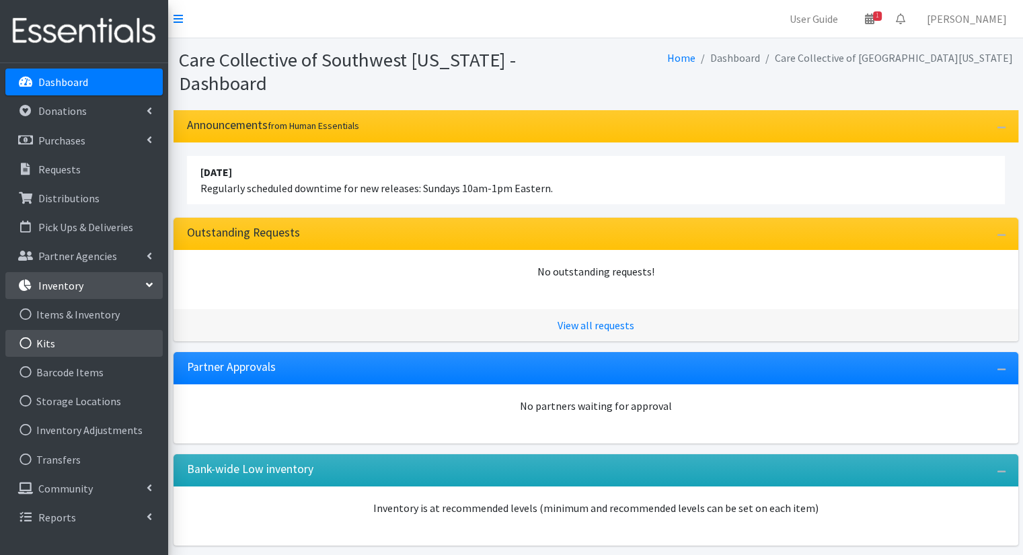
click at [74, 346] on link "Kits" at bounding box center [83, 343] width 157 height 27
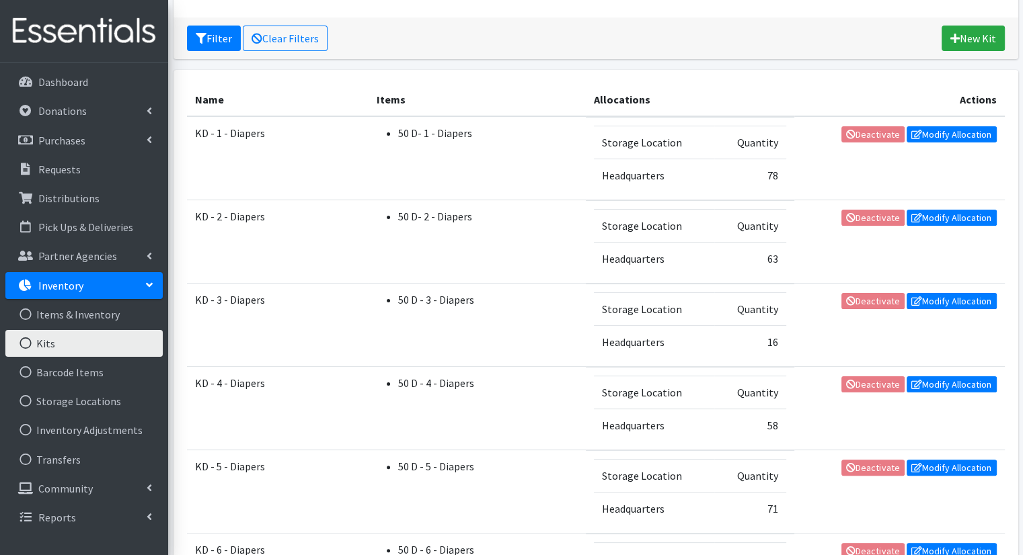
scroll to position [196, 0]
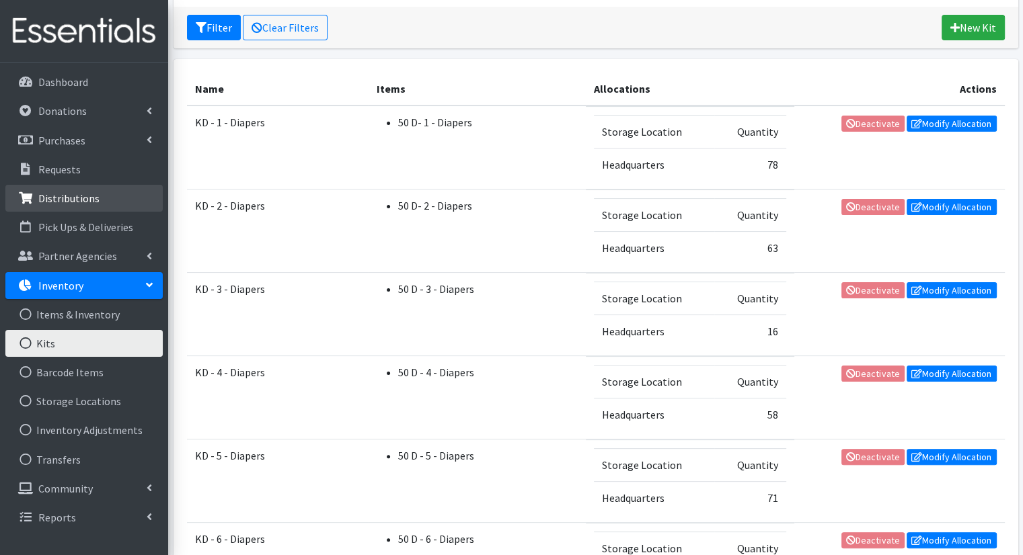
click at [107, 200] on link "Distributions" at bounding box center [83, 198] width 157 height 27
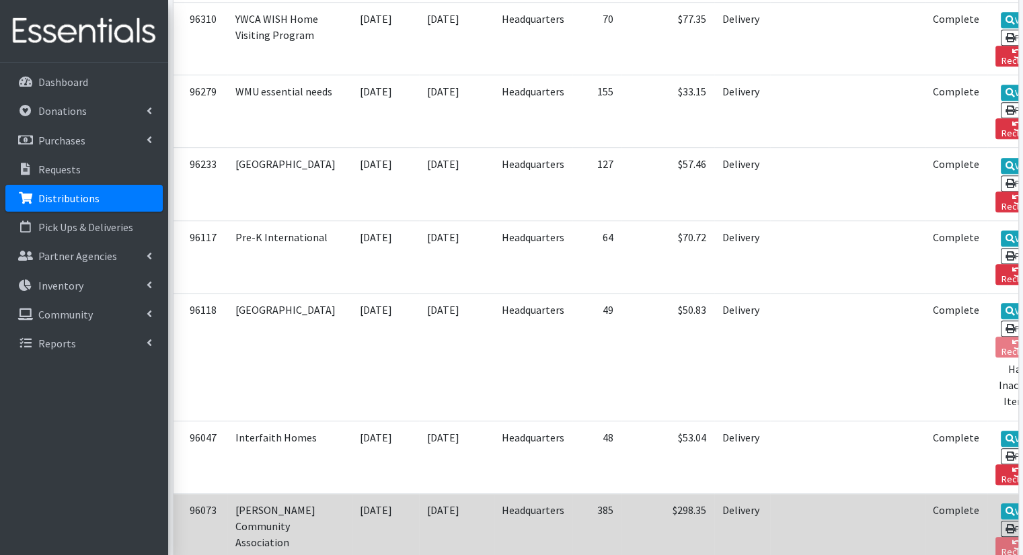
scroll to position [898, 0]
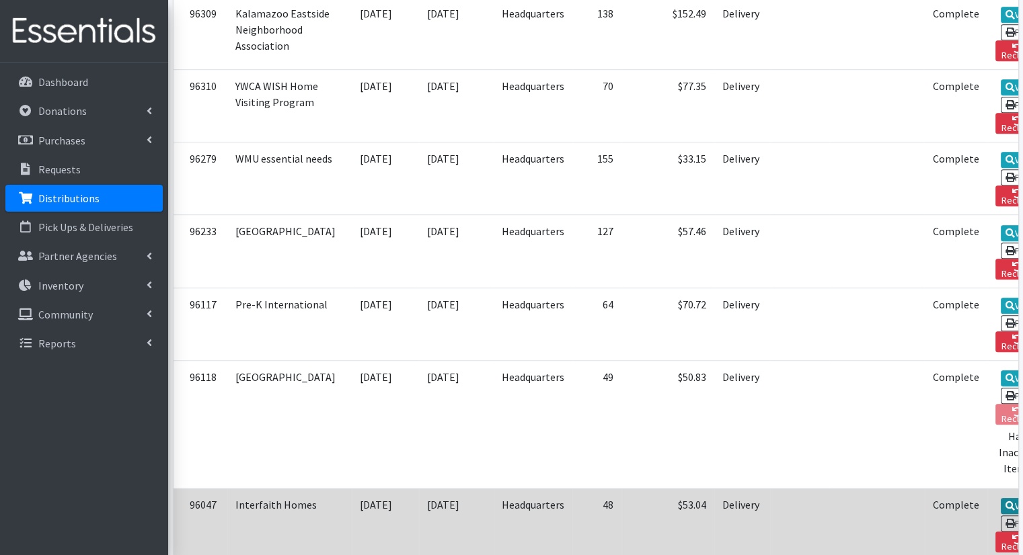
click at [1000, 498] on link "View" at bounding box center [1019, 506] width 38 height 16
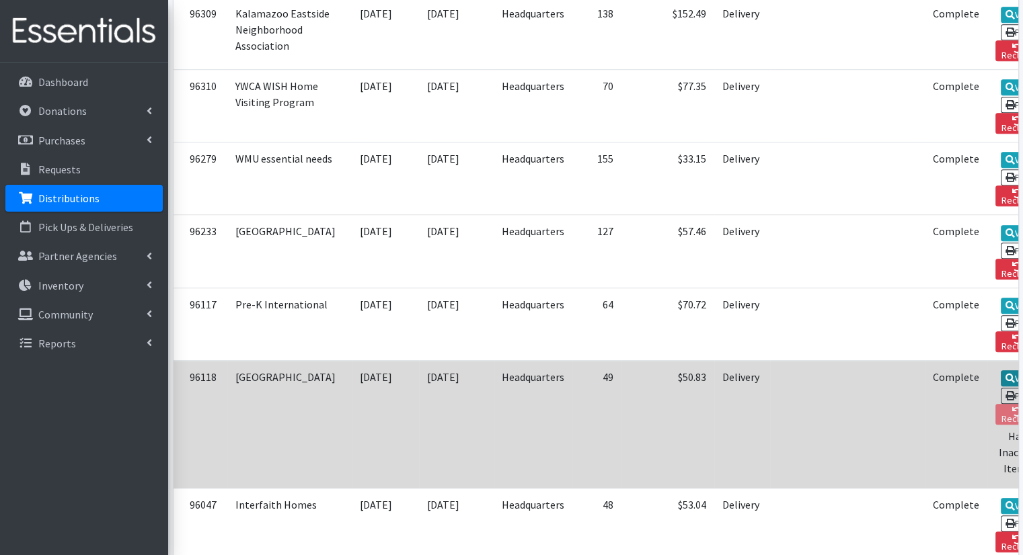
click at [1005, 374] on icon at bounding box center [1009, 378] width 9 height 9
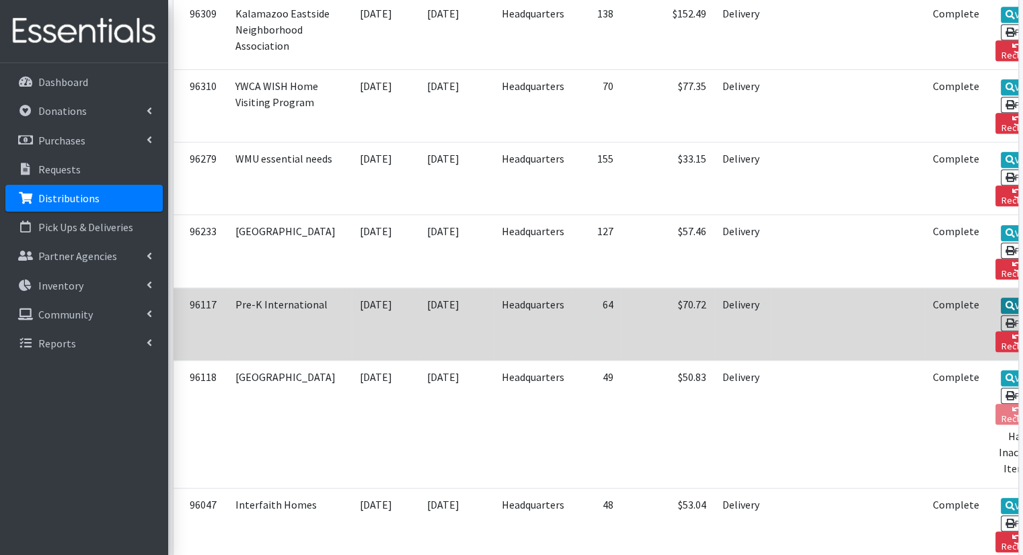
click at [1000, 298] on link "View" at bounding box center [1019, 306] width 38 height 16
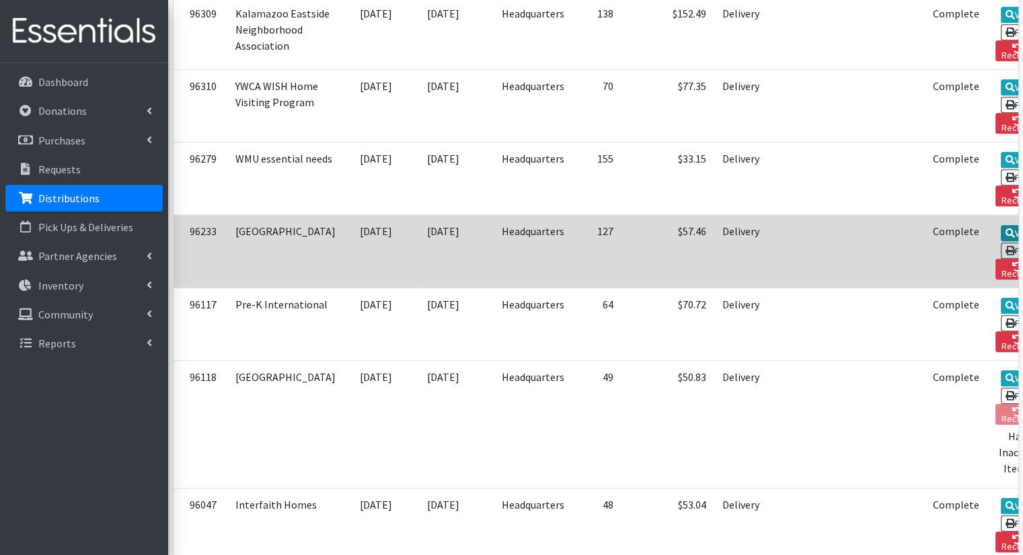
click at [1005, 229] on icon at bounding box center [1009, 233] width 9 height 9
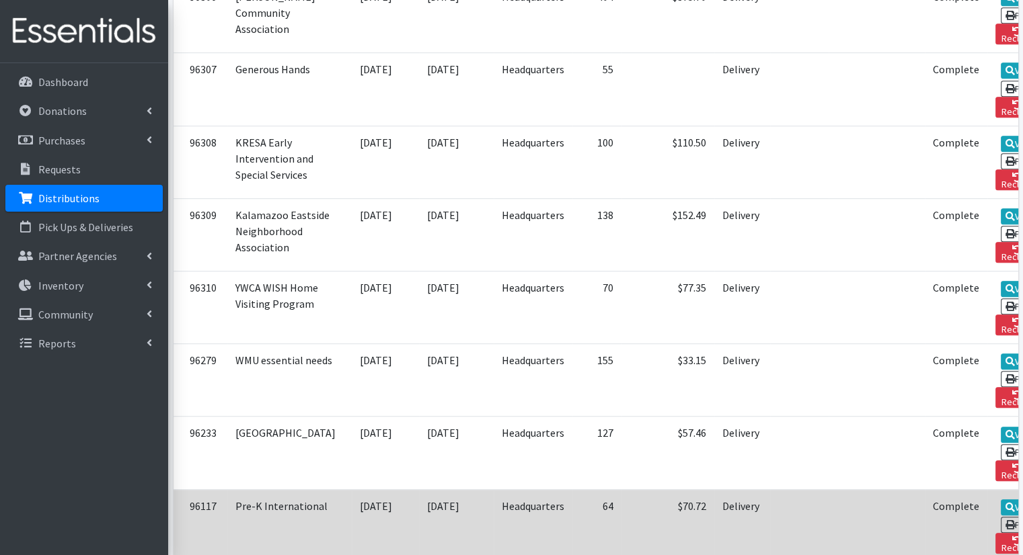
scroll to position [562, 0]
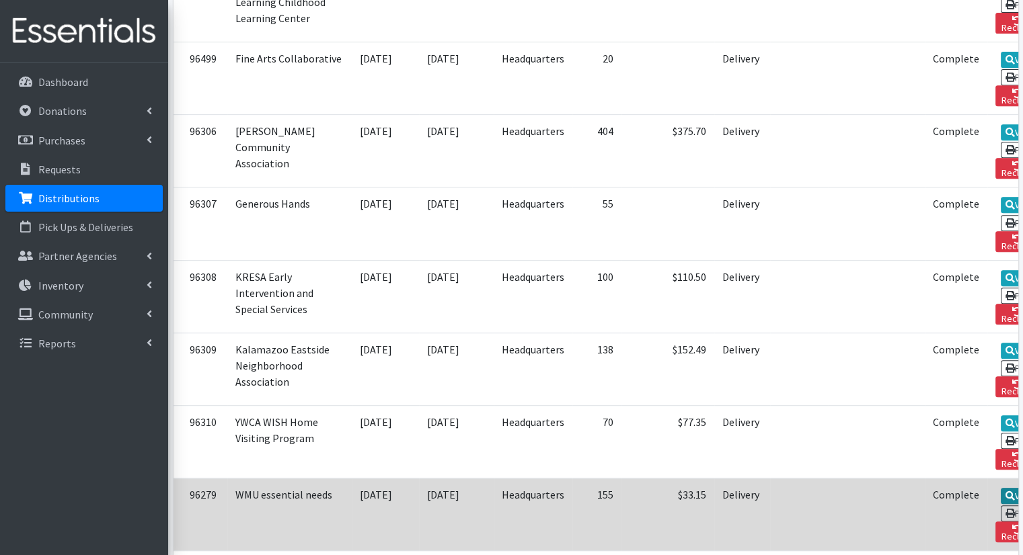
click at [1000, 488] on link "View" at bounding box center [1019, 496] width 38 height 16
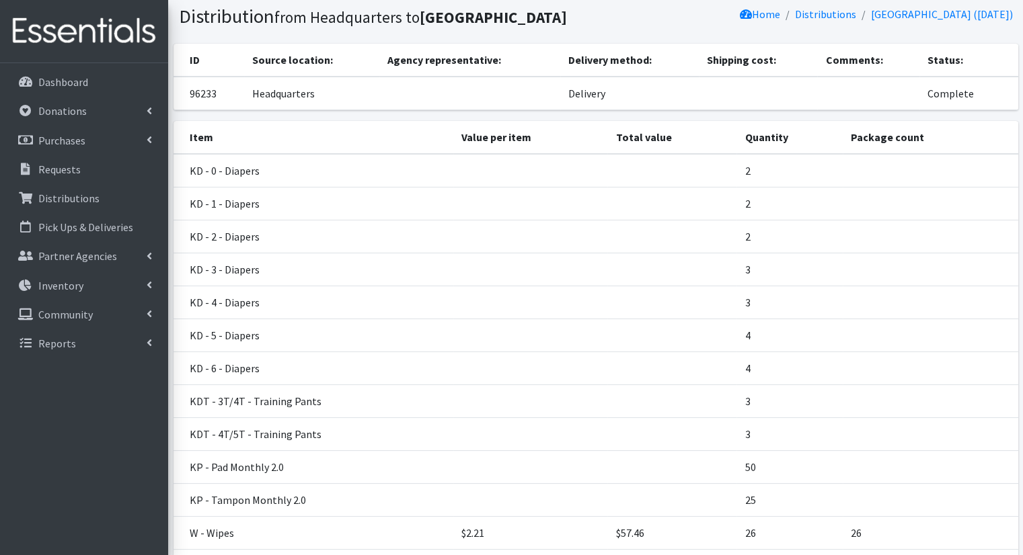
scroll to position [67, 0]
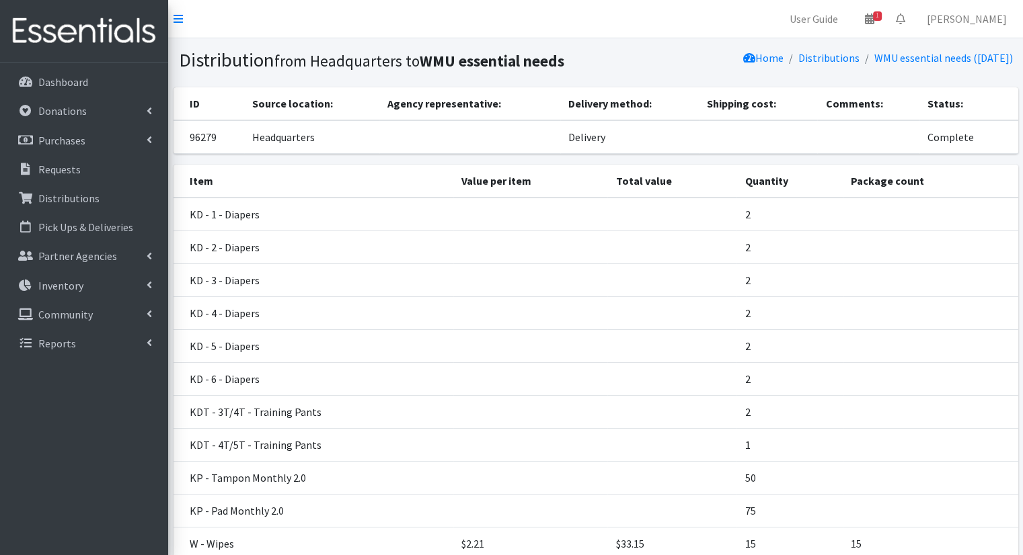
scroll to position [67, 0]
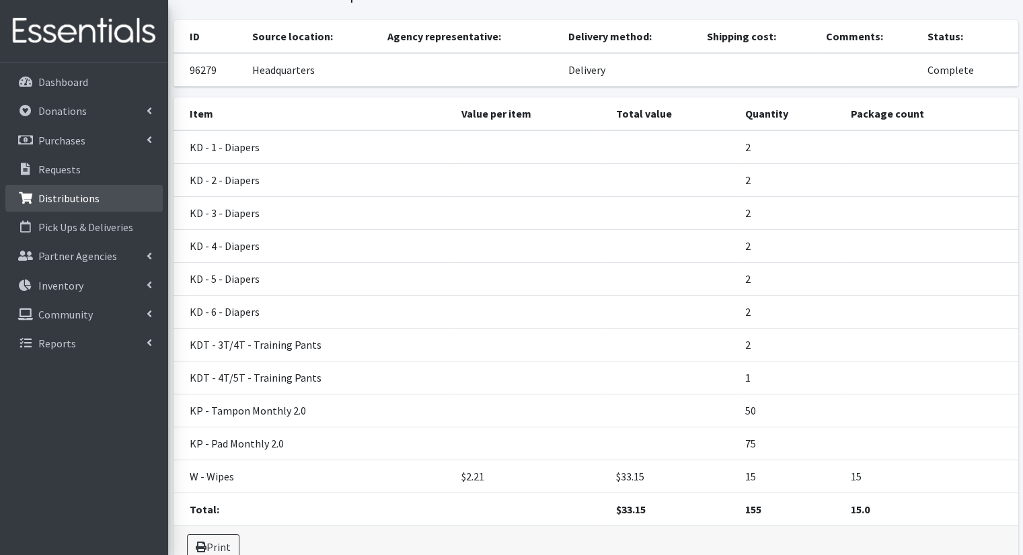
click at [65, 198] on p "Distributions" at bounding box center [68, 198] width 61 height 13
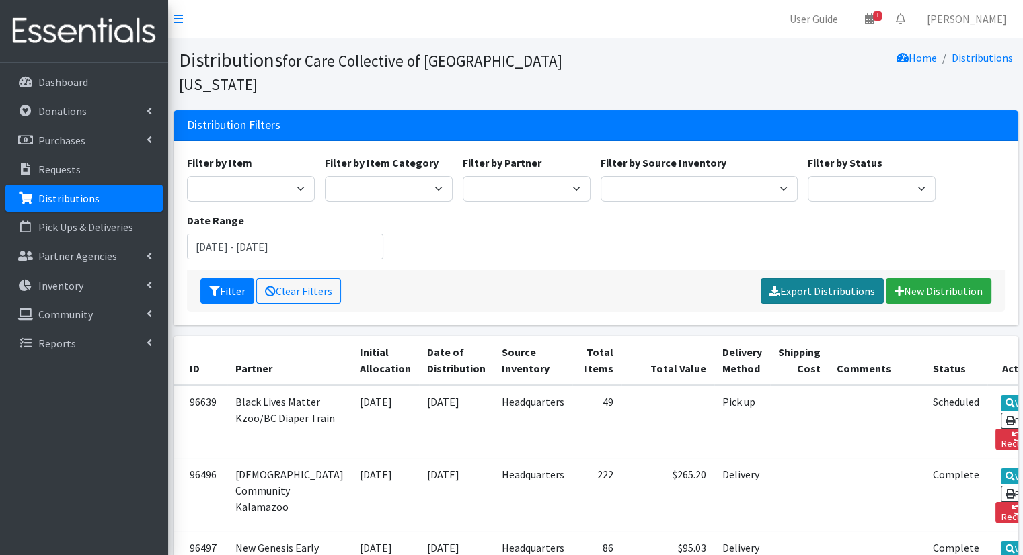
click at [815, 278] on link "Export Distributions" at bounding box center [821, 291] width 123 height 26
click at [744, 205] on div "Filter by Item 0 - Diapers 2.0 Bathroom Bin D - 0 - Diapers D- 1 - Diapers D- 2…" at bounding box center [596, 213] width 828 height 116
click at [229, 278] on button "Filter" at bounding box center [227, 291] width 54 height 26
click at [275, 234] on input "July 16, 2025 - October 16, 2025" at bounding box center [285, 247] width 197 height 26
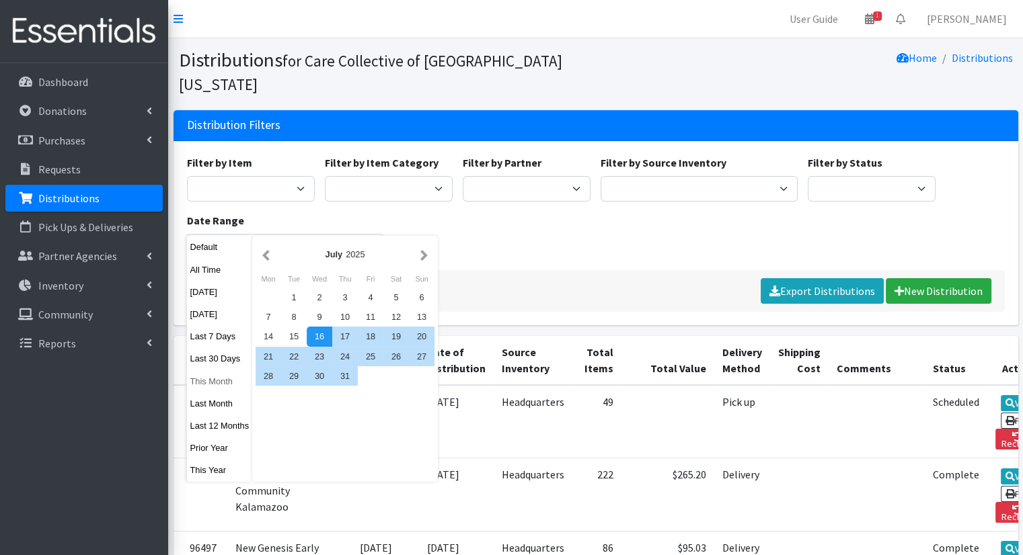
click at [208, 384] on button "This Month" at bounding box center [220, 381] width 66 height 19
type input "[DATE] - [DATE]"
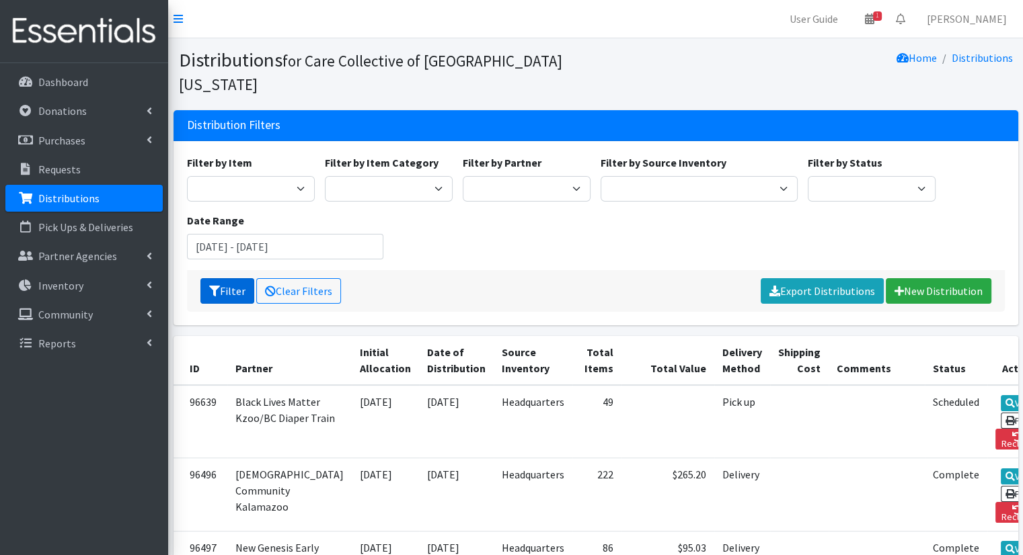
click at [233, 278] on button "Filter" at bounding box center [227, 291] width 54 height 26
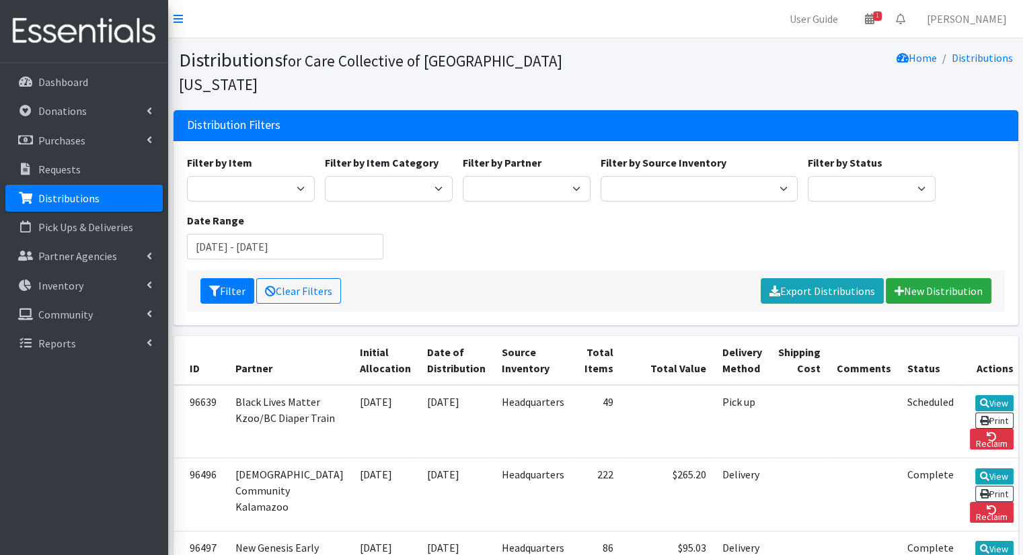
click at [617, 270] on div "Filter Clear Filters Export Distributions New Distribution" at bounding box center [596, 291] width 818 height 42
click at [383, 176] on select "Diaper Kits Period Kits Diapers Period Products" at bounding box center [389, 189] width 128 height 26
click at [498, 202] on div "Filter by Item 0 - Diapers 2.0 Bathroom Bin D - 0 - Diapers D- 1 - Diapers D- 2…" at bounding box center [596, 213] width 828 height 116
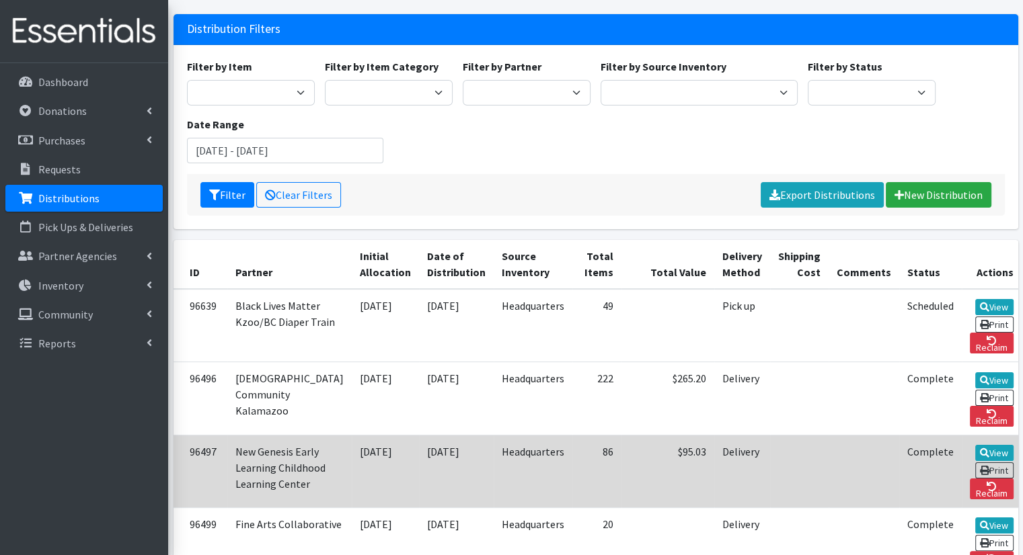
scroll to position [202, 0]
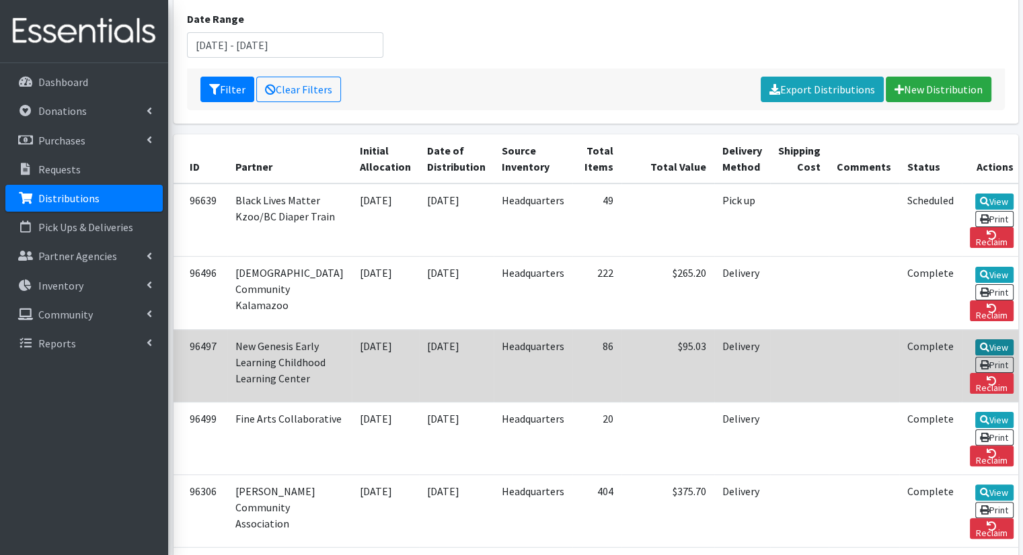
click at [975, 340] on link "View" at bounding box center [994, 348] width 38 height 16
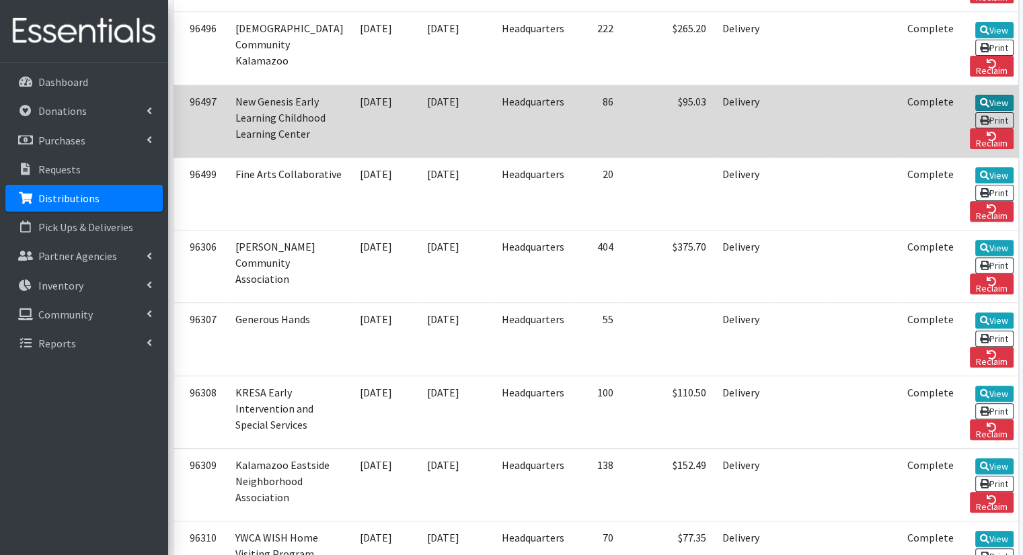
scroll to position [471, 0]
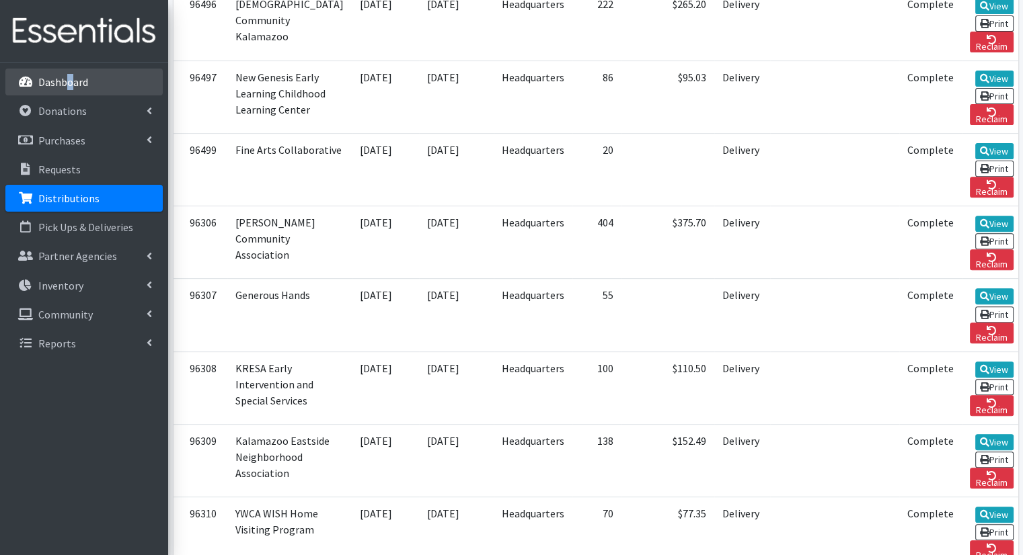
click at [73, 81] on li "Dashboard" at bounding box center [83, 83] width 157 height 29
click at [73, 81] on p "Dashboard" at bounding box center [63, 81] width 50 height 13
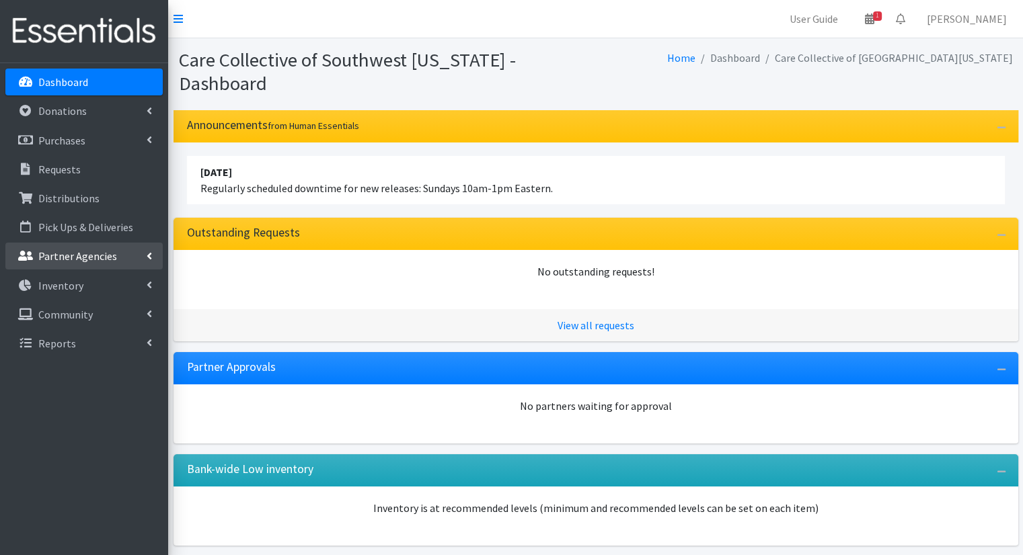
click at [136, 243] on link "Partner Agencies" at bounding box center [83, 256] width 157 height 27
click at [78, 288] on link "All Partners" at bounding box center [83, 285] width 157 height 27
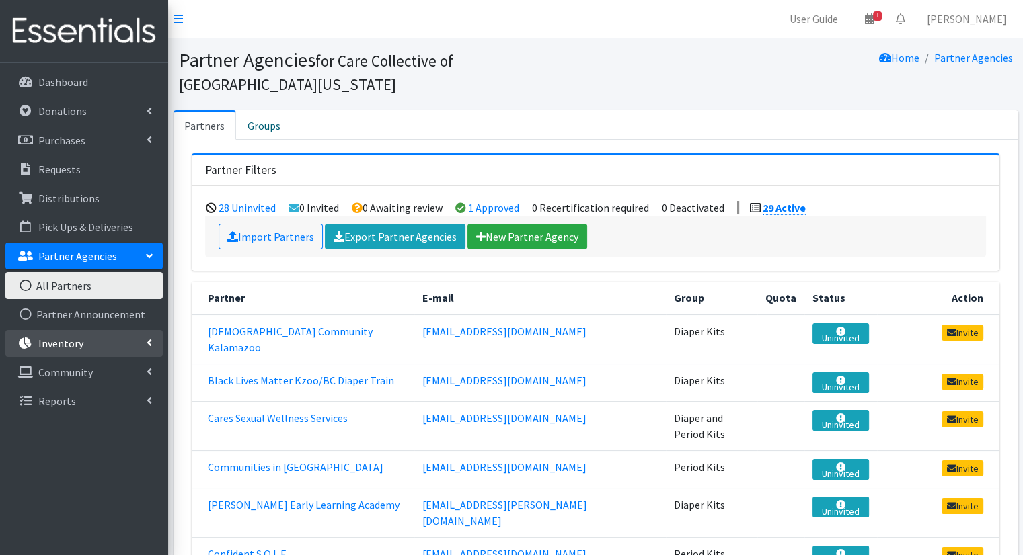
click at [54, 346] on p "Inventory" at bounding box center [60, 343] width 45 height 13
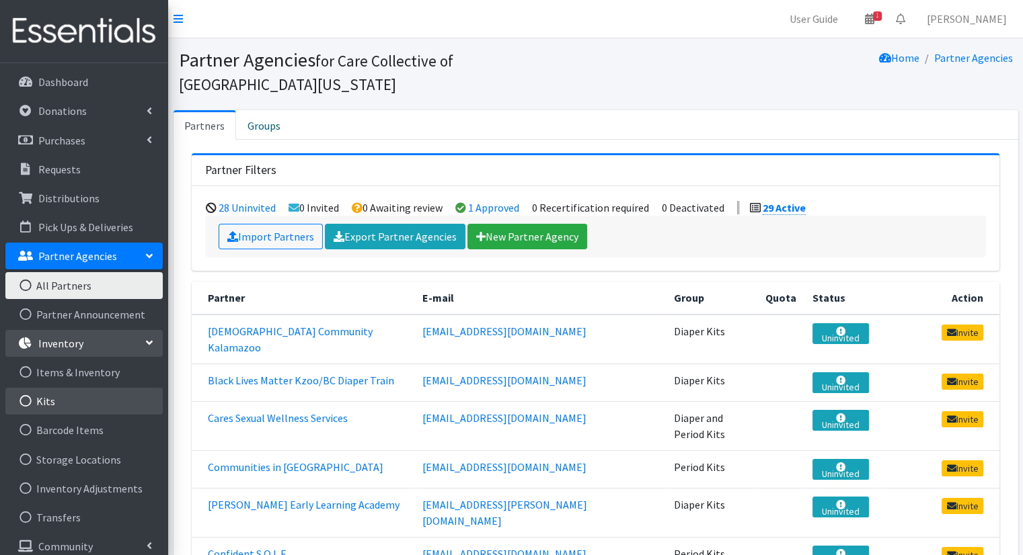
click at [64, 405] on link "Kits" at bounding box center [83, 401] width 157 height 27
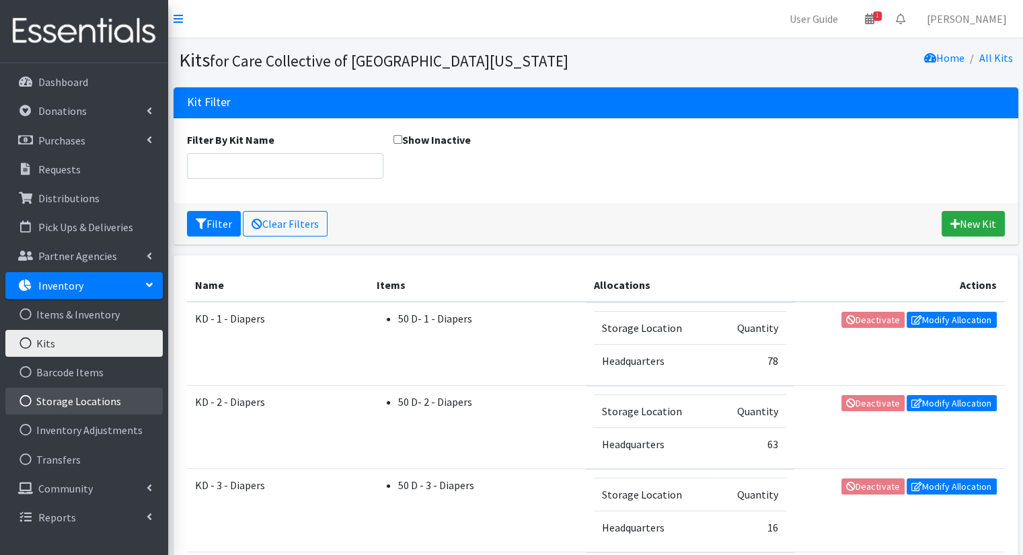
click at [64, 405] on link "Storage Locations" at bounding box center [83, 401] width 157 height 27
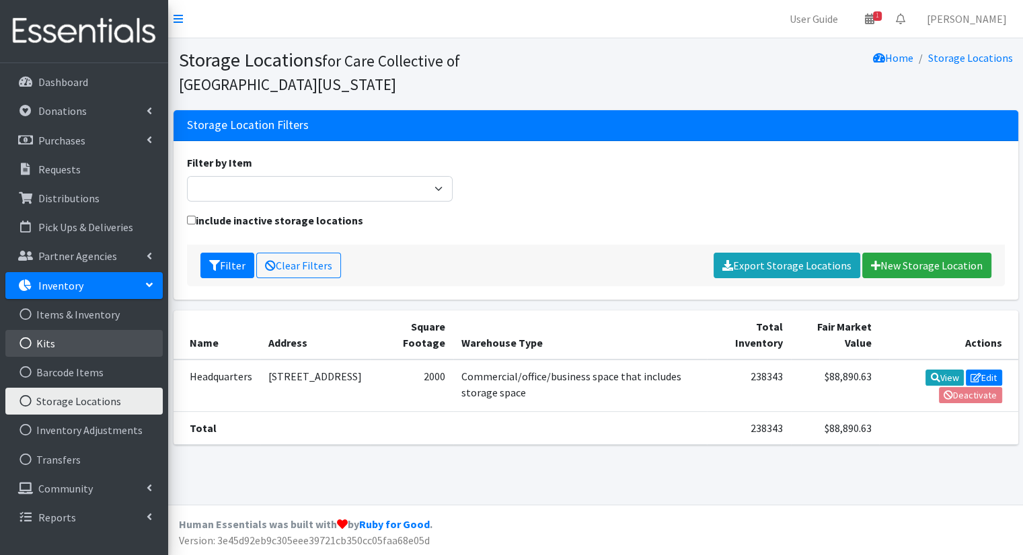
click at [126, 356] on link "Kits" at bounding box center [83, 343] width 157 height 27
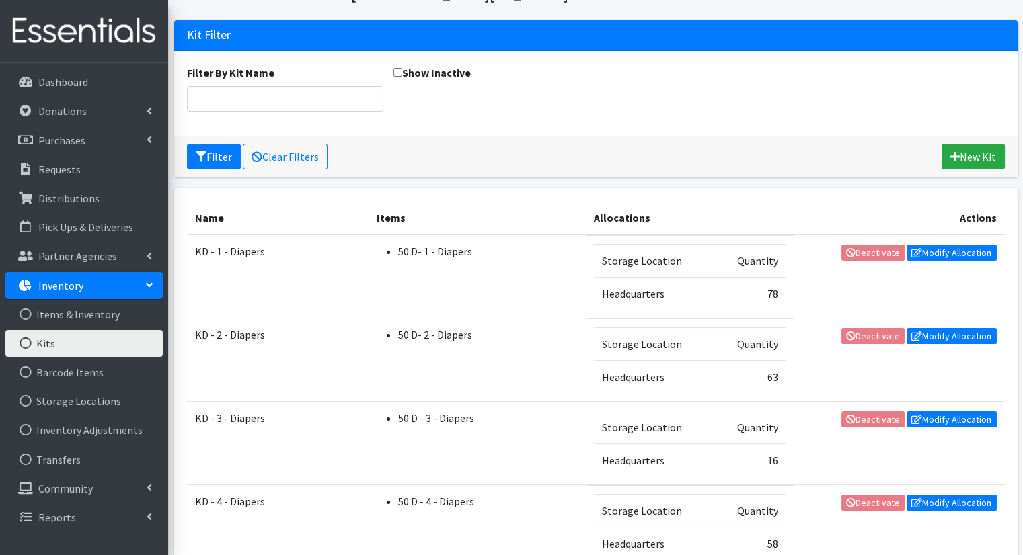
scroll to position [202, 0]
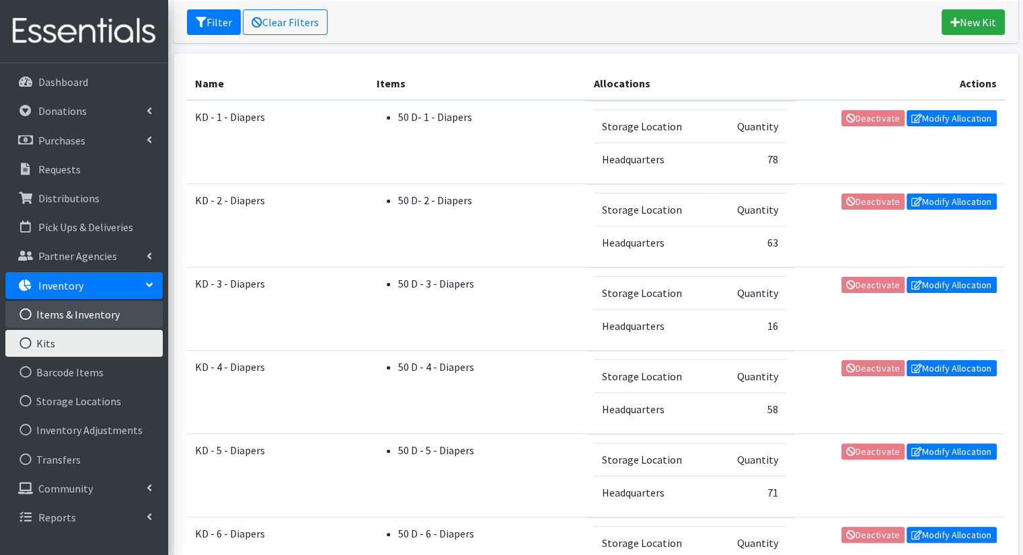
click at [90, 311] on link "Items & Inventory" at bounding box center [83, 314] width 157 height 27
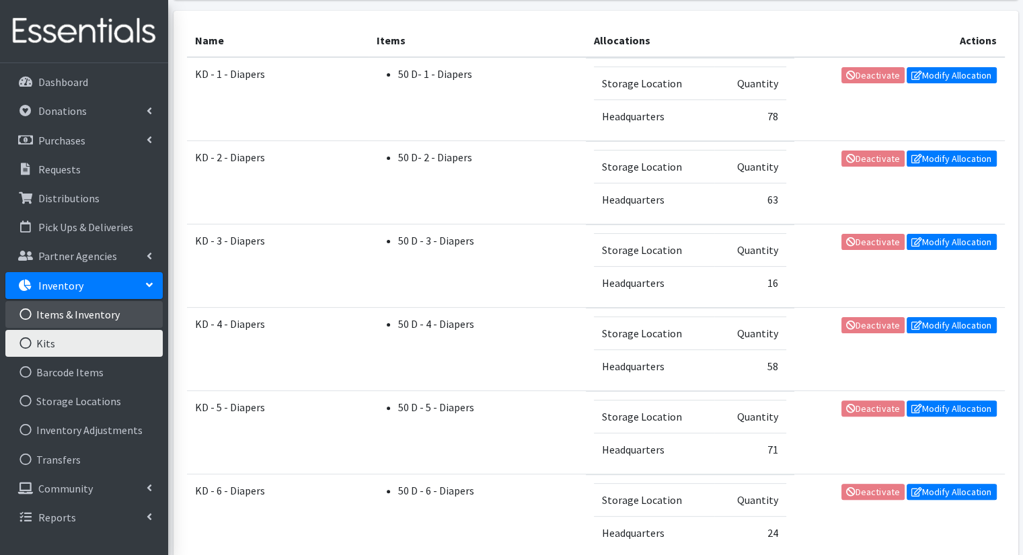
scroll to position [269, 0]
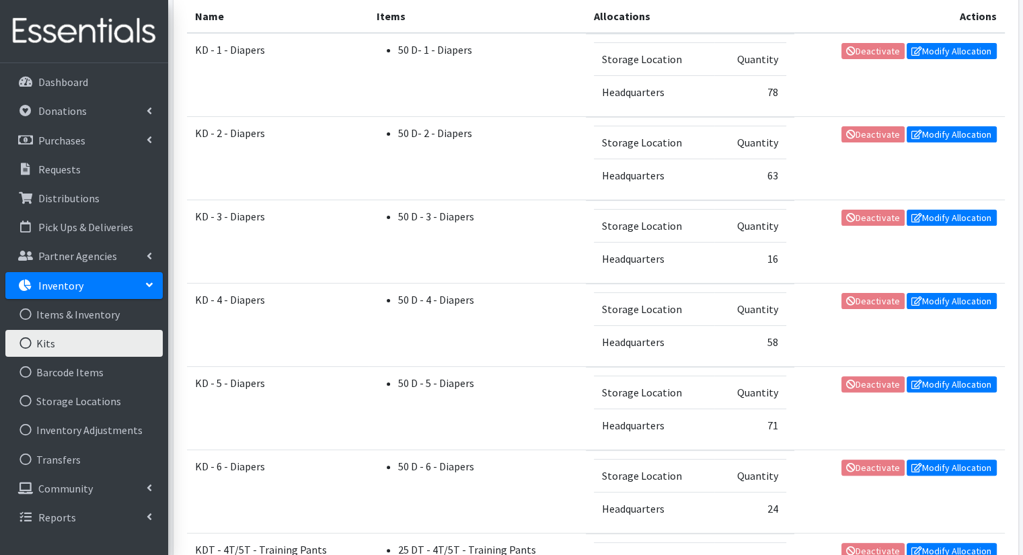
click at [77, 343] on link "Kits" at bounding box center [83, 343] width 157 height 27
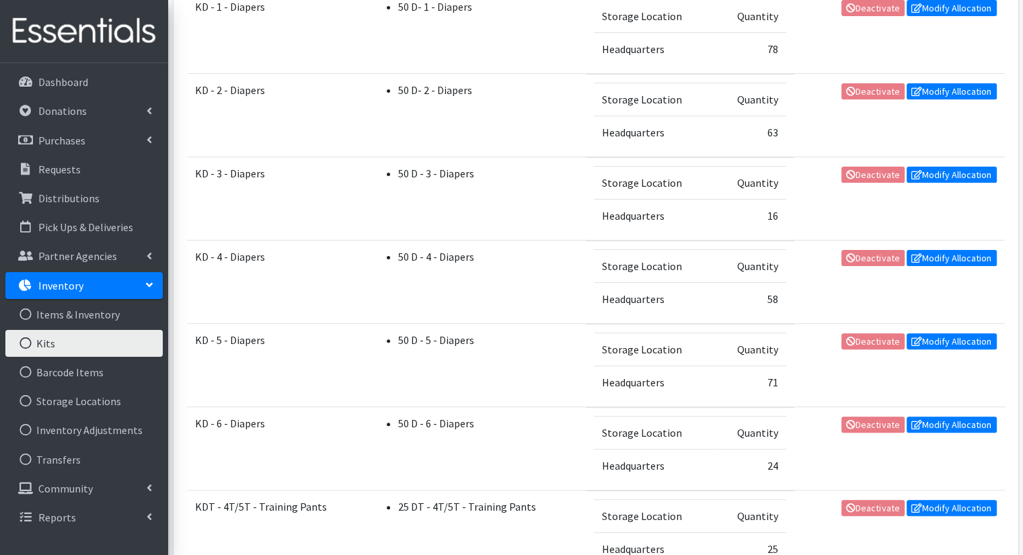
scroll to position [336, 0]
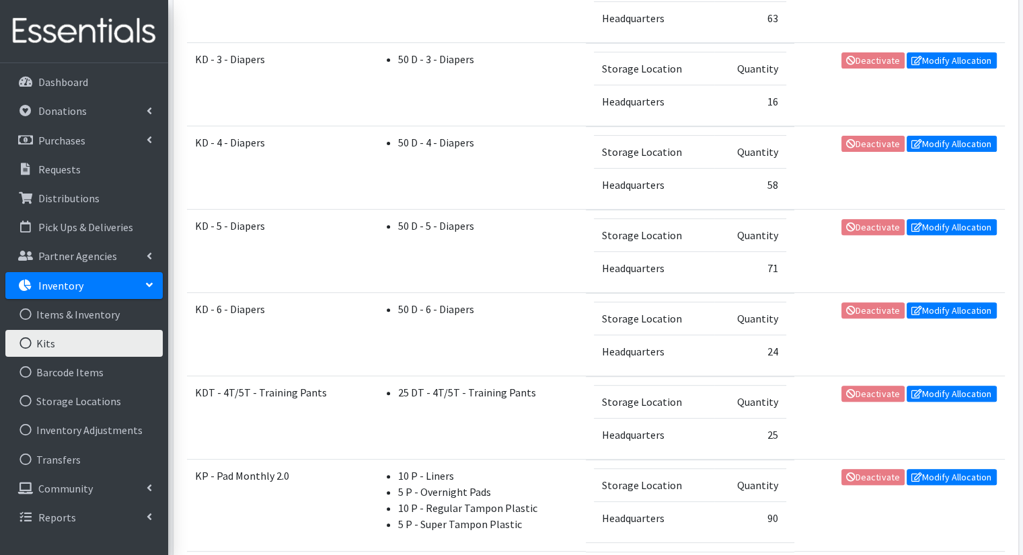
scroll to position [403, 0]
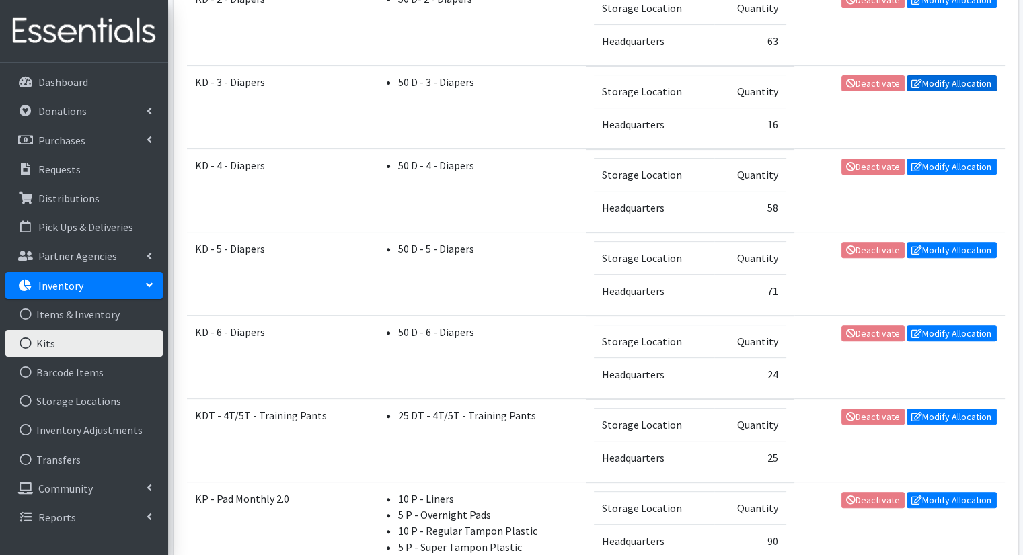
click at [990, 75] on link "Modify Allocation" at bounding box center [951, 83] width 90 height 16
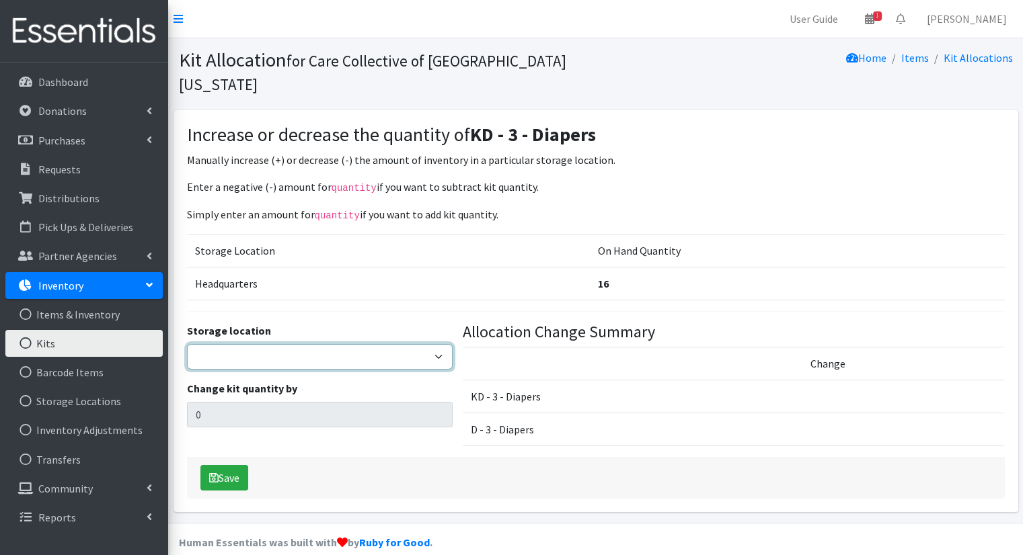
click at [387, 344] on select "Headquarters" at bounding box center [320, 357] width 266 height 26
select select "491"
click at [187, 344] on select "Headquarters" at bounding box center [320, 357] width 266 height 26
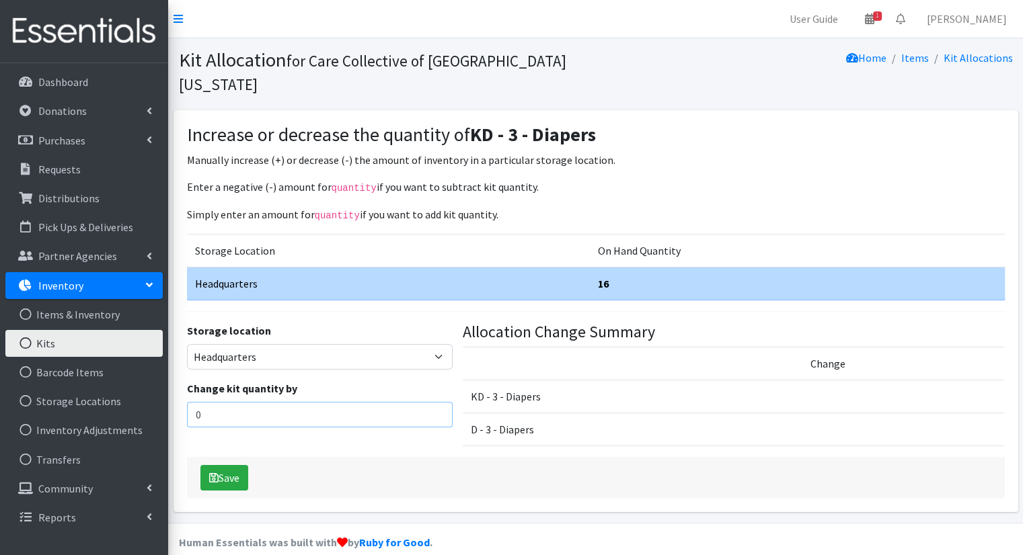
click at [384, 402] on input "0" at bounding box center [320, 415] width 266 height 26
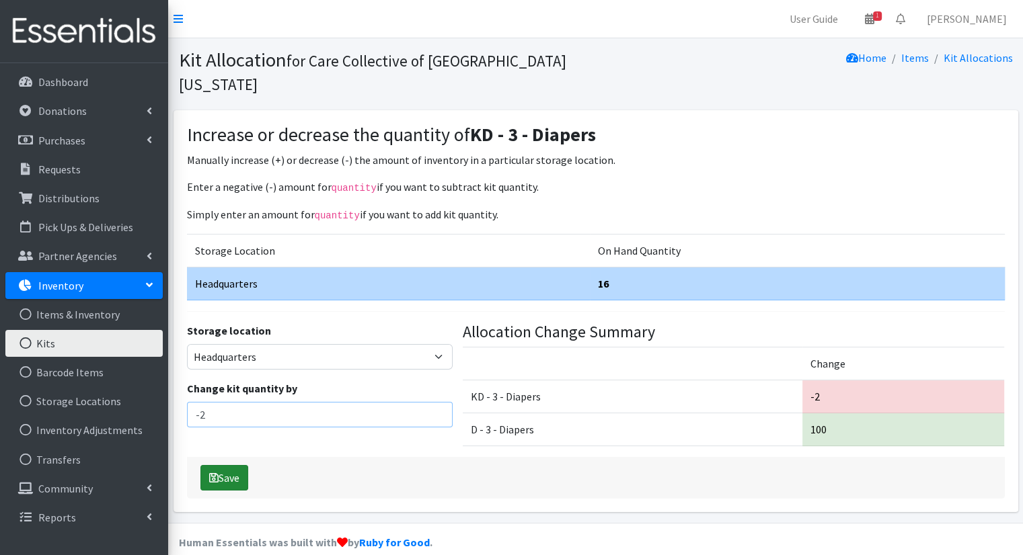
type input "-2"
click at [245, 465] on button "Save" at bounding box center [224, 478] width 48 height 26
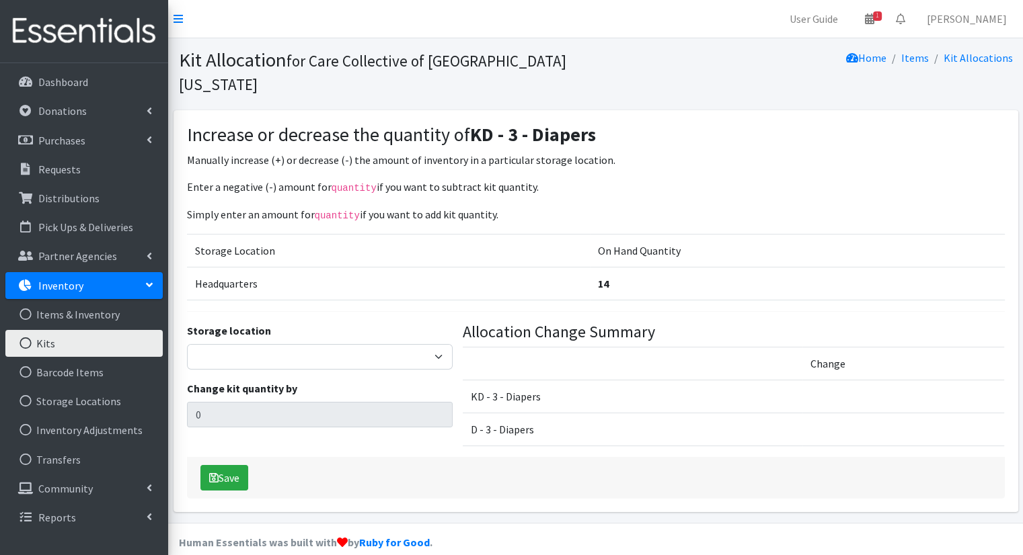
click at [91, 348] on link "Kits" at bounding box center [83, 343] width 157 height 27
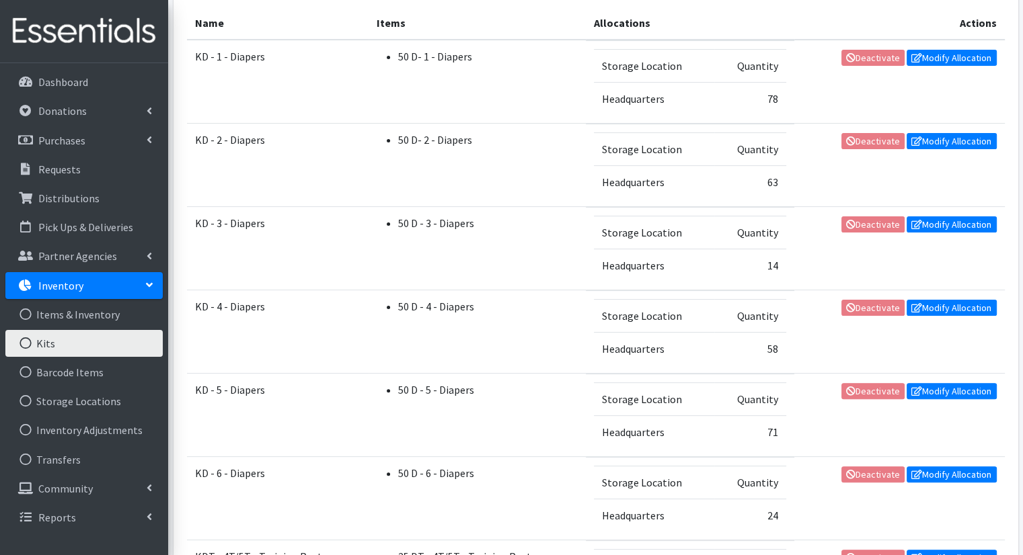
scroll to position [336, 0]
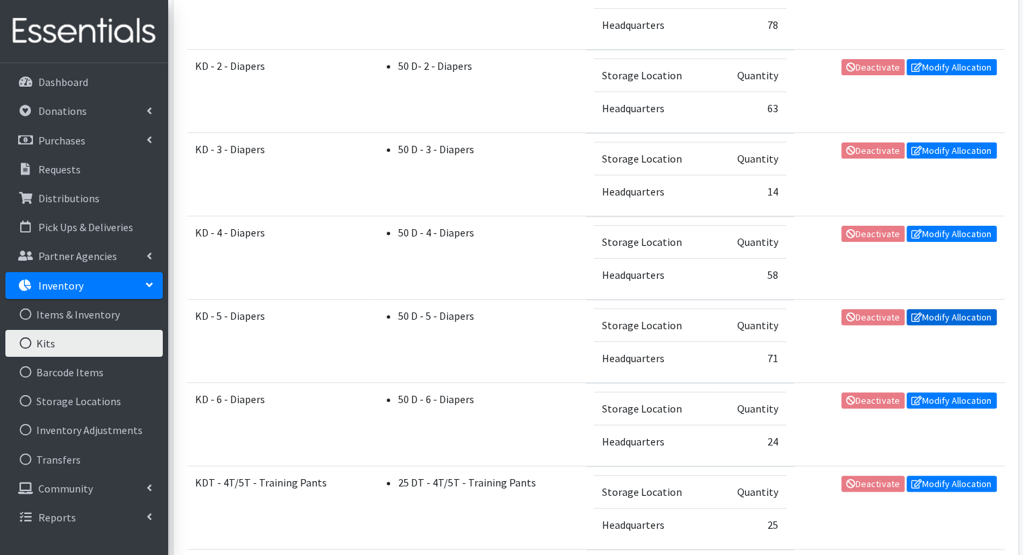
click at [938, 317] on link "Modify Allocation" at bounding box center [951, 317] width 90 height 16
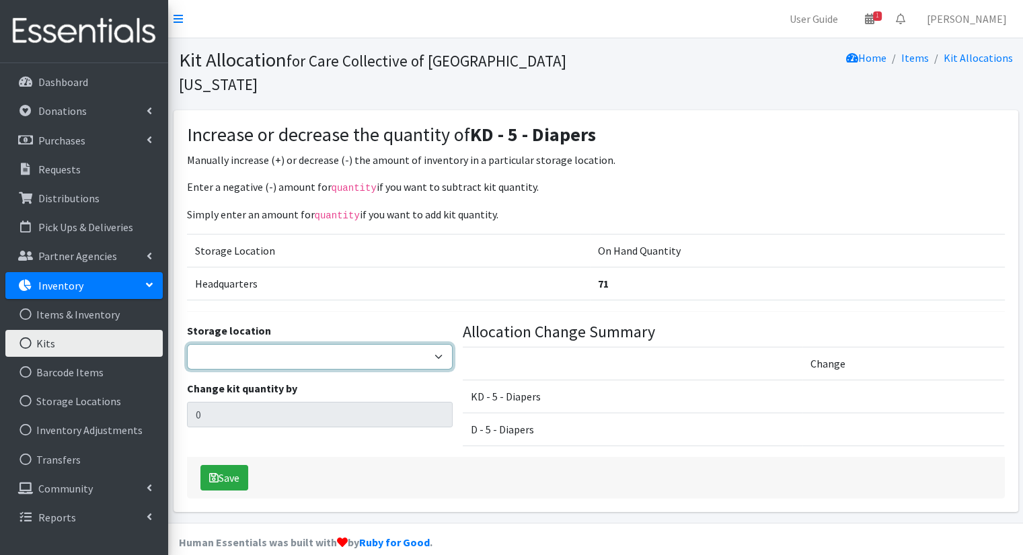
click at [295, 344] on select "Headquarters" at bounding box center [320, 357] width 266 height 26
select select "491"
click at [187, 344] on select "Headquarters" at bounding box center [320, 357] width 266 height 26
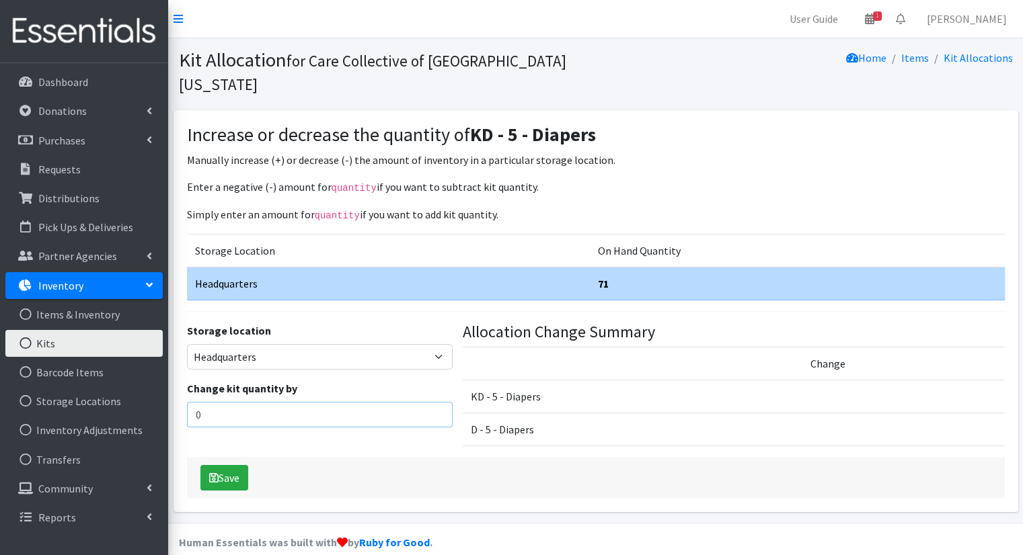
click at [277, 402] on input "0" at bounding box center [320, 415] width 266 height 26
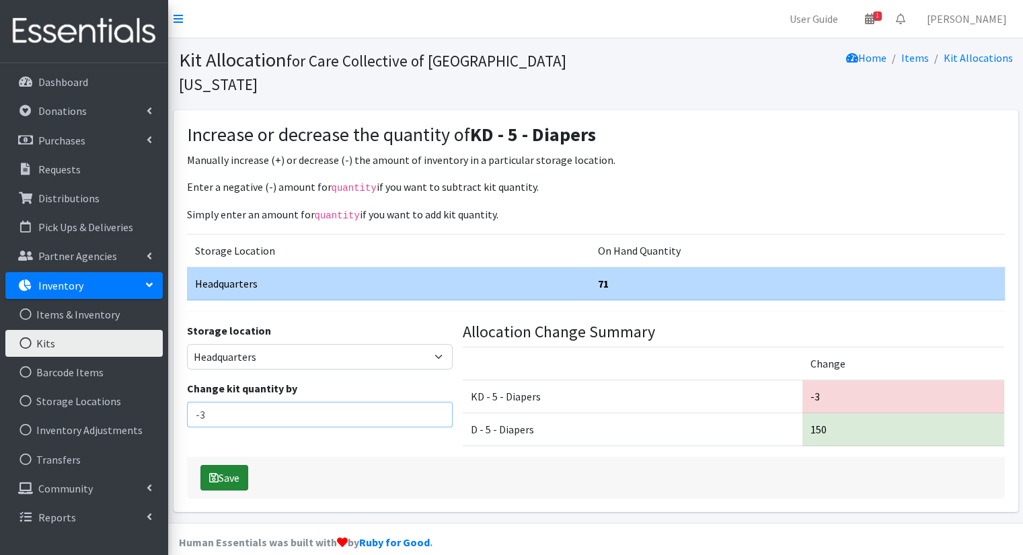
type input "-3"
click at [226, 465] on button "Save" at bounding box center [224, 478] width 48 height 26
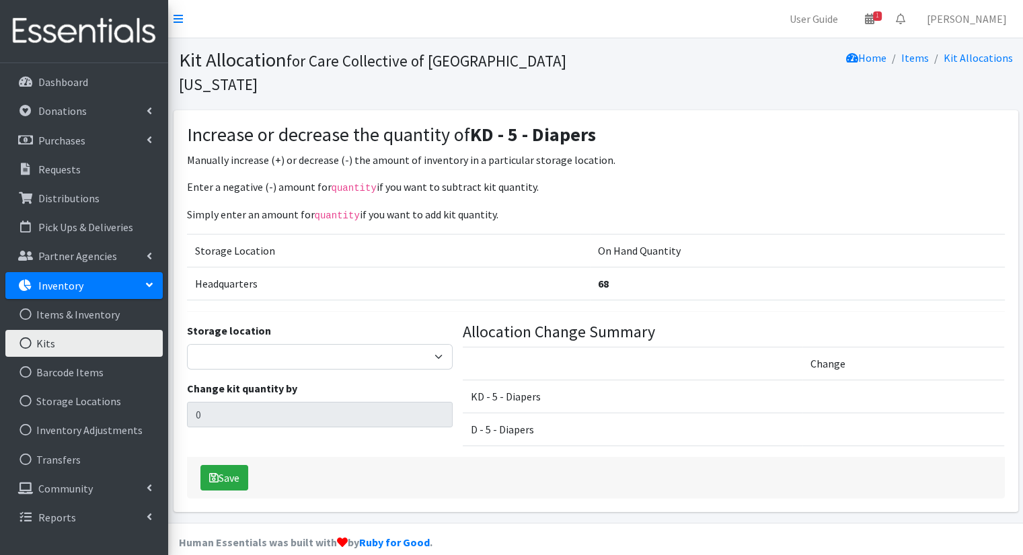
click at [120, 346] on link "Kits" at bounding box center [83, 343] width 157 height 27
